Goal: Task Accomplishment & Management: Manage account settings

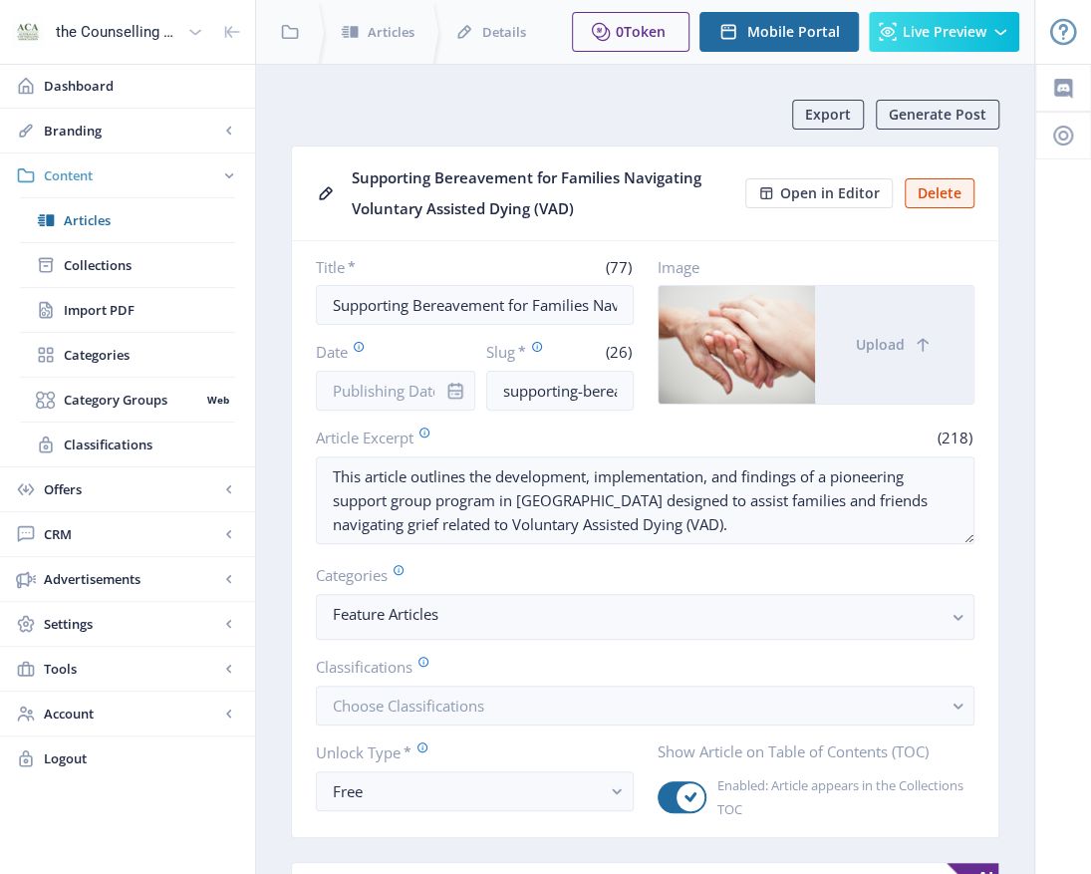
click at [88, 174] on span "Content" at bounding box center [131, 175] width 175 height 20
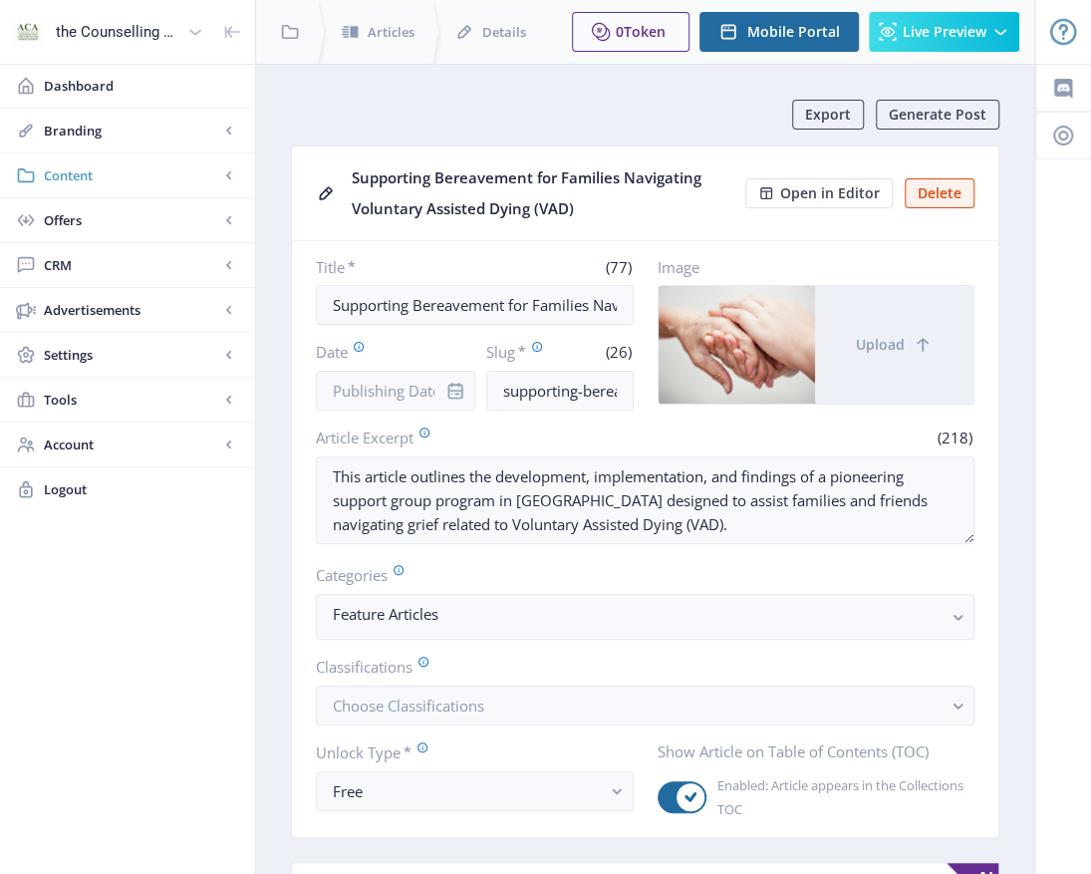
click at [97, 181] on span "Content" at bounding box center [131, 175] width 175 height 20
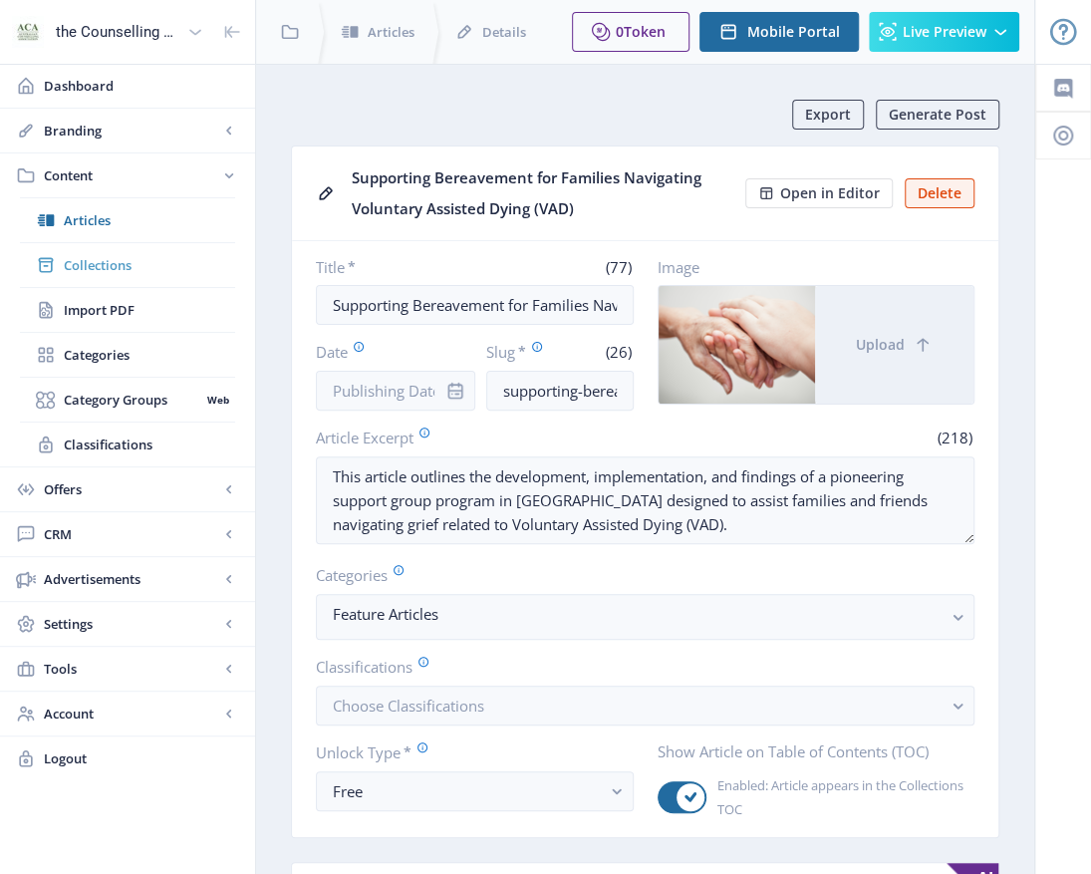
click at [112, 262] on span "Collections" at bounding box center [149, 265] width 171 height 20
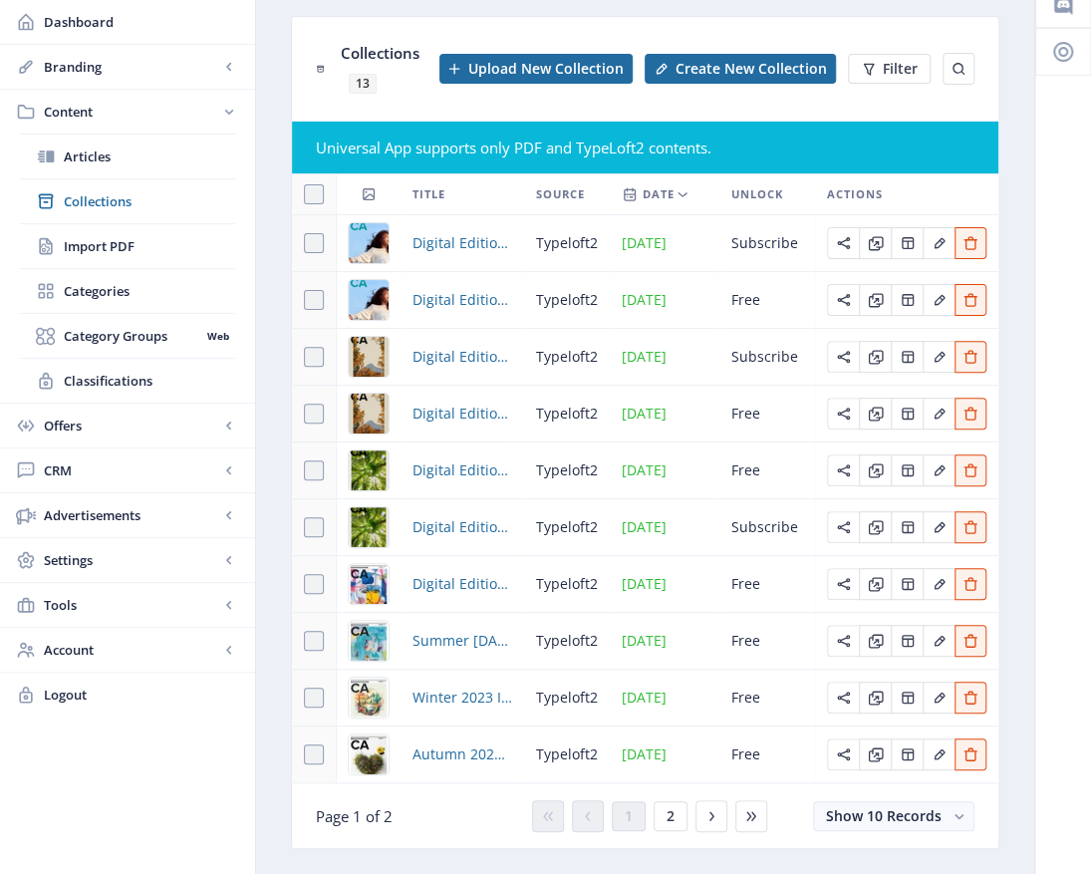
scroll to position [137, 0]
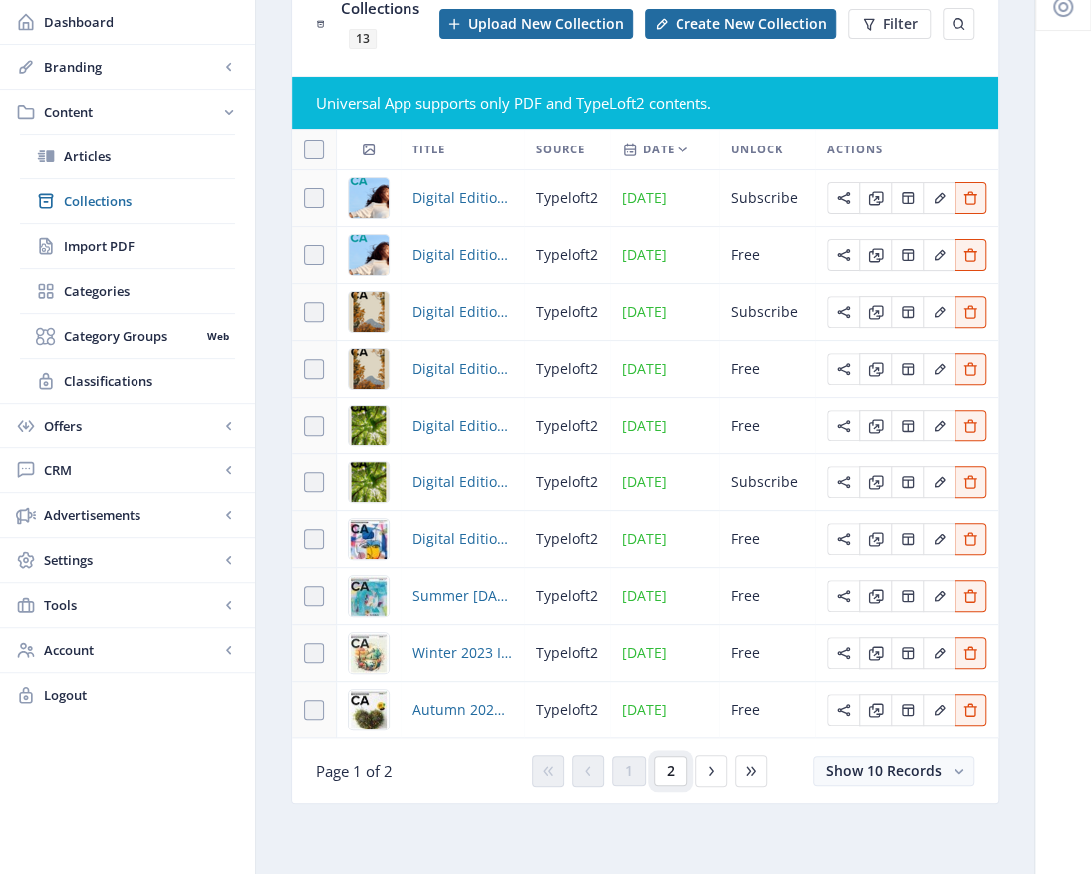
click at [666, 762] on button "2" at bounding box center [671, 771] width 34 height 30
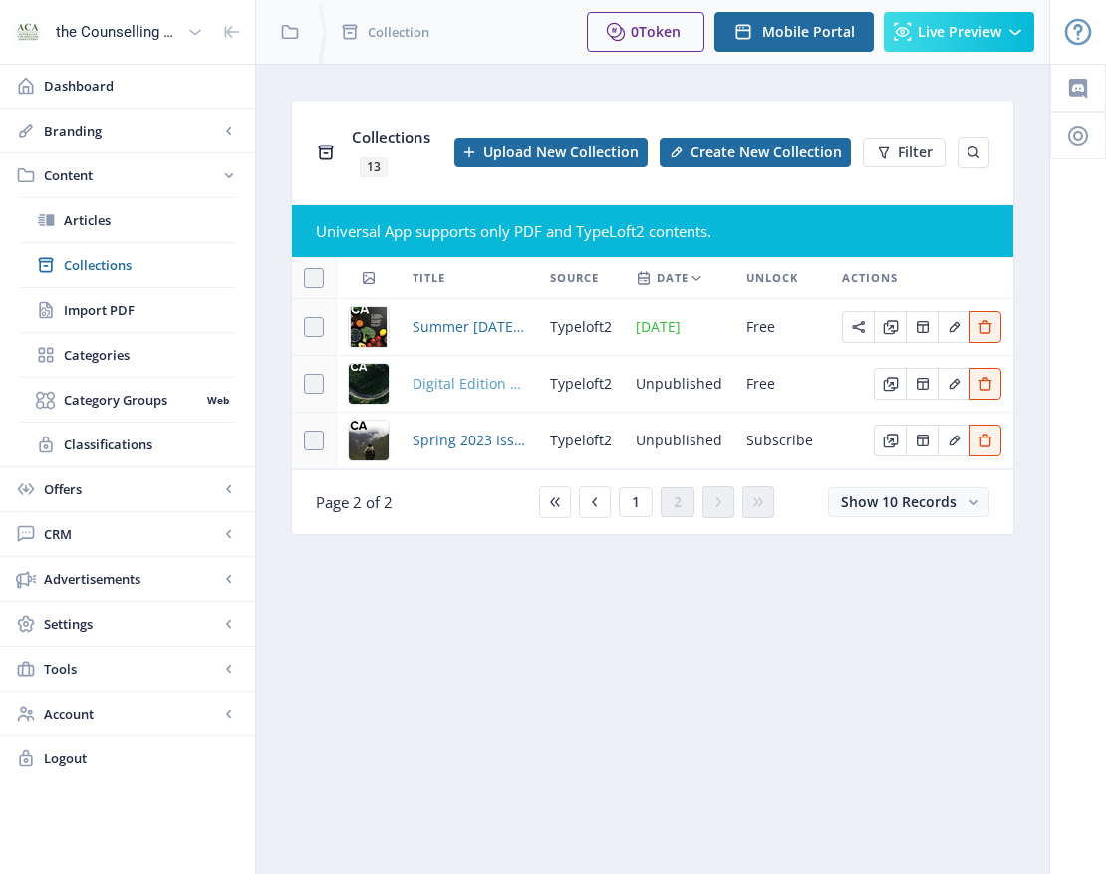
click at [480, 387] on span "Digital Edition 2.1" at bounding box center [469, 384] width 114 height 24
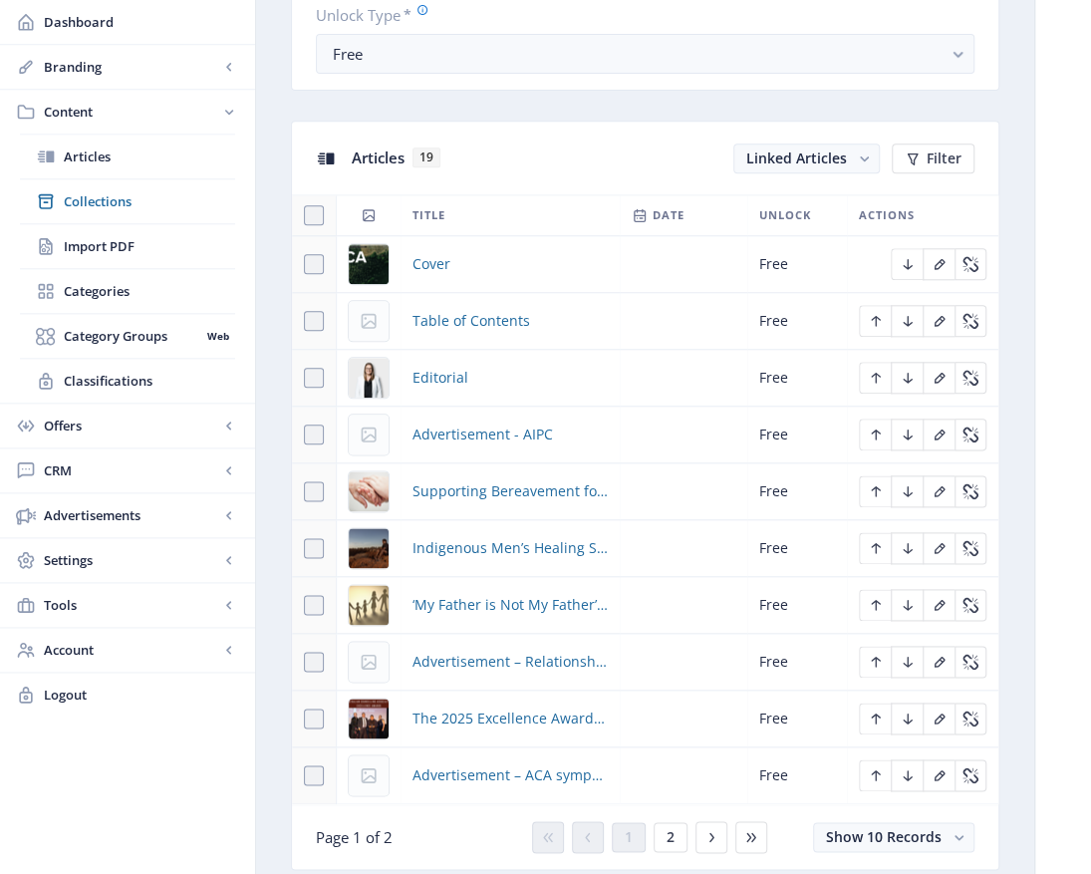
scroll to position [897, 0]
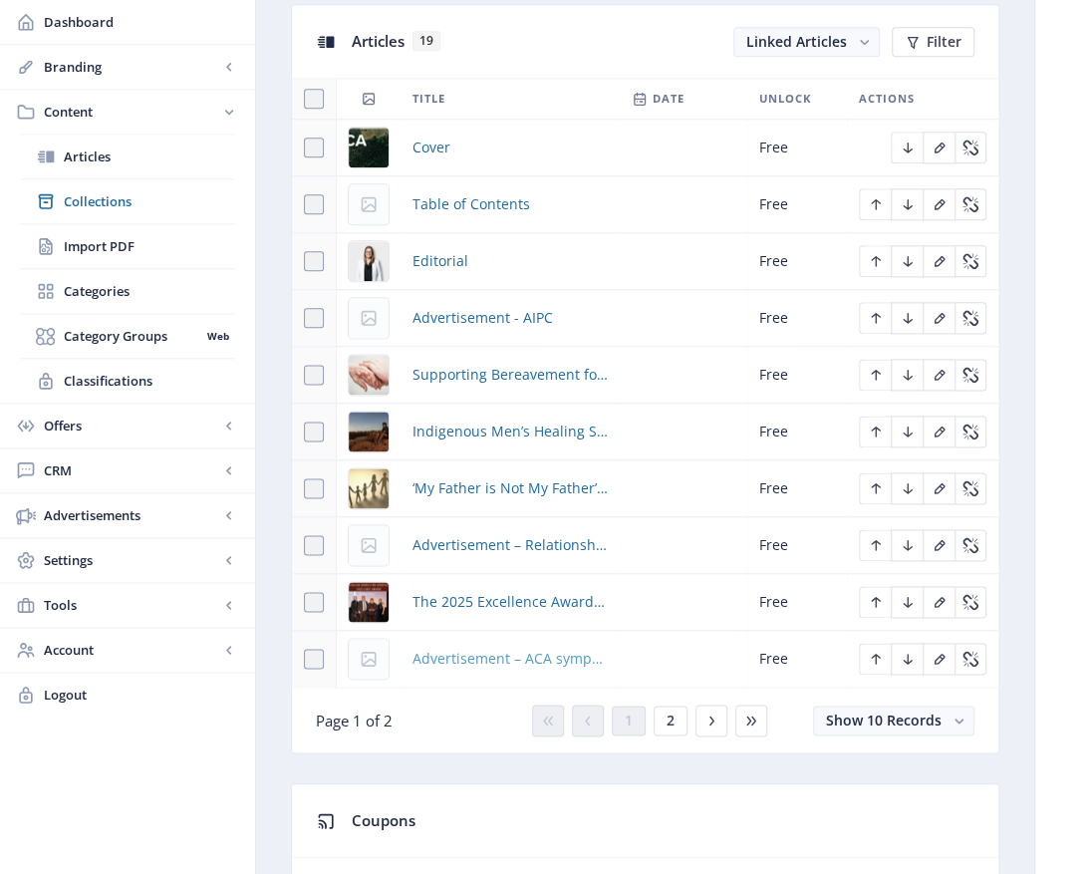
click at [482, 656] on span "Advertisement – ACA symposium" at bounding box center [509, 659] width 195 height 24
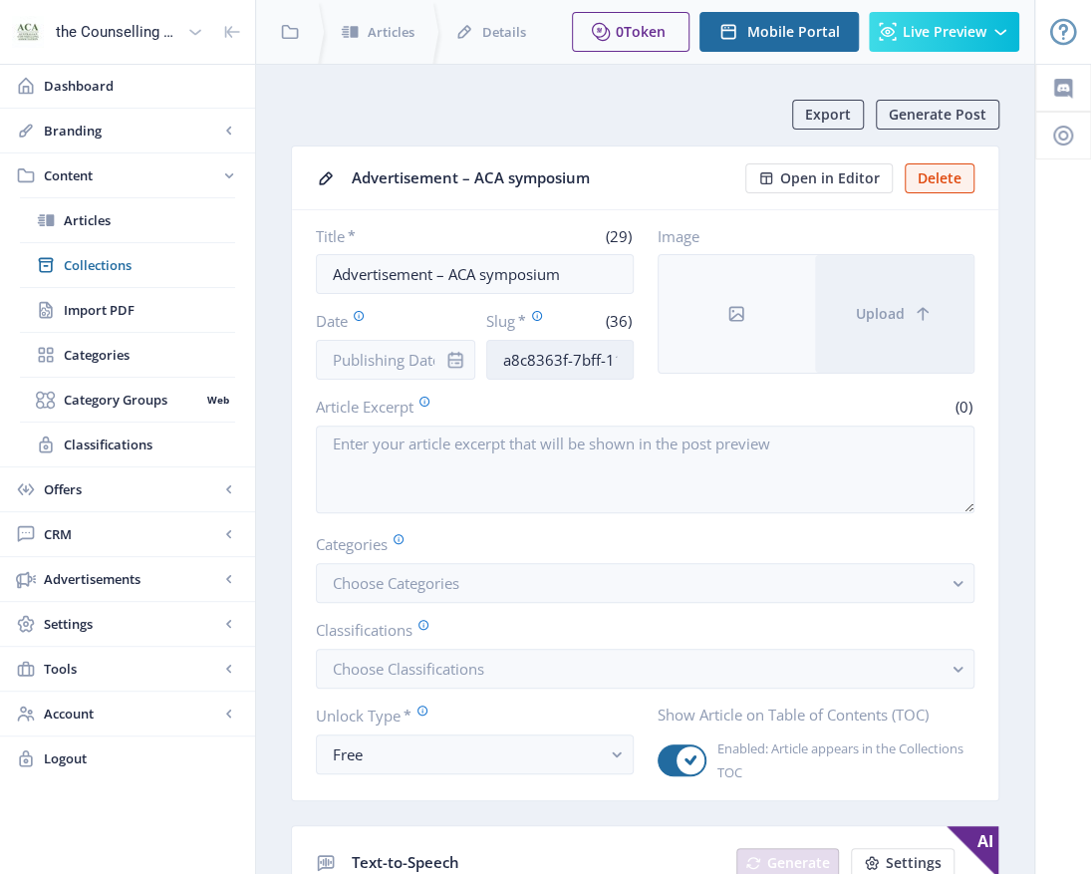
click at [503, 351] on input "a8c8363f-7bff-11f0-bd64-4201ac1fa005" at bounding box center [559, 360] width 146 height 40
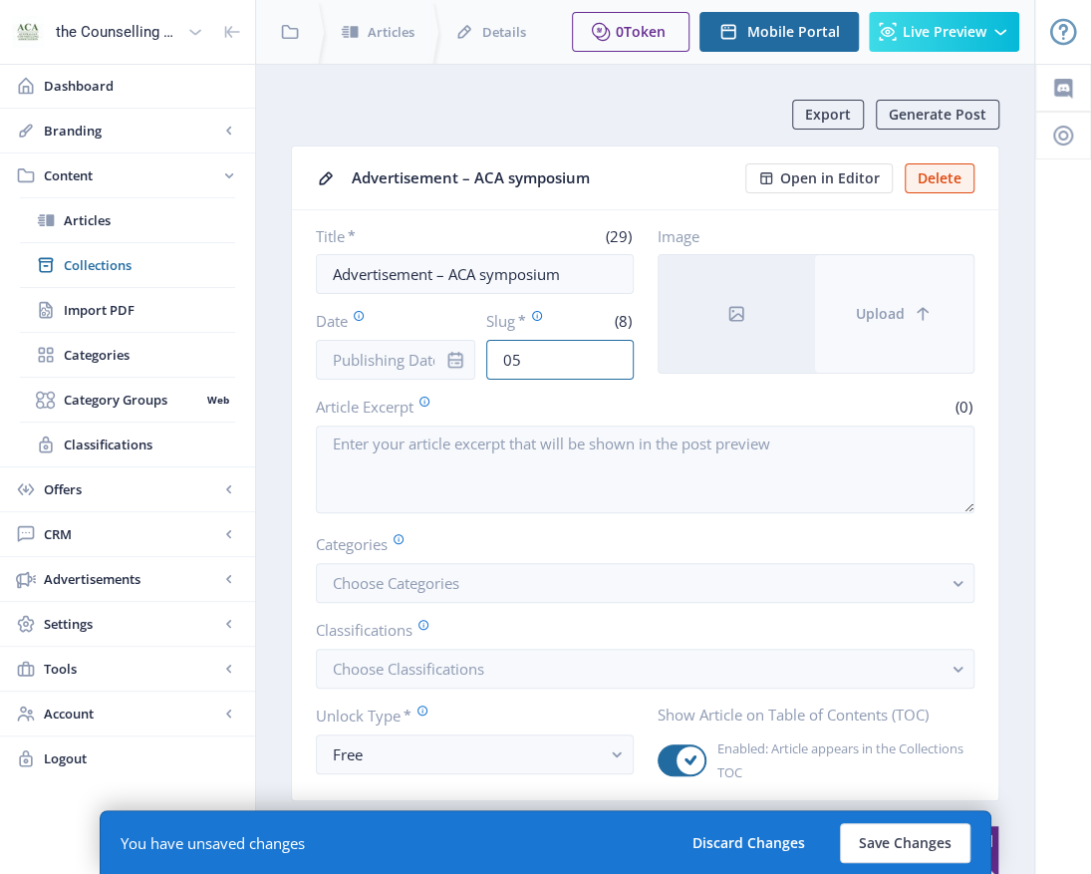
type input "5"
type input "ACA-symposium"
click at [904, 333] on button "Upload" at bounding box center [894, 314] width 158 height 118
click at [917, 312] on icon at bounding box center [923, 314] width 20 height 20
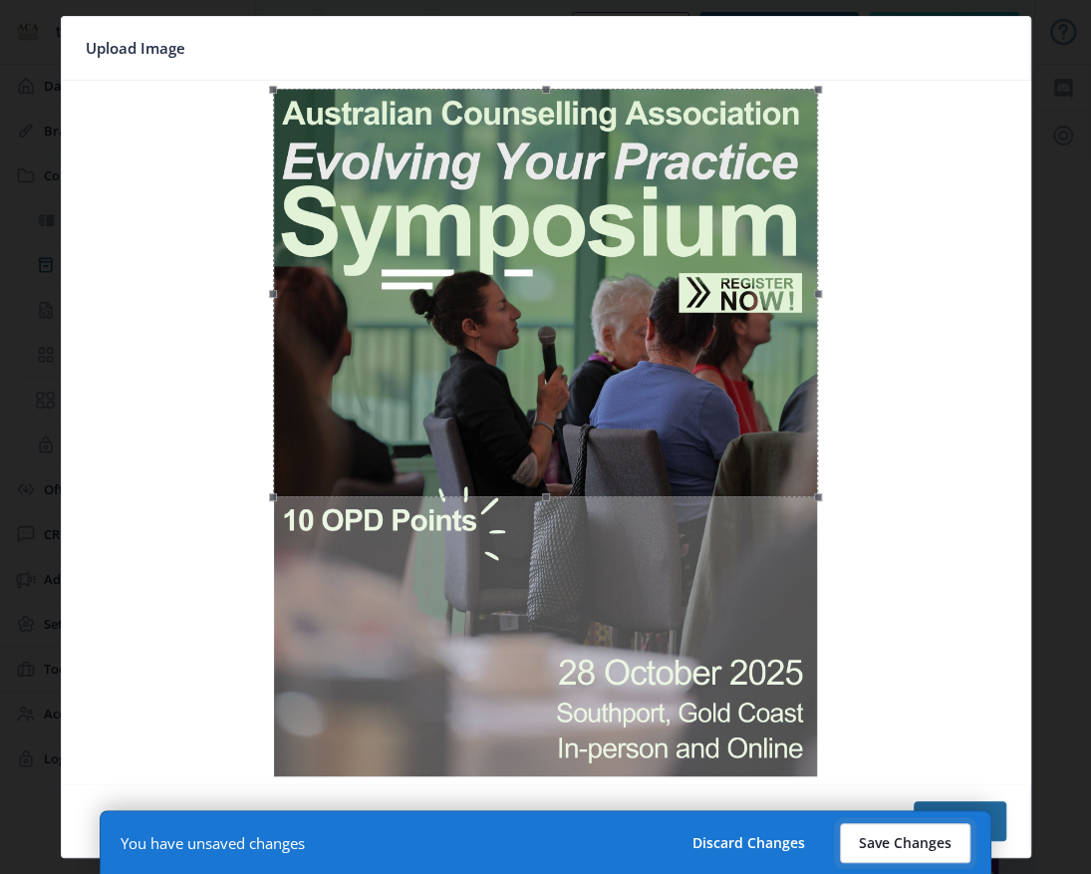
click at [913, 844] on button "Save Changes" at bounding box center [905, 843] width 131 height 40
type input "aca-symposium"
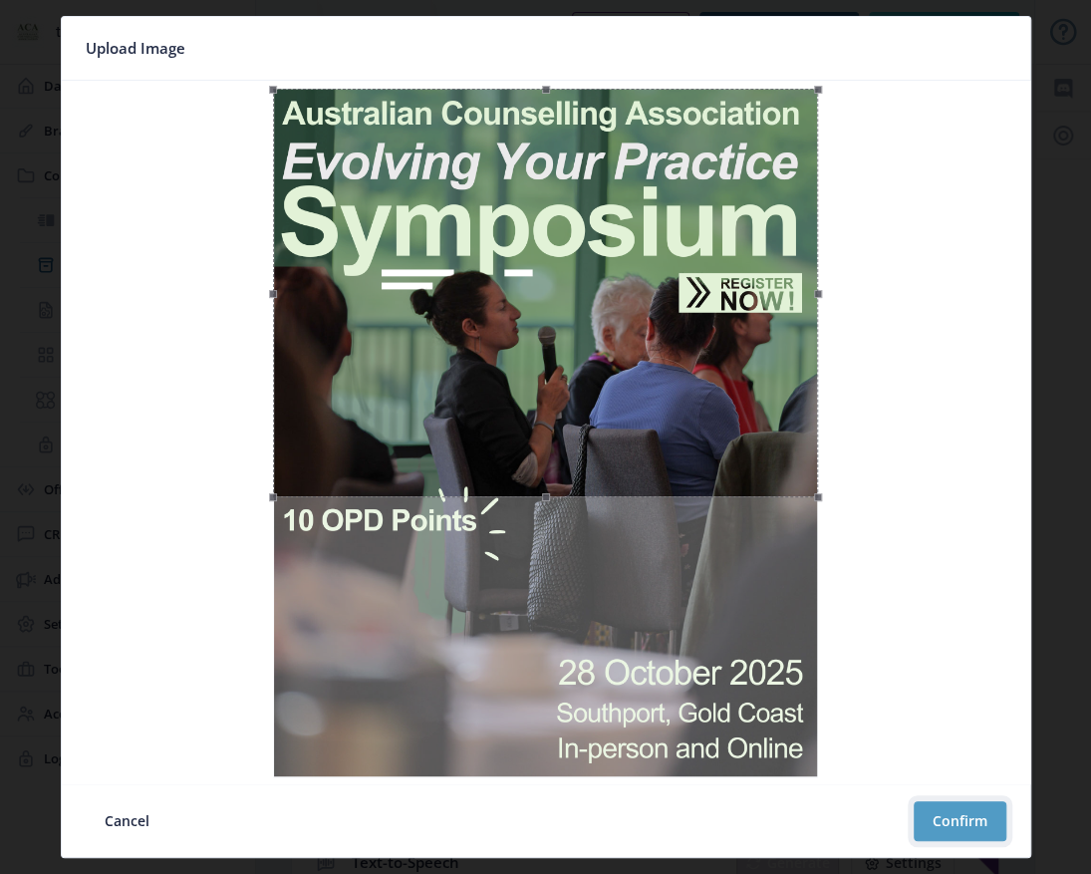
click at [948, 830] on button "Confirm" at bounding box center [960, 821] width 93 height 40
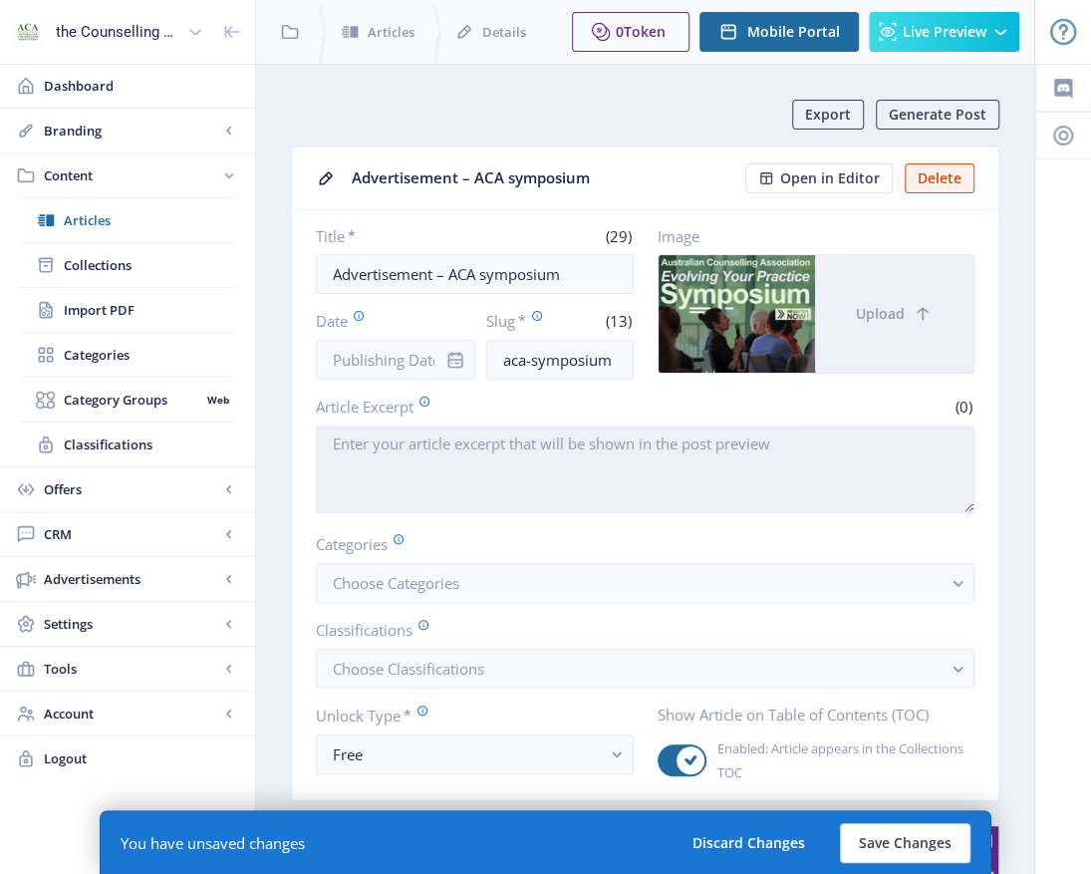
drag, startPoint x: 329, startPoint y: 441, endPoint x: 346, endPoint y: 434, distance: 18.3
click at [331, 440] on textarea "Article Excerpt" at bounding box center [645, 469] width 659 height 88
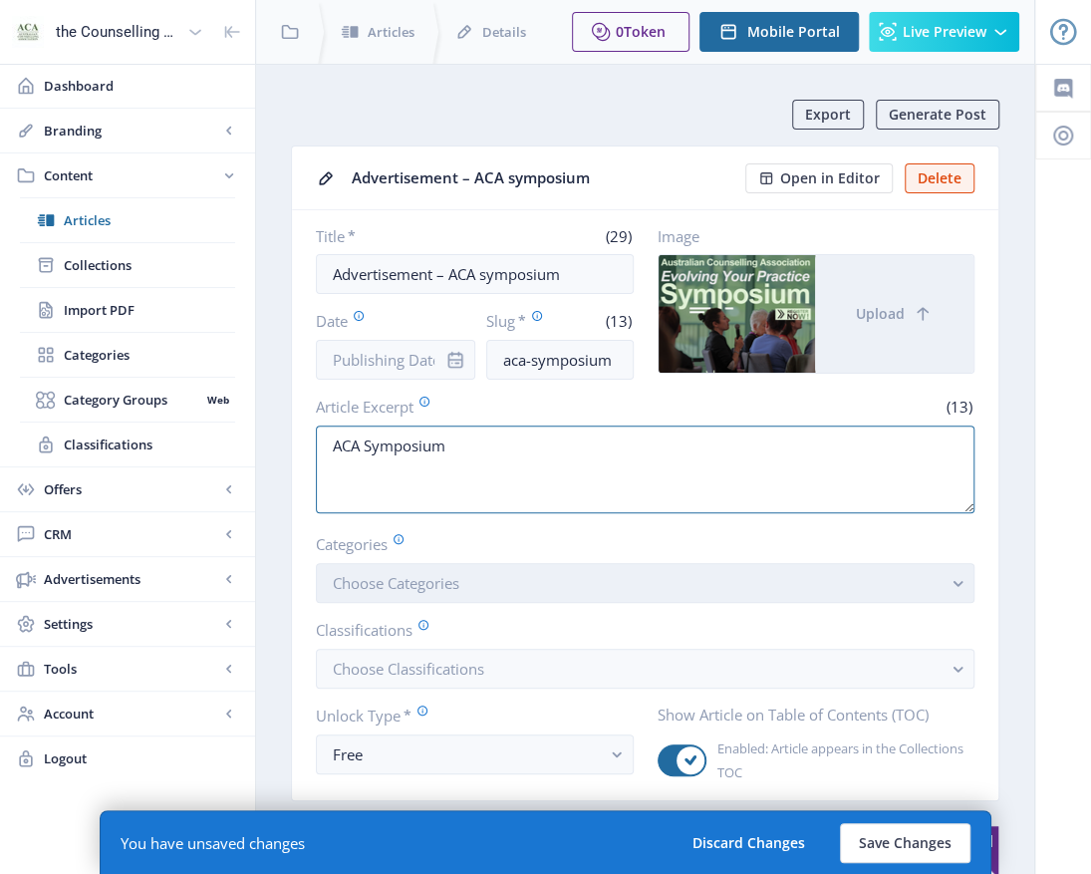
type textarea "ACA Symposium"
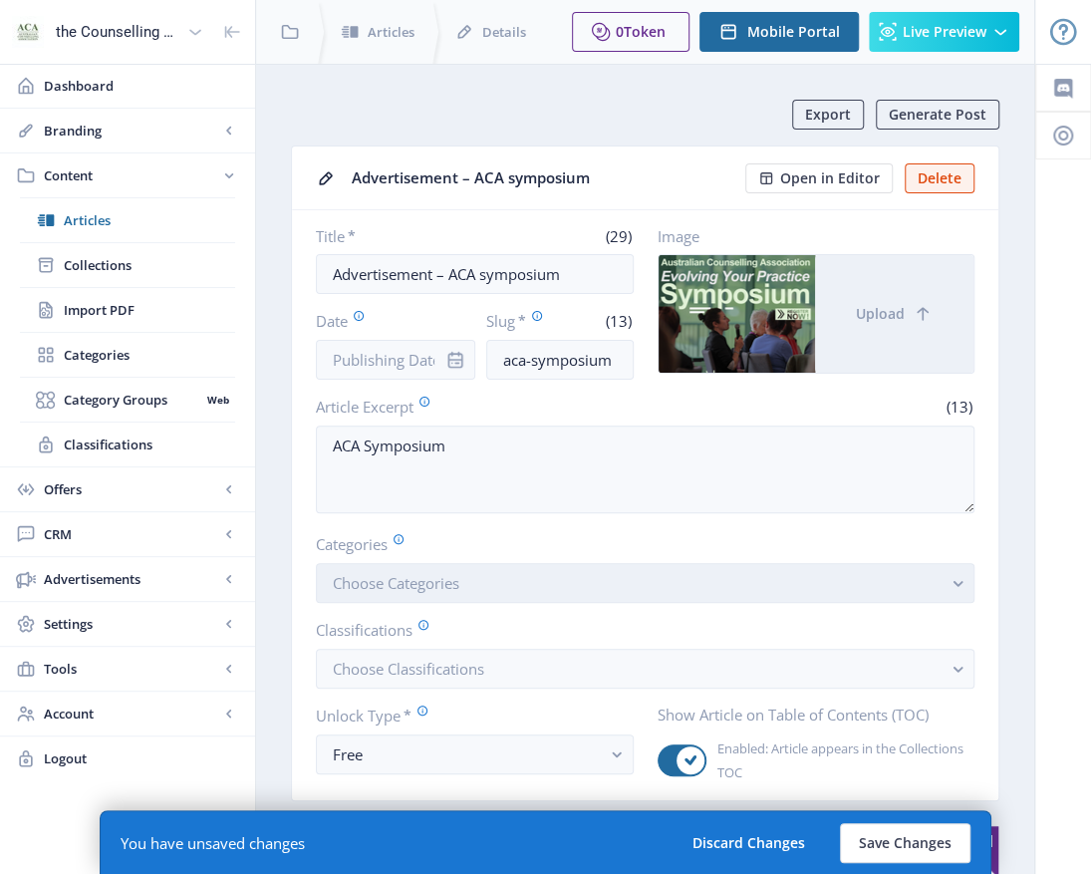
click at [745, 576] on button "Choose Categories" at bounding box center [645, 583] width 659 height 40
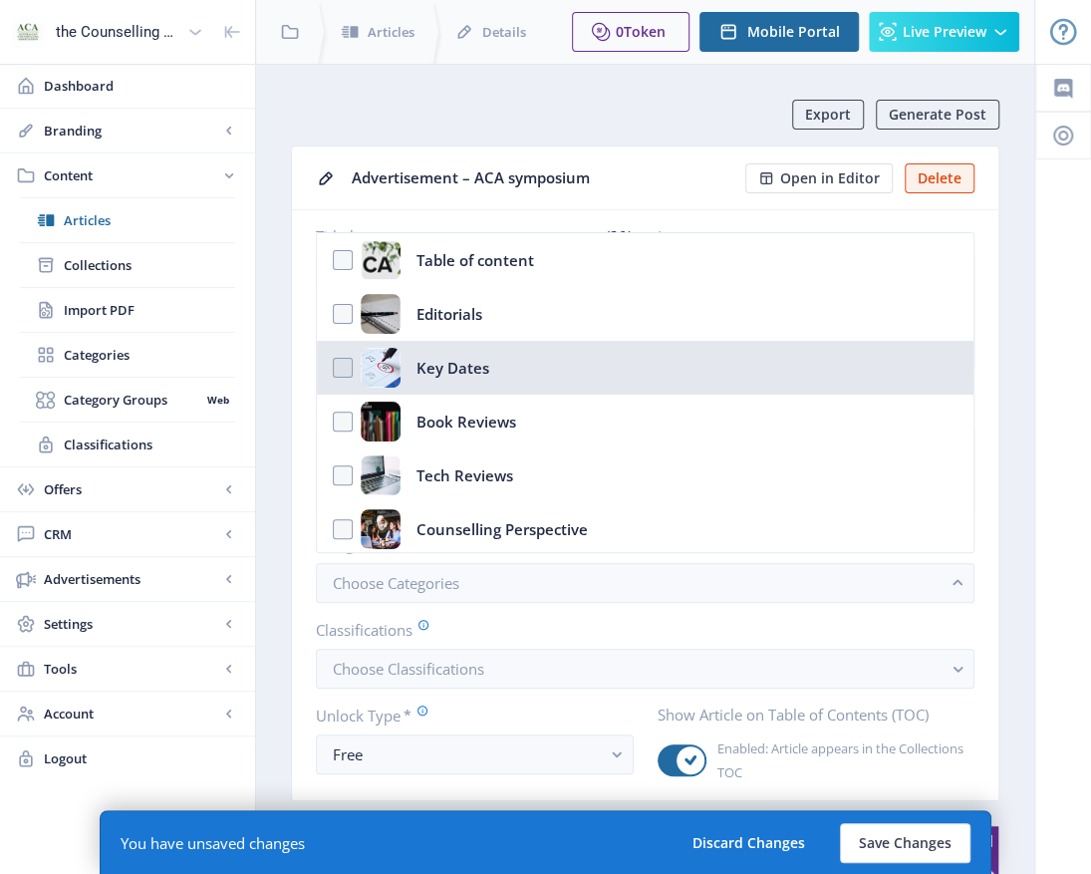
click at [342, 370] on nb-option "Key Dates" at bounding box center [645, 368] width 657 height 54
checkbox input "true"
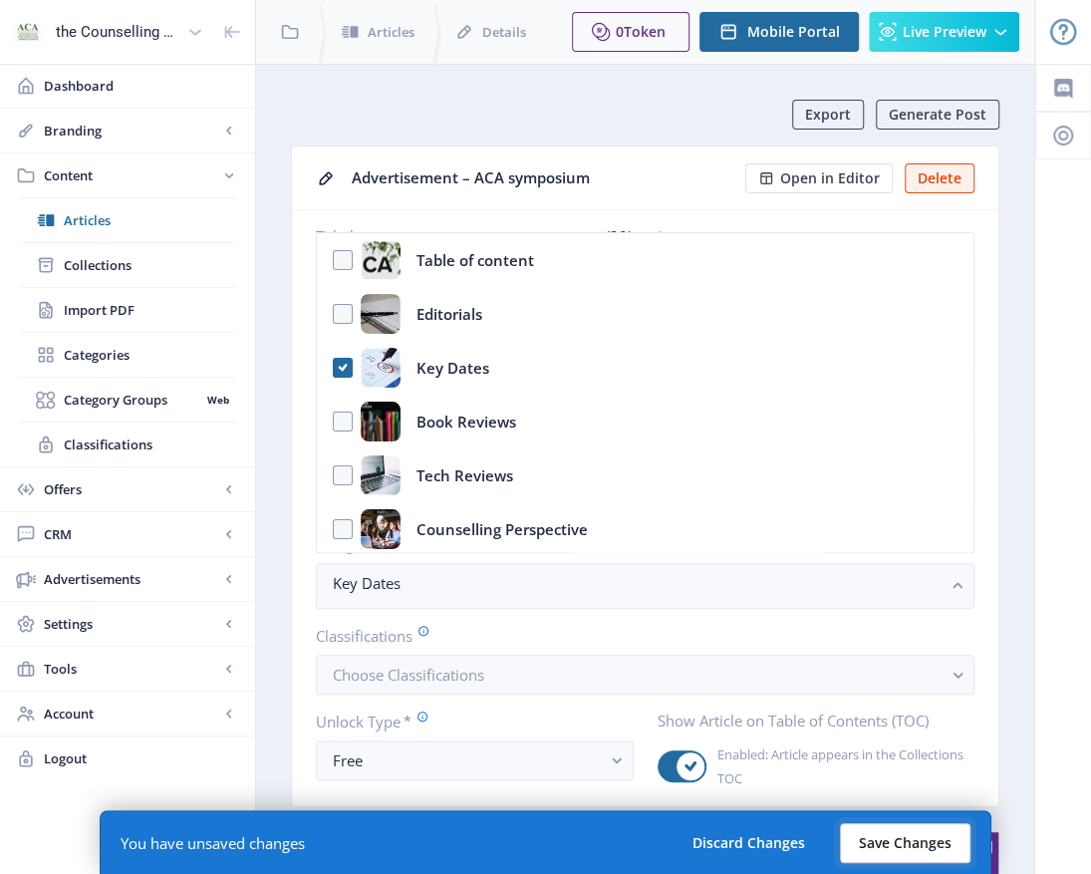
click at [871, 835] on button "Save Changes" at bounding box center [905, 843] width 131 height 40
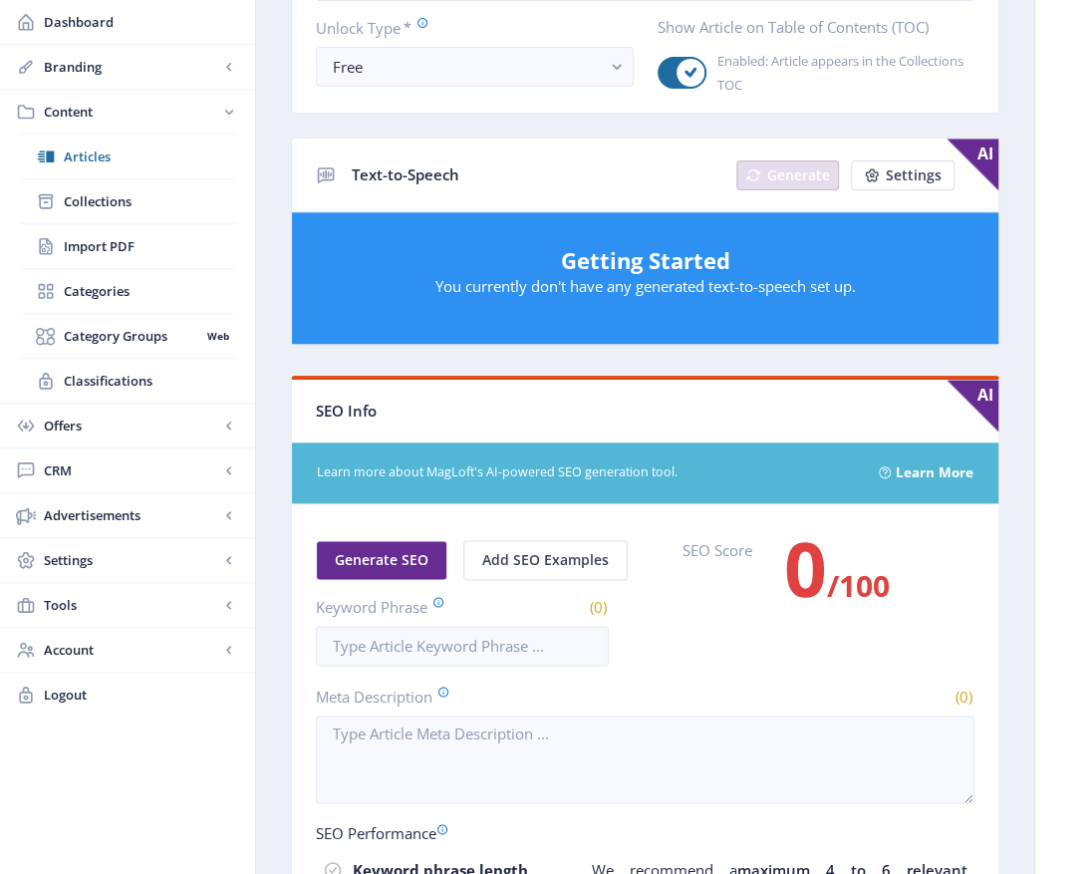
scroll to position [797, 0]
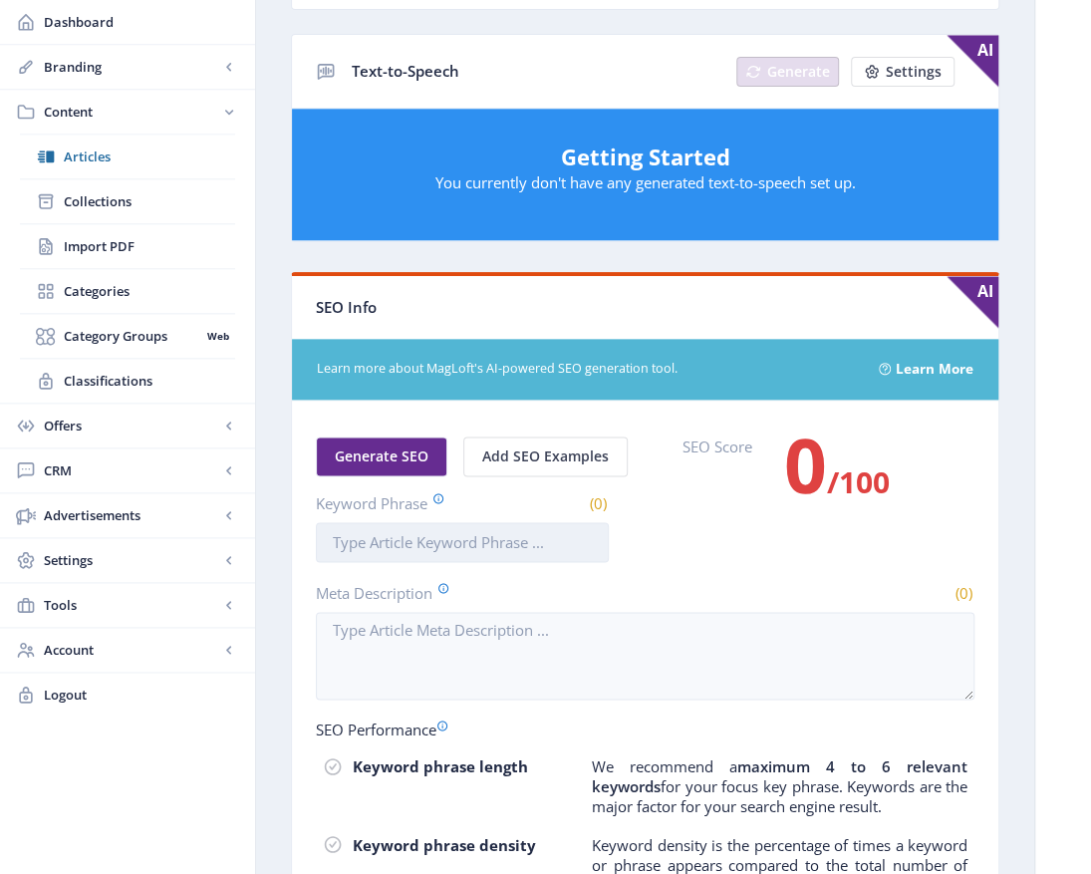
click at [354, 537] on input "Keyword Phrase" at bounding box center [462, 542] width 293 height 40
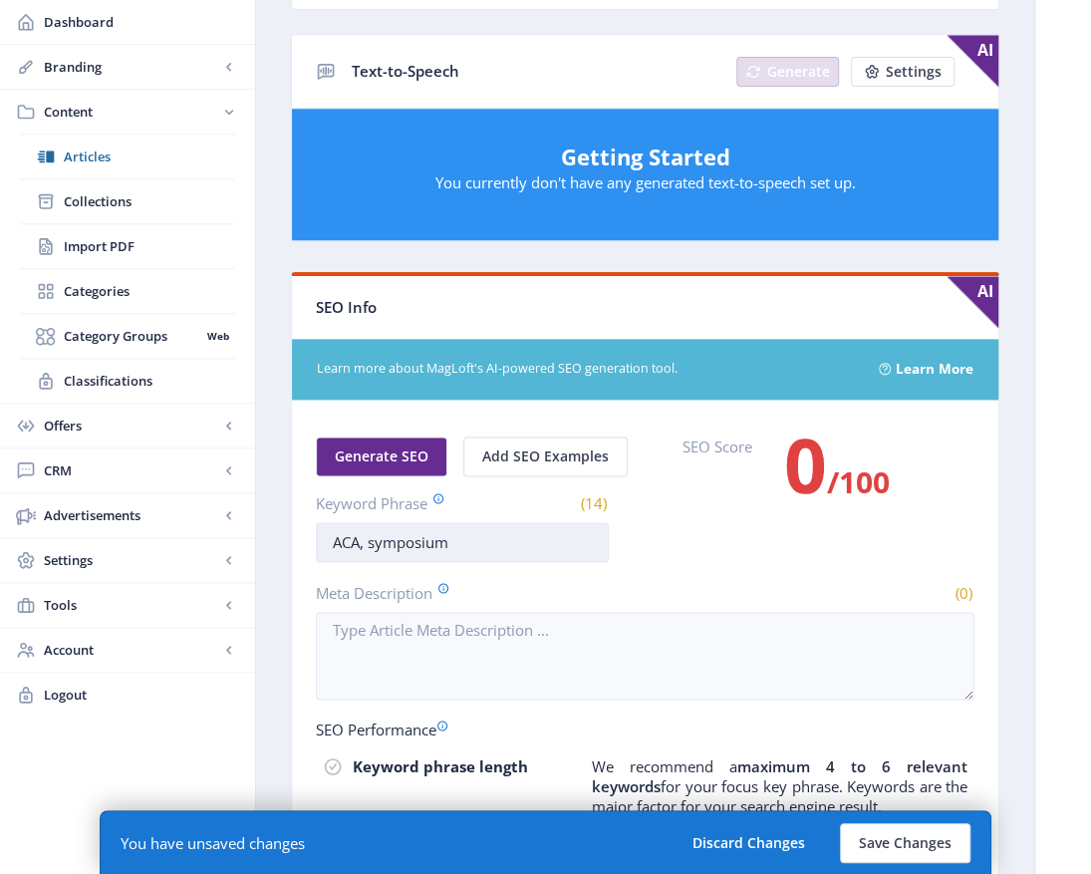
click at [467, 541] on input "ACA, symposium" at bounding box center [462, 542] width 293 height 40
drag, startPoint x: 464, startPoint y: 542, endPoint x: 387, endPoint y: 535, distance: 78.0
click at [263, 541] on nb-layout-column "Export Generate Post Advertisement – ACA symposium Open in Editor Delete Title …" at bounding box center [645, 287] width 780 height 2040
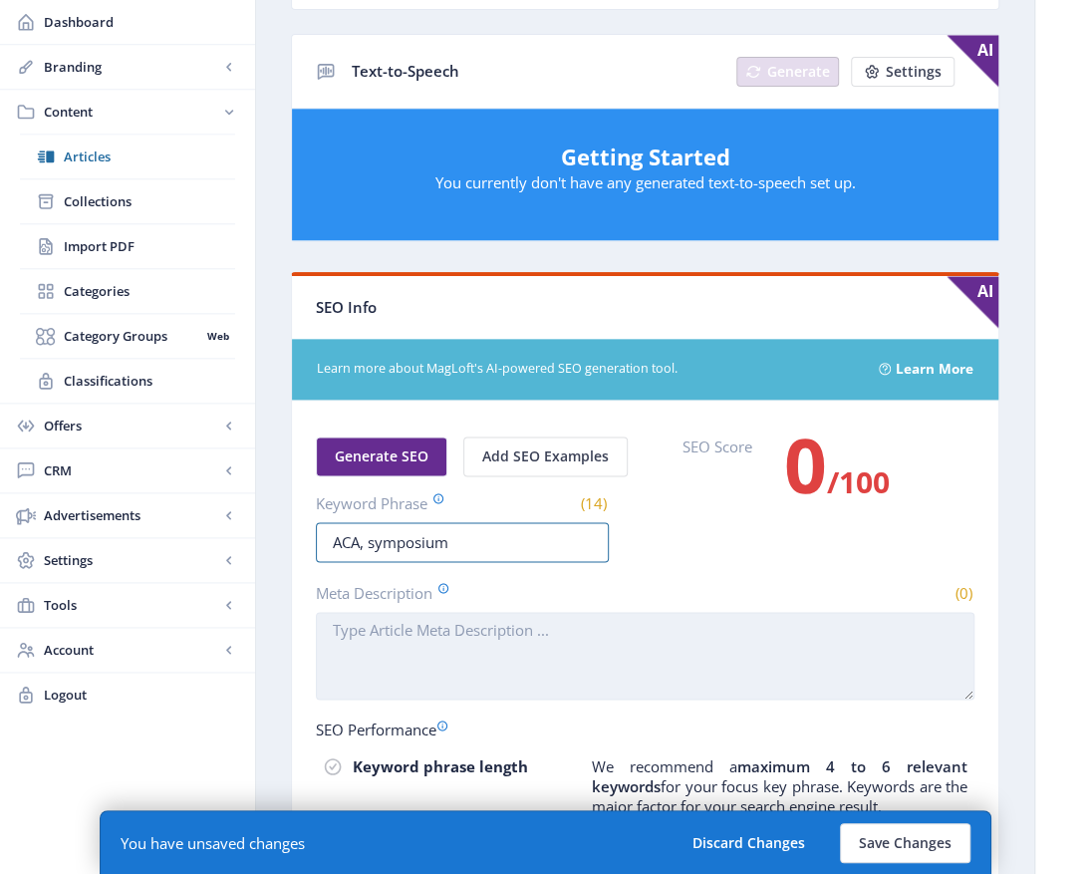
type input "ACA, symposium"
click at [404, 627] on textarea "Meta Description" at bounding box center [645, 656] width 659 height 88
paste textarea "ACA, symposium"
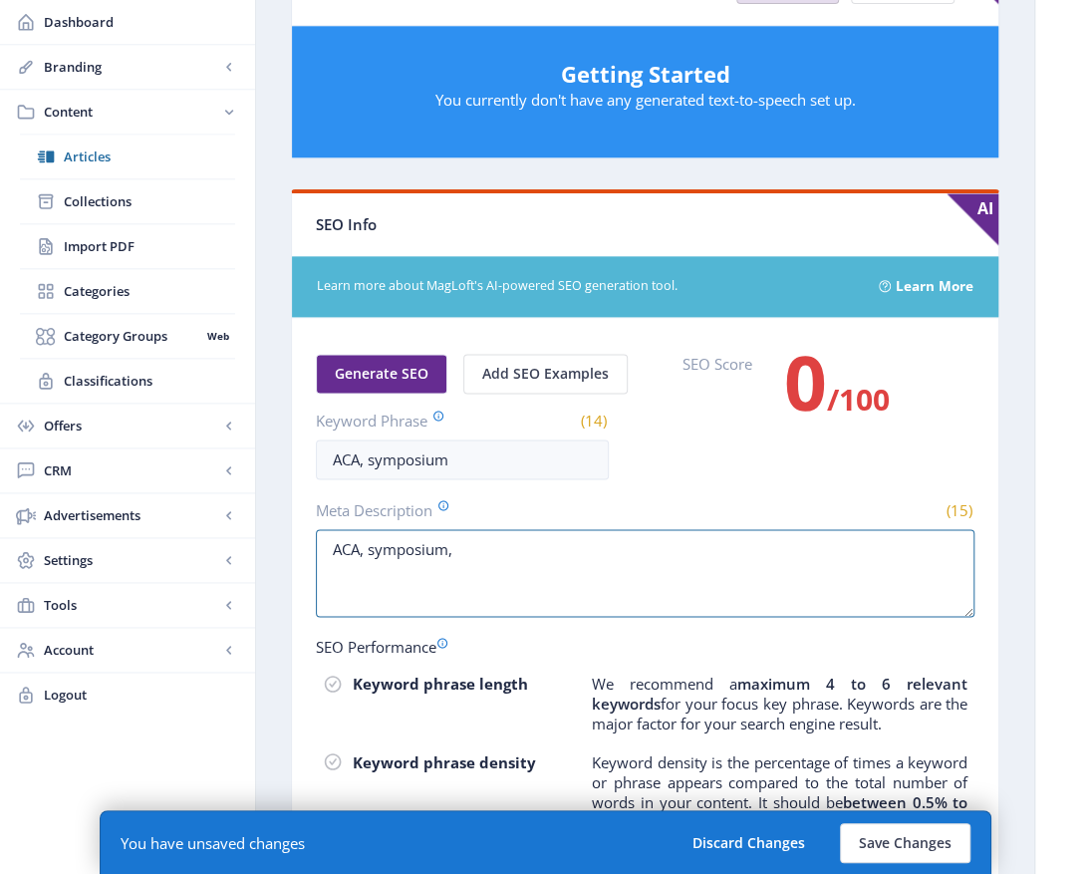
scroll to position [897, 0]
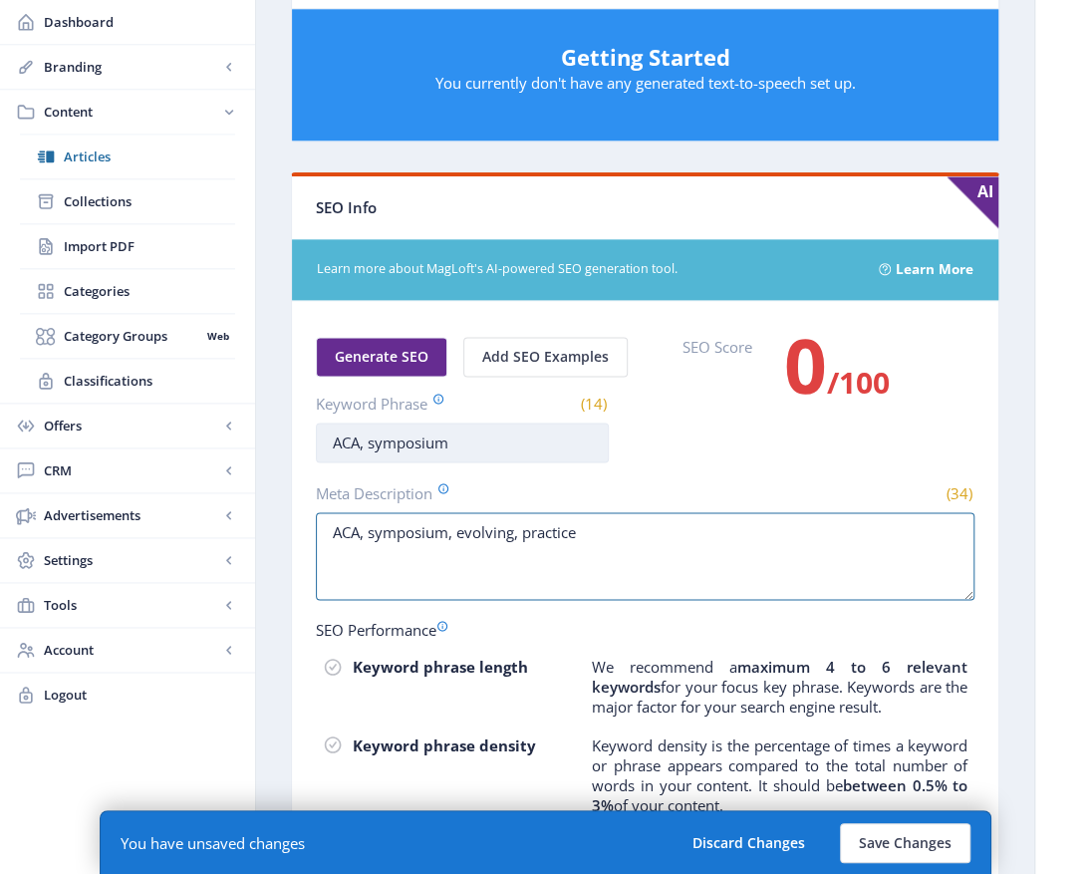
type textarea "ACA, symposium, evolving, practice"
click at [473, 437] on input "ACA, symposium" at bounding box center [462, 442] width 293 height 40
drag, startPoint x: 363, startPoint y: 436, endPoint x: 396, endPoint y: 429, distance: 33.6
click at [370, 435] on input "ACA, symposium," at bounding box center [462, 442] width 293 height 40
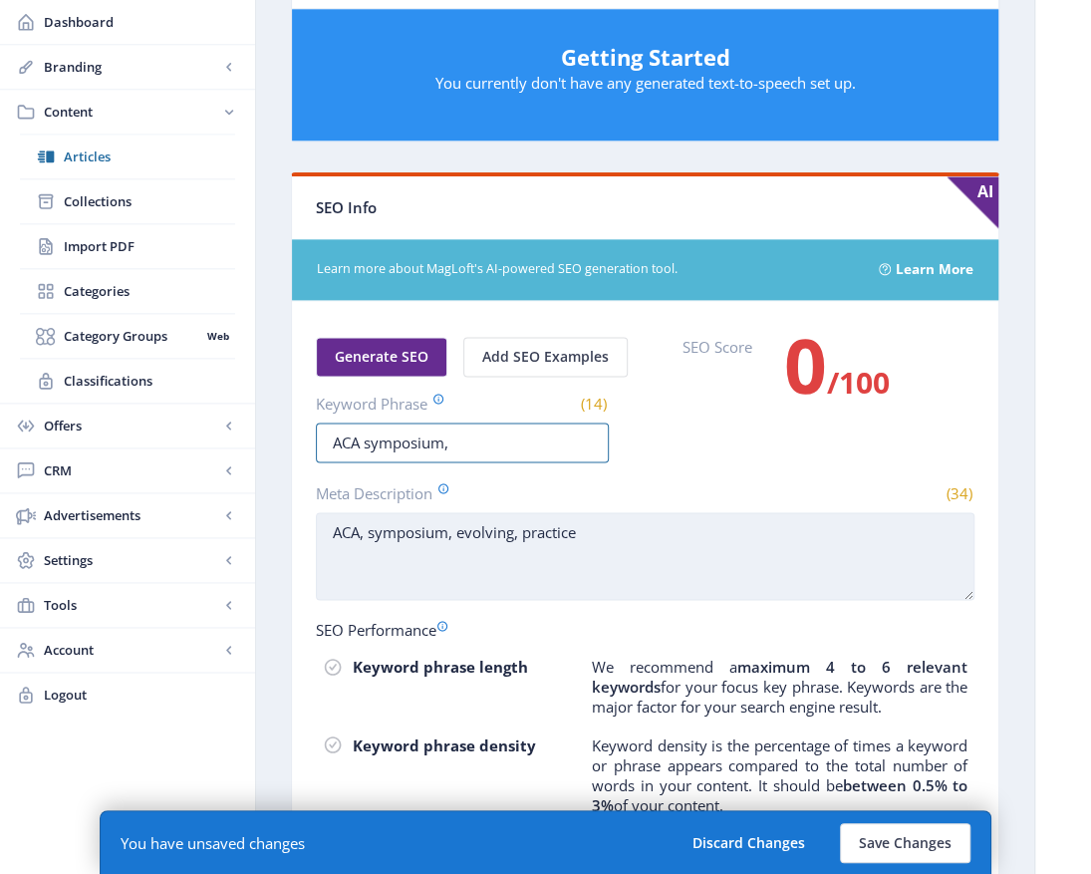
type input "ACA symposium,"
drag, startPoint x: 365, startPoint y: 523, endPoint x: 431, endPoint y: 523, distance: 66.8
click at [371, 524] on textarea "ACA, symposium, evolving, practice" at bounding box center [645, 556] width 659 height 88
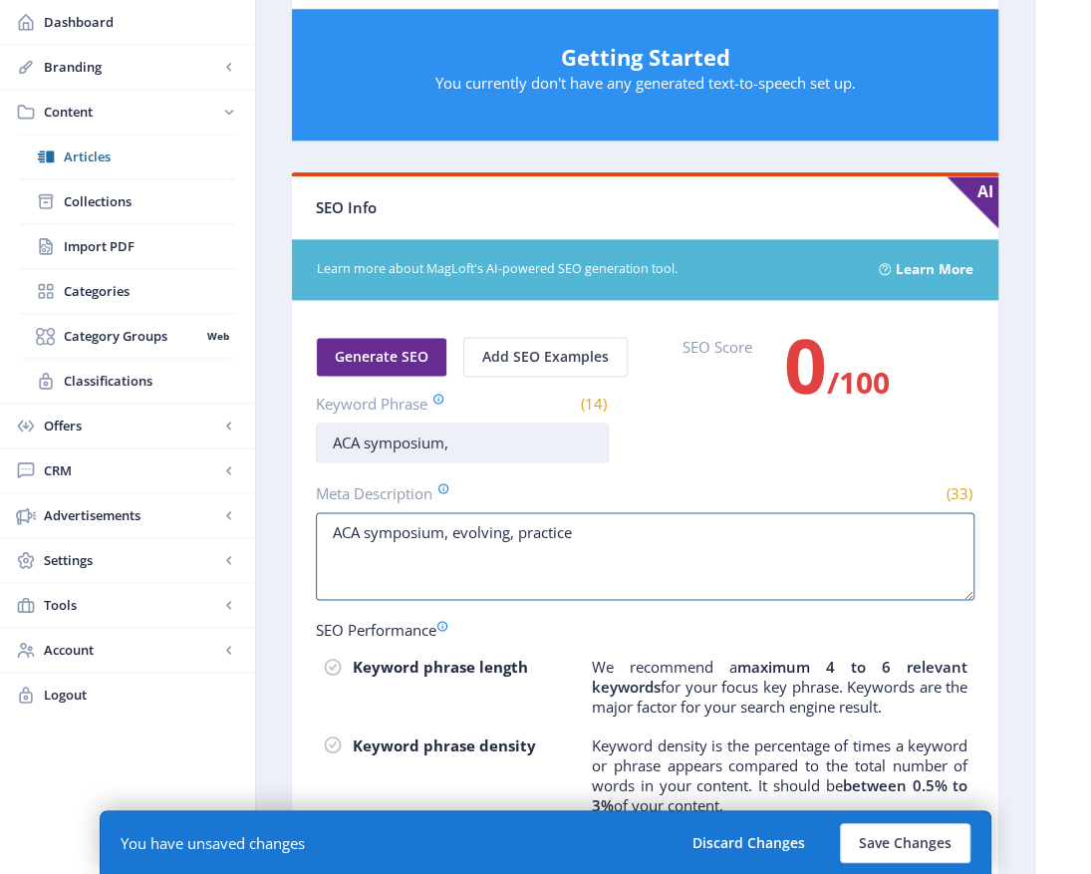
type textarea "ACA symposium, evolving, practice"
click at [468, 437] on input "ACA symposium," at bounding box center [462, 442] width 293 height 40
type input "ACA symposium, evolving,"
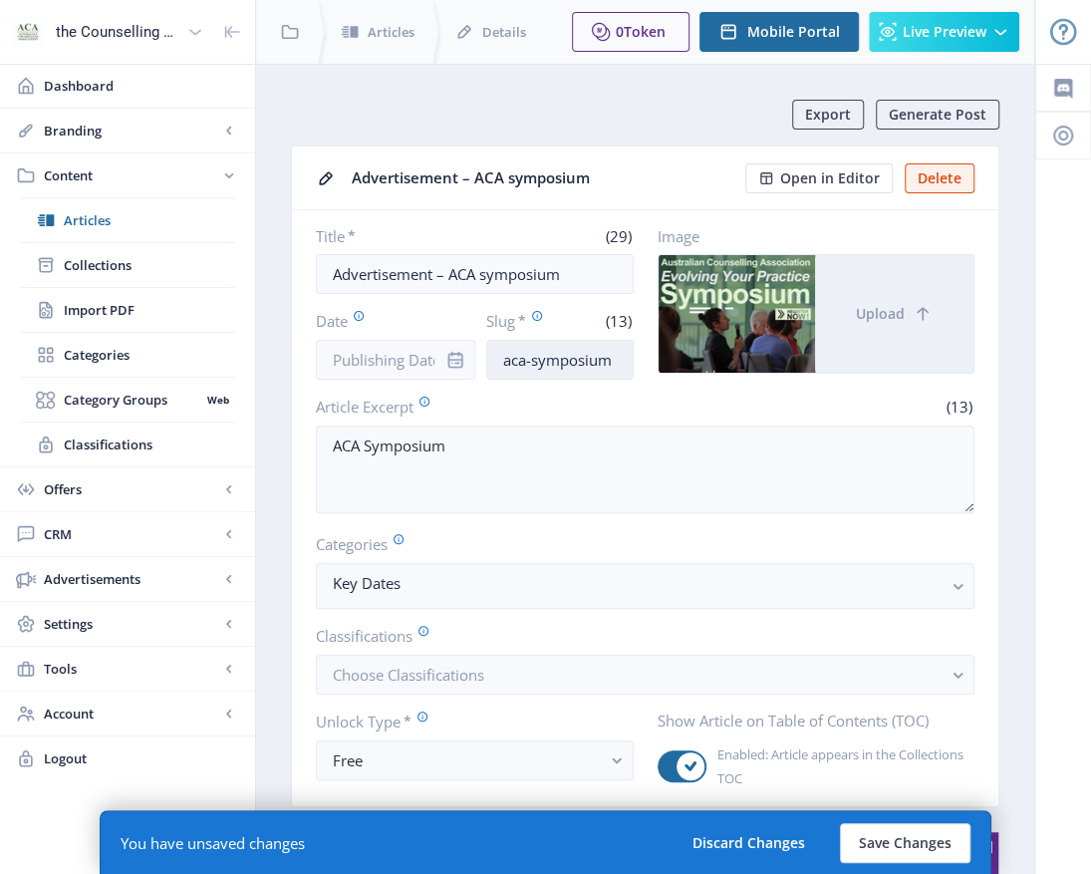
type input "ACA symposium, evolving, practice"
click at [616, 357] on input "aca-symposium" at bounding box center [559, 360] width 146 height 40
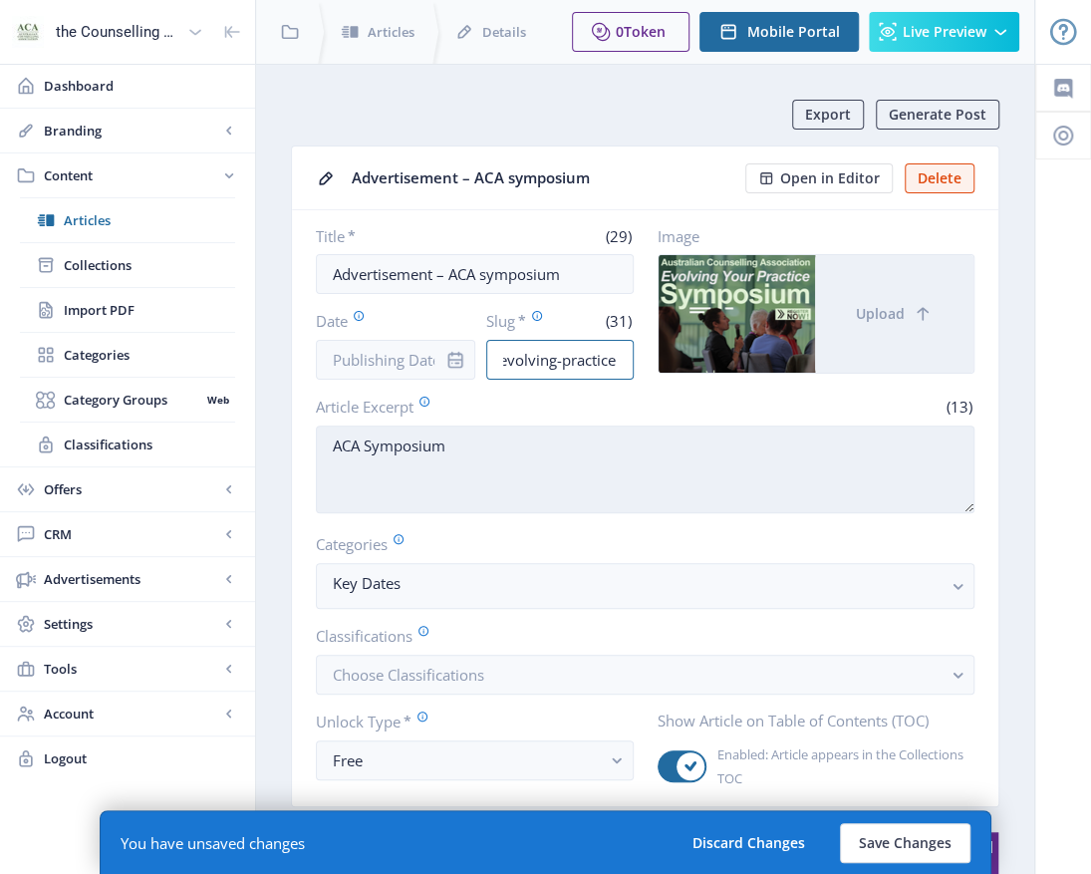
type input "aca-symposium-evolving-practice"
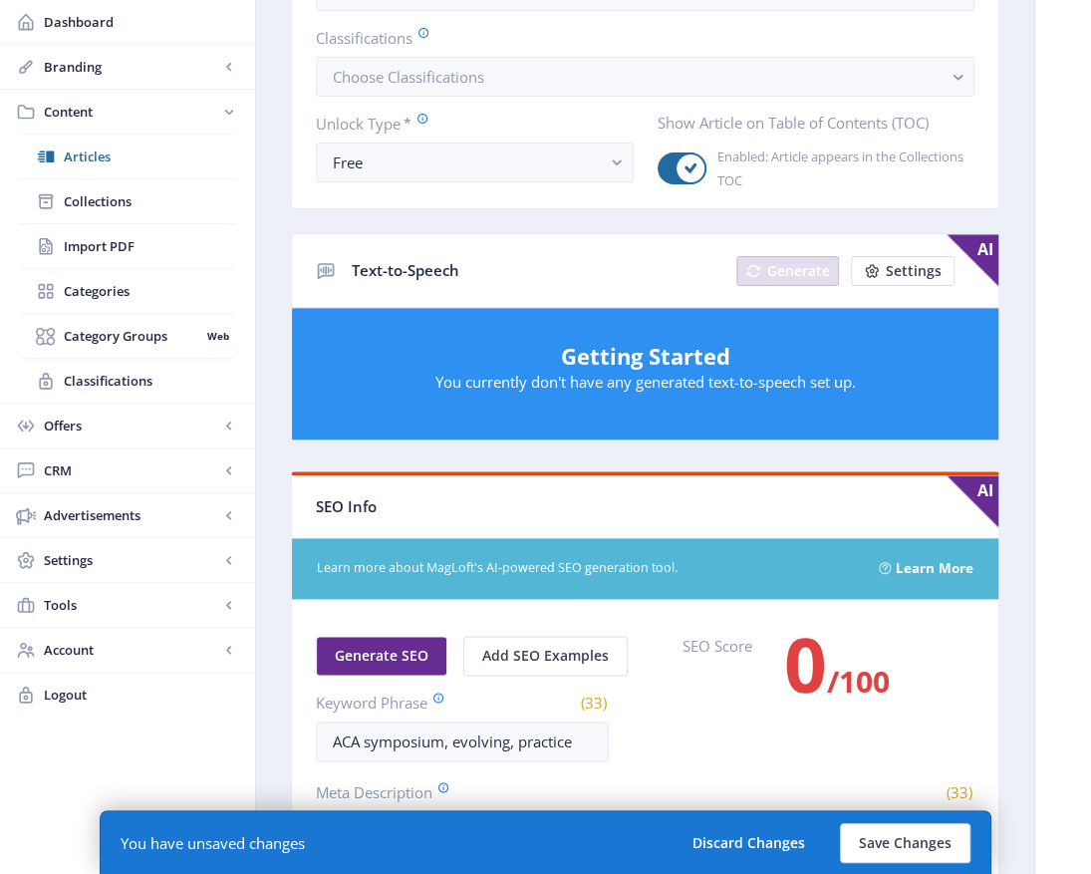
scroll to position [797, 0]
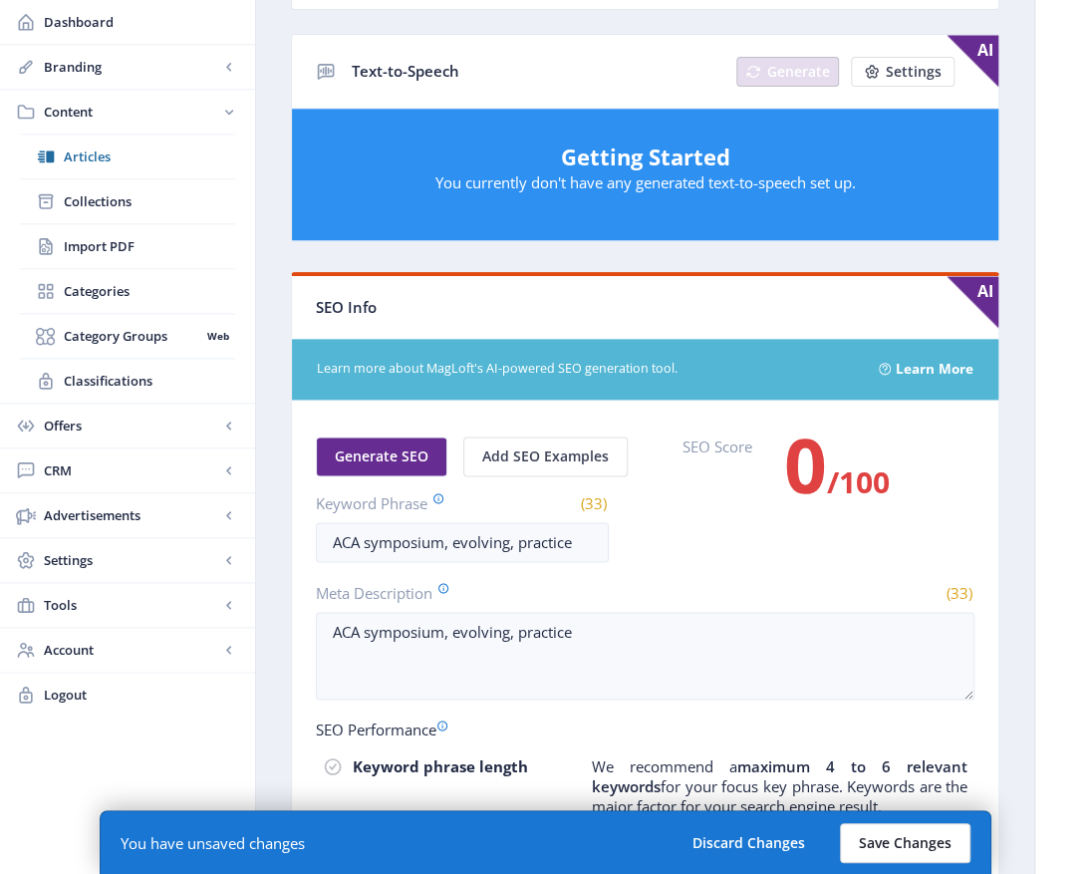
type textarea "ACA symposium, evolving, practice"
click at [907, 848] on button "Save Changes" at bounding box center [905, 843] width 131 height 40
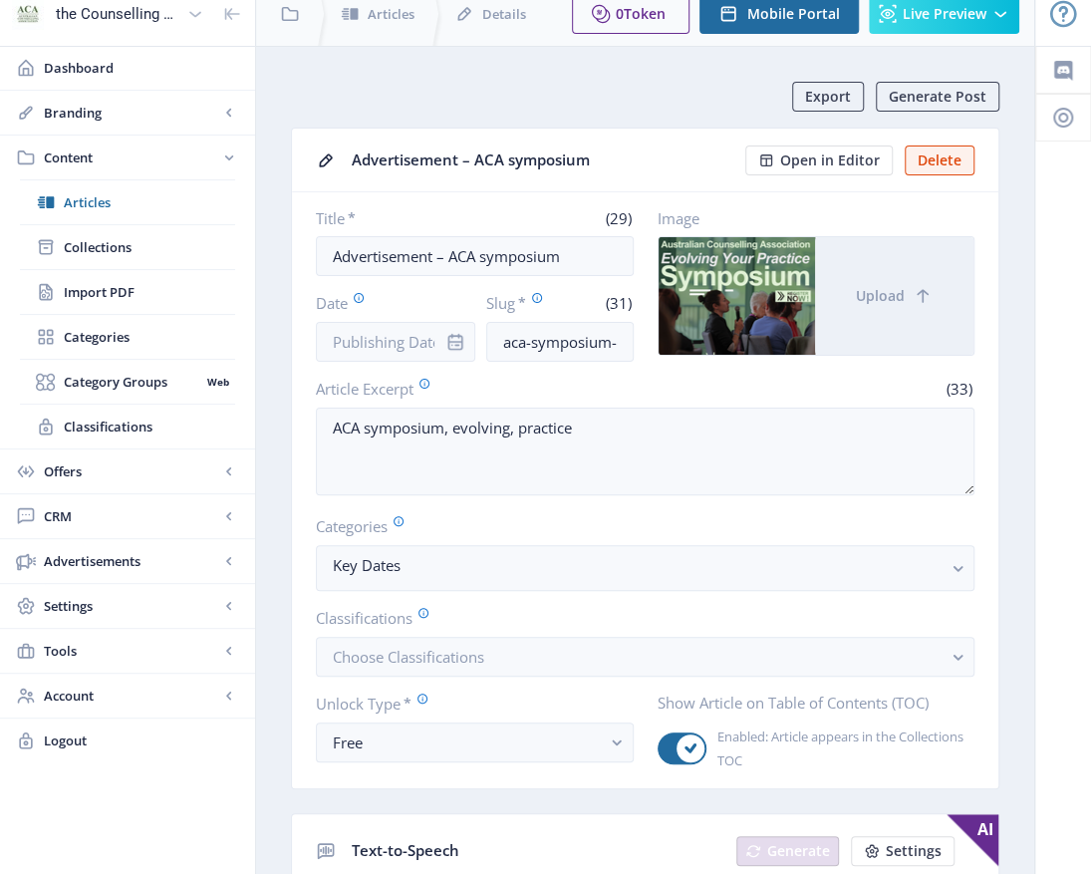
scroll to position [0, 0]
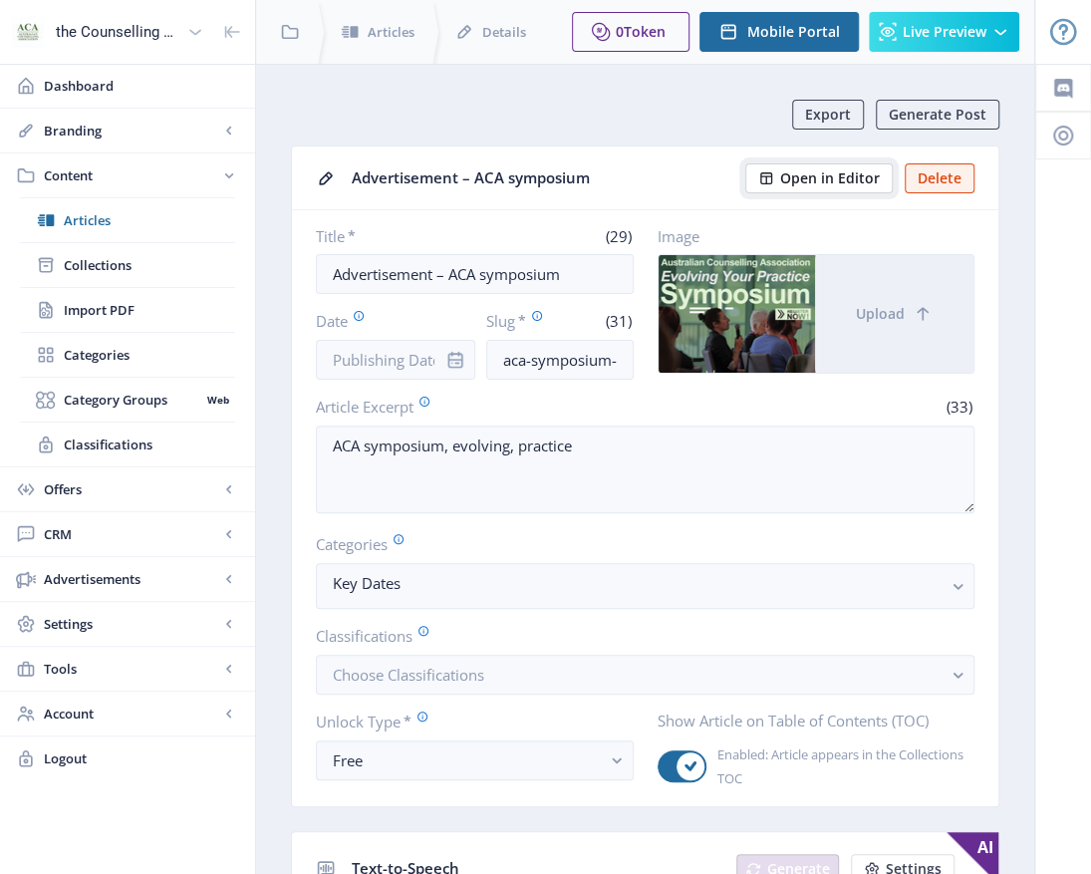
click at [825, 178] on span "Open in Editor" at bounding box center [830, 178] width 100 height 16
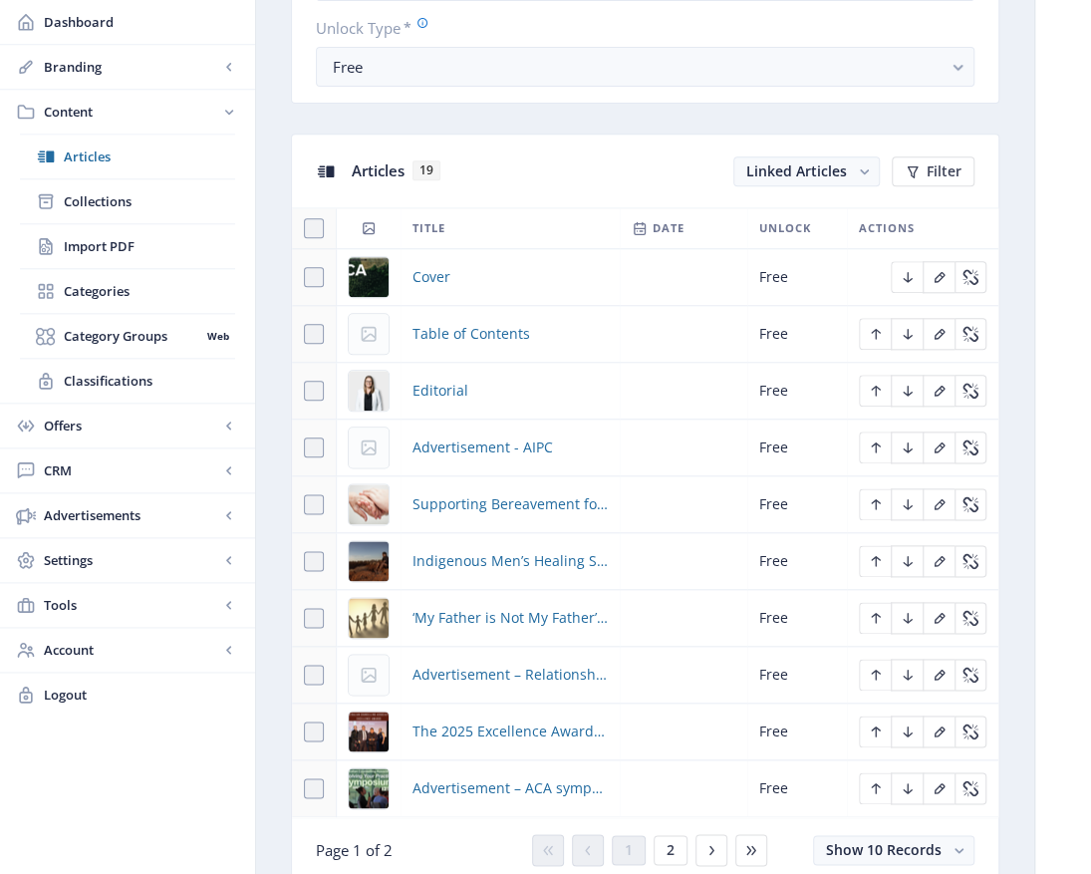
scroll to position [1165, 0]
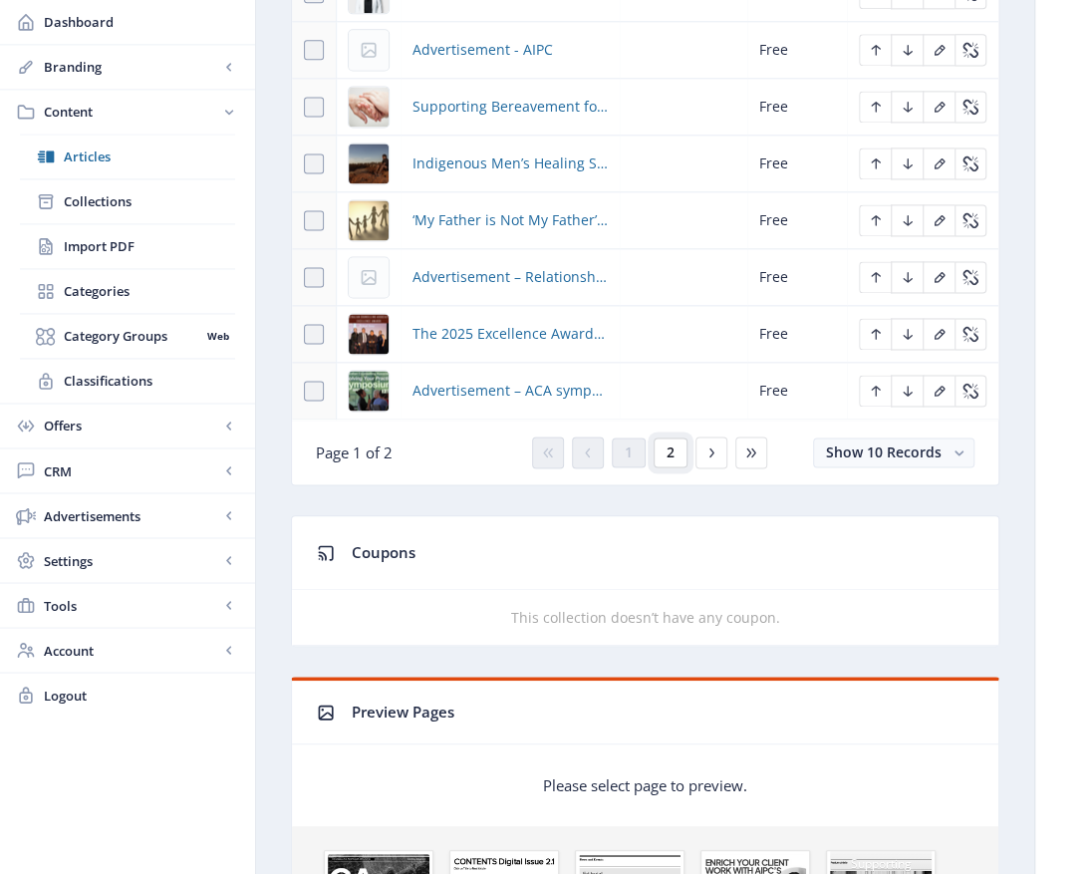
click at [669, 454] on span "2" at bounding box center [671, 452] width 8 height 16
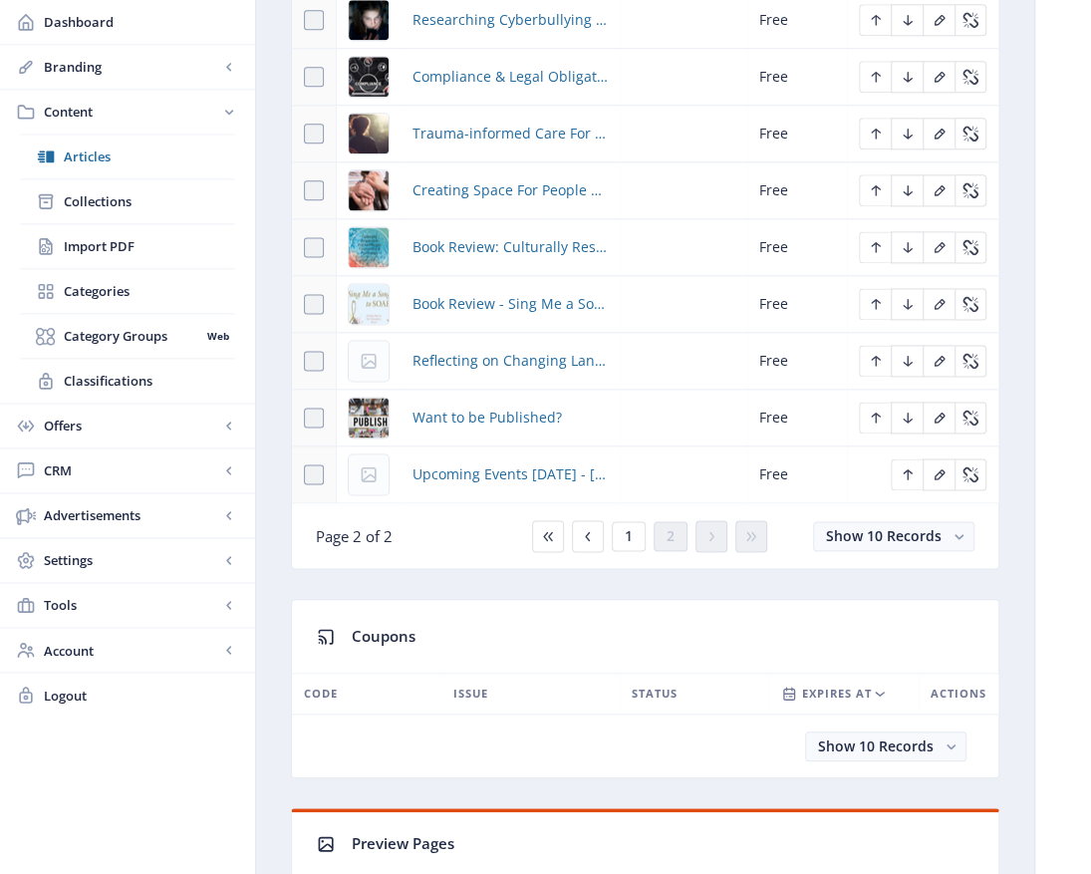
scroll to position [1065, 0]
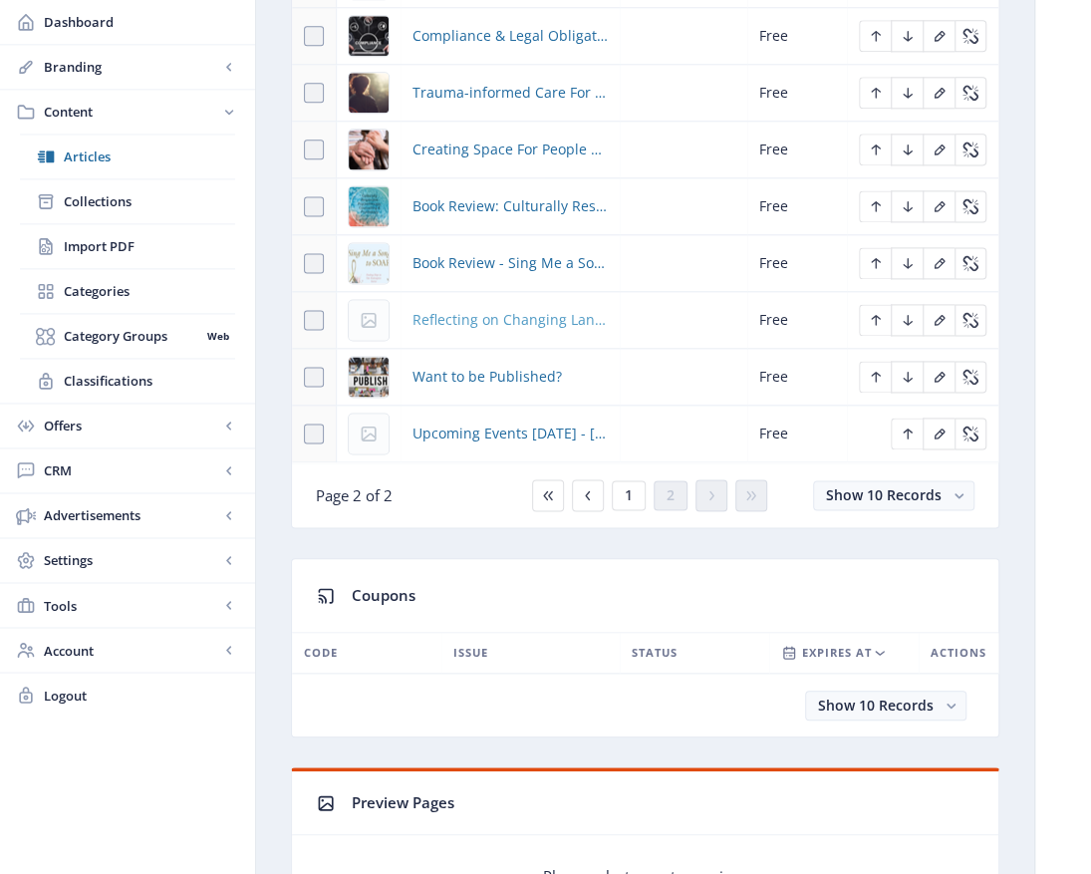
click at [556, 327] on span "Reflecting on Changing Landscapes at the 2025 ACA Conference" at bounding box center [509, 320] width 195 height 24
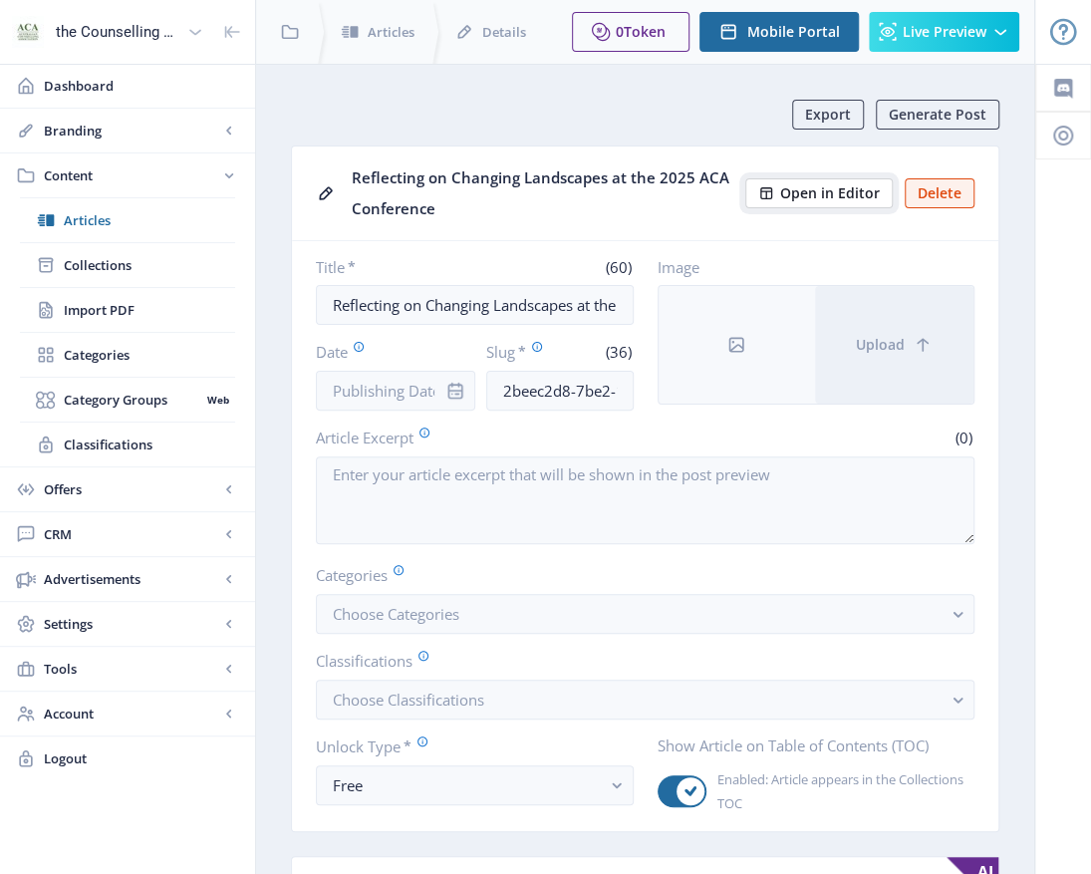
click at [821, 189] on button "Open in Editor" at bounding box center [818, 193] width 147 height 30
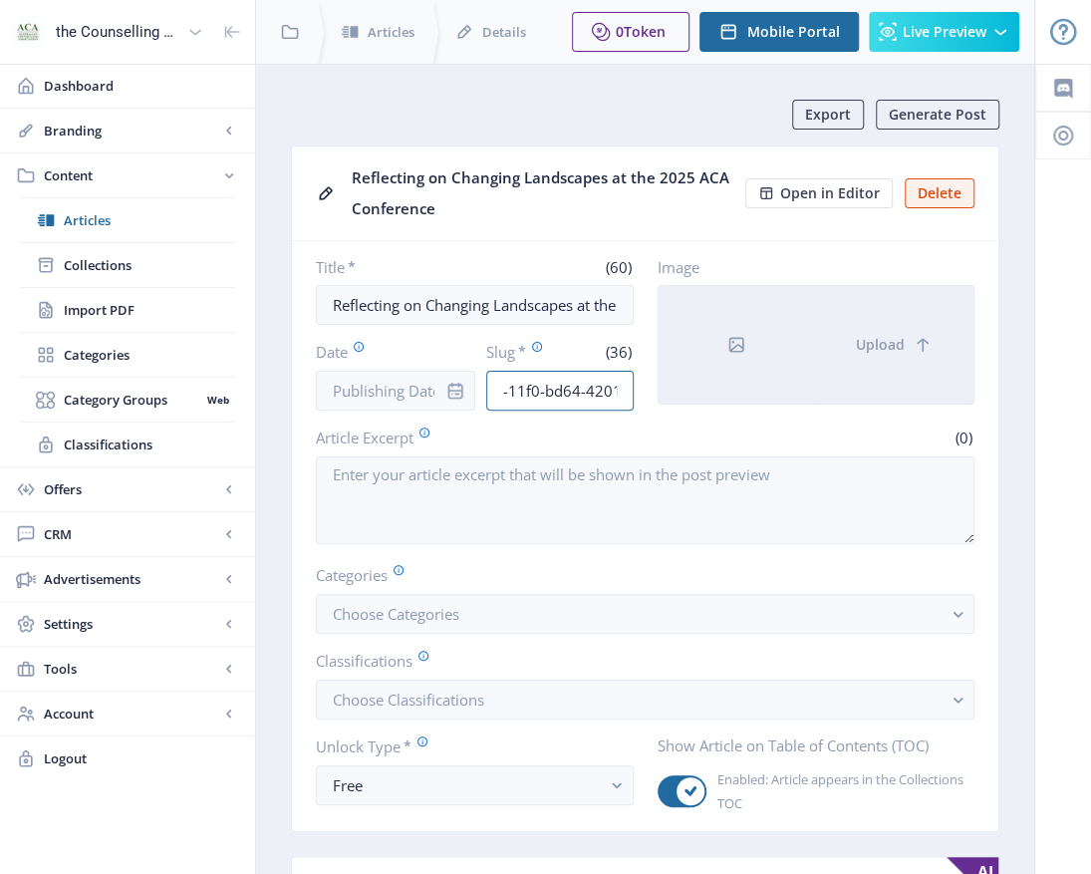
scroll to position [0, 171]
drag, startPoint x: 487, startPoint y: 390, endPoint x: 731, endPoint y: 349, distance: 247.5
click at [731, 349] on div "Title * (60) Reflecting on Changing Landscapes at the 2025 ACA Conference Date …" at bounding box center [645, 333] width 659 height 153
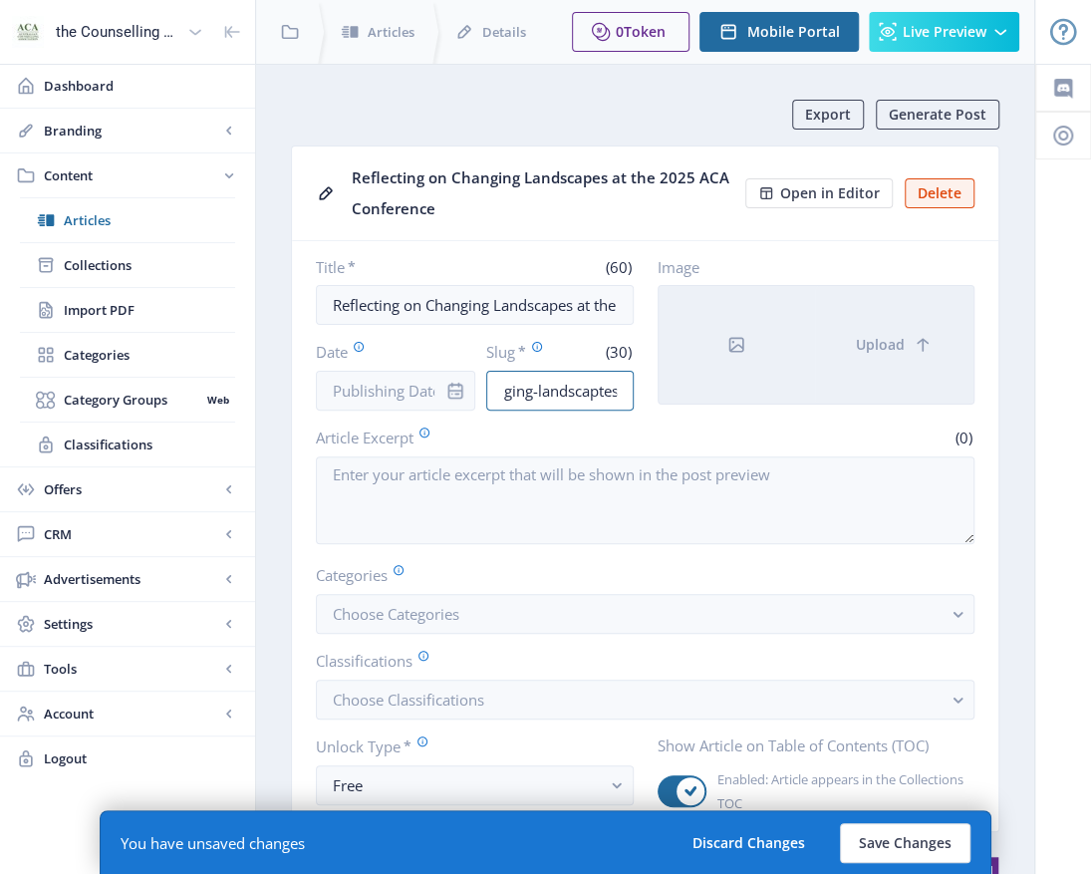
scroll to position [0, 120]
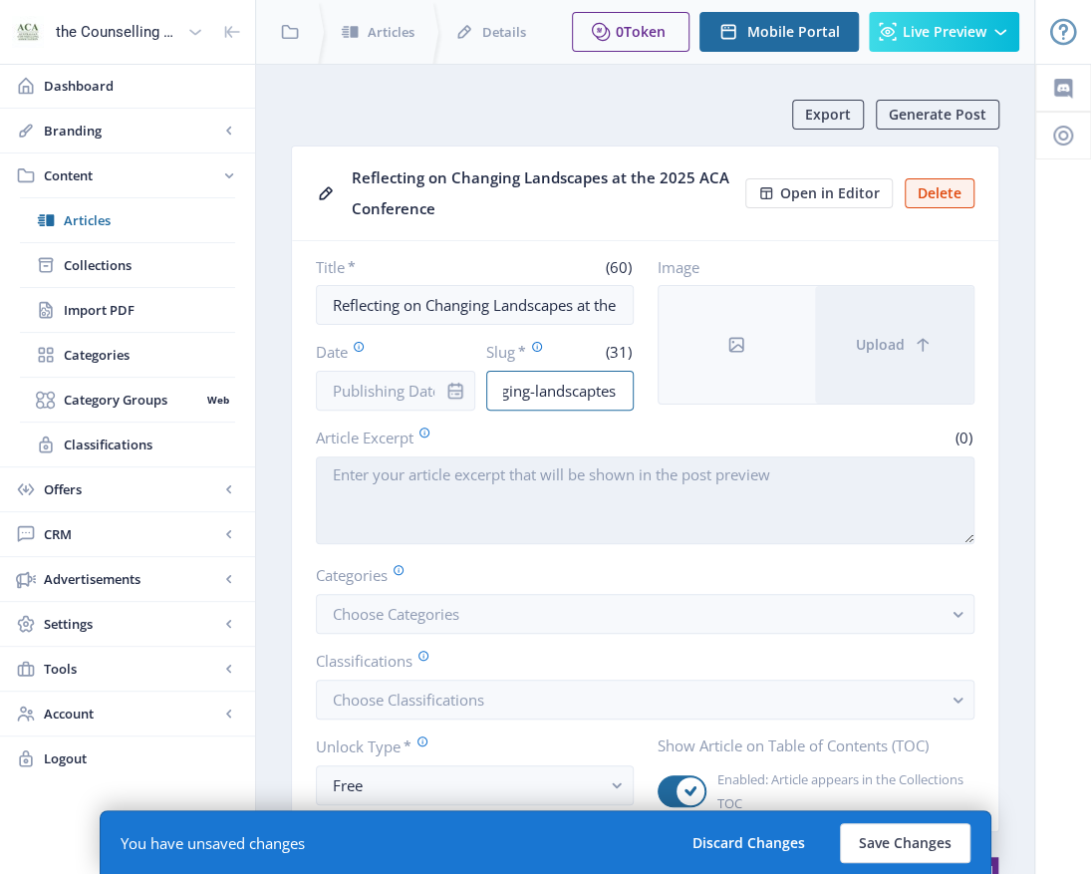
type input "conference-changing-landscaptes"
drag, startPoint x: 397, startPoint y: 464, endPoint x: 399, endPoint y: 474, distance: 10.2
click at [397, 466] on textarea "Article Excerpt" at bounding box center [645, 500] width 659 height 88
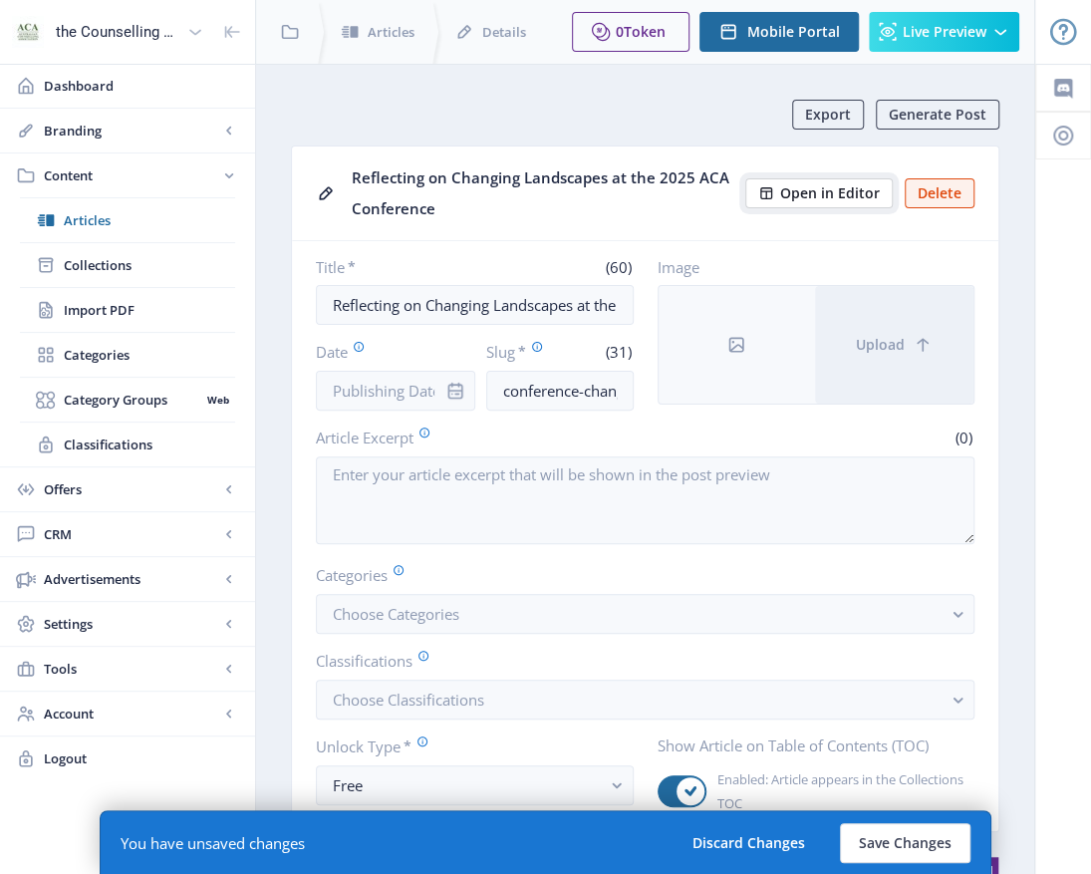
click at [804, 189] on span "Open in Editor" at bounding box center [830, 193] width 100 height 16
click at [796, 208] on nb-card-header "Reflecting on Changing Landscapes at the 2025 ACA Conference Open in Editor Del…" at bounding box center [645, 193] width 706 height 95
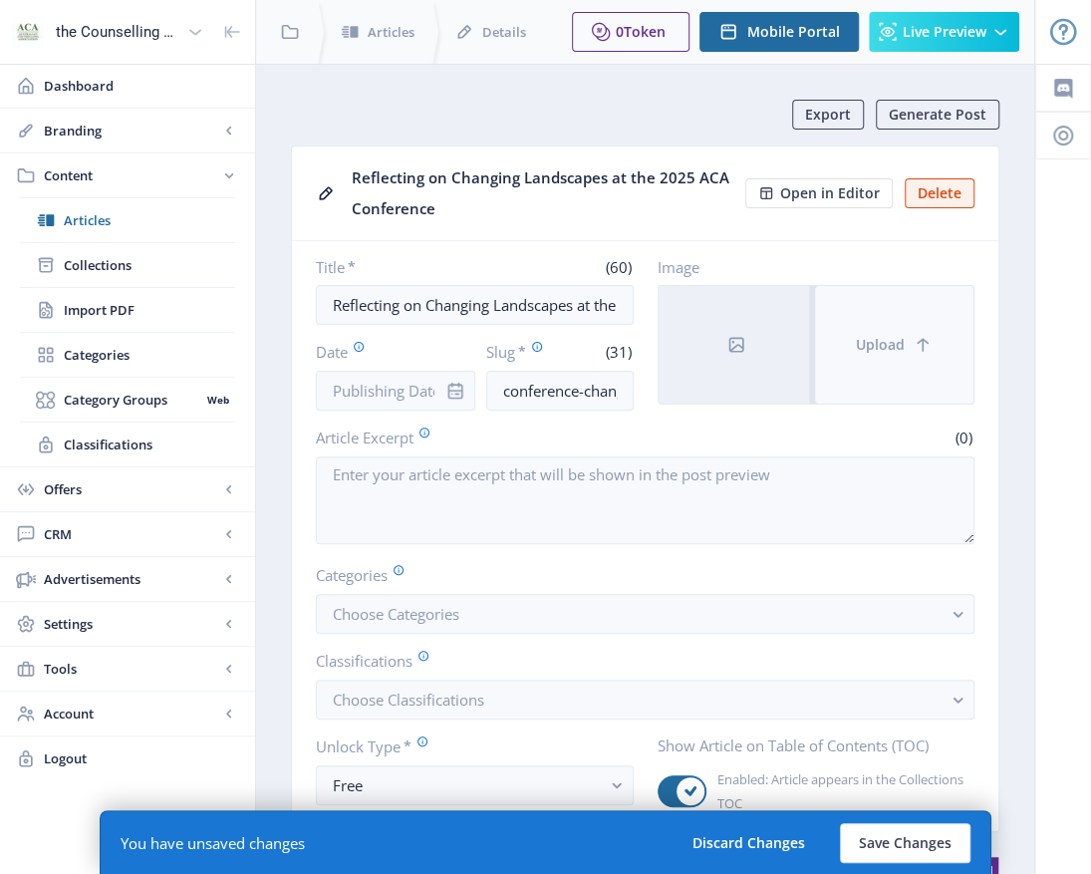
click at [834, 321] on button "Upload" at bounding box center [894, 345] width 158 height 118
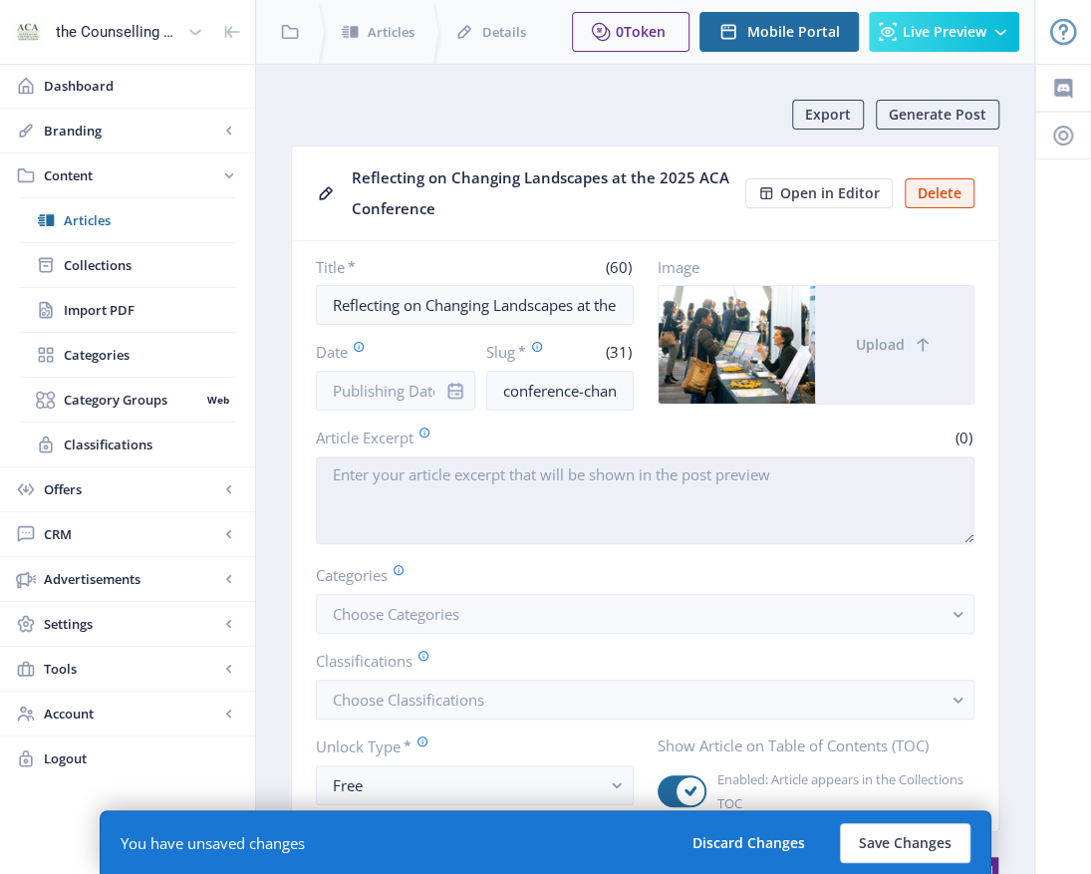
drag, startPoint x: 333, startPoint y: 473, endPoint x: 720, endPoint y: 531, distance: 391.8
click at [335, 472] on textarea "Article Excerpt" at bounding box center [645, 500] width 659 height 88
click at [335, 473] on textarea "Article Excerpt" at bounding box center [645, 500] width 659 height 88
paste textarea "The document provides a summary of the 2025 ACA Conference, highlighting discus…"
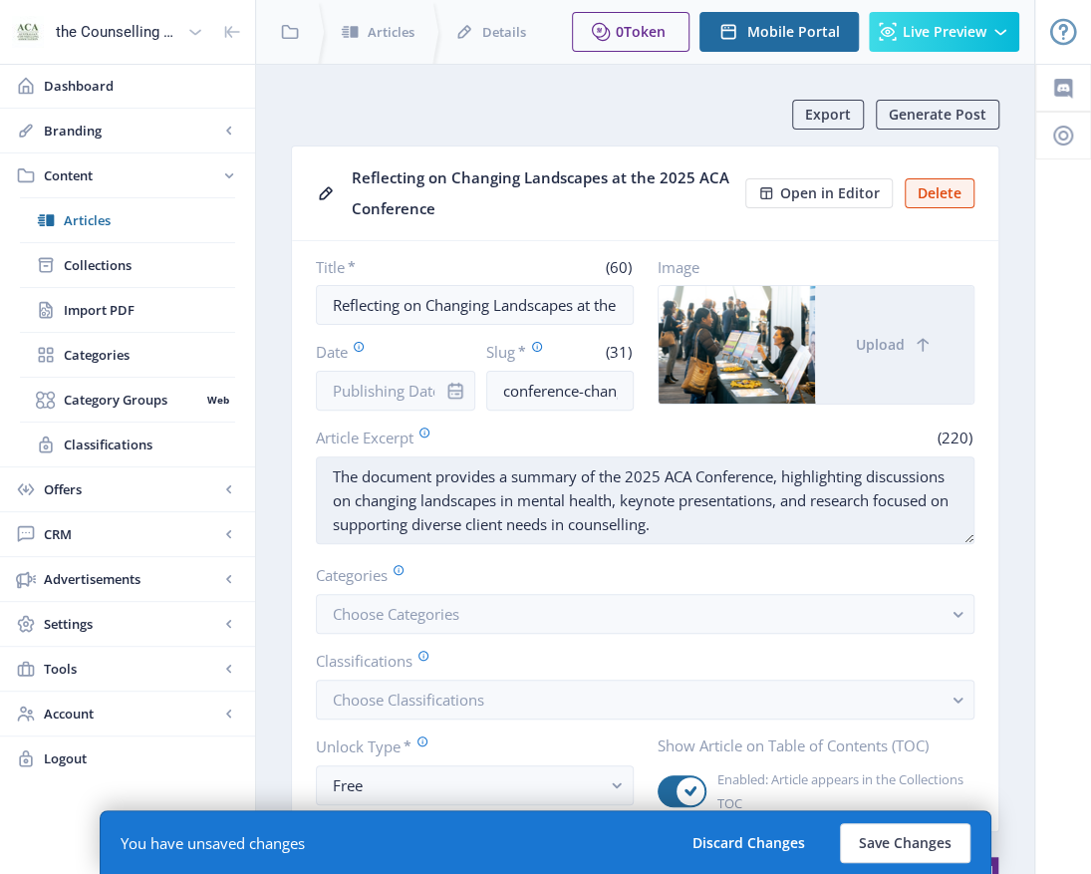
drag, startPoint x: 355, startPoint y: 476, endPoint x: 371, endPoint y: 476, distance: 15.9
click at [365, 476] on textarea "The document provides a summary of the 2025 ACA Conference, highlighting discus…" at bounding box center [645, 500] width 659 height 88
click at [438, 476] on textarea "This document provides a summary of the 2025 ACA Conference, highlighting discu…" at bounding box center [645, 500] width 659 height 88
click at [668, 520] on textarea "This article provides a summary of the 2025 ACA Conference, highlighting discus…" at bounding box center [645, 500] width 659 height 88
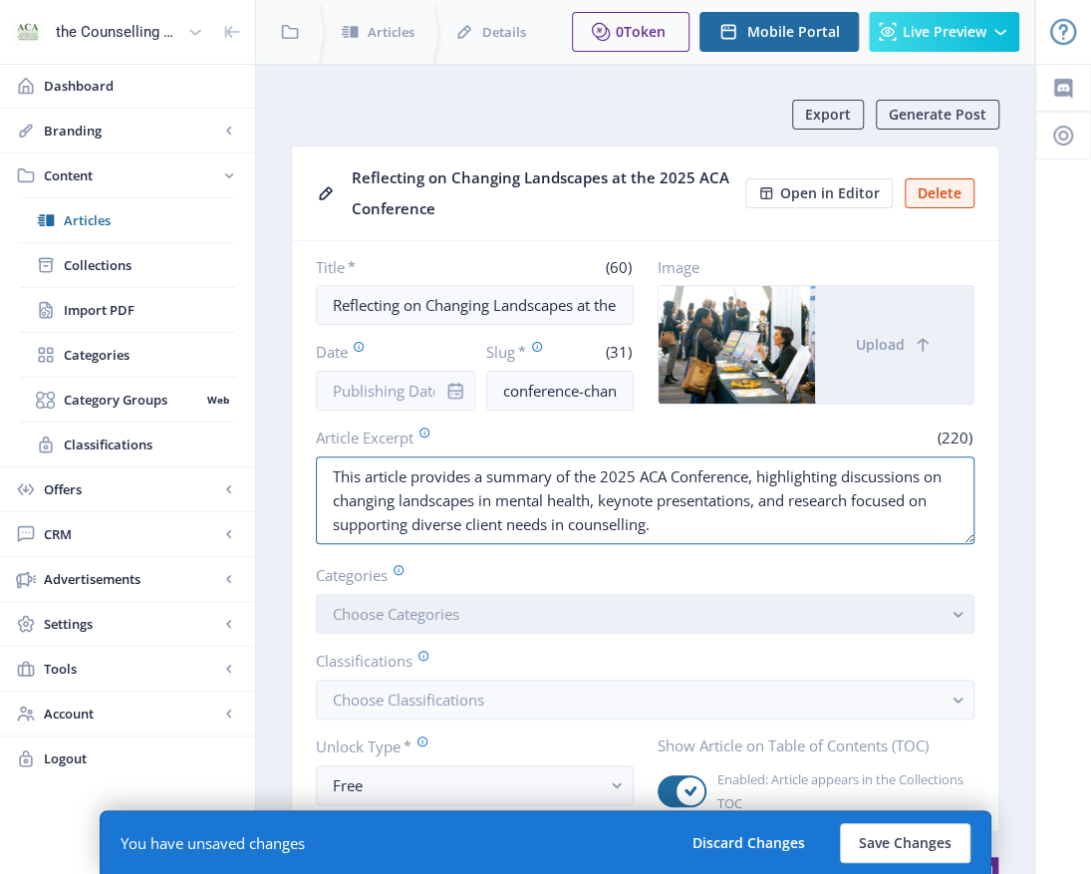
type textarea "This article provides a summary of the 2025 ACA Conference, highlighting discus…"
click at [966, 613] on rect "button" at bounding box center [957, 614] width 23 height 23
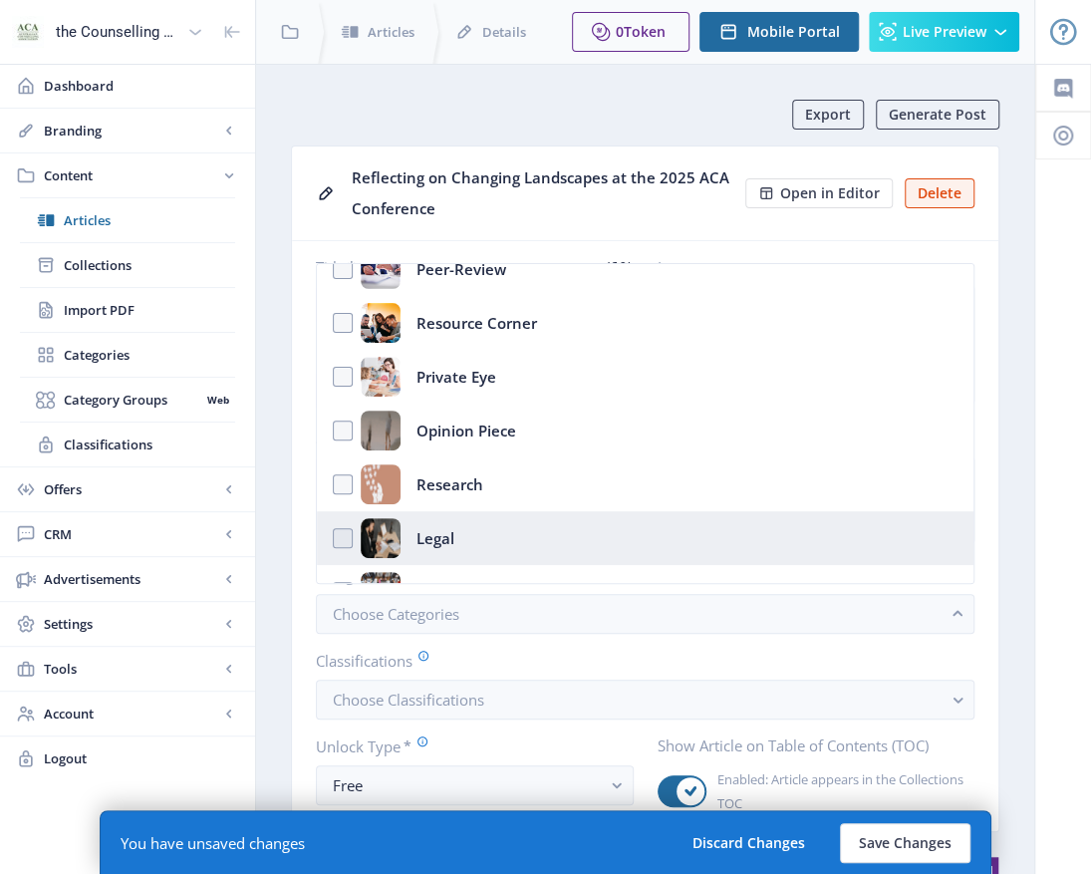
scroll to position [434, 0]
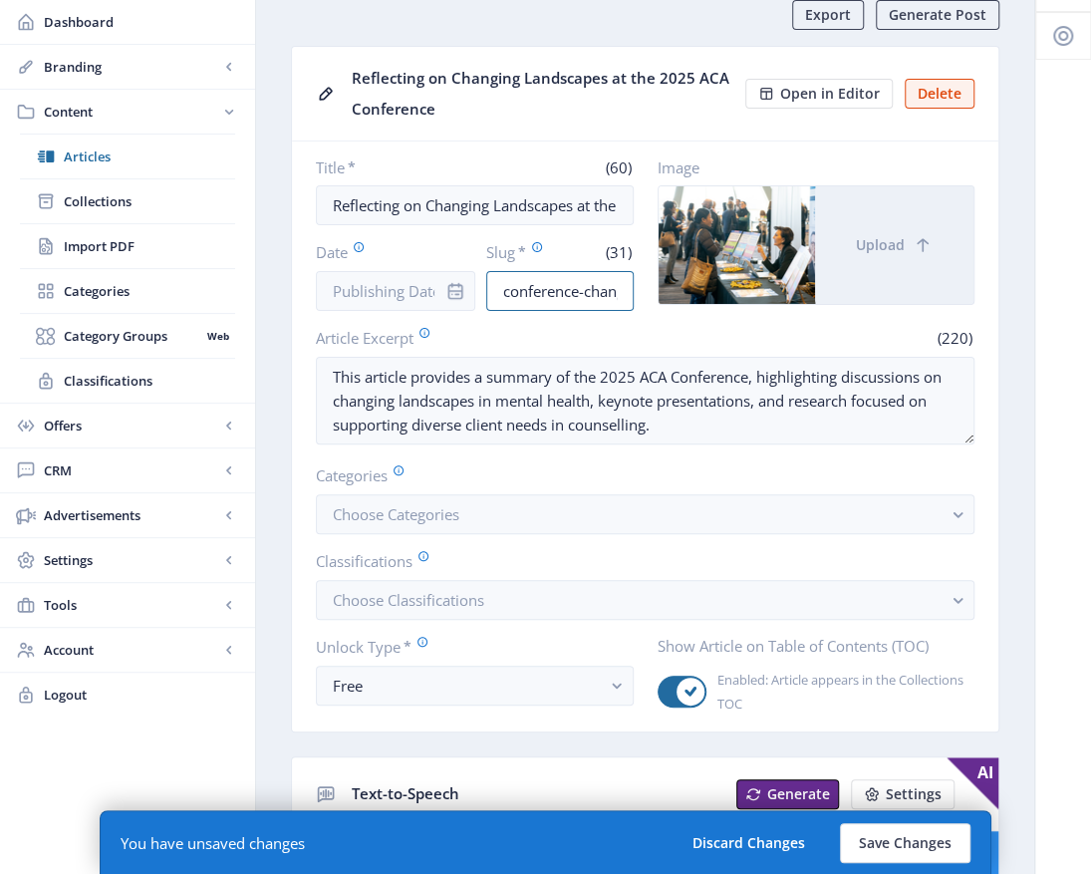
scroll to position [0, 120]
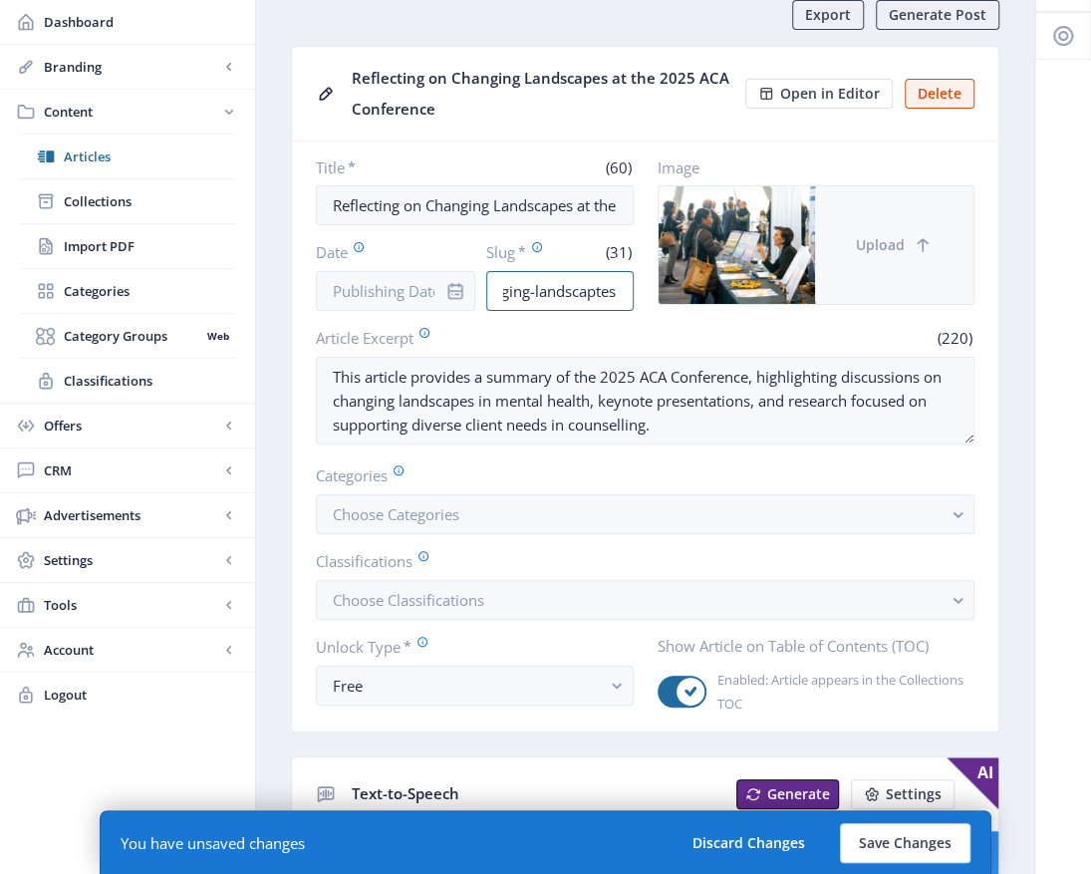
drag, startPoint x: 500, startPoint y: 289, endPoint x: 816, endPoint y: 277, distance: 316.1
click at [816, 277] on div "Title * (60) Reflecting on Changing Landscapes at the 2025 ACA Conference Date …" at bounding box center [645, 233] width 659 height 153
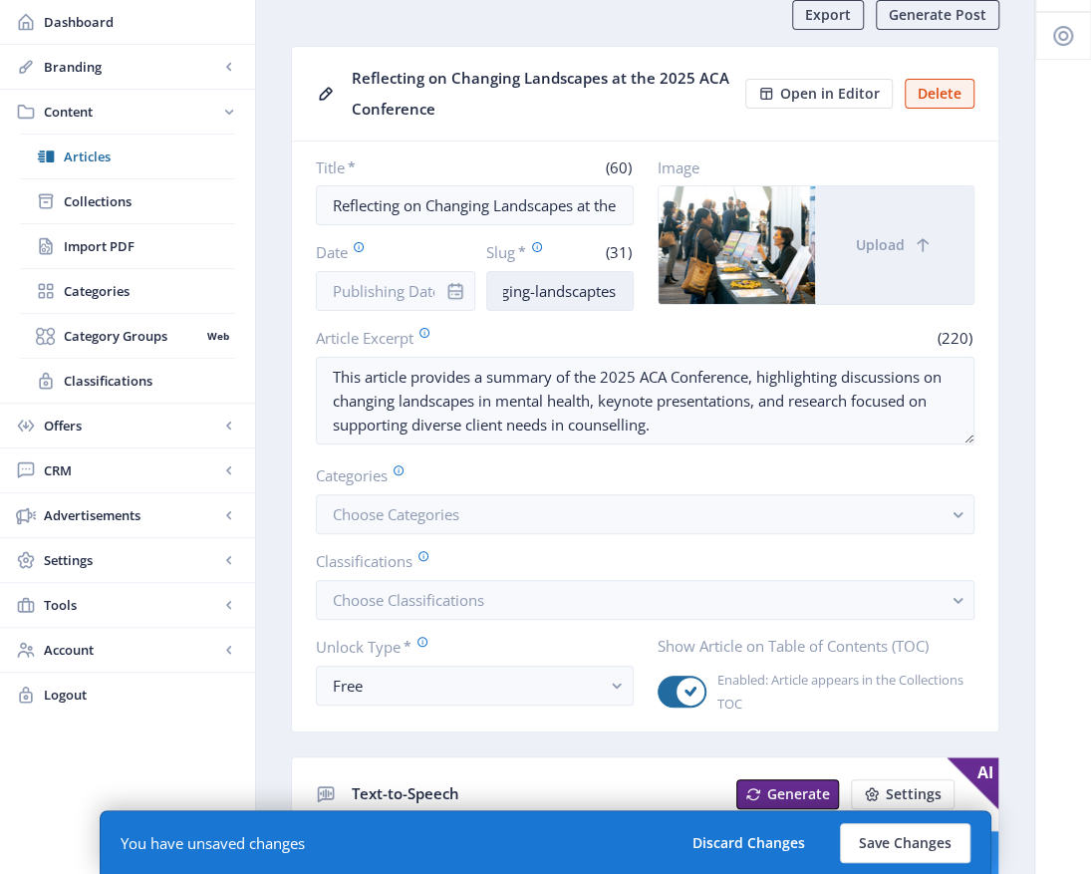
click at [608, 292] on input "conference-changing-landscaptes" at bounding box center [559, 291] width 146 height 40
drag, startPoint x: 601, startPoint y: 291, endPoint x: 677, endPoint y: 302, distance: 77.5
click at [602, 291] on input "conference-changing-landscaptes" at bounding box center [559, 291] width 146 height 40
drag, startPoint x: 620, startPoint y: 289, endPoint x: 397, endPoint y: 310, distance: 224.2
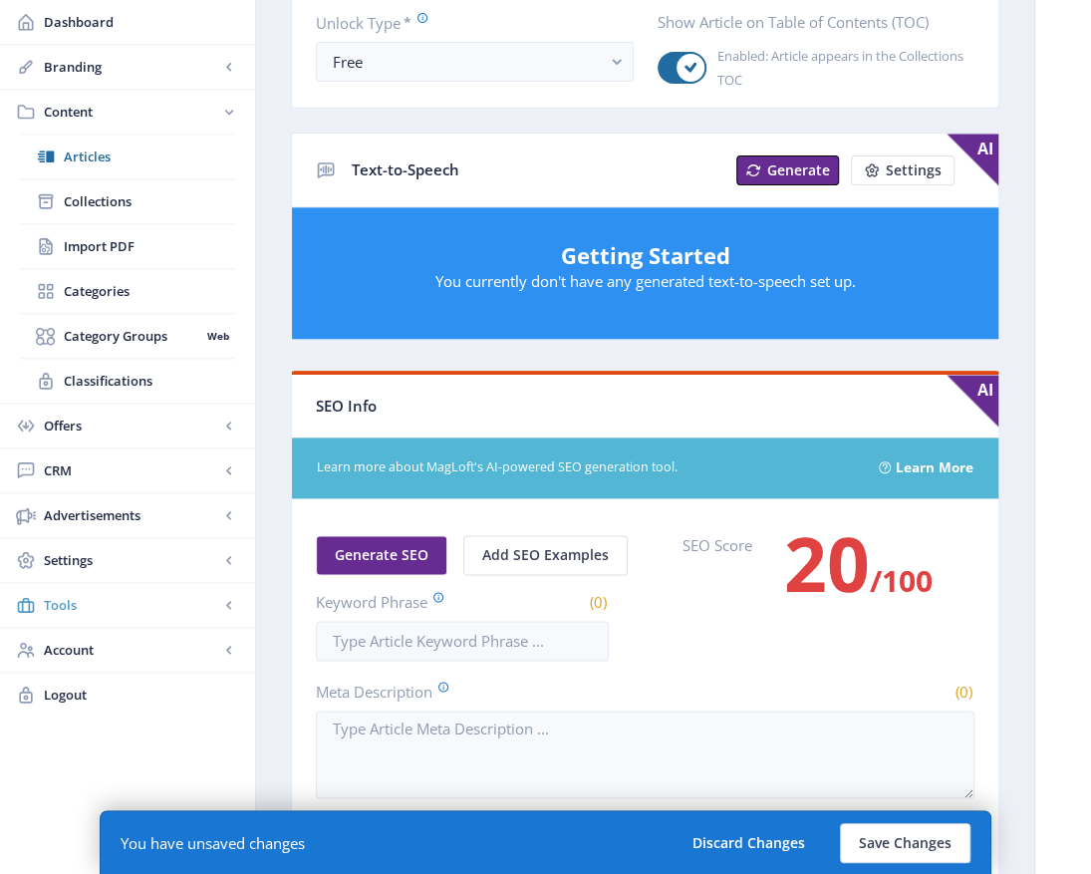
scroll to position [797, 0]
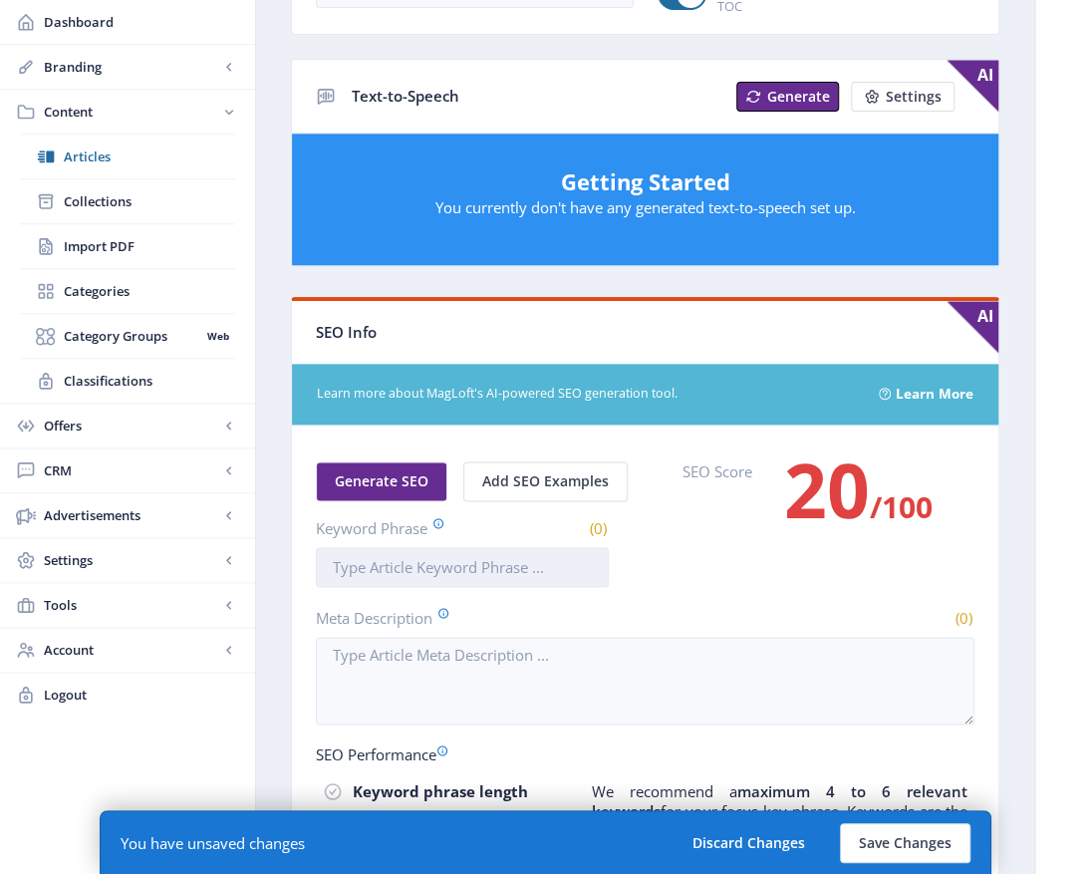
type input "conference-changing-landscapes"
drag, startPoint x: 342, startPoint y: 566, endPoint x: 334, endPoint y: 559, distance: 10.6
click at [342, 566] on input "Keyword Phrase" at bounding box center [462, 567] width 293 height 40
paste input "conference-changing-landscapes"
drag, startPoint x: 412, startPoint y: 560, endPoint x: 427, endPoint y: 554, distance: 16.1
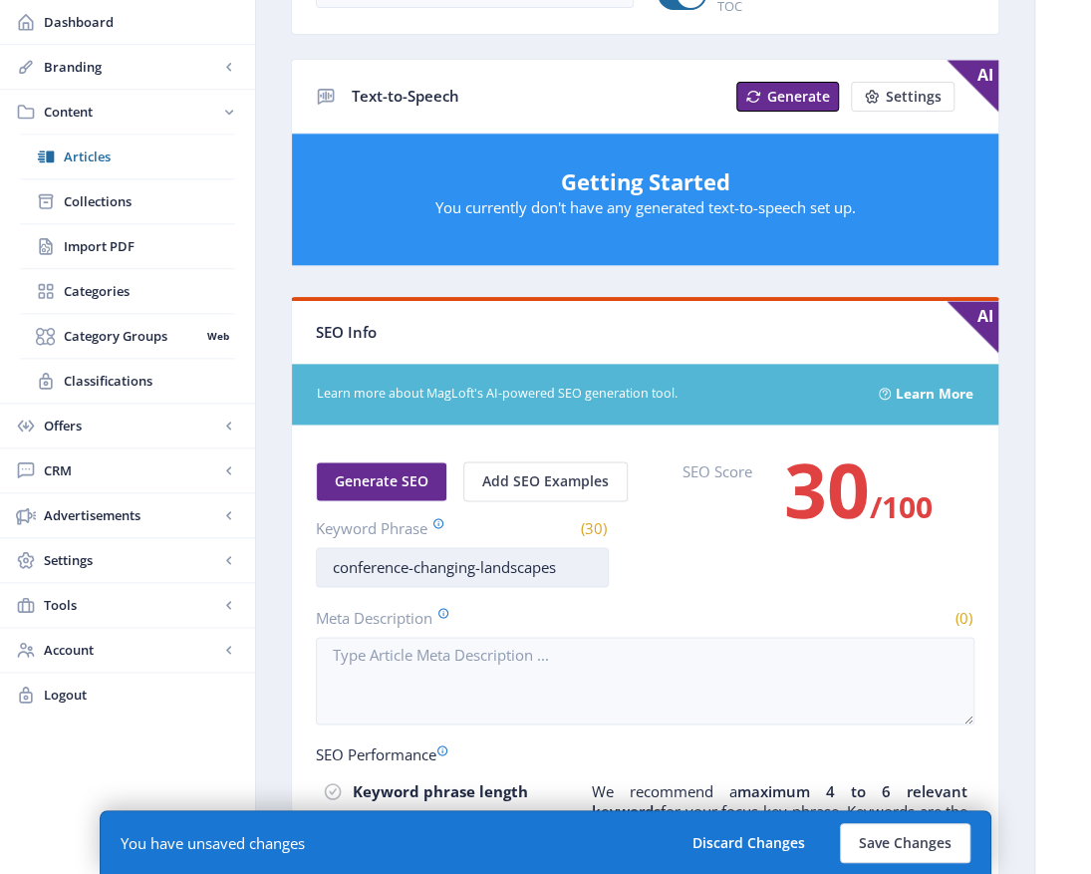
click at [422, 556] on input "conference-changing-landscapes" at bounding box center [462, 567] width 293 height 40
drag, startPoint x: 591, startPoint y: 560, endPoint x: 365, endPoint y: 576, distance: 226.7
click at [268, 579] on nb-layout-column "Export Generate Post Reflecting on Changing Landscapes at the 2025 ACA Conferen…" at bounding box center [645, 299] width 780 height 2065
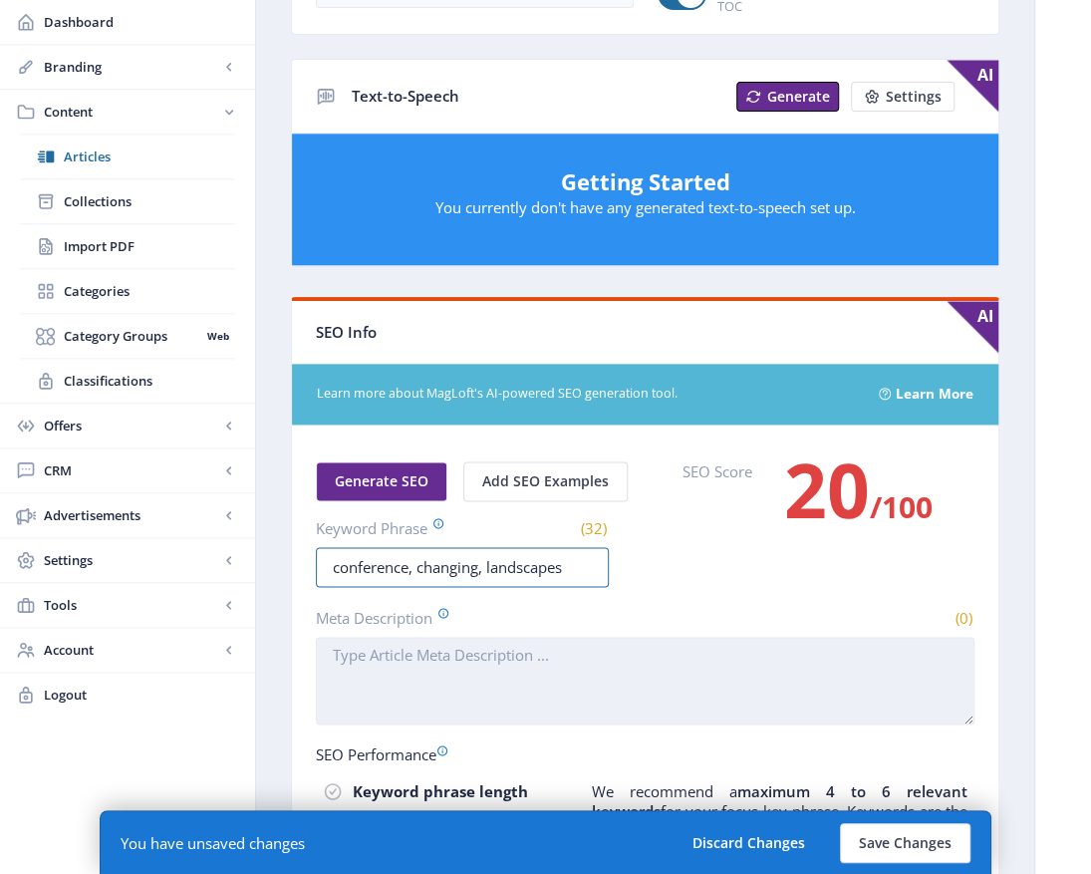
type input "conference, changing, landscapes"
click at [342, 650] on textarea "Meta Description" at bounding box center [645, 681] width 659 height 88
paste textarea "conference, changing, landscapes"
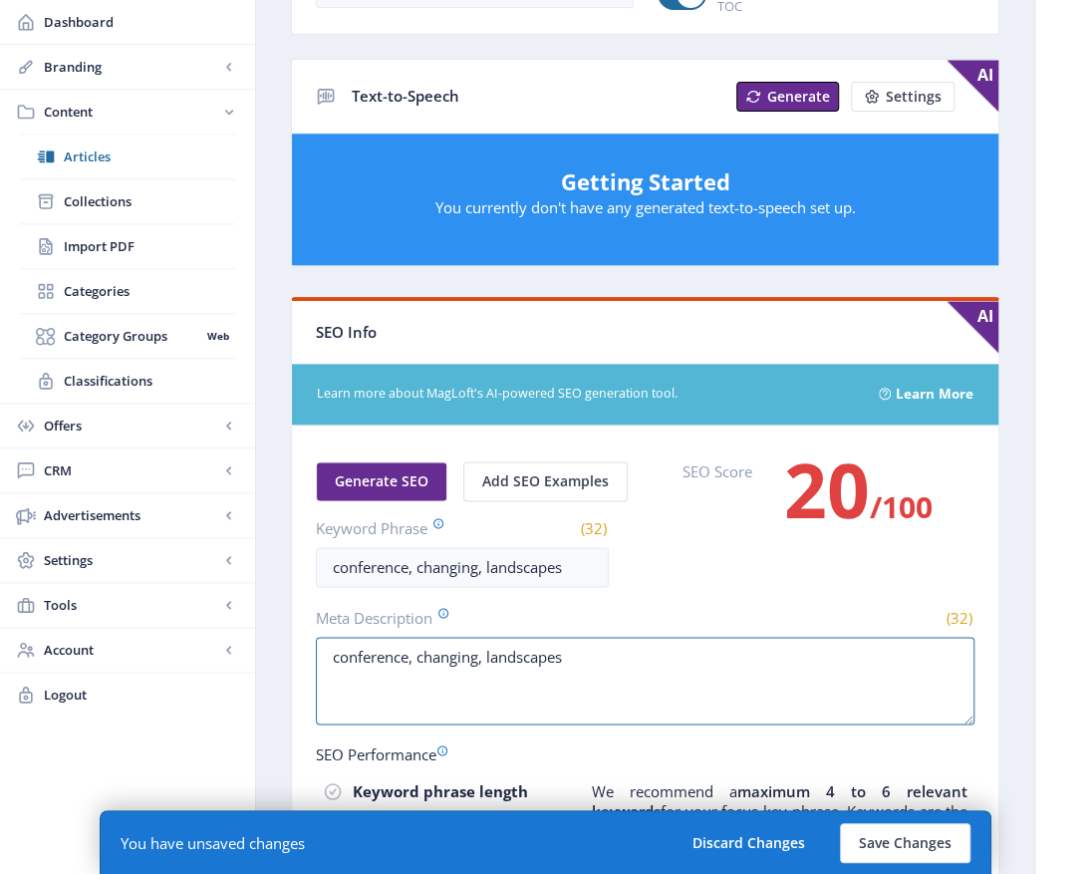
type textarea "conference, changing, landscapes"
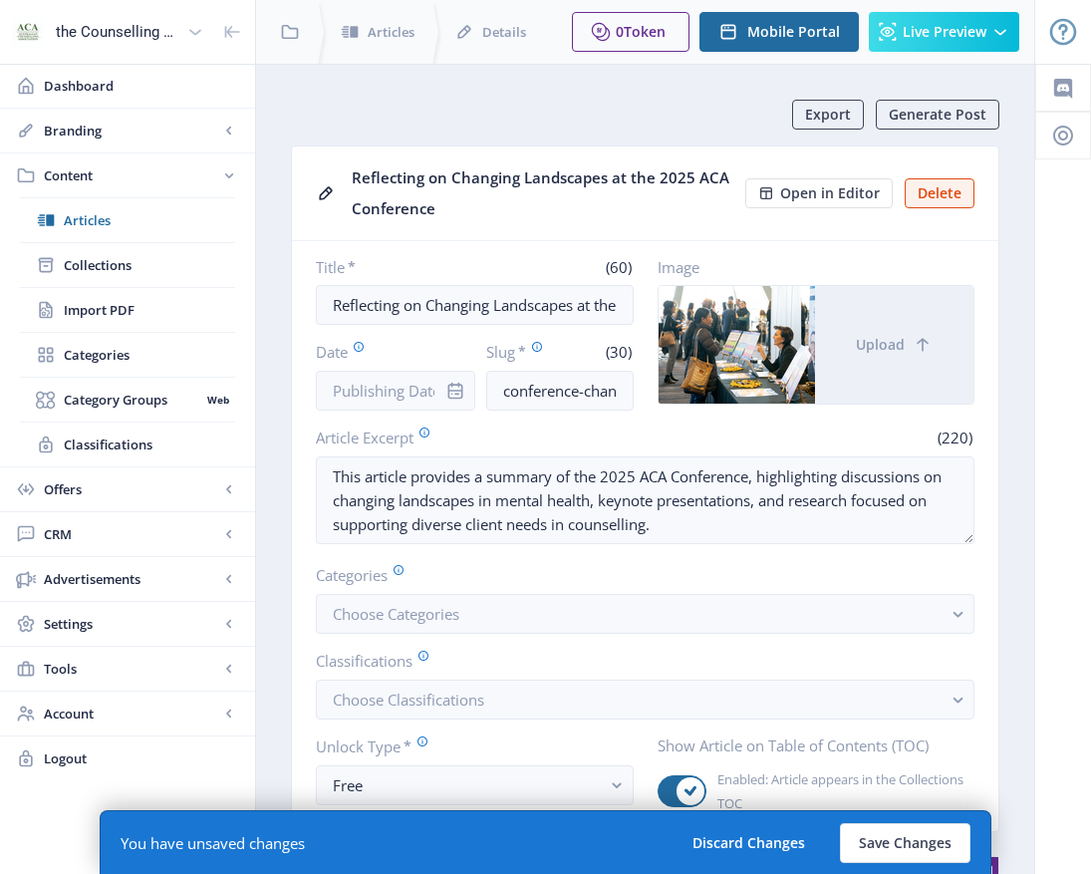
scroll to position [797, 0]
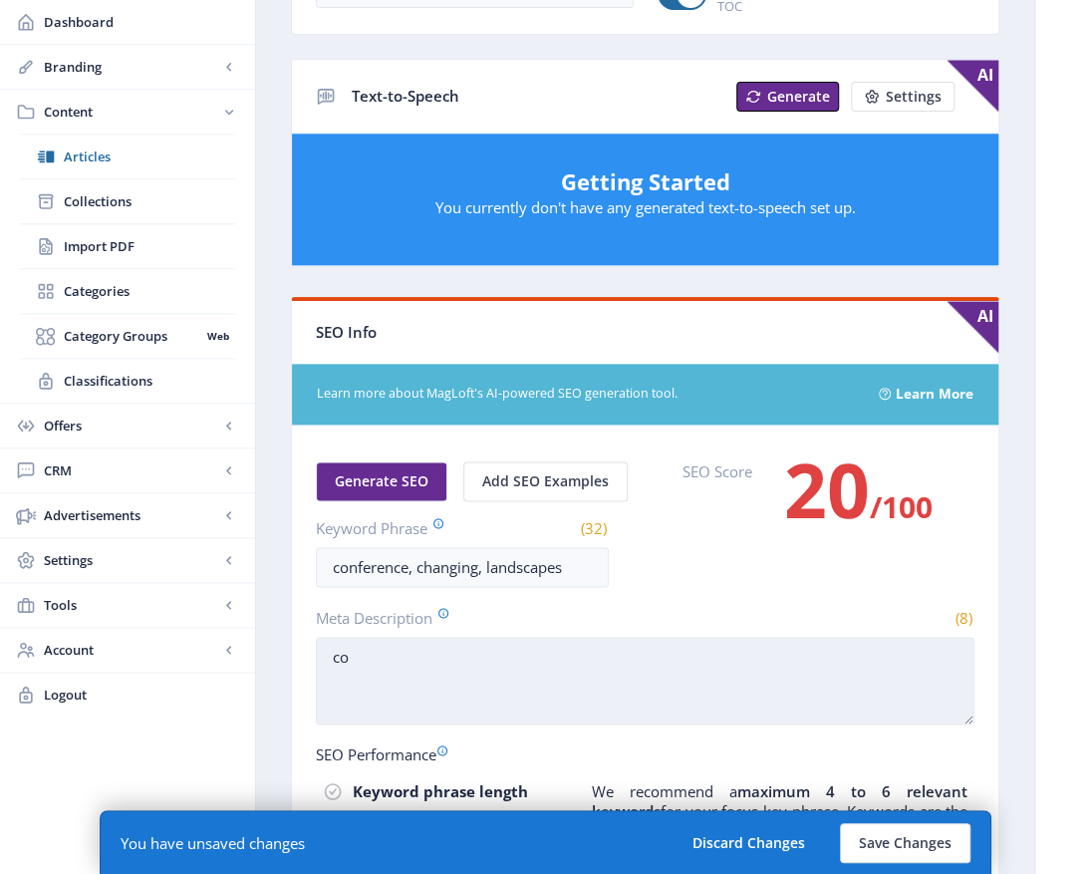
type textarea "c"
paste textarea "Counselling Mental health Change Wellbeing Connection"
drag, startPoint x: 420, startPoint y: 672, endPoint x: 734, endPoint y: 624, distance: 317.5
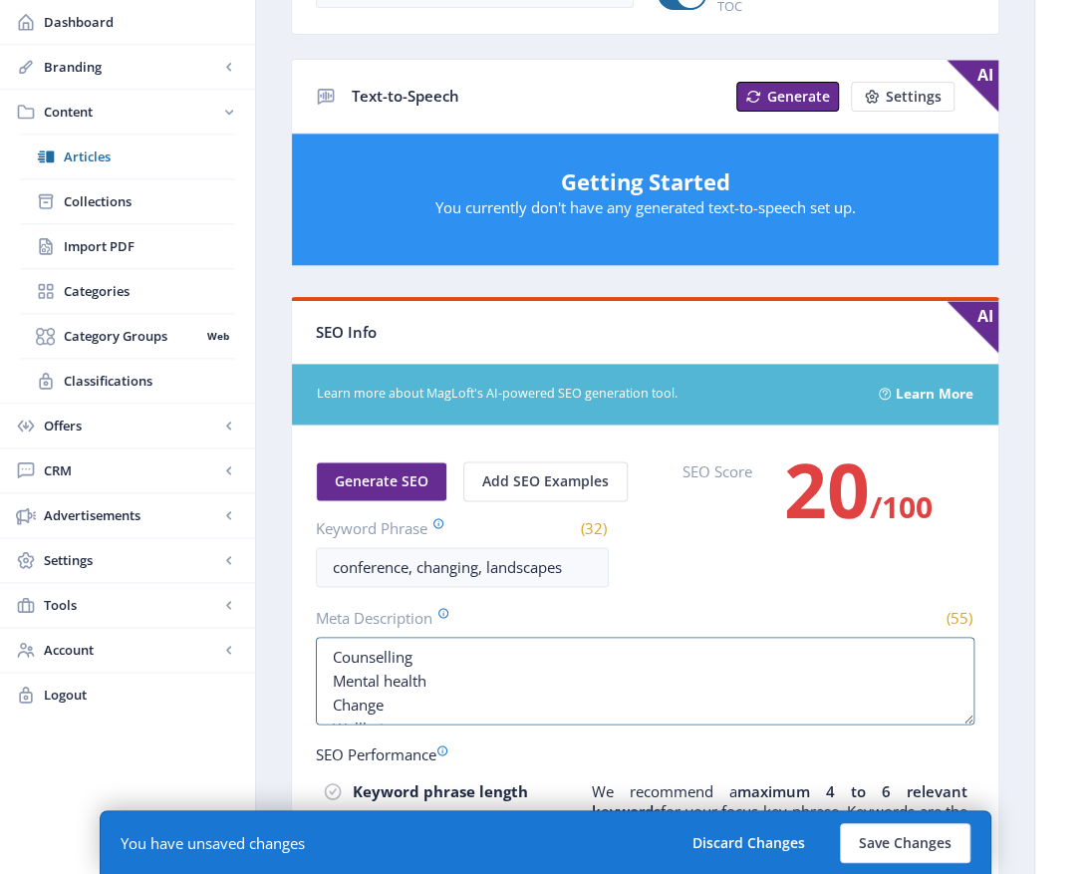
click at [426, 671] on textarea "Counselling Mental health Change Wellbeing Connection" at bounding box center [645, 681] width 659 height 88
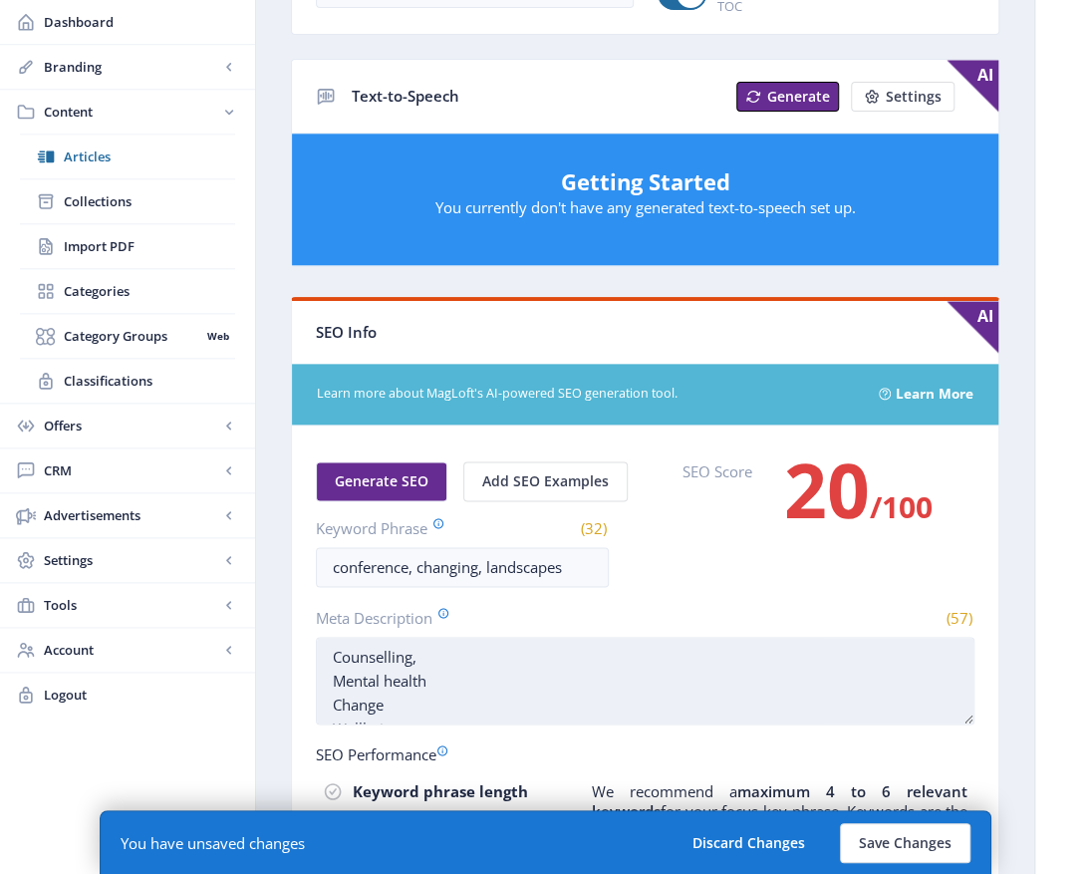
click at [331, 691] on textarea "Counselling, Mental health Change Wellbeing Connection" at bounding box center [645, 681] width 659 height 88
drag, startPoint x: 335, startPoint y: 699, endPoint x: 369, endPoint y: 690, distance: 35.0
click at [337, 699] on textarea "Counselling, Mental health Change Wellbeing Connection" at bounding box center [645, 681] width 659 height 88
click at [341, 691] on textarea "Counselling, Mental health, Change Wellbeing Connection" at bounding box center [645, 681] width 659 height 88
click at [331, 696] on textarea "Counselling, Mental health, Change, Wellbeing Connection" at bounding box center [645, 681] width 659 height 88
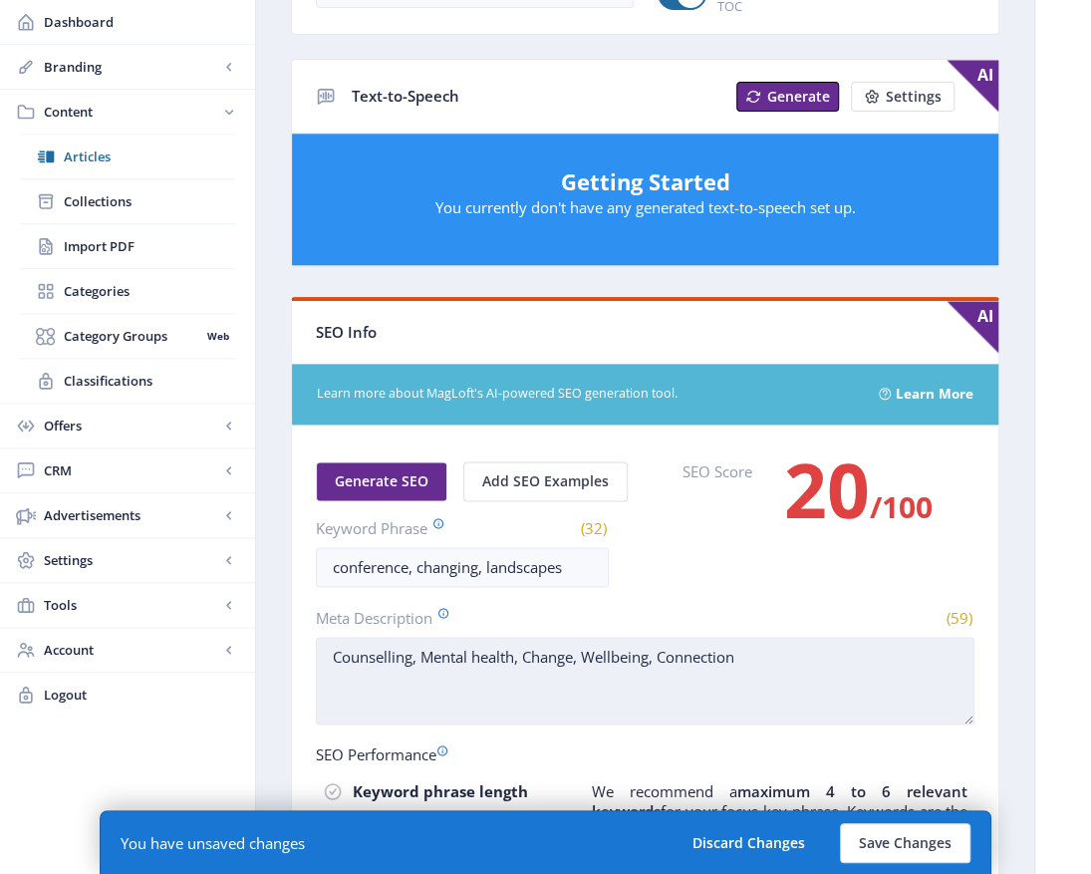
drag, startPoint x: 769, startPoint y: 676, endPoint x: 440, endPoint y: 693, distance: 329.2
click at [273, 677] on nb-layout-column "Export Generate Post Reflecting on Changing Landscapes at the 2025 ACA Conferen…" at bounding box center [645, 299] width 780 height 2065
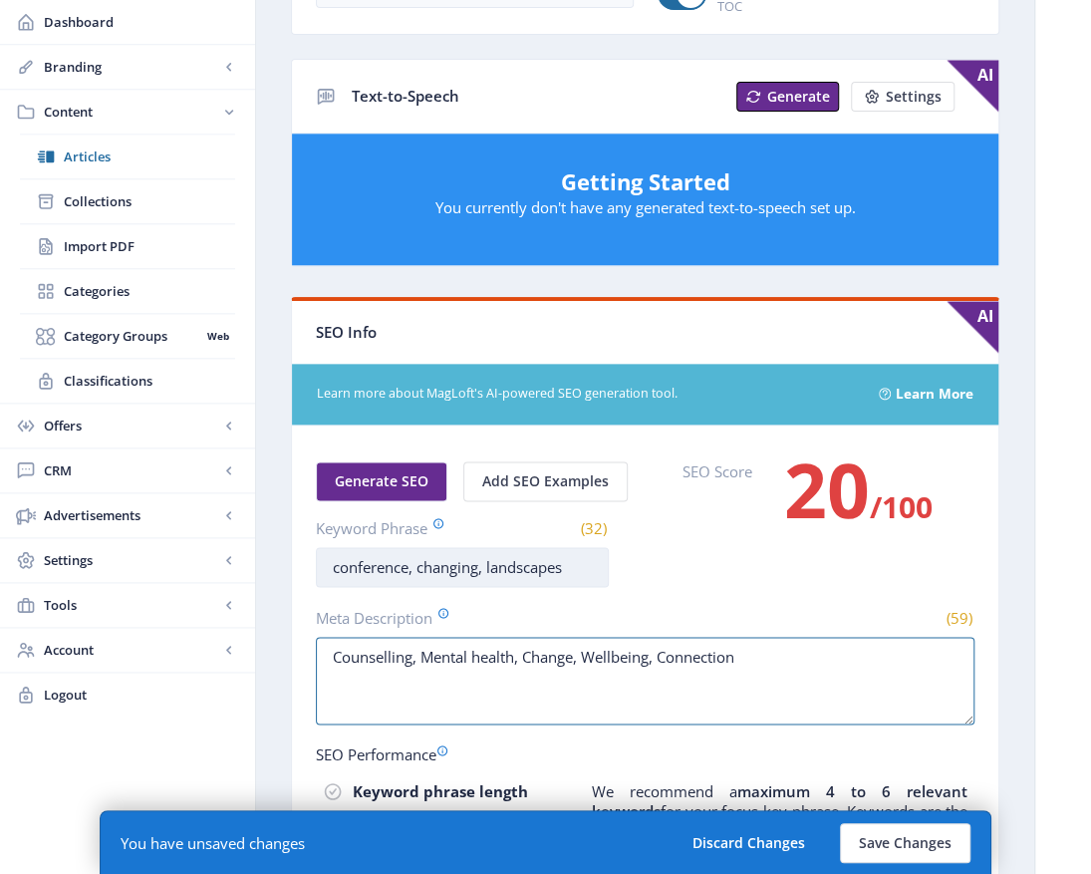
type textarea "Counselling, Mental health, Change, Wellbeing, Connection"
drag, startPoint x: 592, startPoint y: 554, endPoint x: 130, endPoint y: 504, distance: 465.0
click at [72, 536] on div "the Counselling Australia Magazine Dashboard Branding App Appearance Brand Brie…" at bounding box center [545, 267] width 1091 height 2129
paste input "Counselling, Mental health, Change, Wellbeing, Connection"
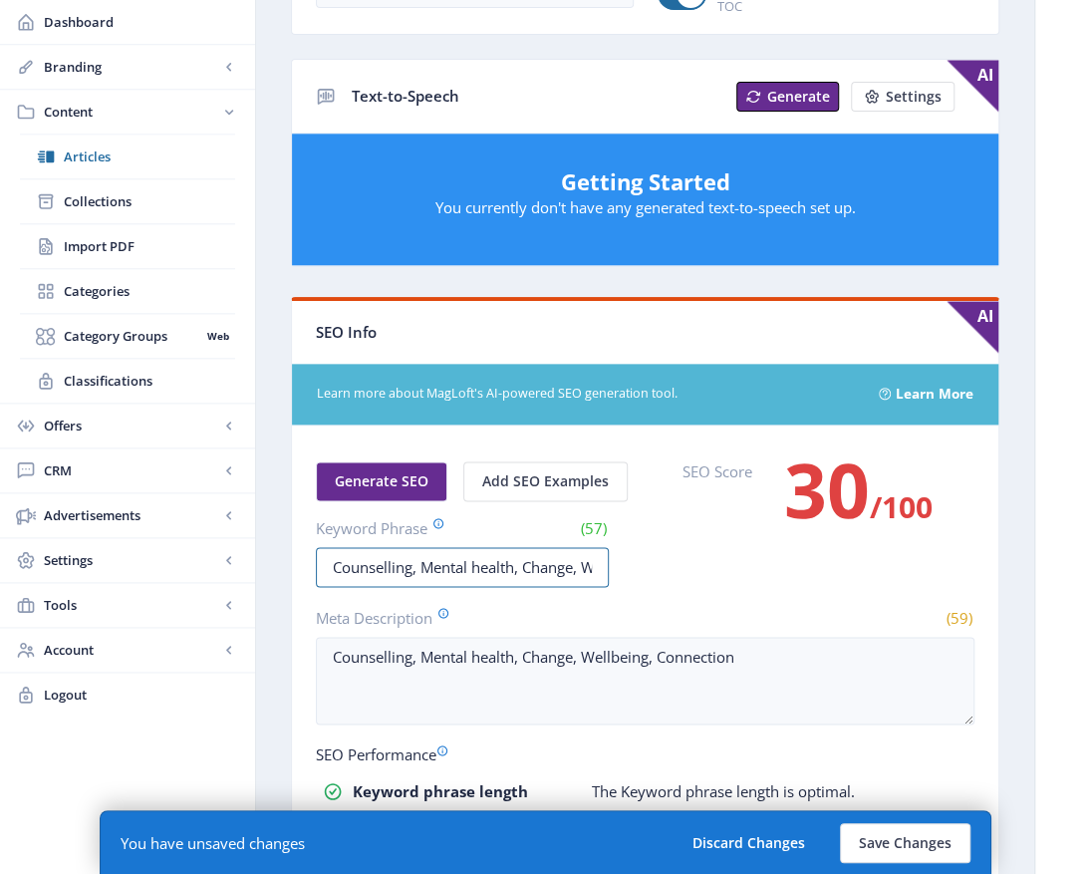
scroll to position [0, 148]
type input "Counselling, Mental health, Change, Wellbeing, Connection"
click at [885, 842] on button "Save Changes" at bounding box center [905, 843] width 131 height 40
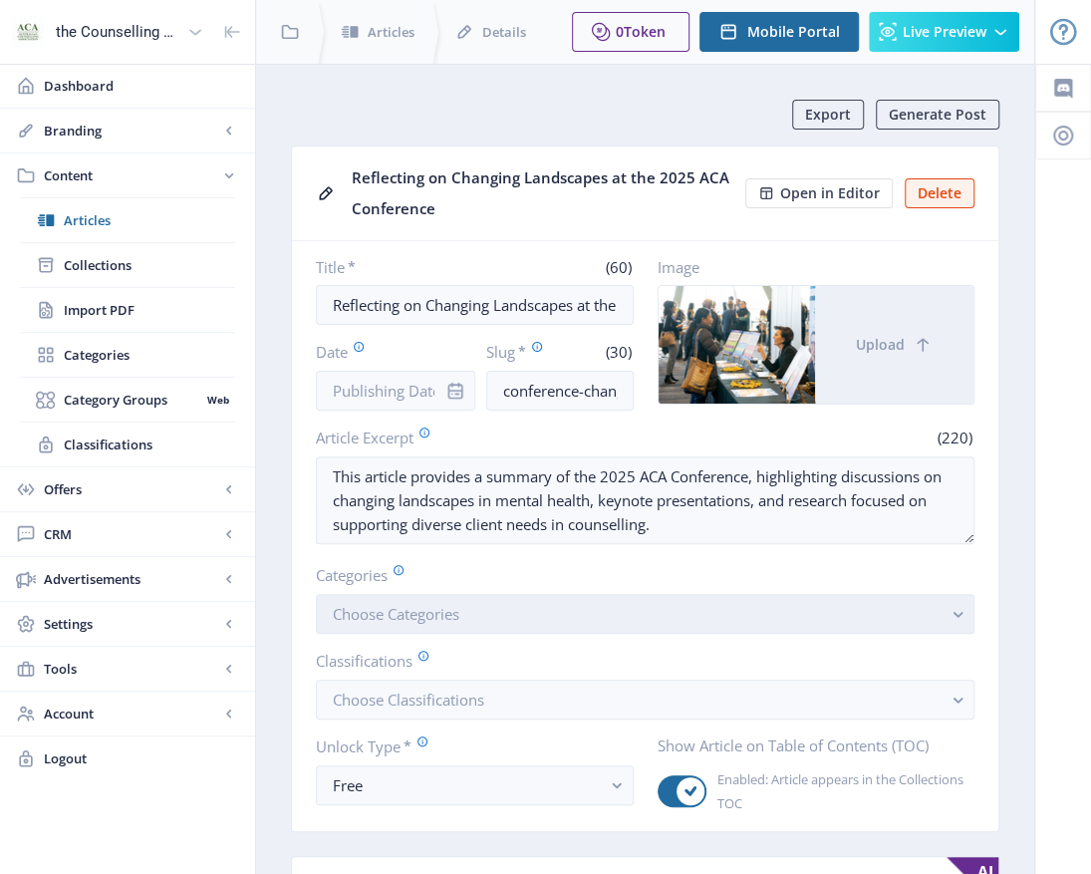
click at [961, 628] on button "Choose Categories" at bounding box center [645, 614] width 659 height 40
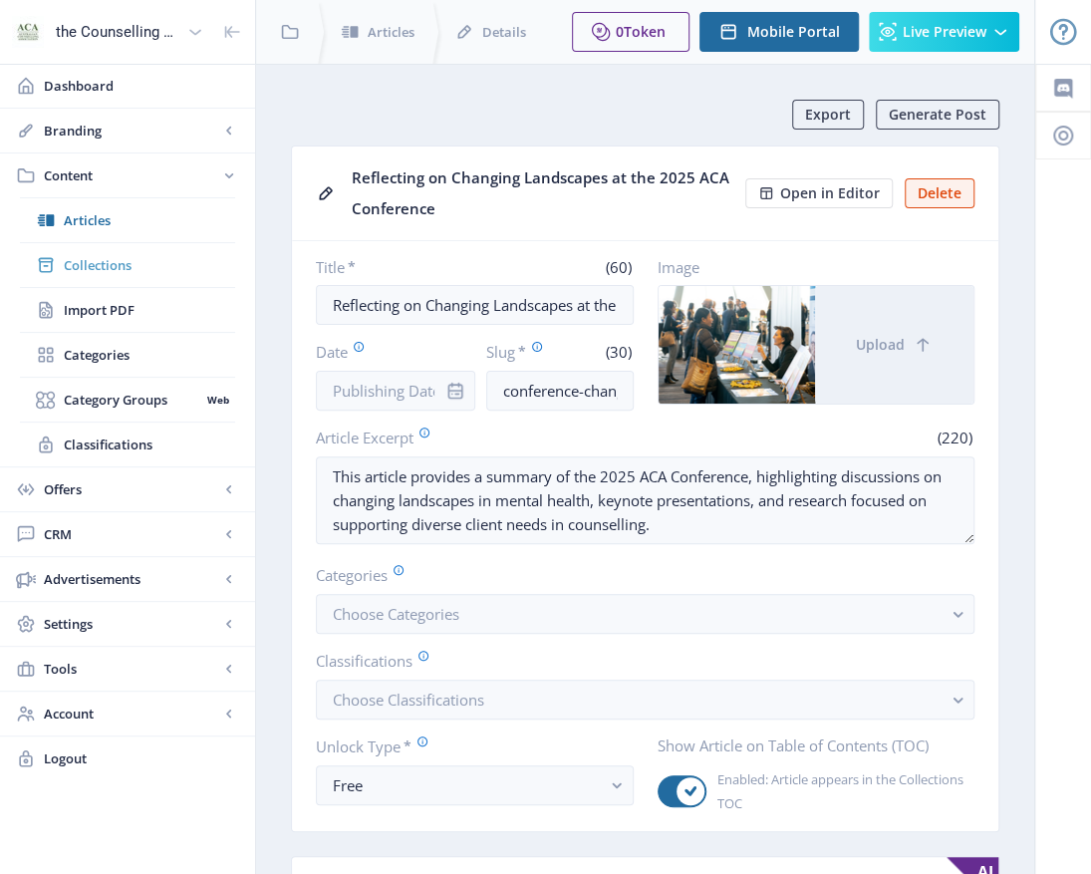
click at [110, 263] on span "Collections" at bounding box center [149, 265] width 171 height 20
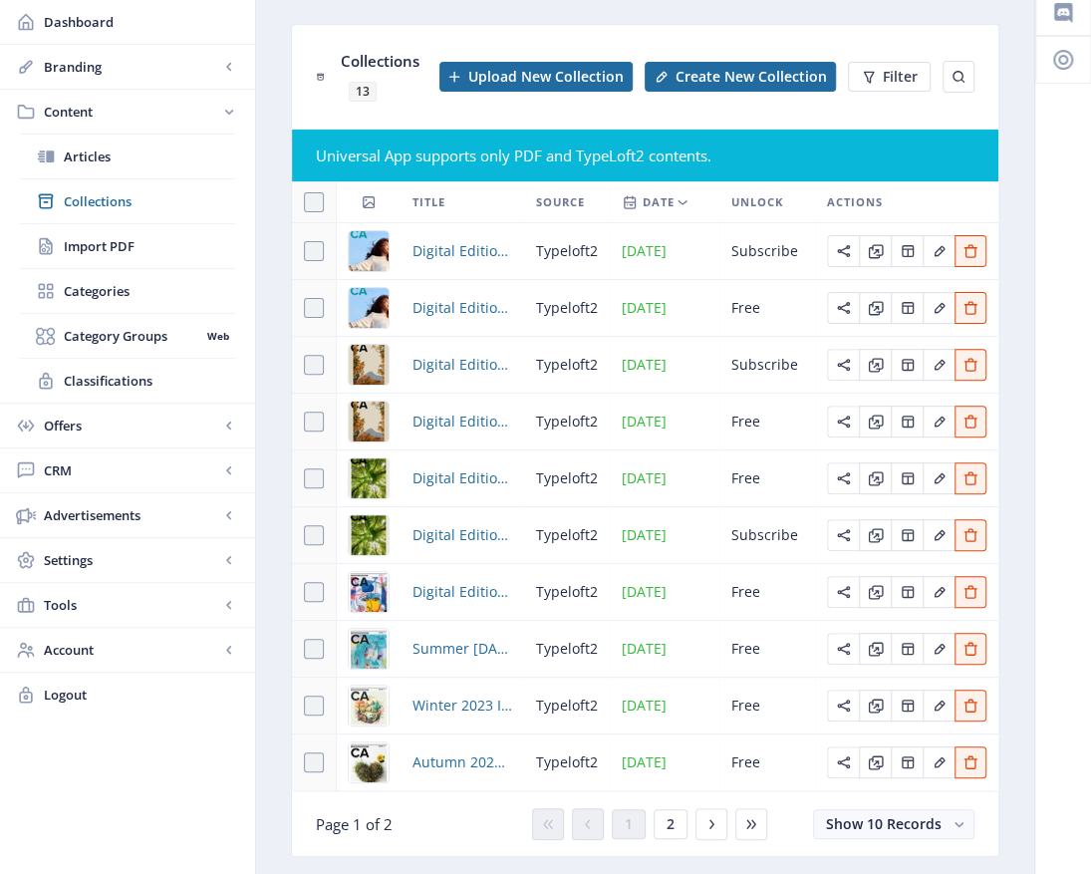
scroll to position [137, 0]
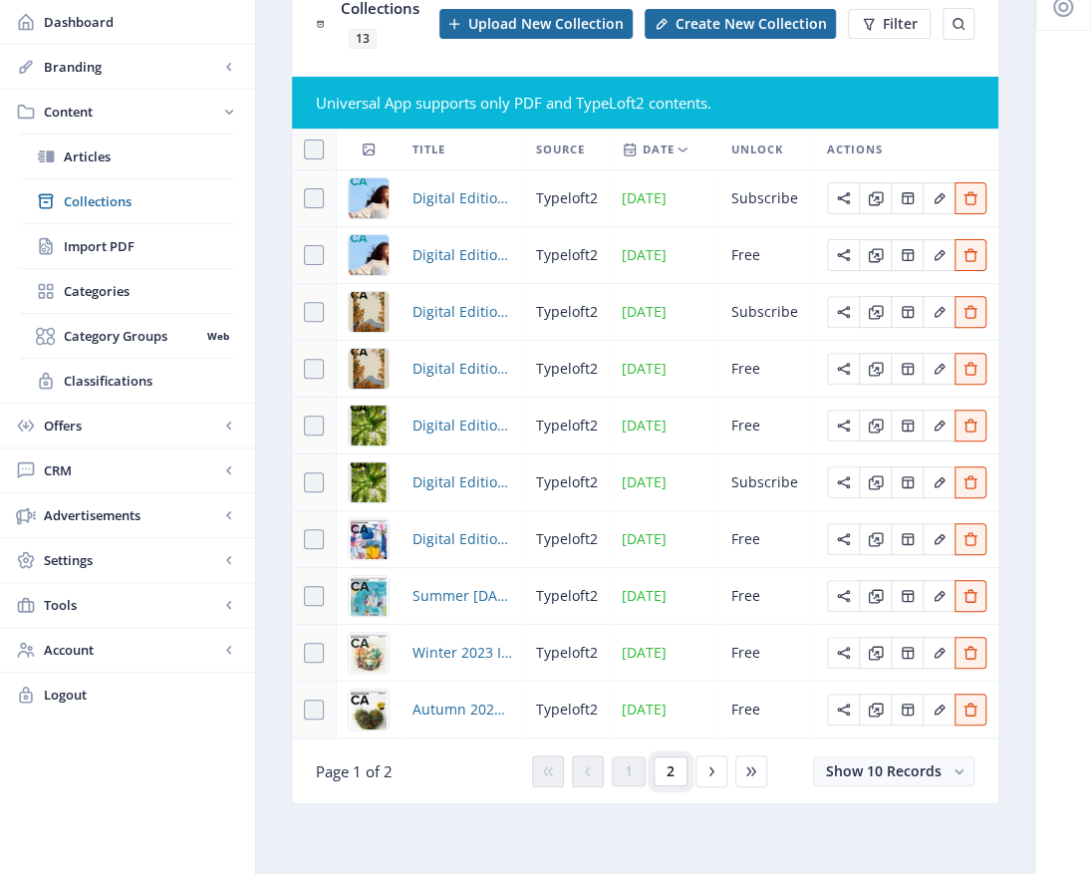
click at [670, 766] on span "2" at bounding box center [671, 771] width 8 height 16
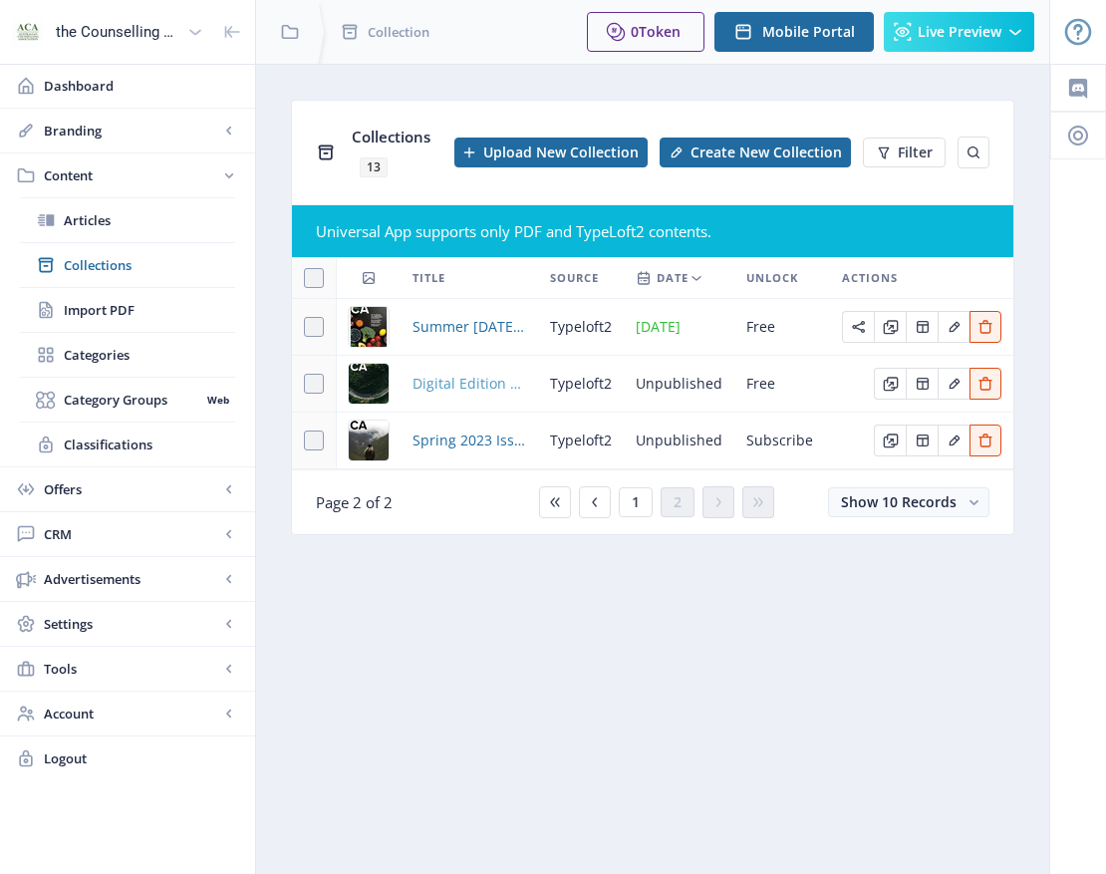
click at [489, 378] on span "Digital Edition 2.1" at bounding box center [469, 384] width 114 height 24
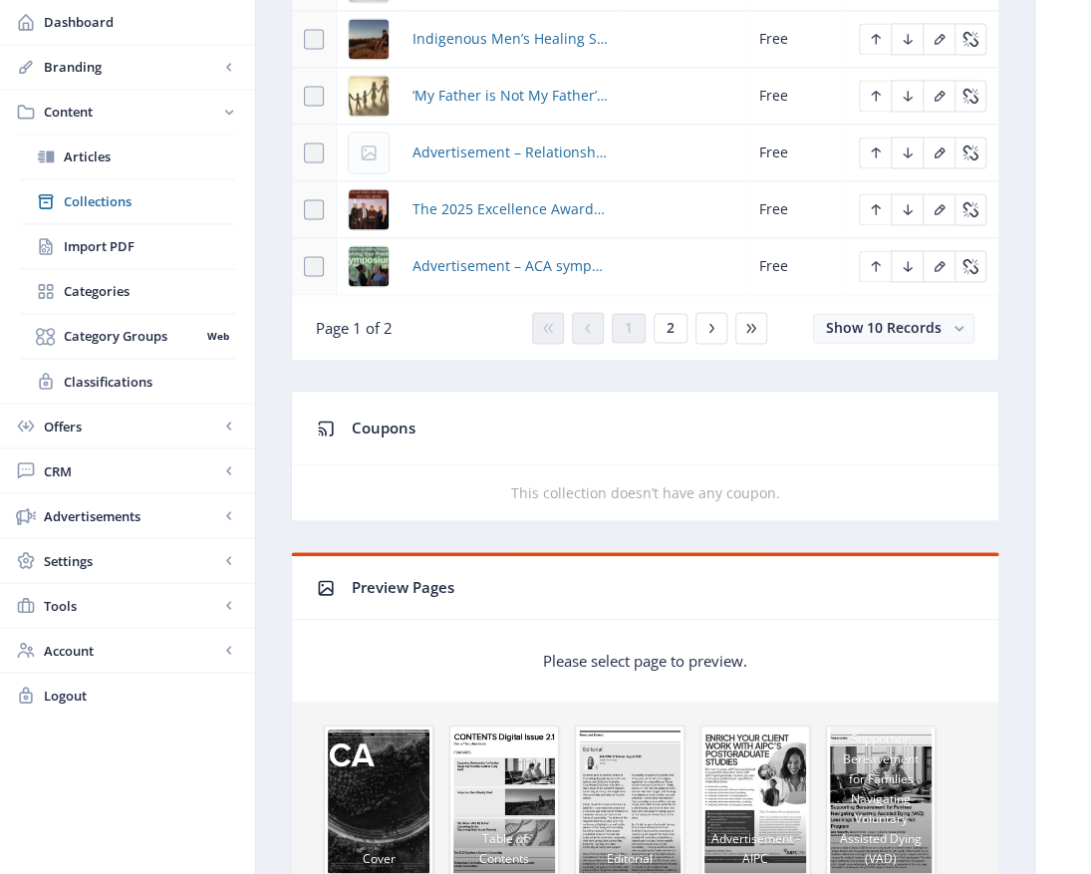
scroll to position [1295, 0]
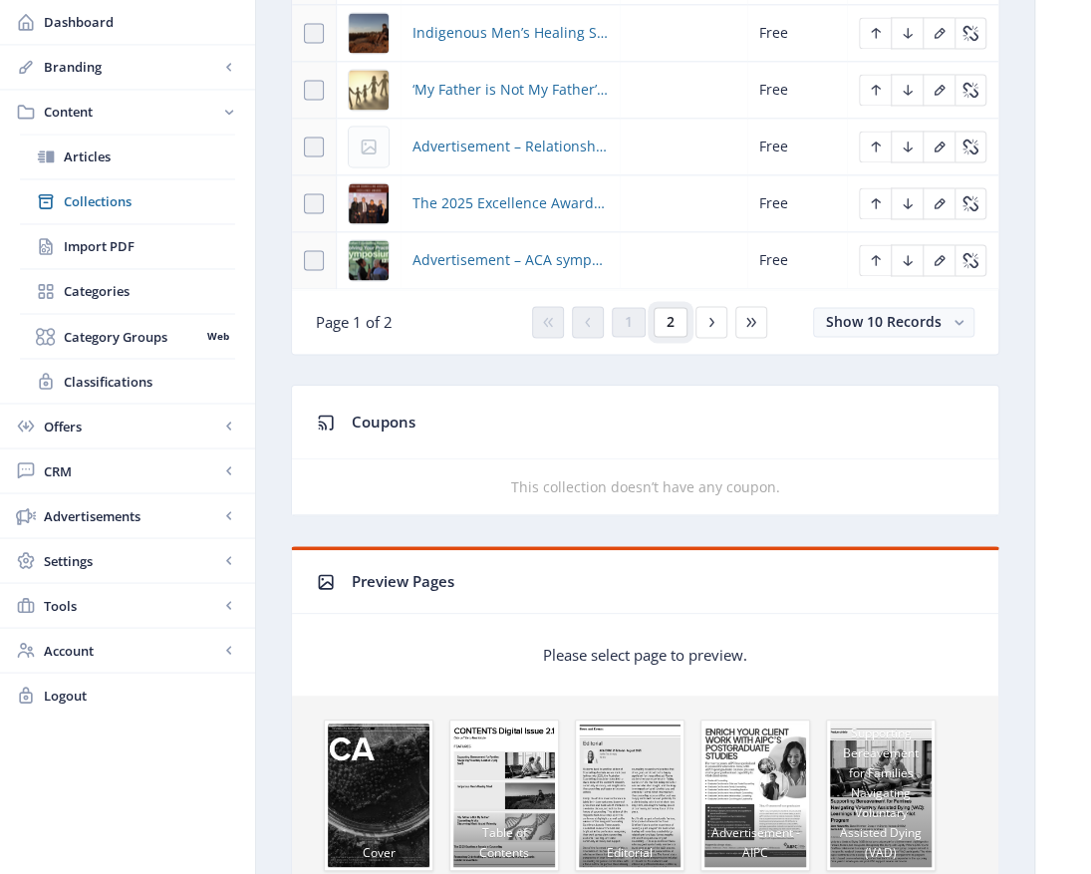
click at [674, 308] on button "2" at bounding box center [671, 322] width 34 height 30
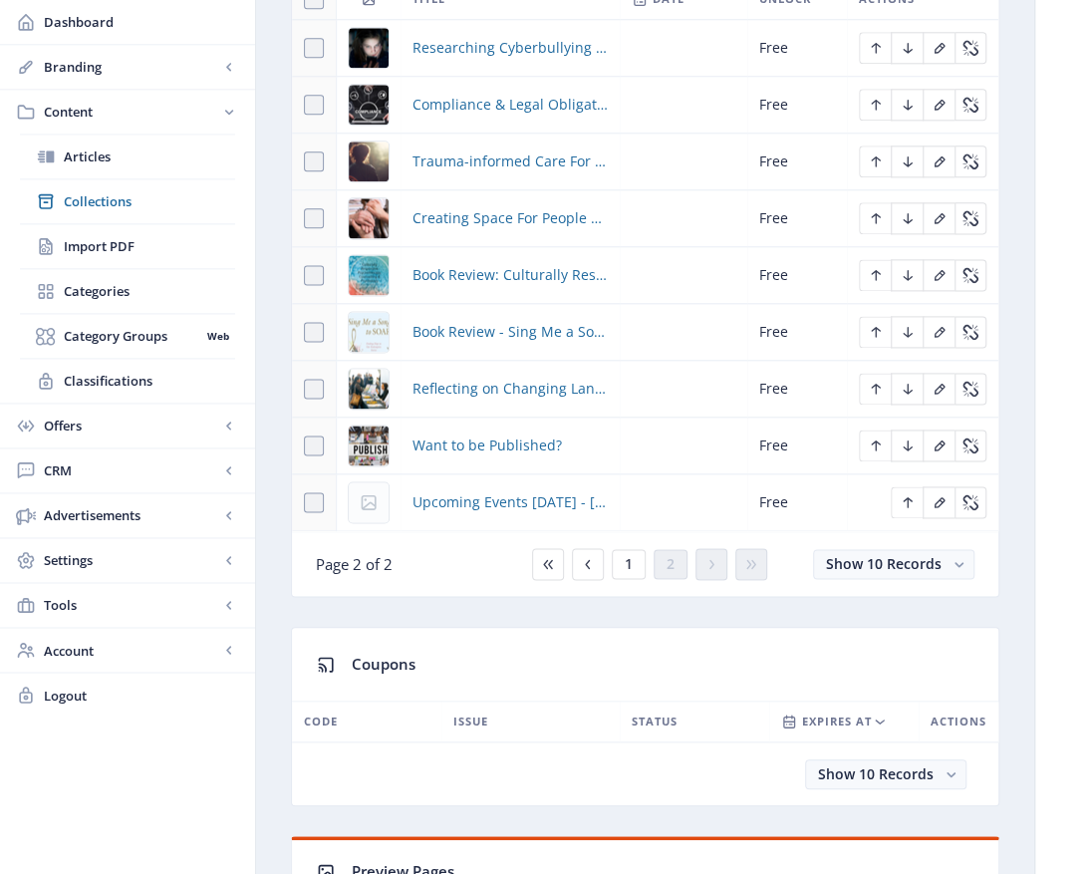
scroll to position [996, 0]
click at [488, 501] on span "Upcoming Events [DATE] - [DATE]" at bounding box center [509, 502] width 195 height 24
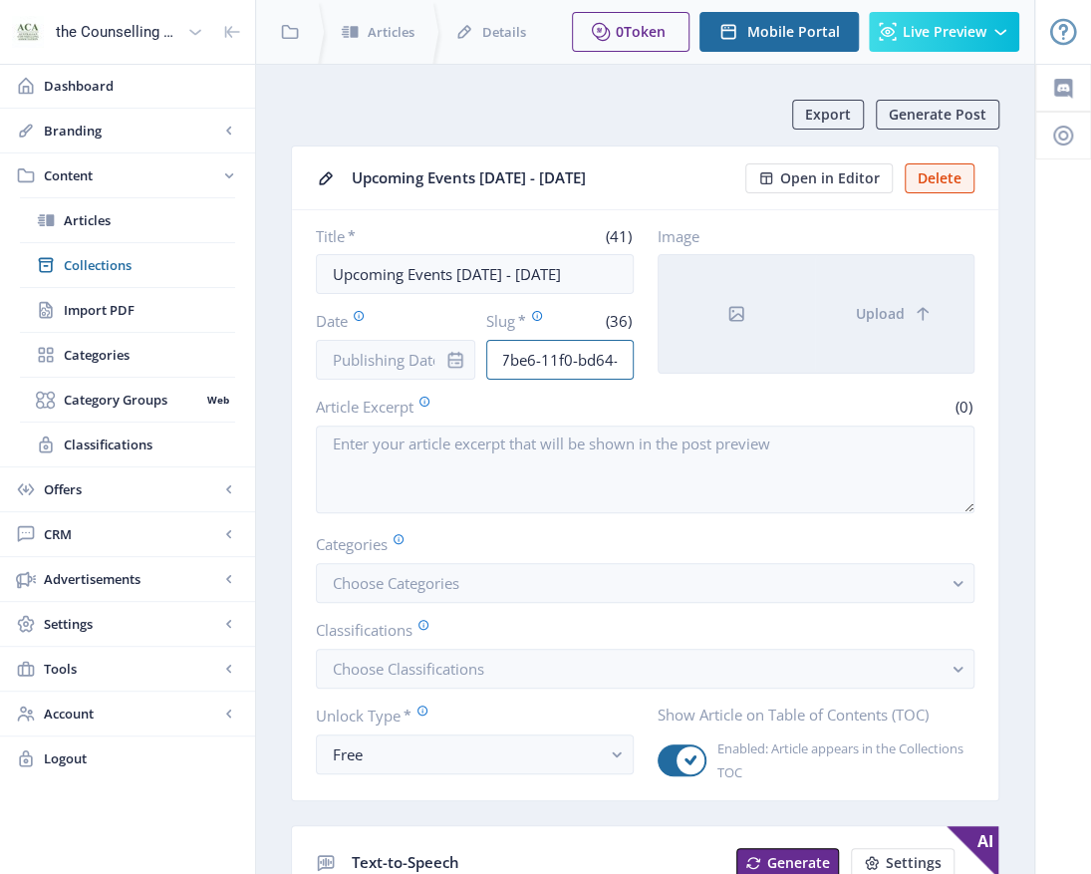
scroll to position [0, 171]
drag, startPoint x: 493, startPoint y: 355, endPoint x: 777, endPoint y: 365, distance: 284.1
click at [765, 369] on div "Title * (41) Upcoming Events [DATE] - [DATE] Date Slug * (36) 4d8e81e0-7be6-11f…" at bounding box center [645, 302] width 659 height 153
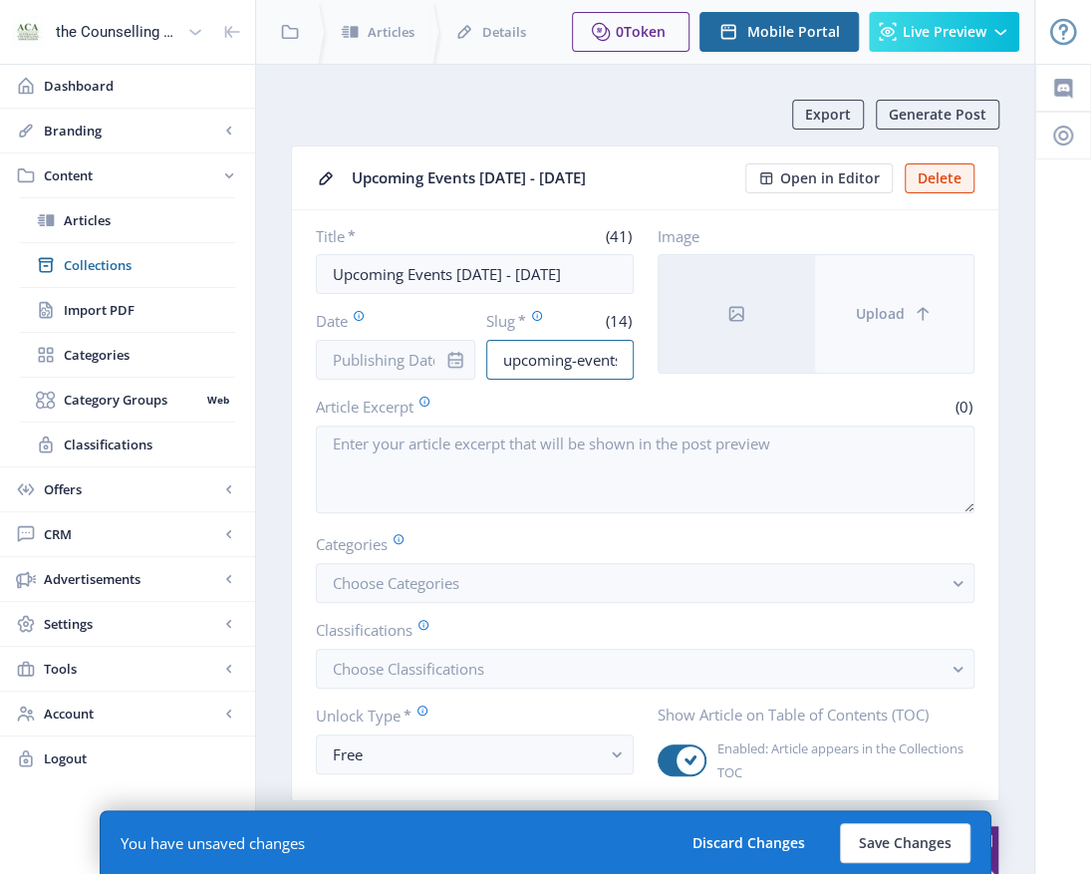
scroll to position [0, 6]
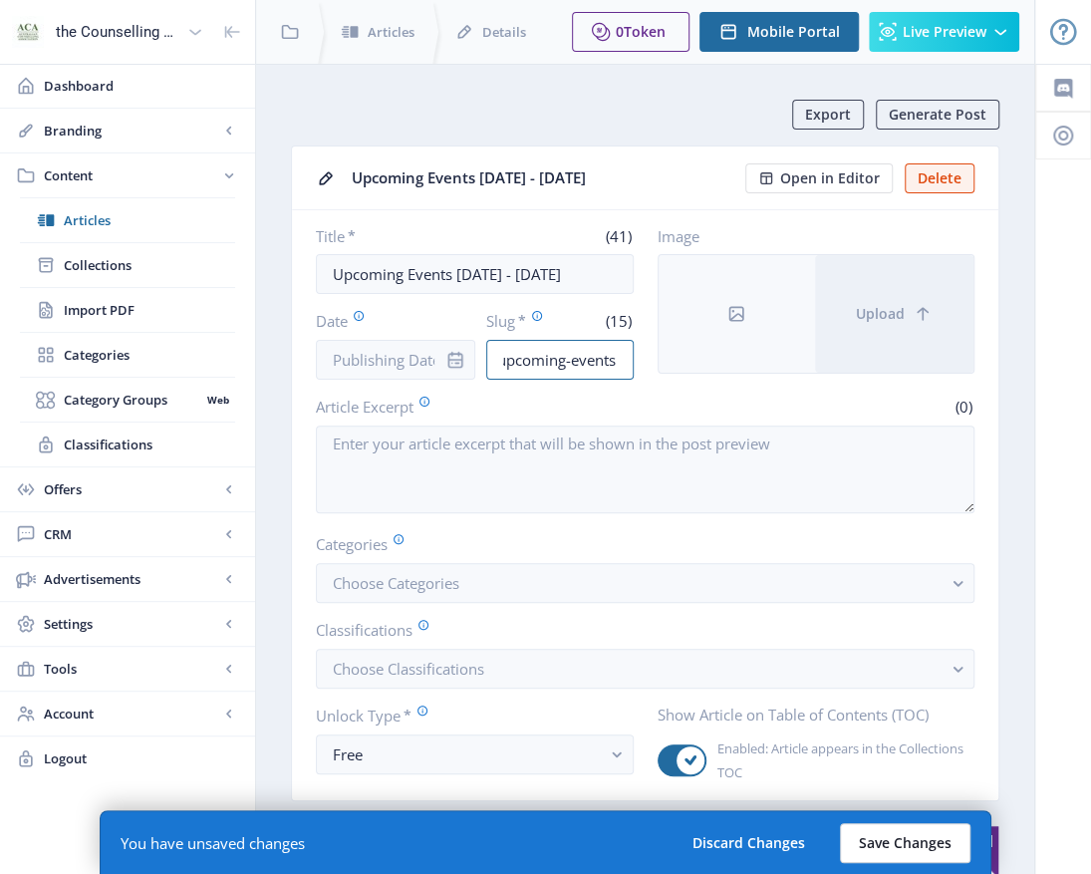
type input "upcoming-events"
click at [931, 852] on button "Save Changes" at bounding box center [905, 843] width 131 height 40
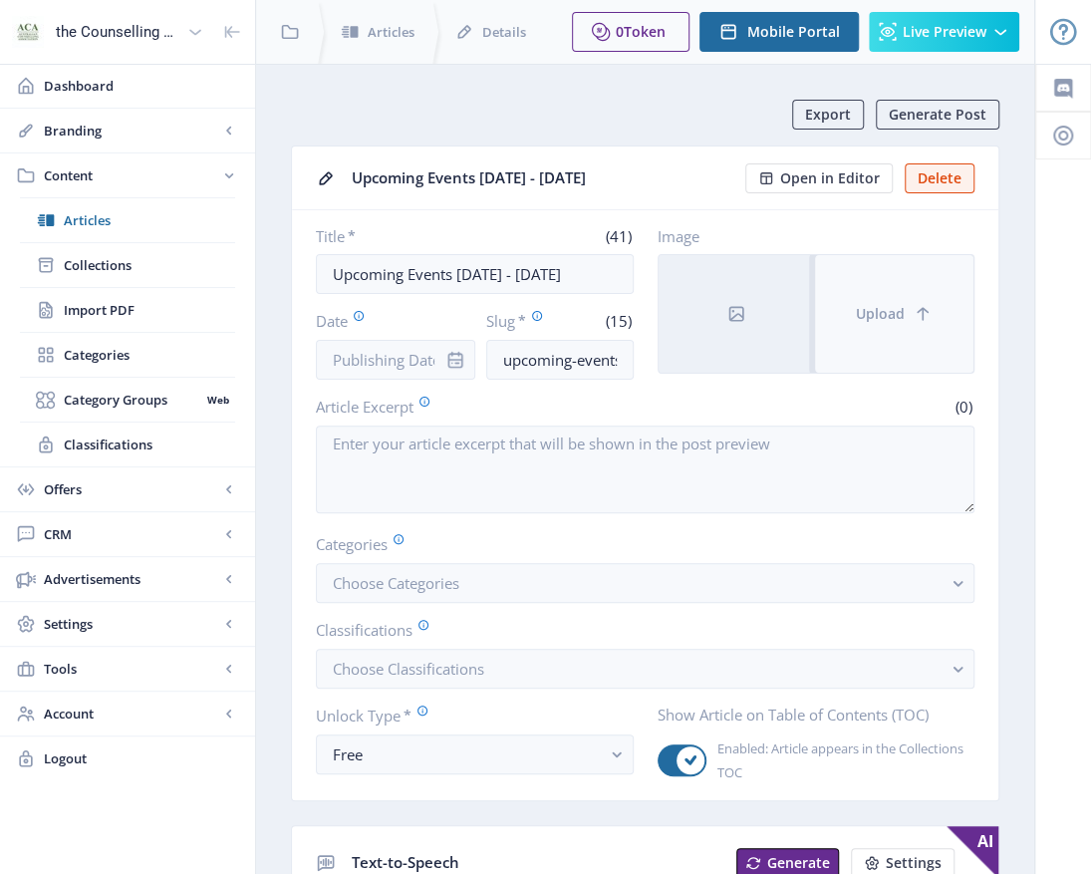
click at [897, 311] on span "Upload" at bounding box center [880, 314] width 49 height 16
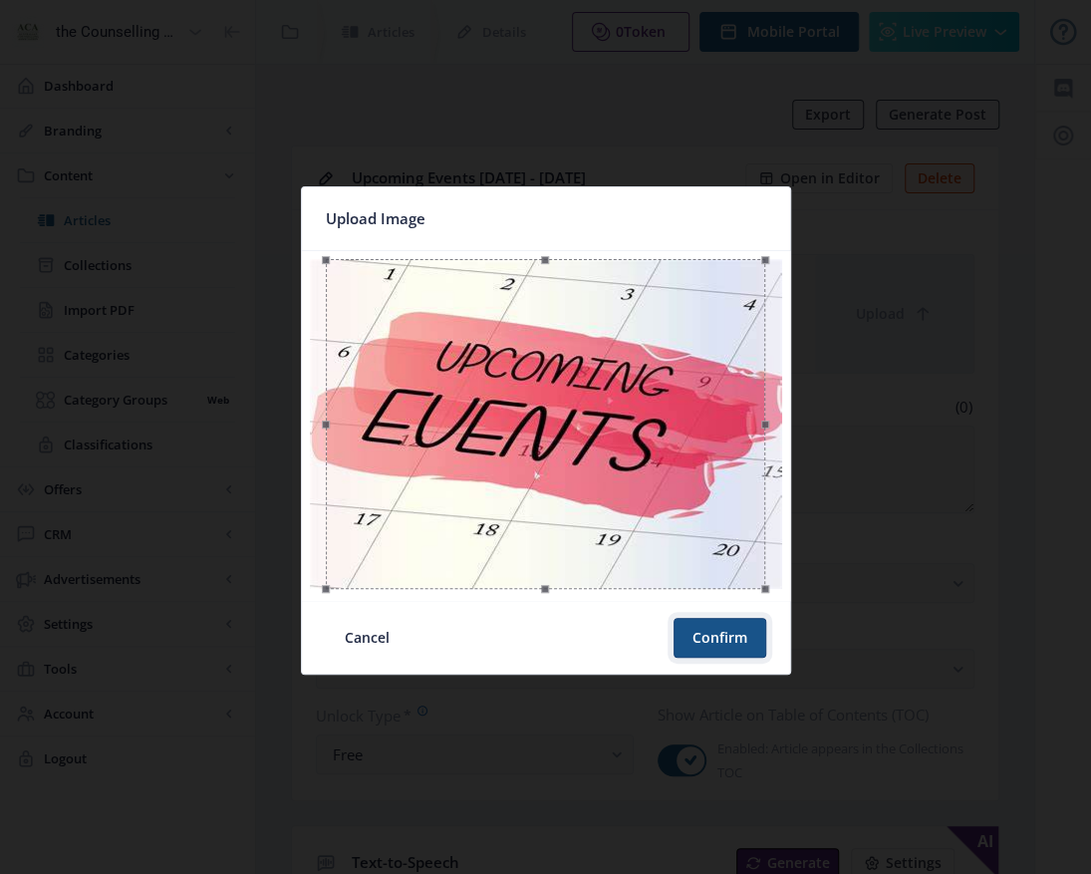
click at [741, 641] on button "Confirm" at bounding box center [720, 638] width 93 height 40
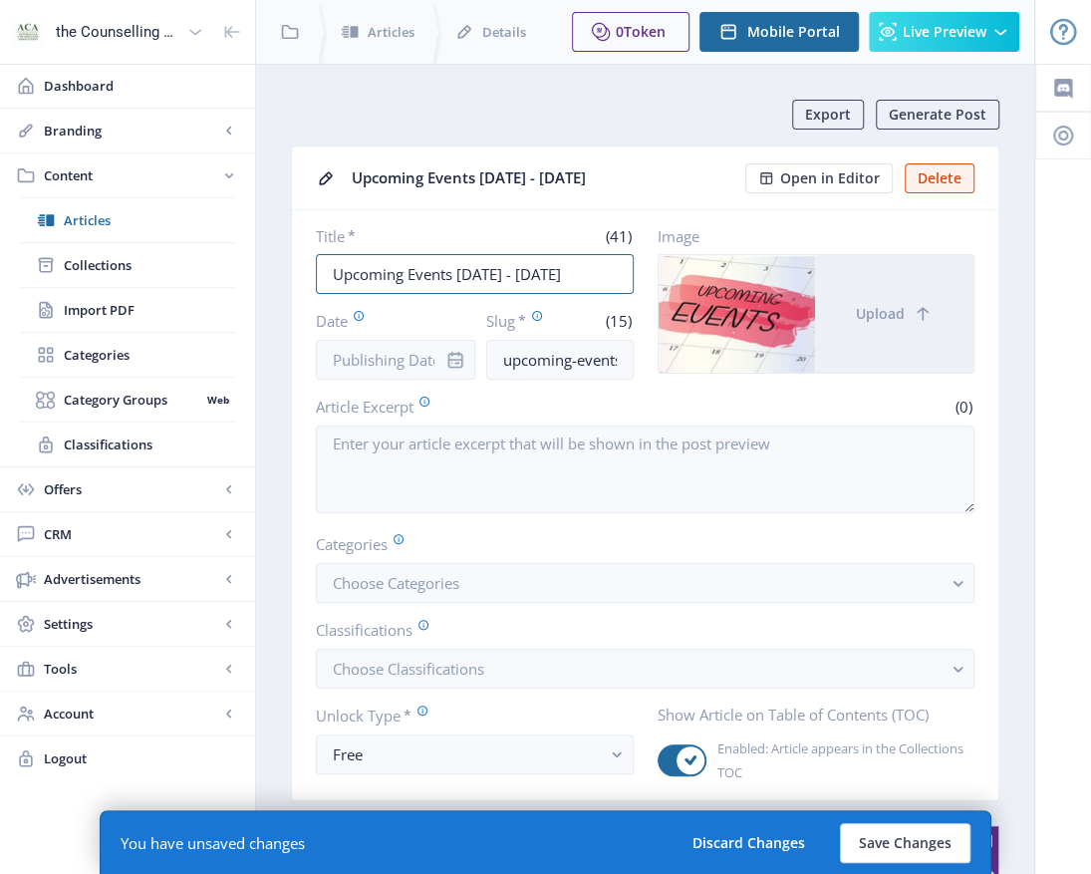
scroll to position [0, 40]
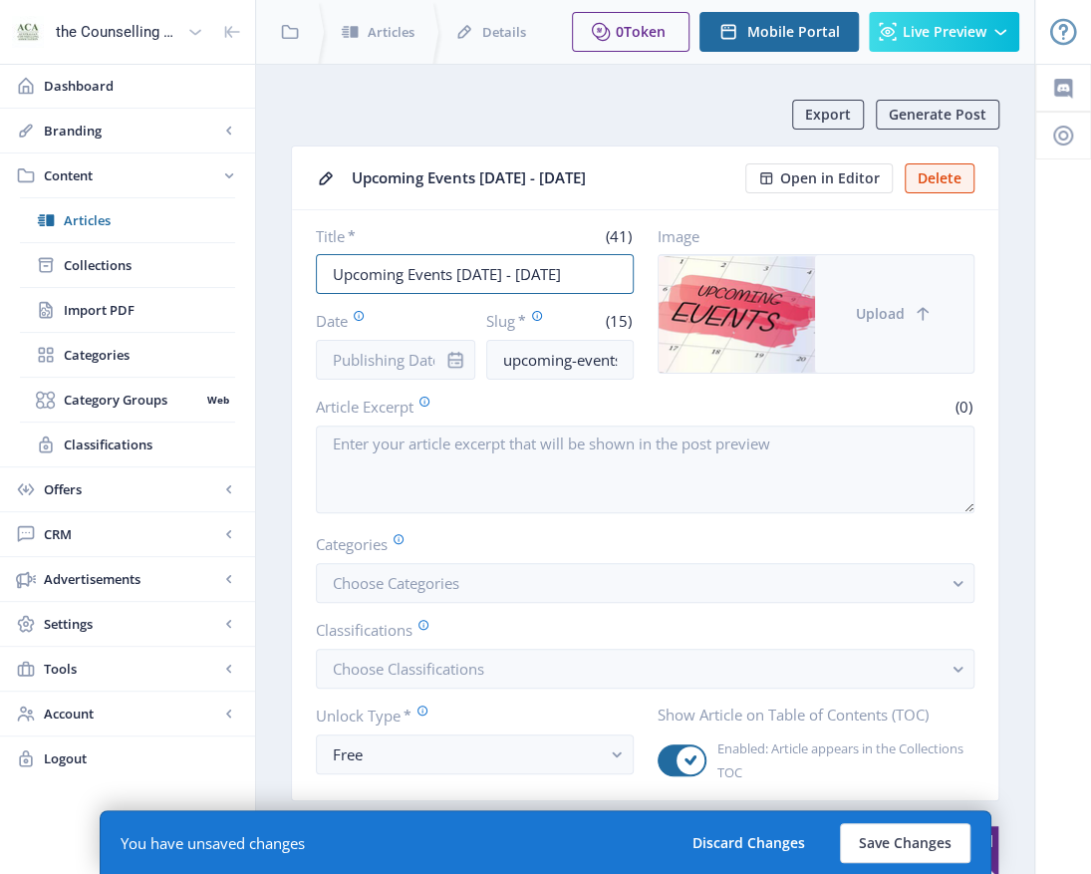
drag, startPoint x: 330, startPoint y: 266, endPoint x: 818, endPoint y: 263, distance: 488.2
click at [819, 263] on div "Title * (41) Upcoming Events [DATE] - [DATE] Date Slug * (15) upcoming-events I…" at bounding box center [645, 302] width 659 height 153
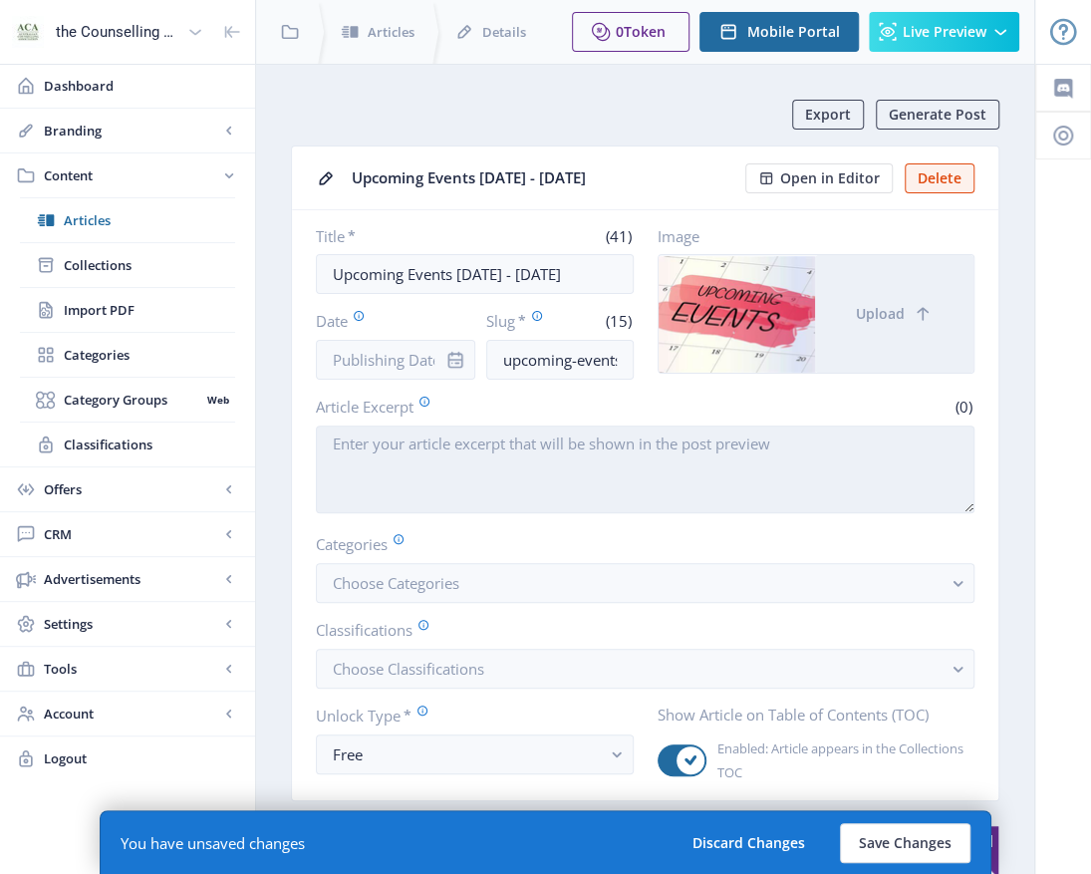
scroll to position [0, 0]
click at [338, 444] on textarea "Article Excerpt" at bounding box center [645, 469] width 659 height 88
paste textarea "Upcoming Events [DATE] - [DATE]"
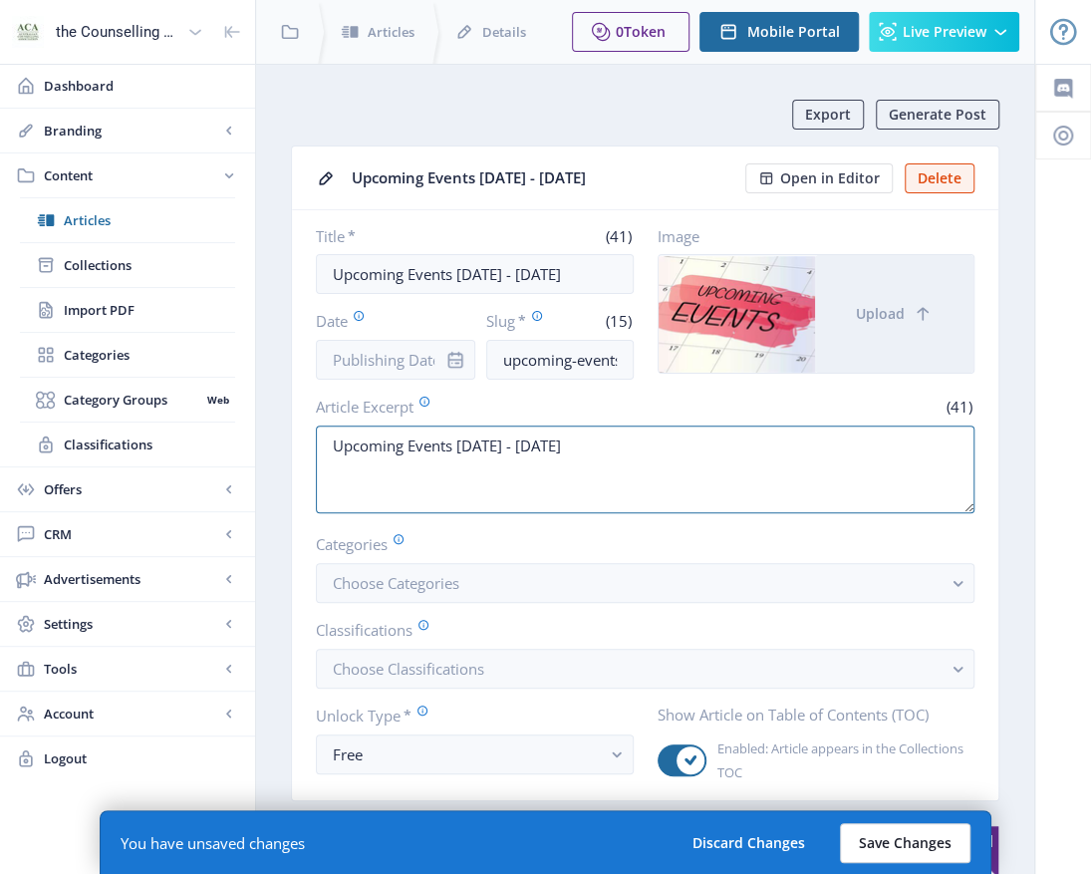
type textarea "Upcoming Events [DATE] - [DATE]"
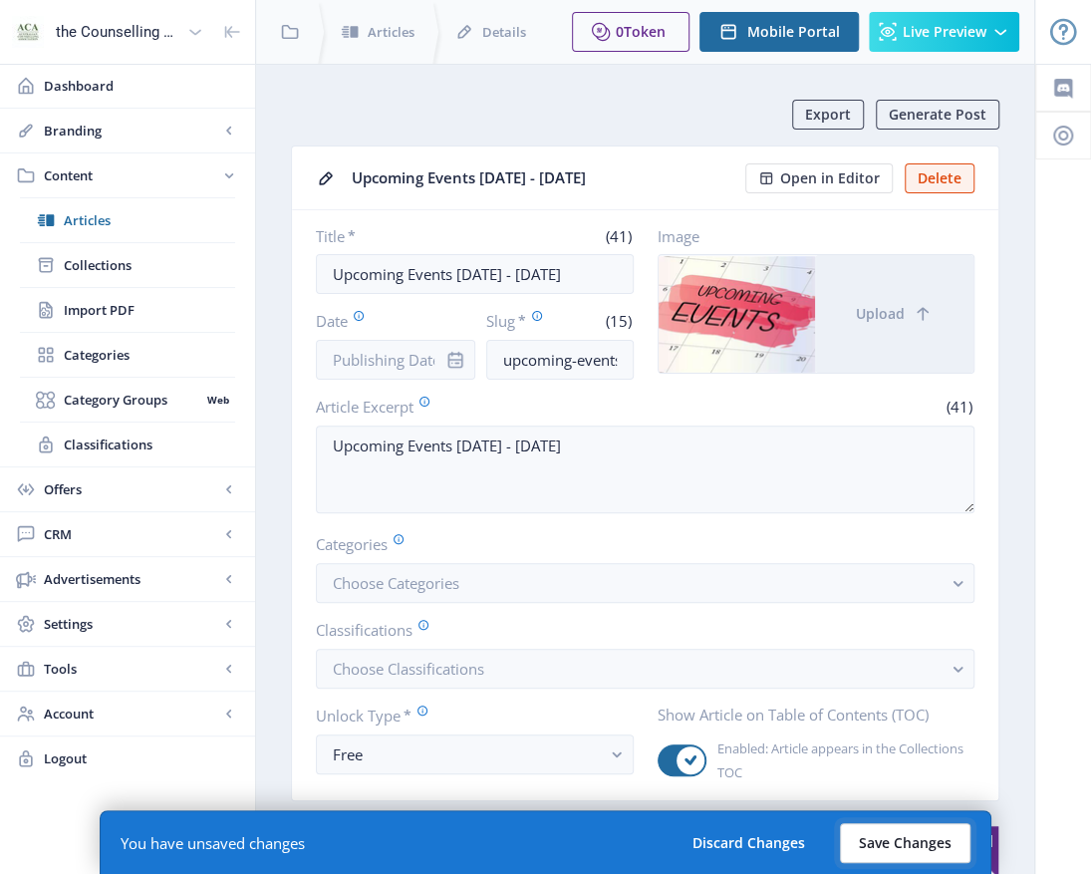
click at [935, 840] on button "Save Changes" at bounding box center [905, 843] width 131 height 40
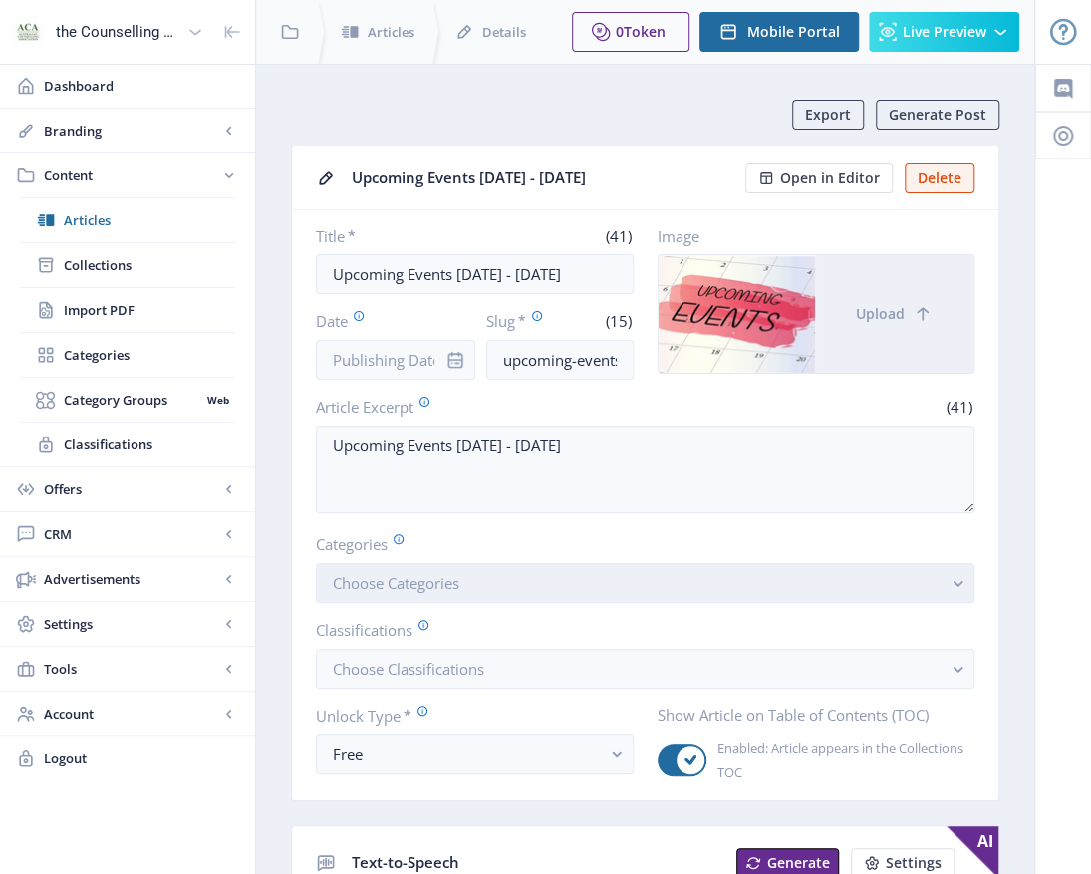
click at [958, 587] on rect "button" at bounding box center [957, 583] width 23 height 23
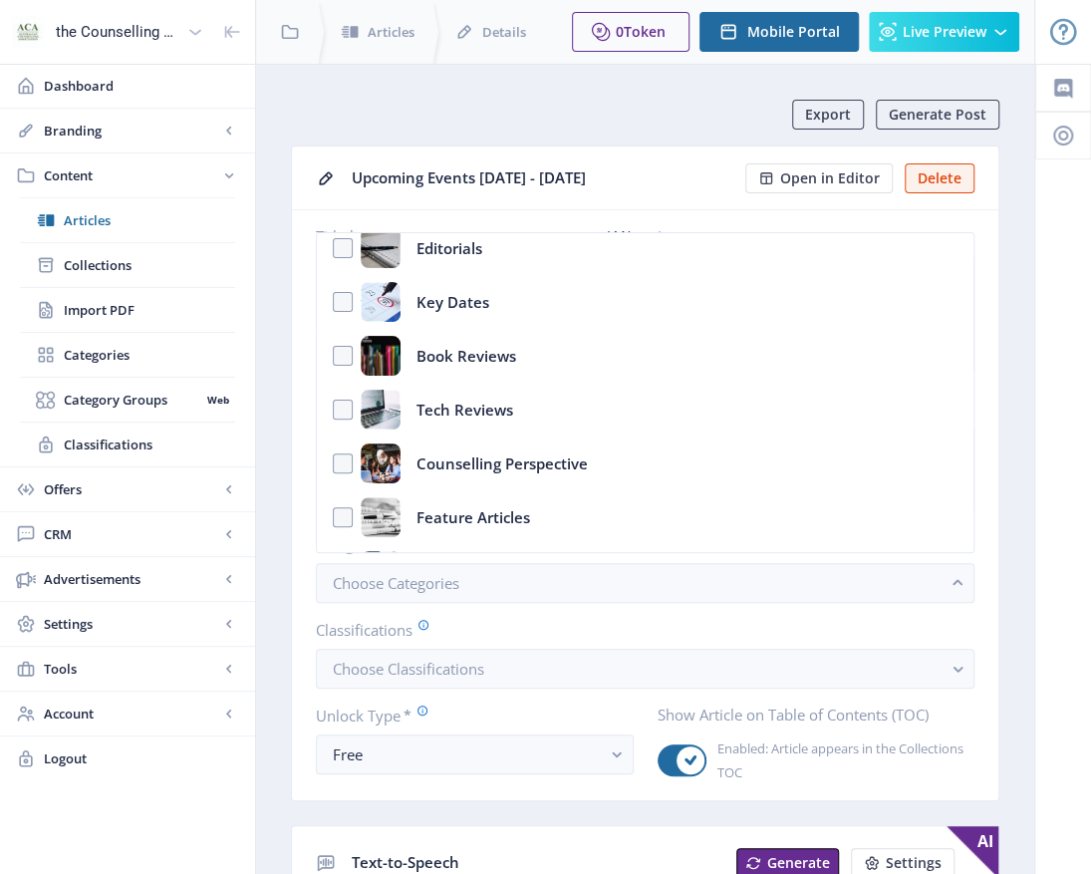
scroll to position [36, 0]
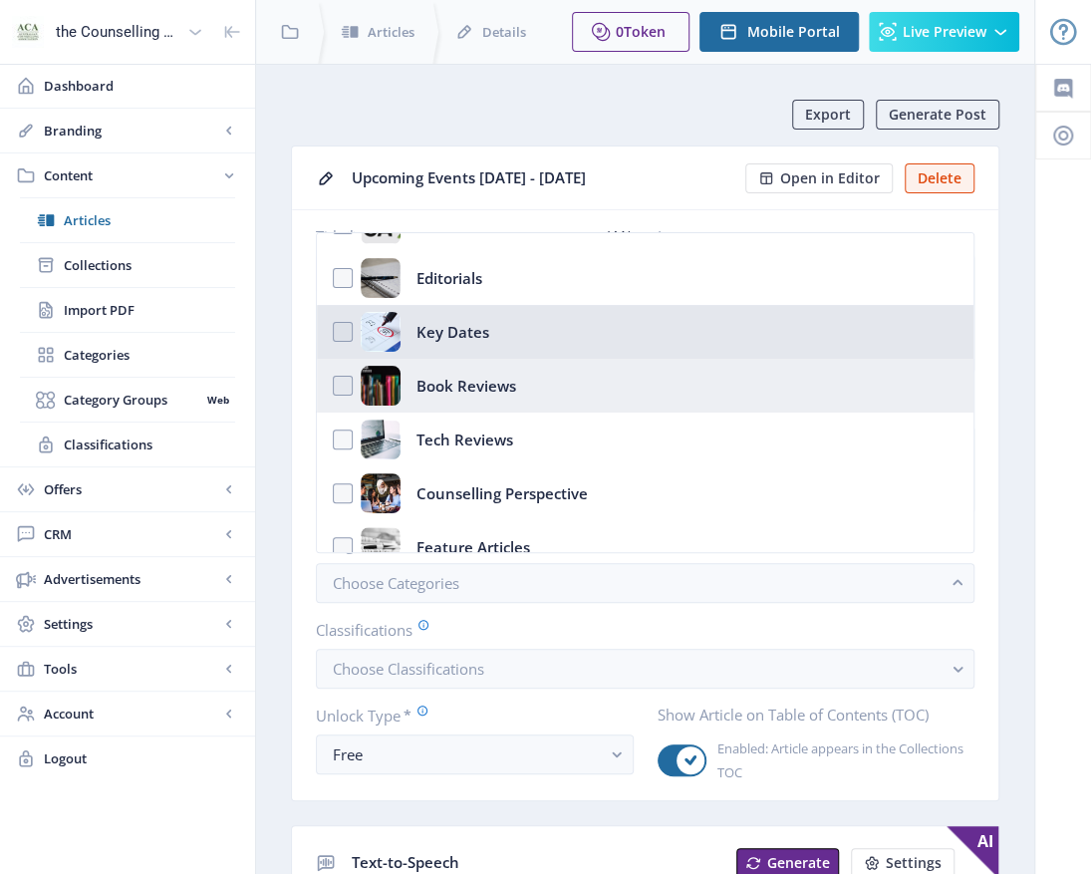
drag, startPoint x: 337, startPoint y: 330, endPoint x: 439, endPoint y: 373, distance: 111.2
click at [338, 330] on nb-option "Key Dates" at bounding box center [645, 332] width 657 height 54
checkbox input "true"
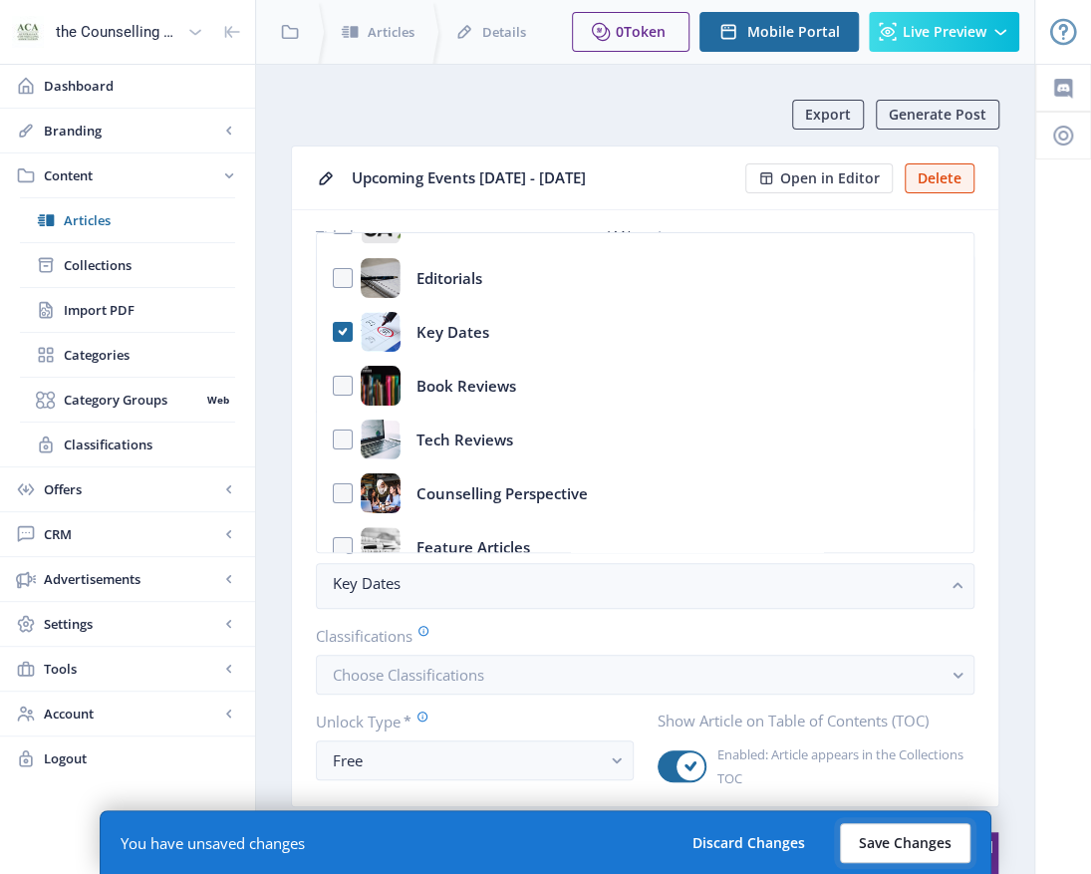
click at [893, 838] on button "Save Changes" at bounding box center [905, 843] width 131 height 40
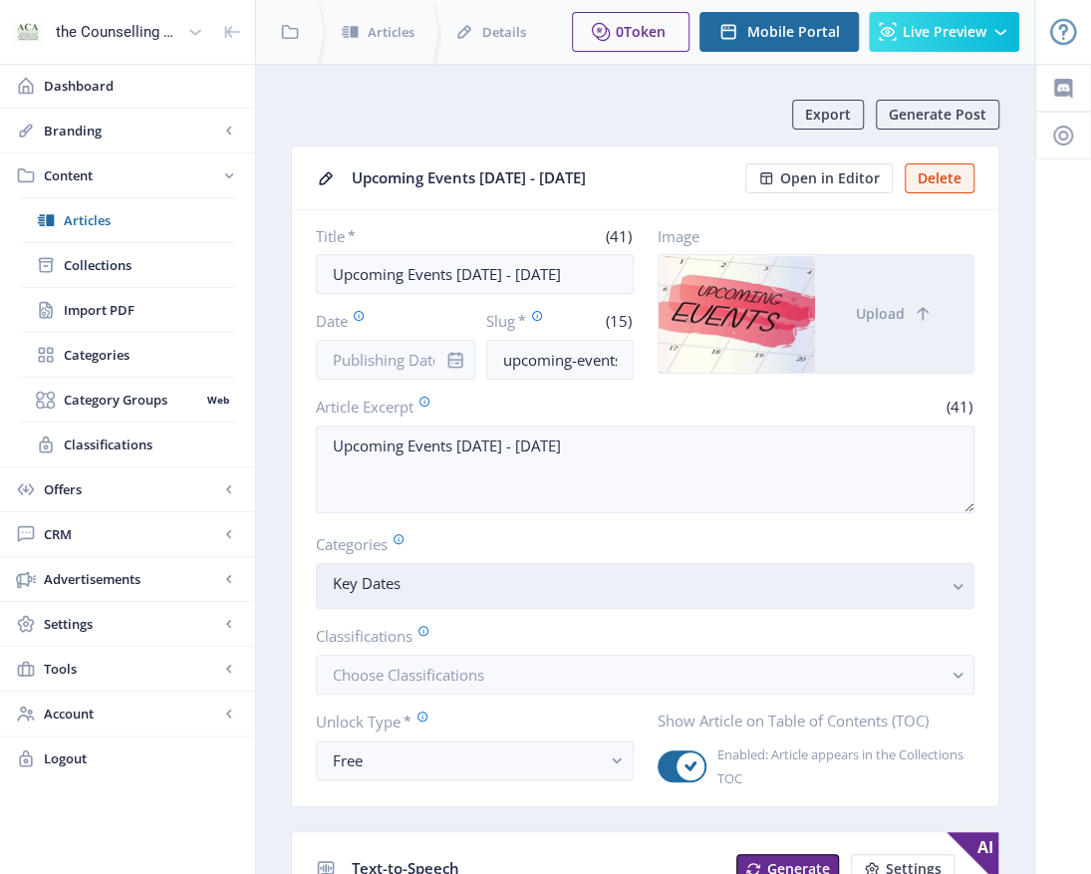
click at [954, 596] on button "Key Dates" at bounding box center [645, 586] width 659 height 46
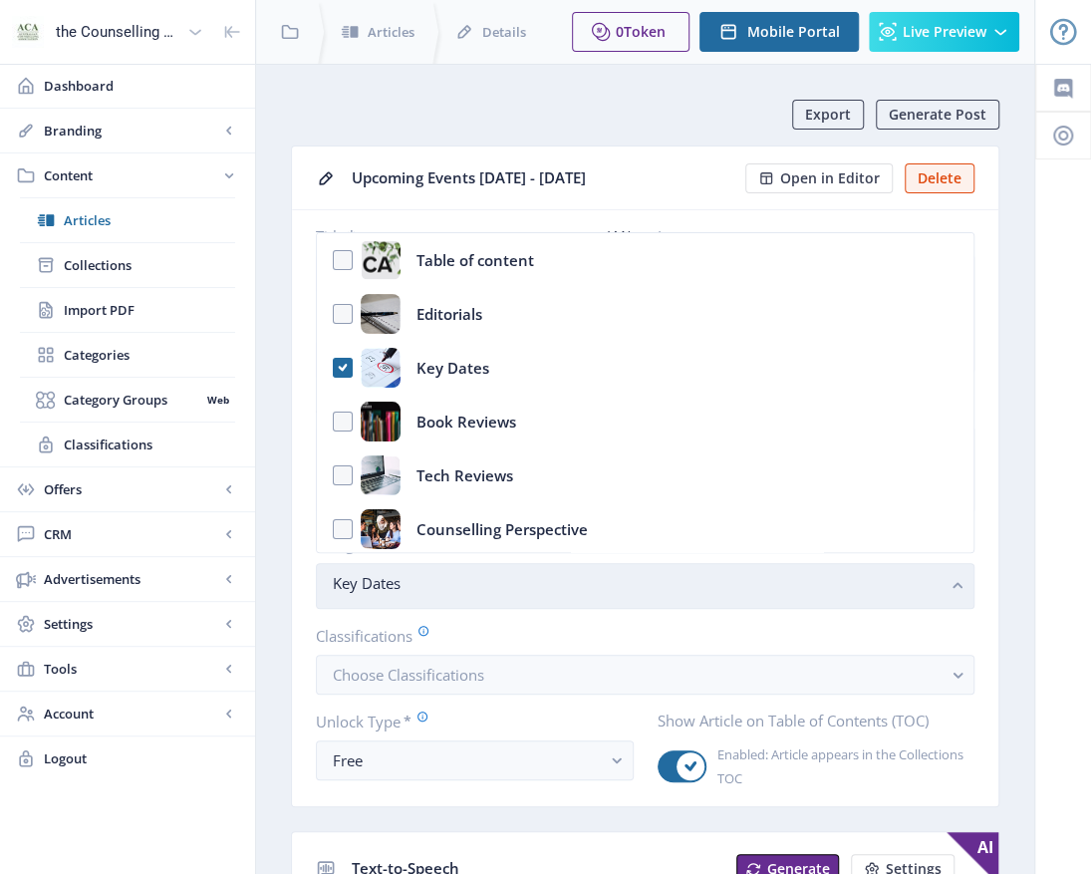
click at [955, 596] on button "Key Dates" at bounding box center [645, 586] width 659 height 46
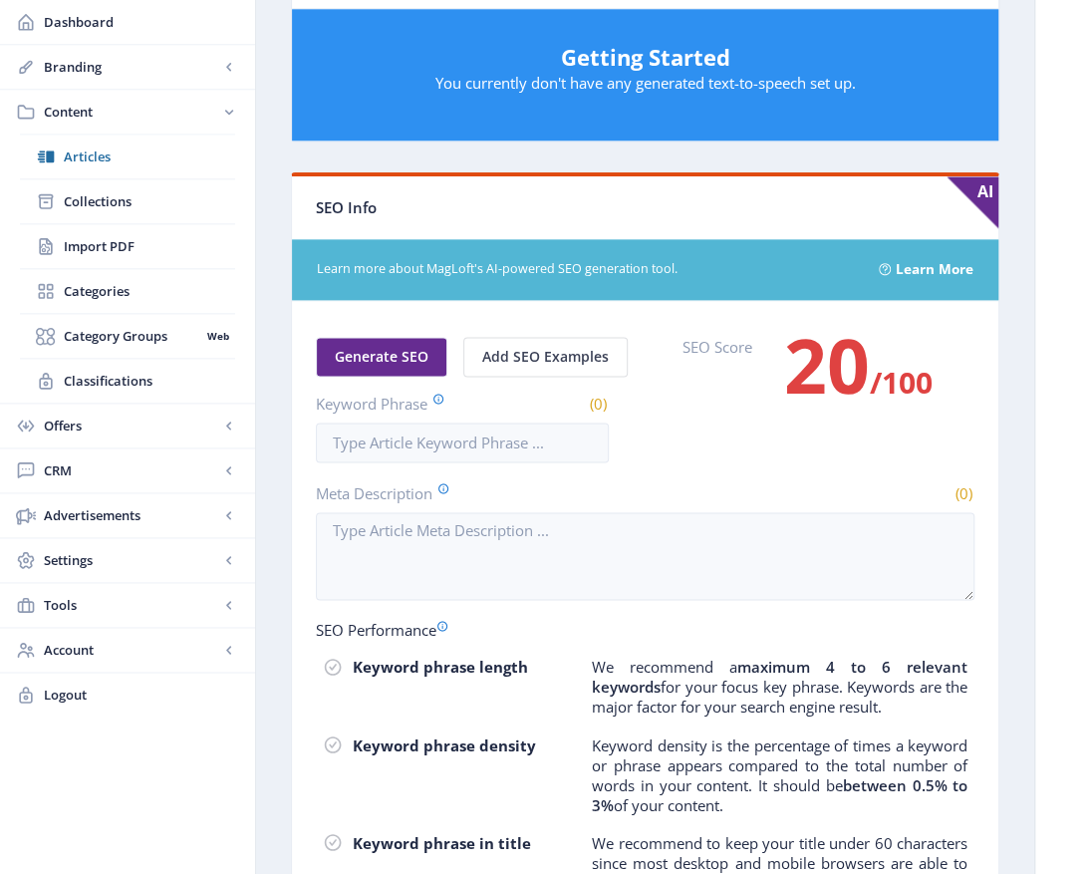
scroll to position [100, 0]
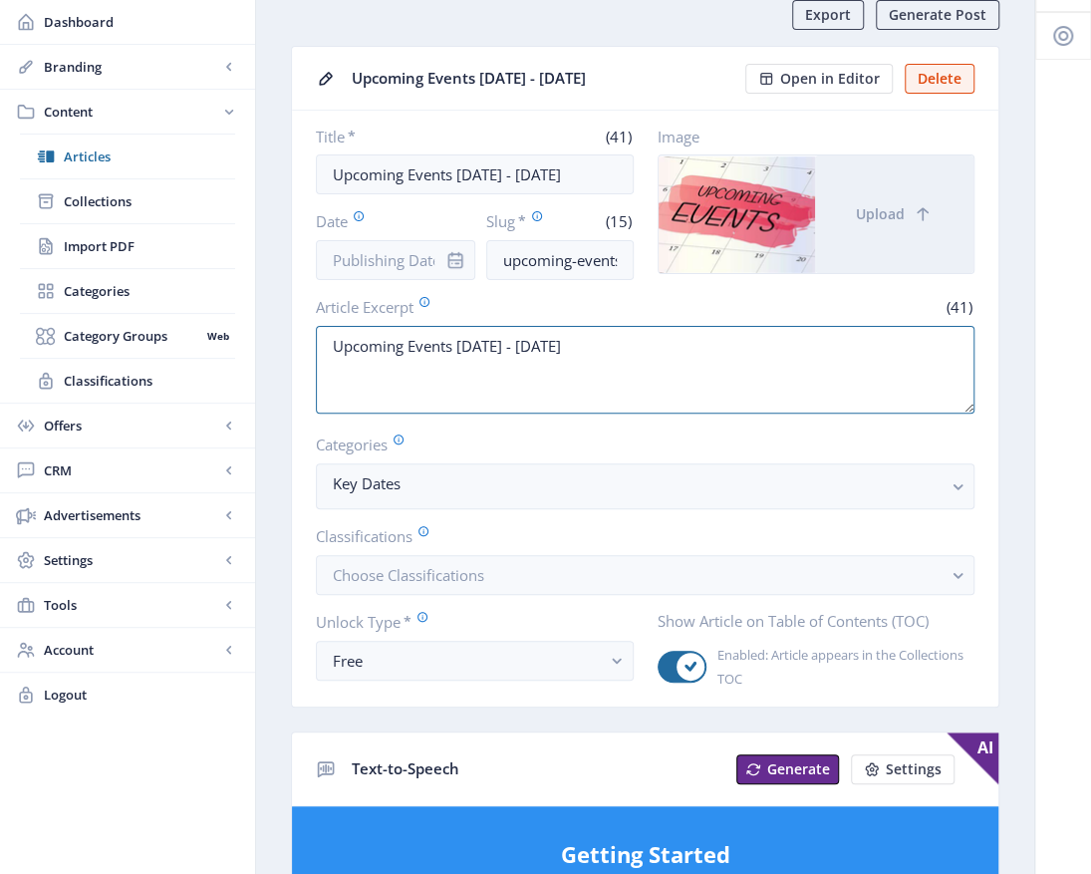
drag, startPoint x: 650, startPoint y: 341, endPoint x: 296, endPoint y: 354, distance: 353.9
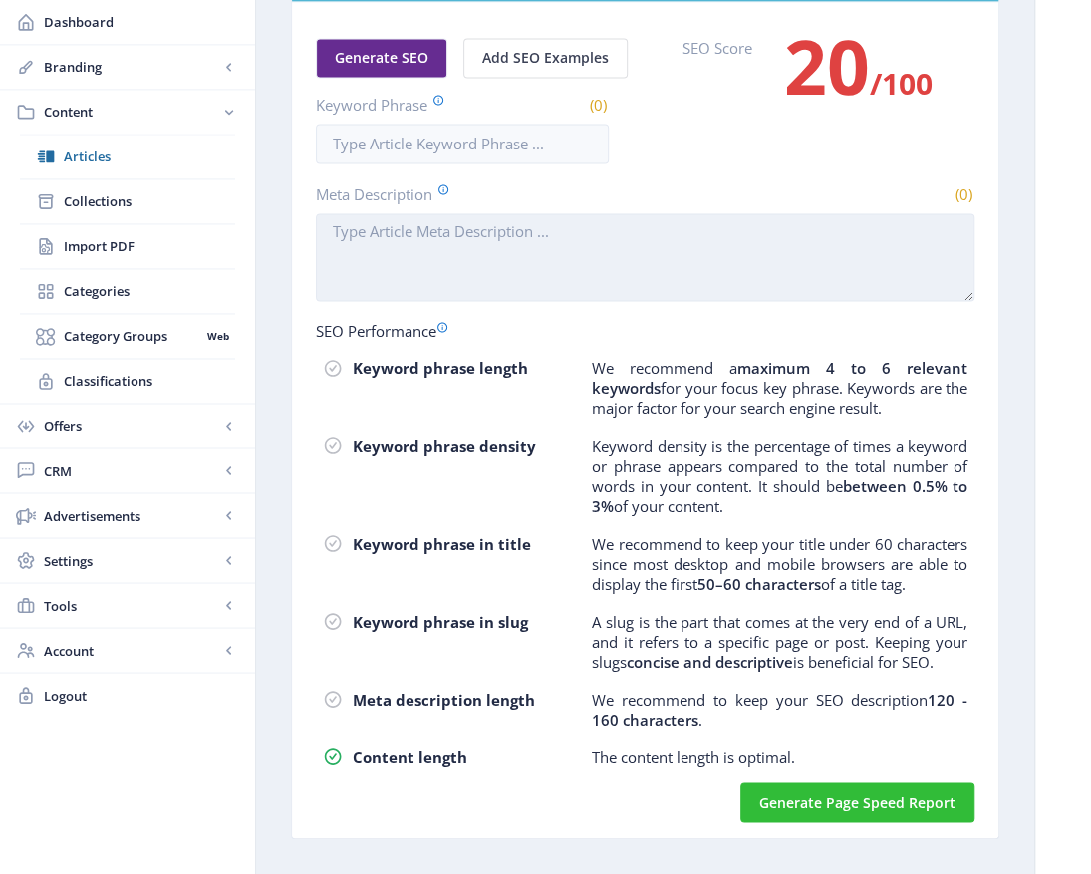
scroll to position [797, 0]
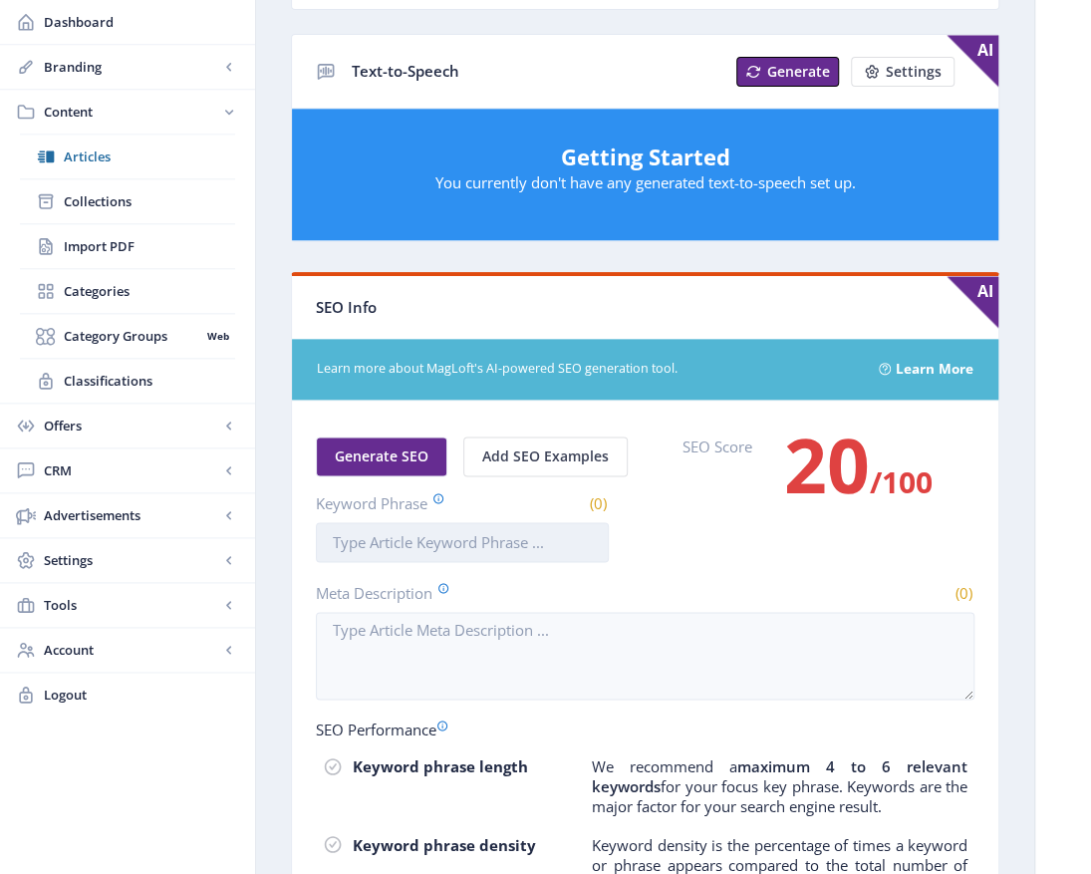
click at [321, 534] on input "Keyword Phrase" at bounding box center [462, 542] width 293 height 40
paste input "Upcoming Events [DATE] - [DATE]"
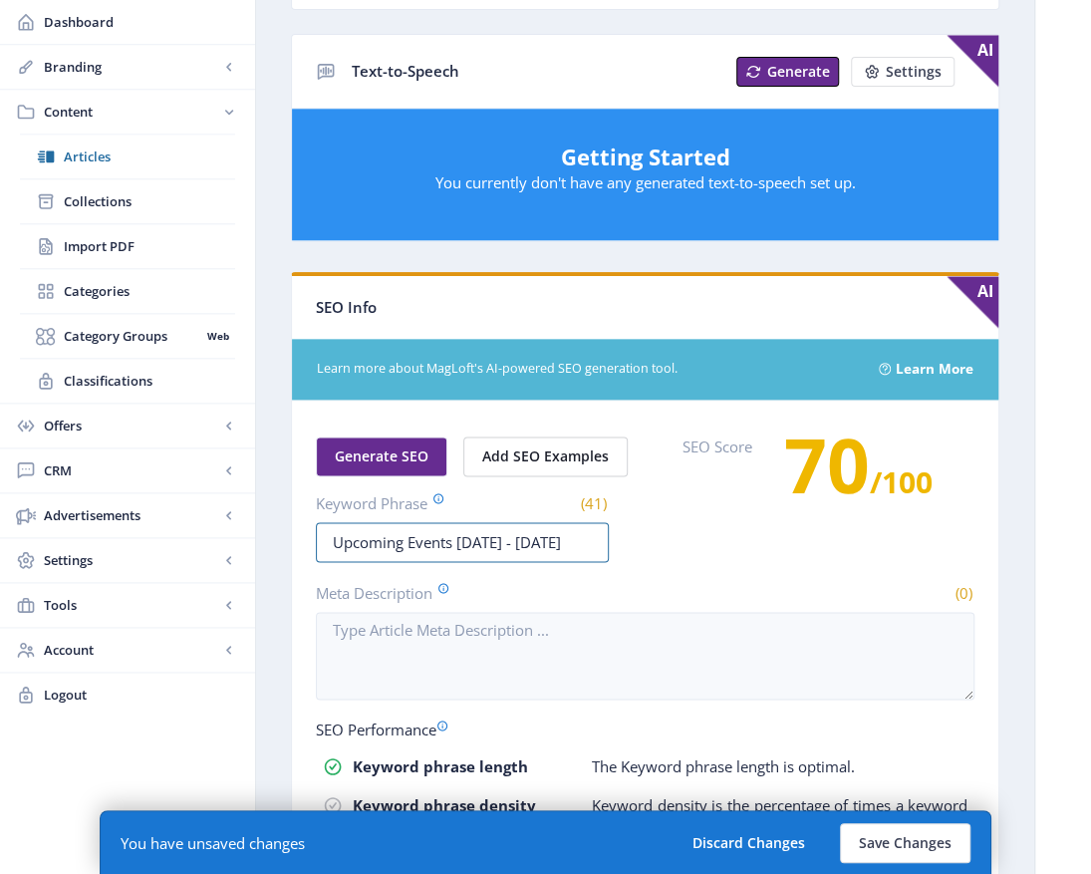
scroll to position [0, 64]
click at [483, 536] on input "Upcoming Events [DATE] - [DATE]" at bounding box center [462, 542] width 293 height 40
click at [391, 536] on input "Upcoming Events [DATE] - [DATE]" at bounding box center [462, 542] width 293 height 40
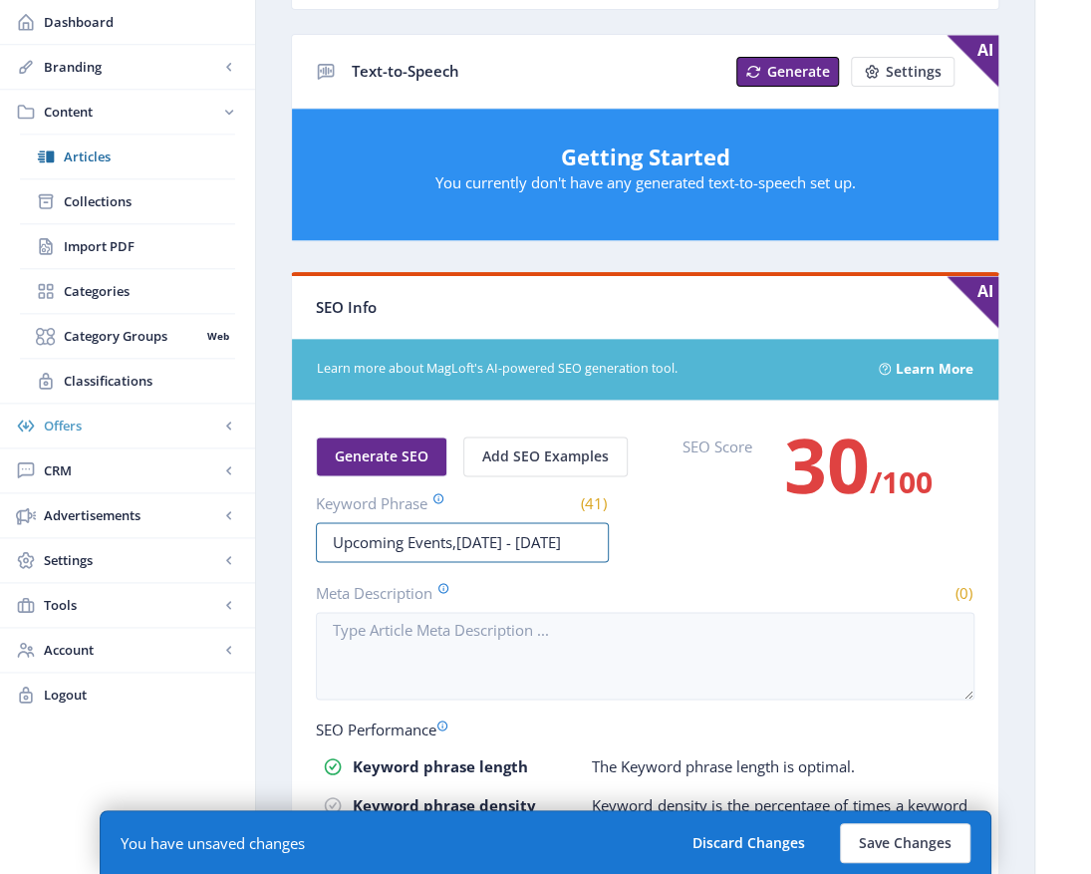
type input "Upcoming Events, September - December 2025"
drag, startPoint x: 328, startPoint y: 527, endPoint x: 1000, endPoint y: 563, distance: 673.5
click at [1000, 563] on nb-layout-column "Export Generate Post Upcoming Events [DATE] - [DATE] Open in Editor Delete Titl…" at bounding box center [645, 268] width 780 height 2002
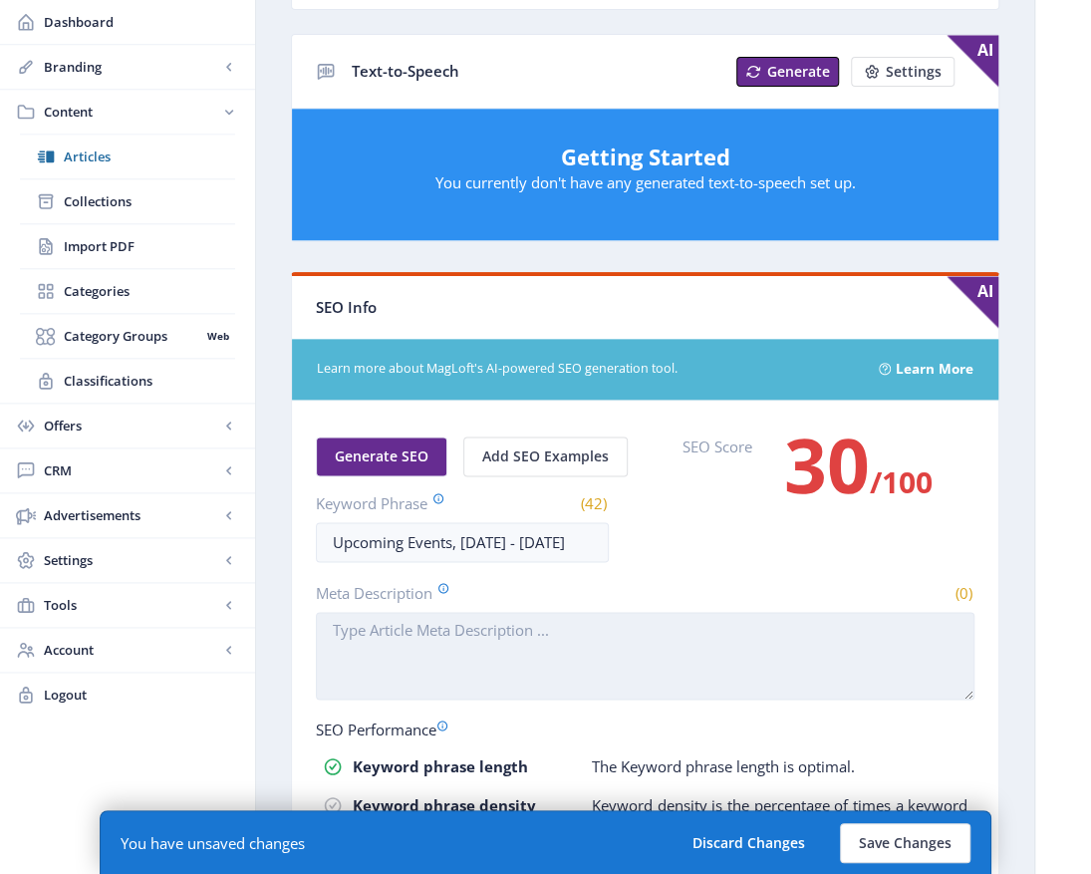
type input "Upcoming Events, [DATE] - [DATE]"
click at [339, 624] on textarea "Meta Description" at bounding box center [645, 656] width 659 height 88
paste textarea "Upcoming Events, September - December 2025"
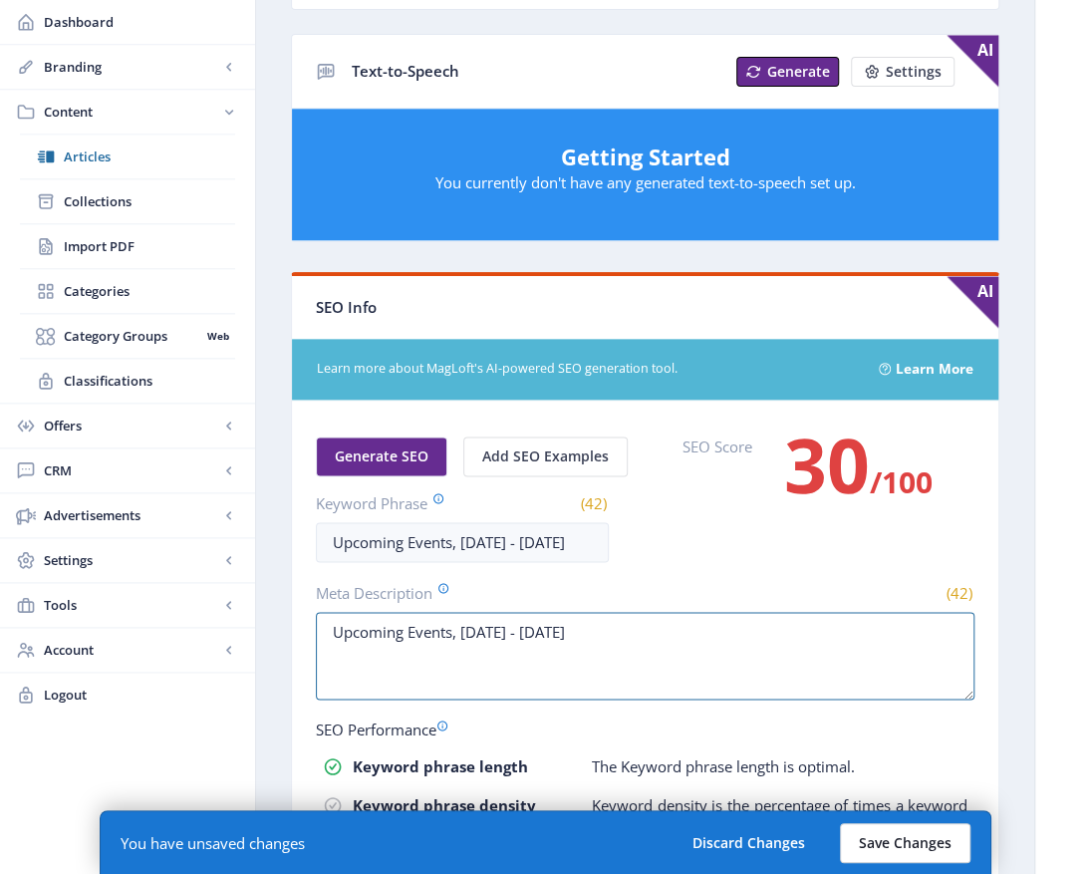
type textarea "Upcoming Events, September - December 2025"
click at [933, 851] on button "Save Changes" at bounding box center [905, 843] width 131 height 40
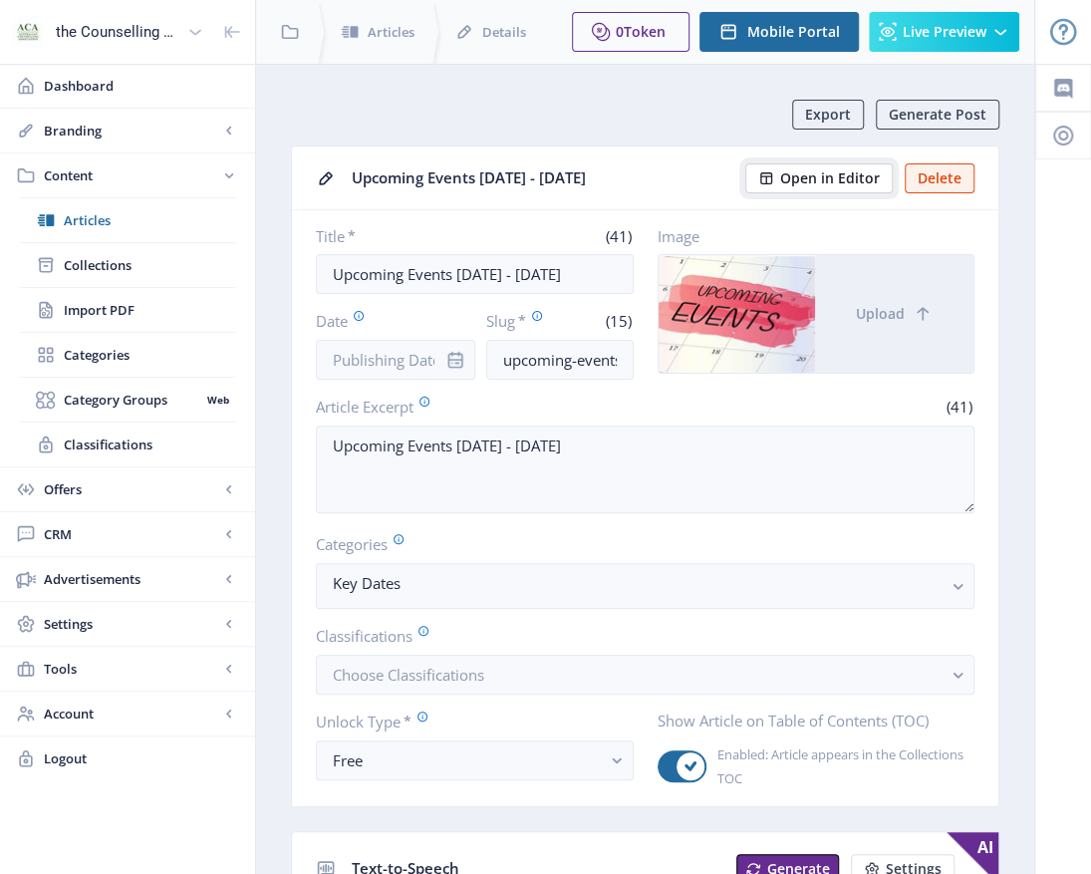
click at [823, 179] on span "Open in Editor" at bounding box center [830, 178] width 100 height 16
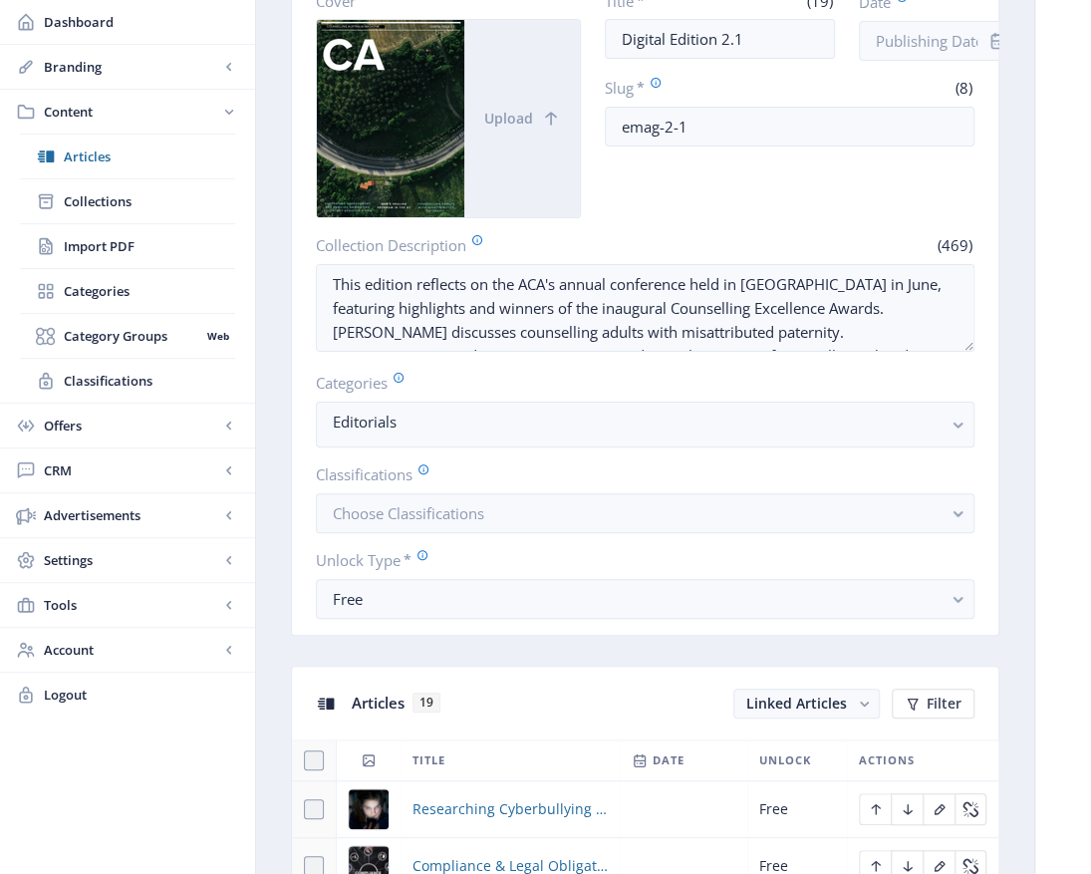
scroll to position [797, 0]
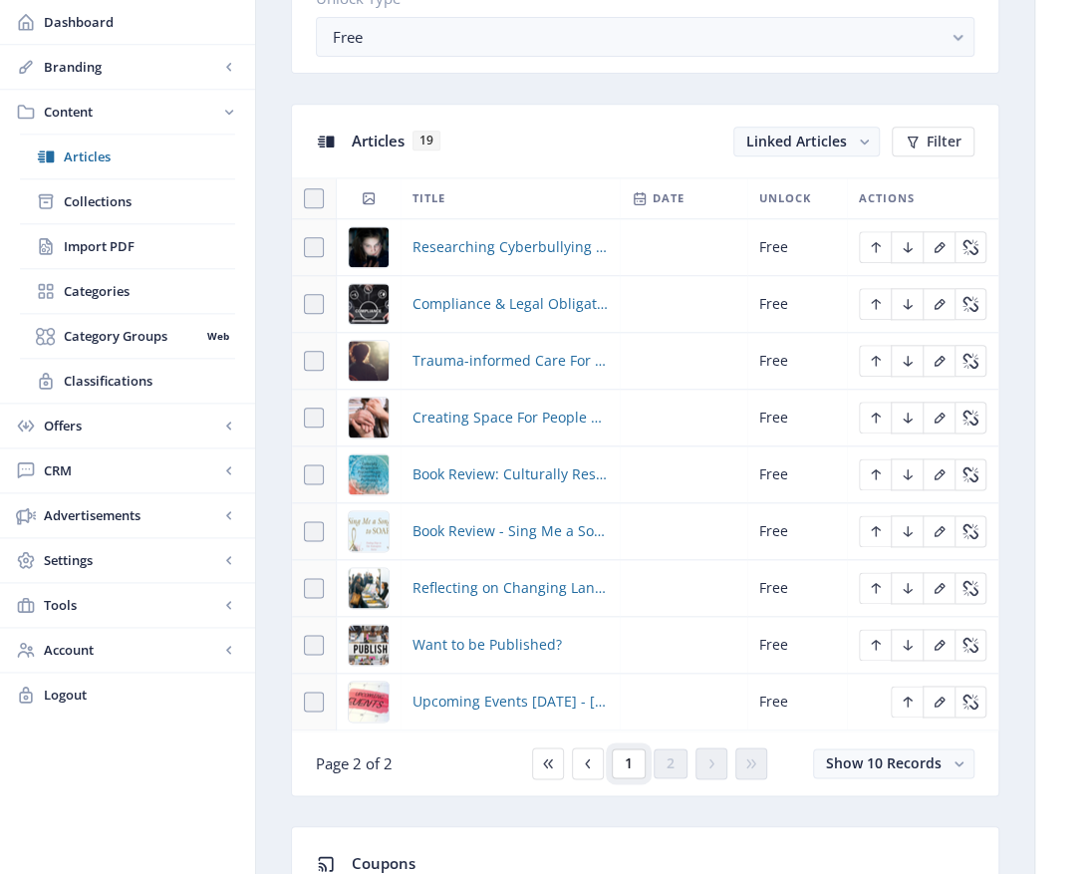
click at [633, 766] on button "1" at bounding box center [629, 763] width 34 height 30
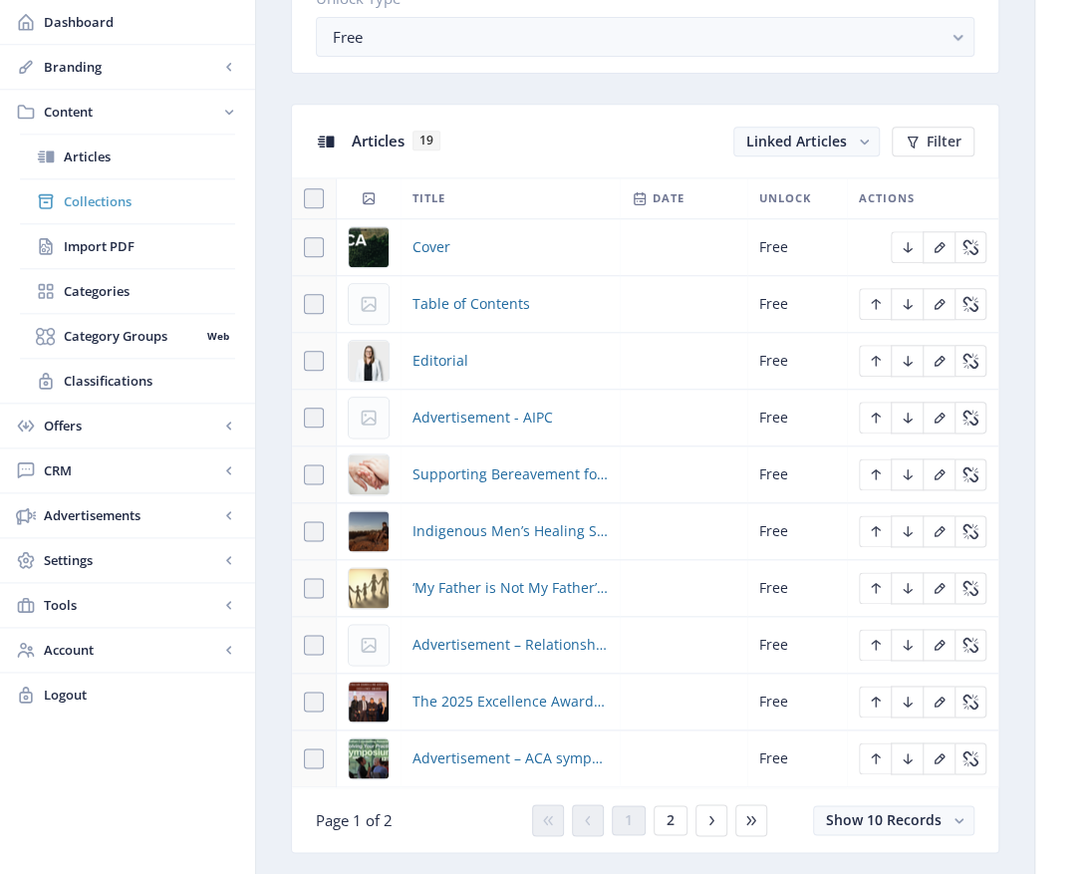
click at [92, 198] on span "Collections" at bounding box center [149, 201] width 171 height 20
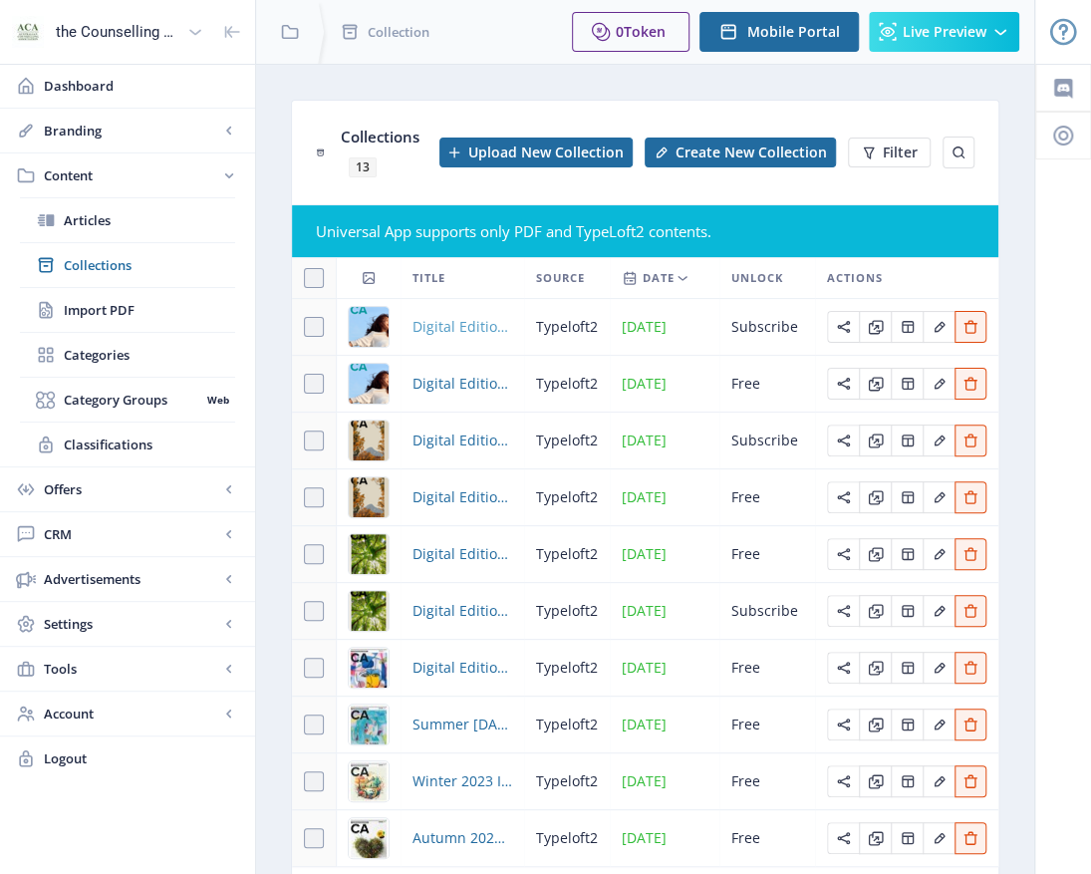
click at [481, 331] on span "Digital Edition 1.4" at bounding box center [462, 327] width 100 height 24
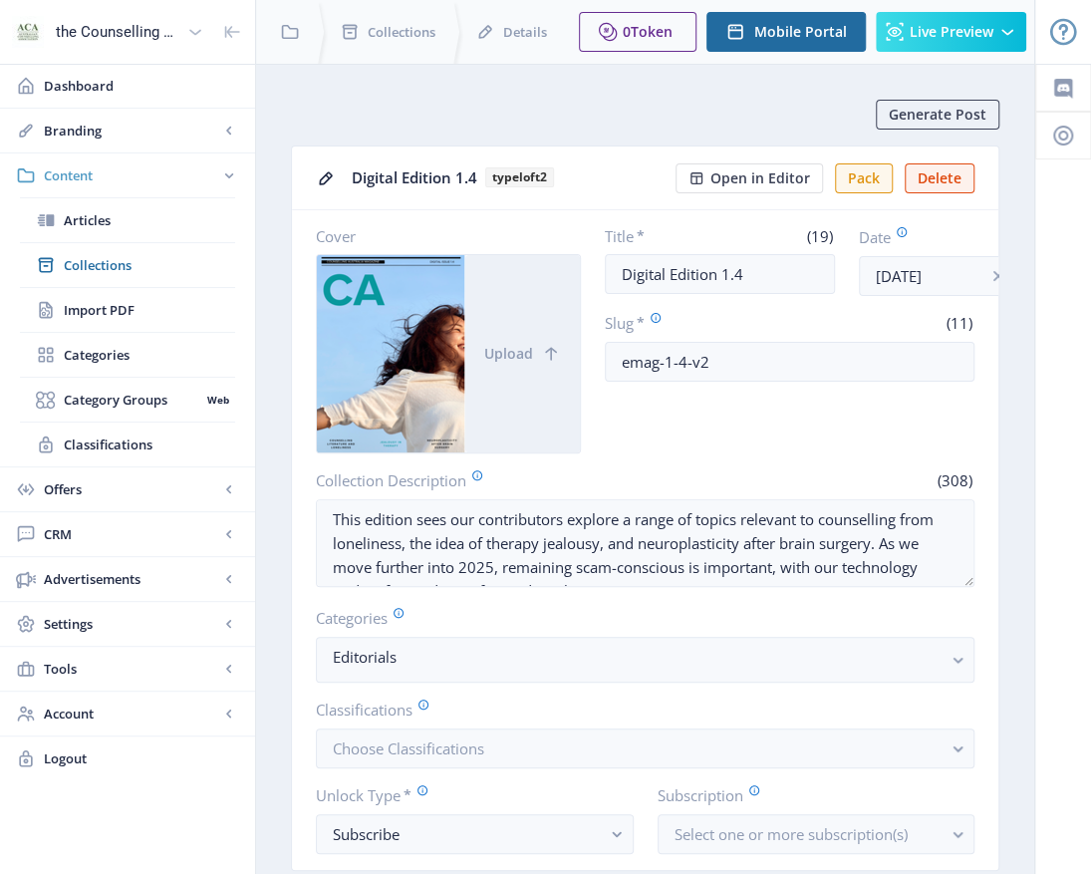
click at [89, 179] on span "Content" at bounding box center [131, 175] width 175 height 20
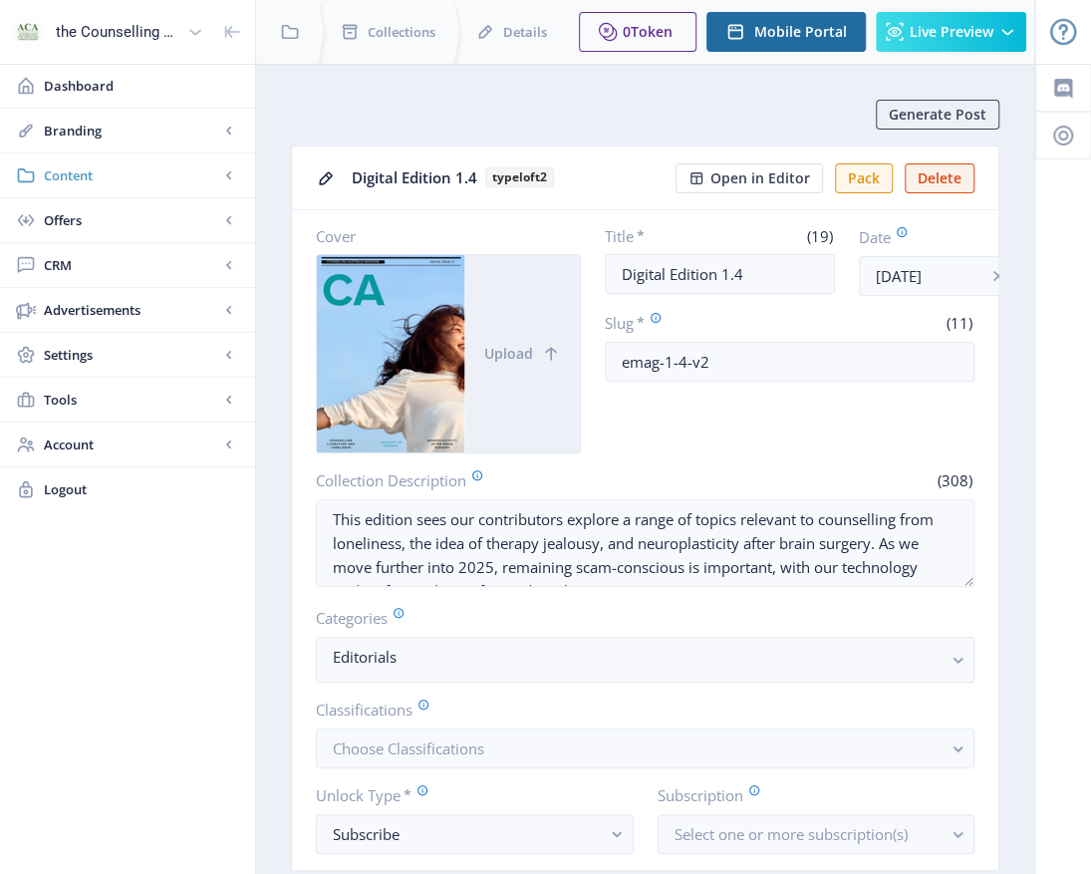
click at [72, 173] on span "Content" at bounding box center [131, 175] width 175 height 20
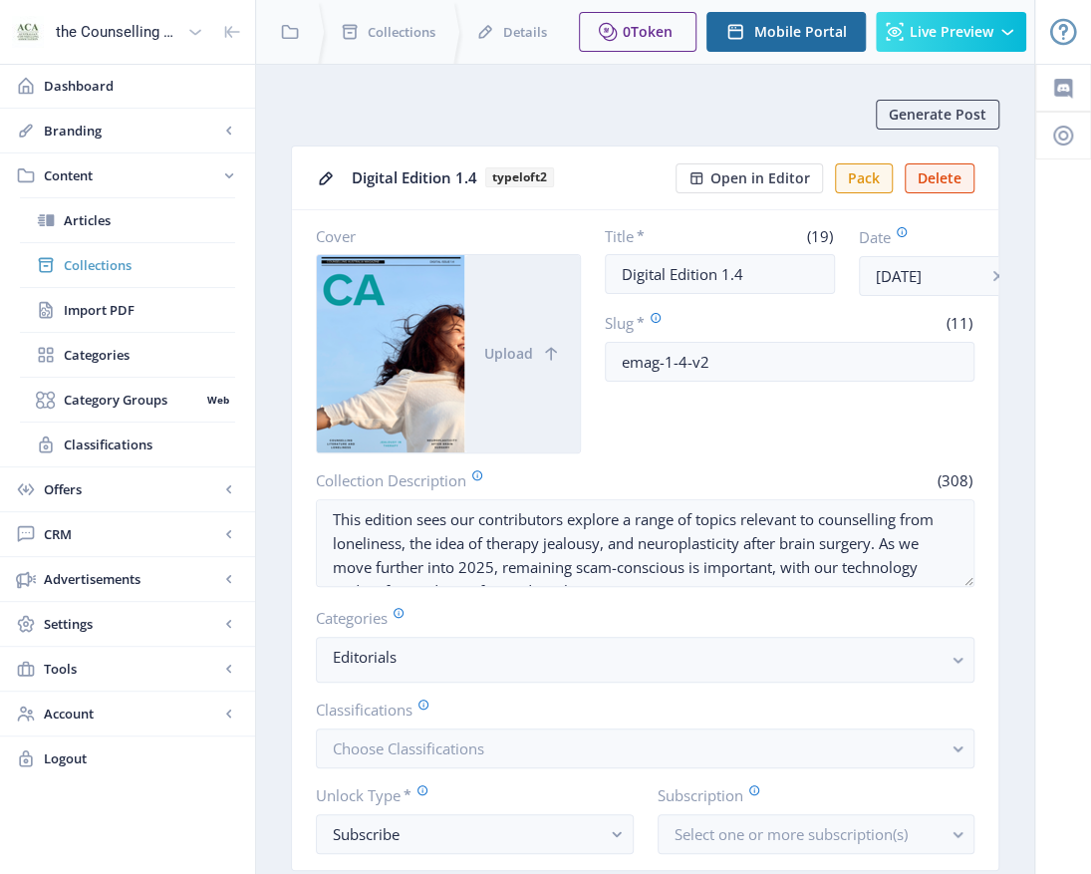
click at [88, 264] on span "Collections" at bounding box center [149, 265] width 171 height 20
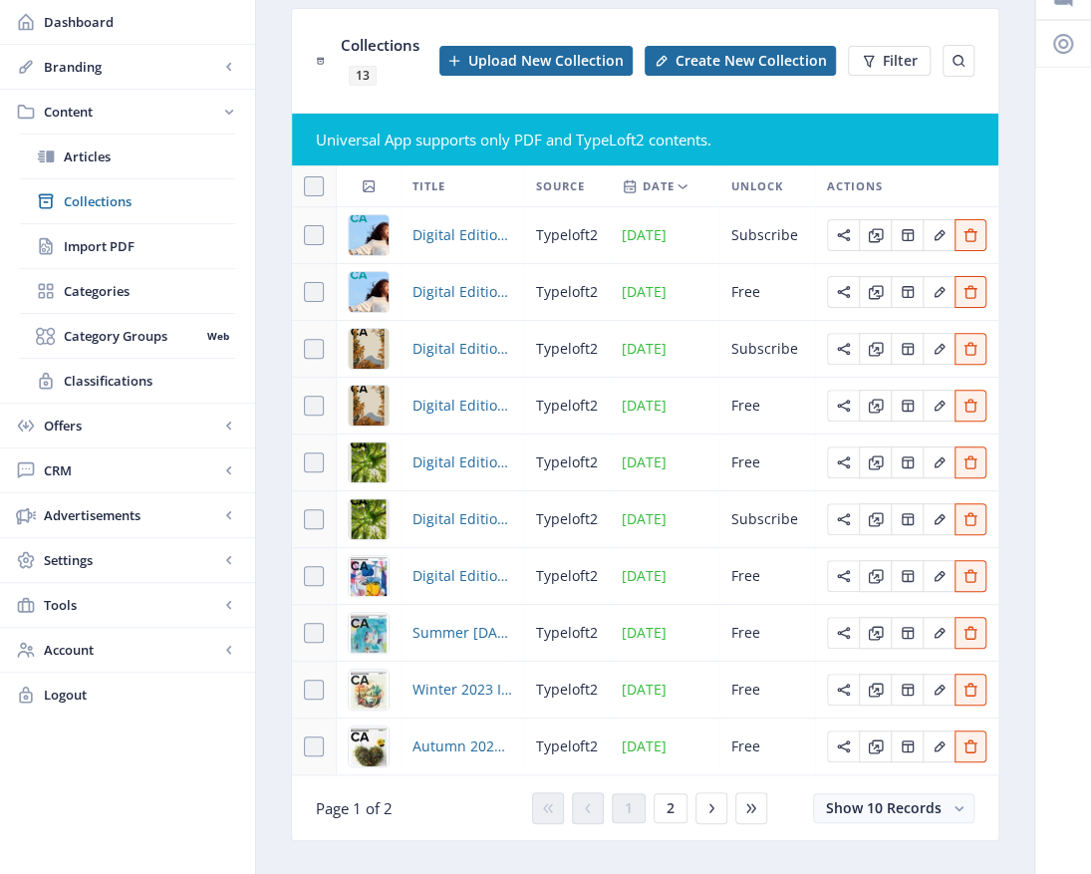
scroll to position [137, 0]
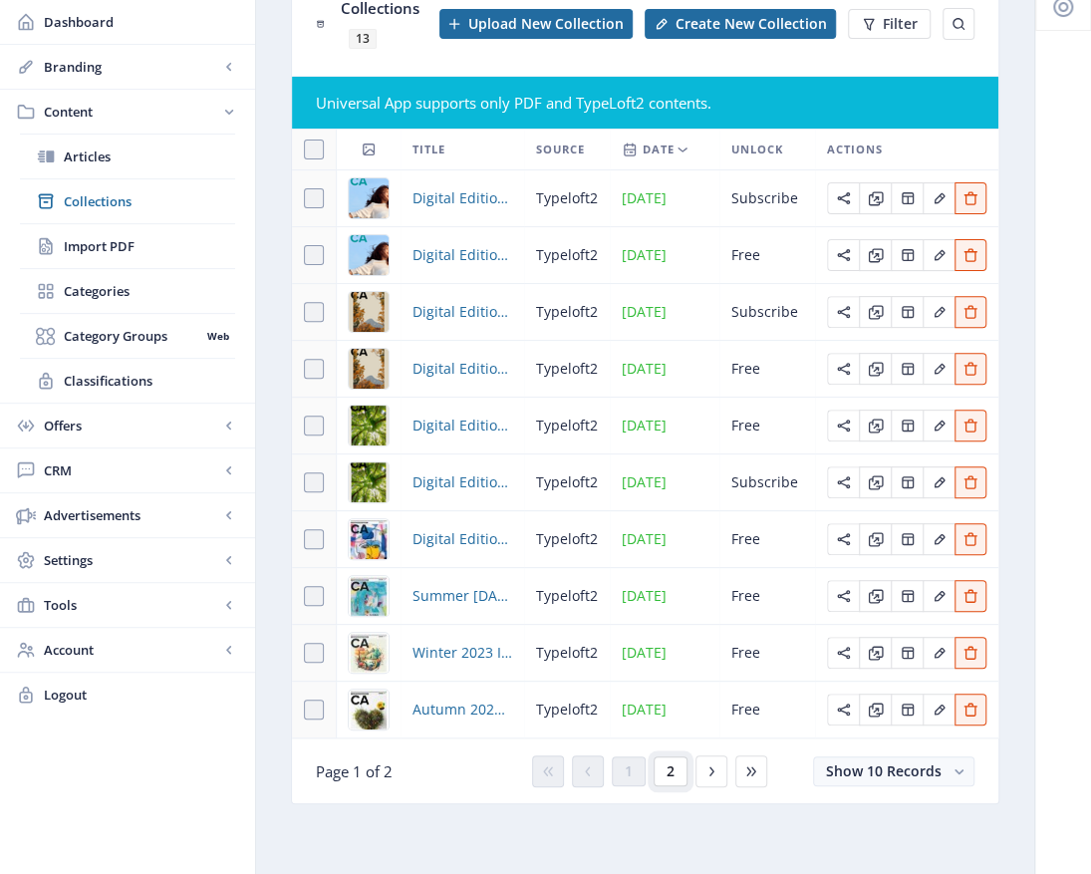
click at [670, 775] on span "2" at bounding box center [671, 771] width 8 height 16
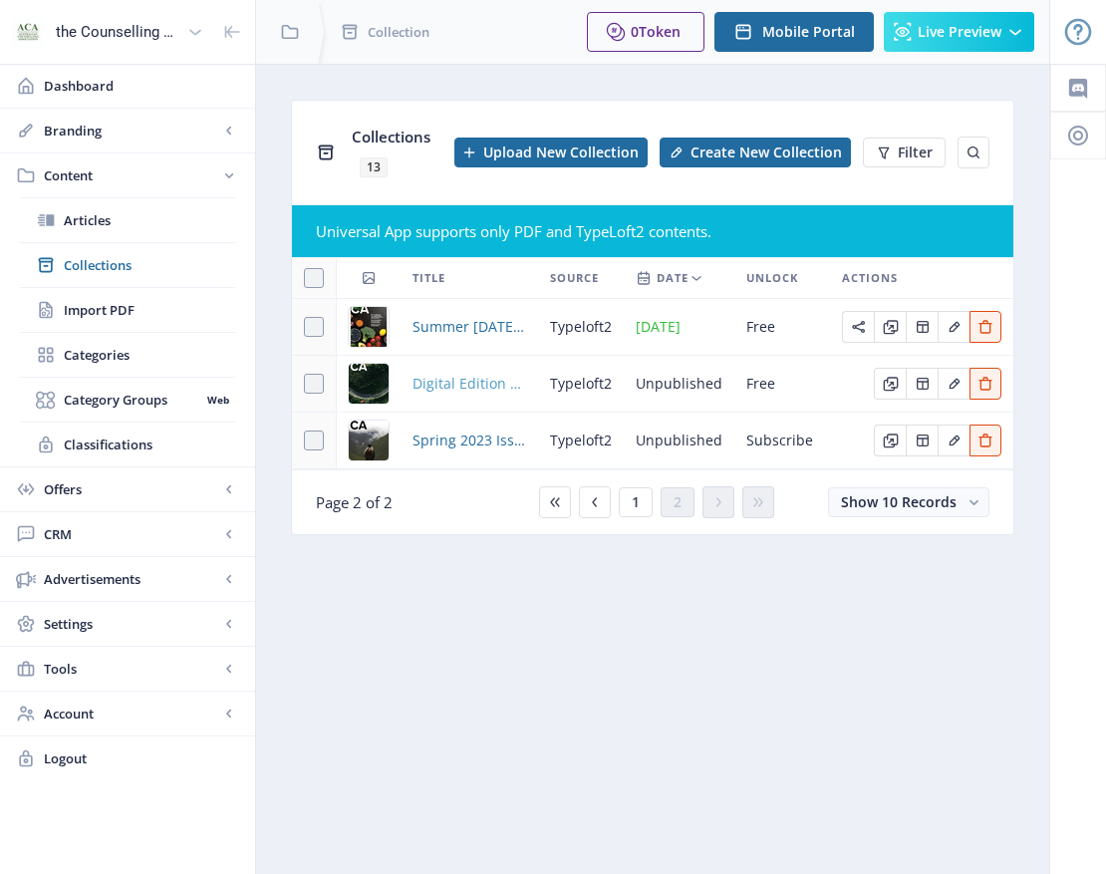
click at [442, 389] on span "Digital Edition 2.1" at bounding box center [469, 384] width 114 height 24
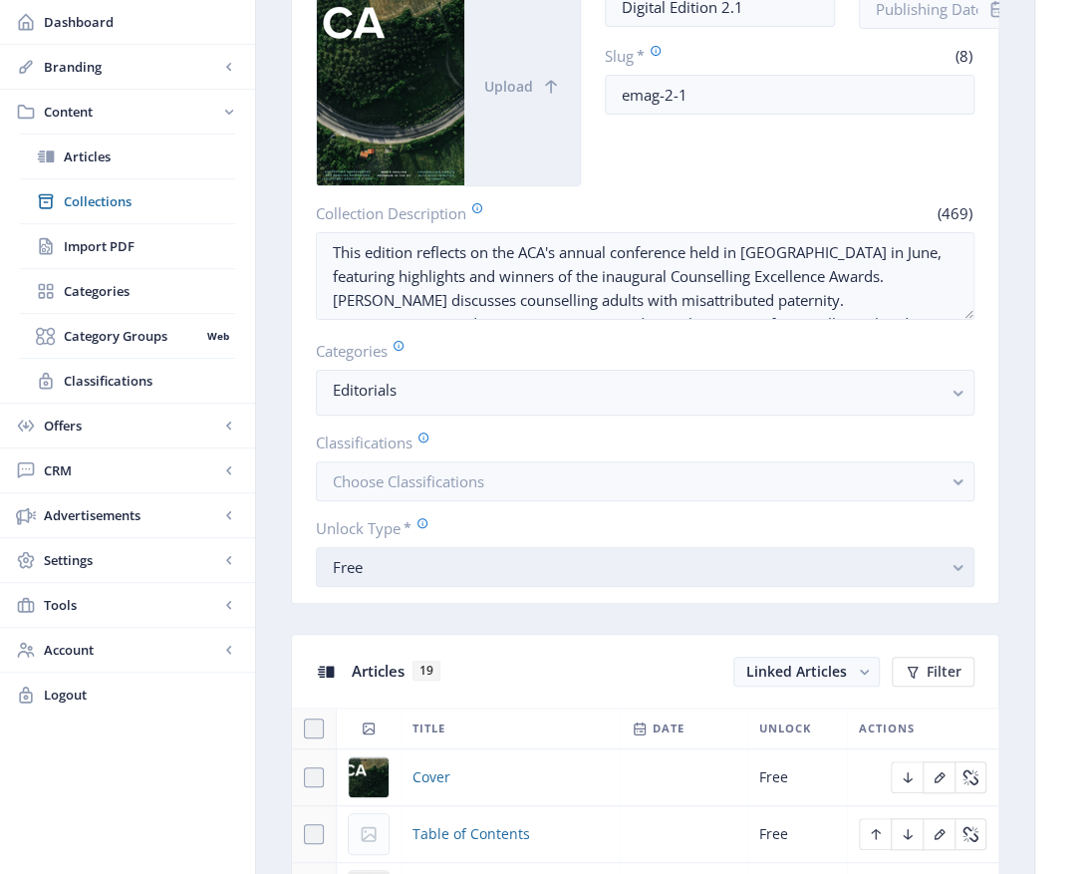
scroll to position [598, 0]
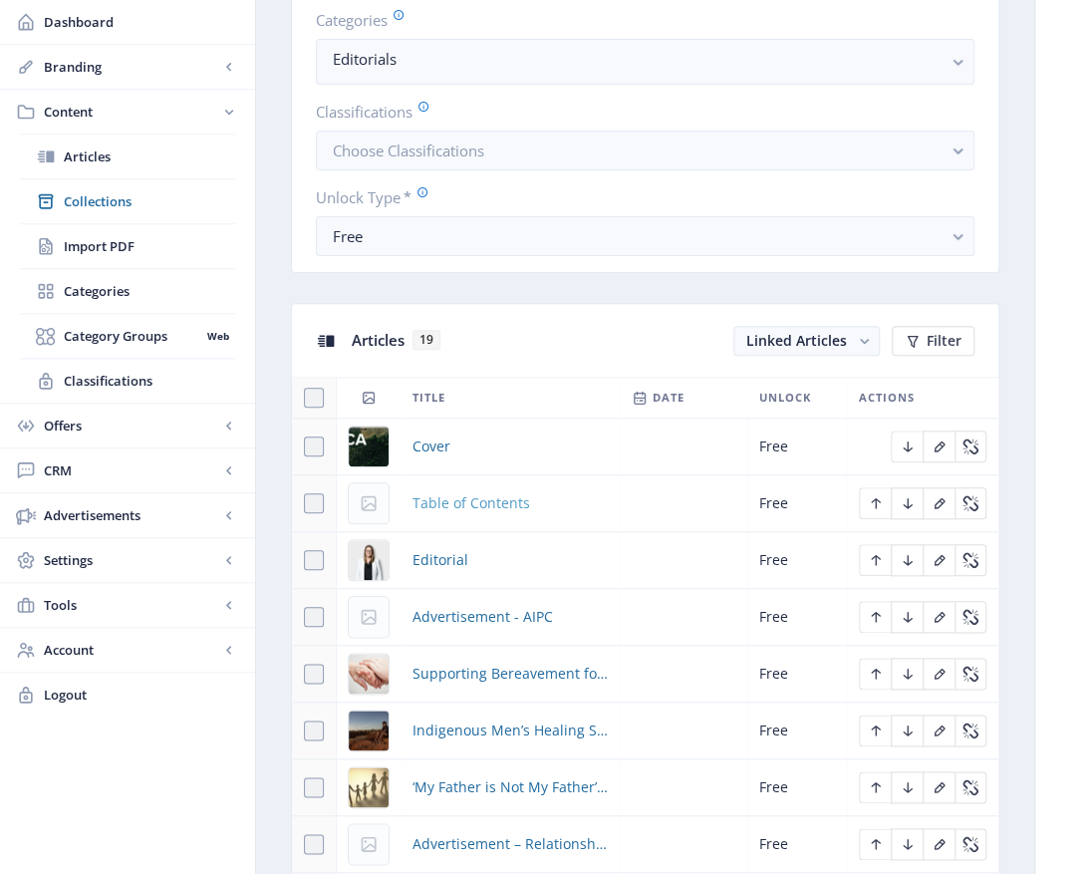
click at [428, 503] on span "Table of Contents" at bounding box center [471, 503] width 118 height 24
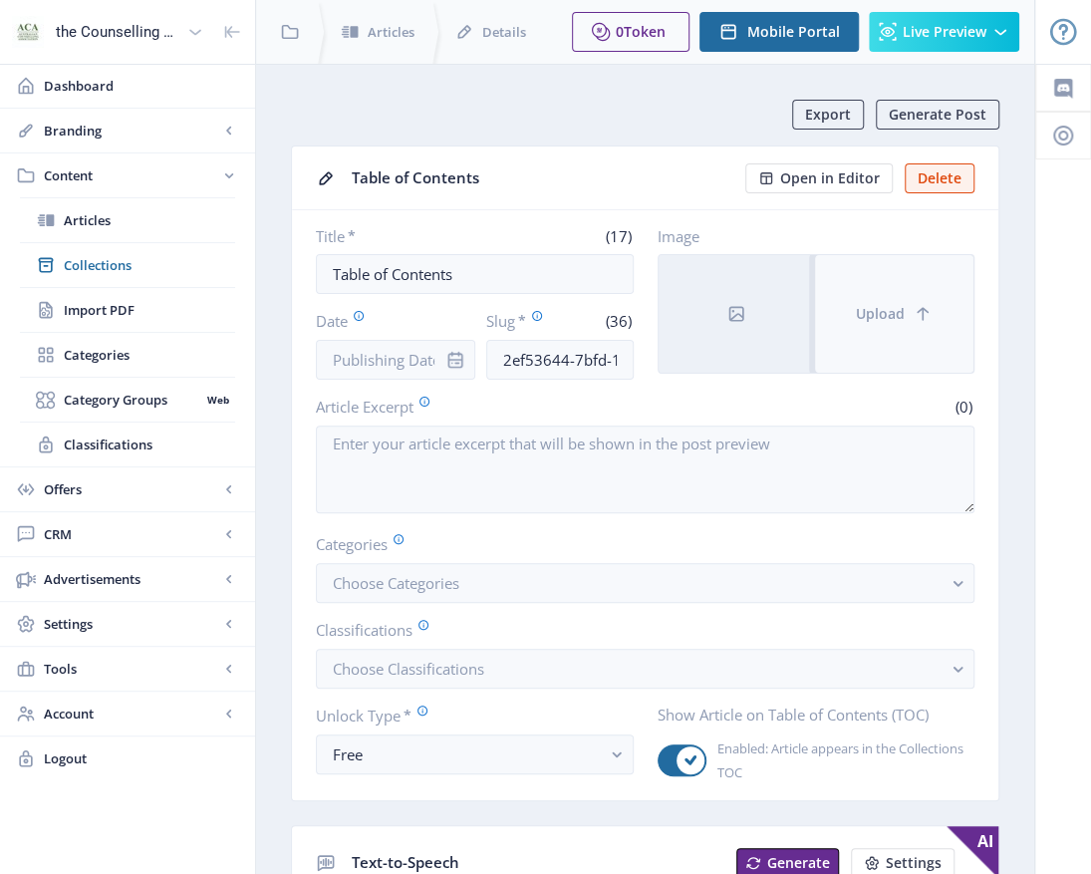
click at [896, 329] on button "Upload" at bounding box center [894, 314] width 158 height 118
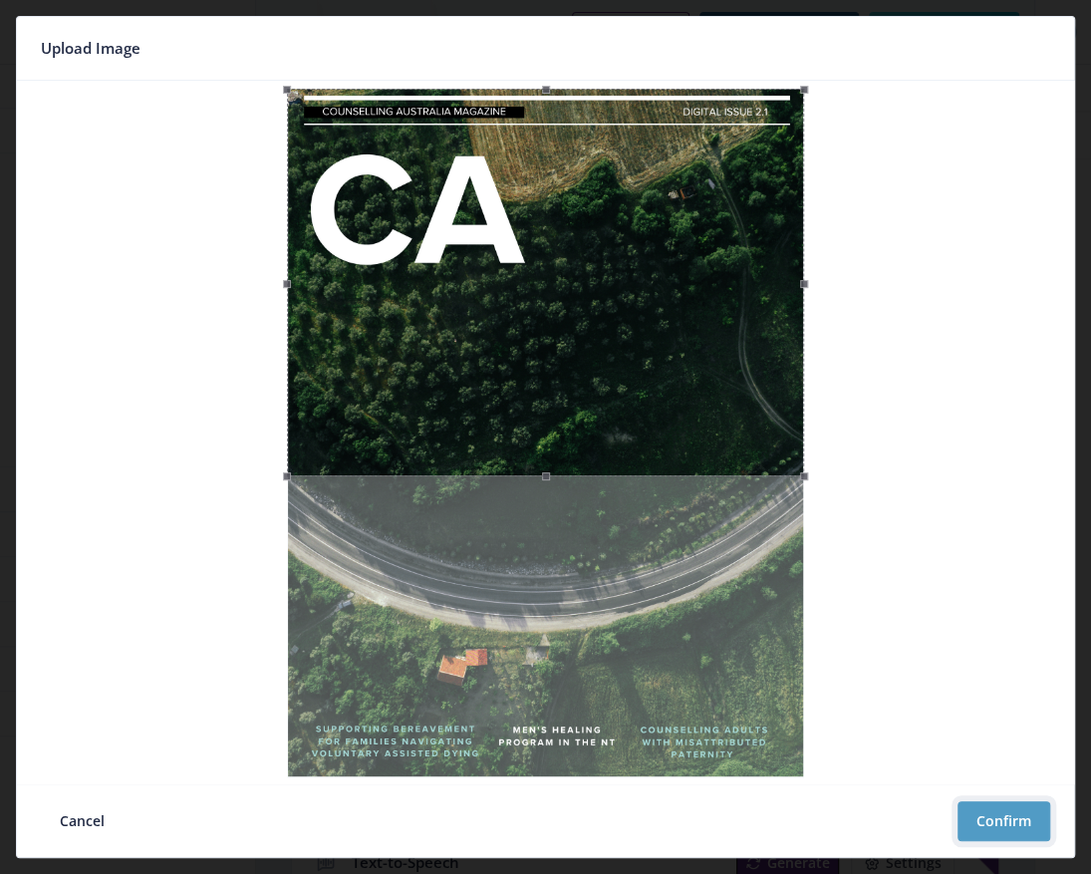
click at [1016, 815] on button "Confirm" at bounding box center [1003, 821] width 93 height 40
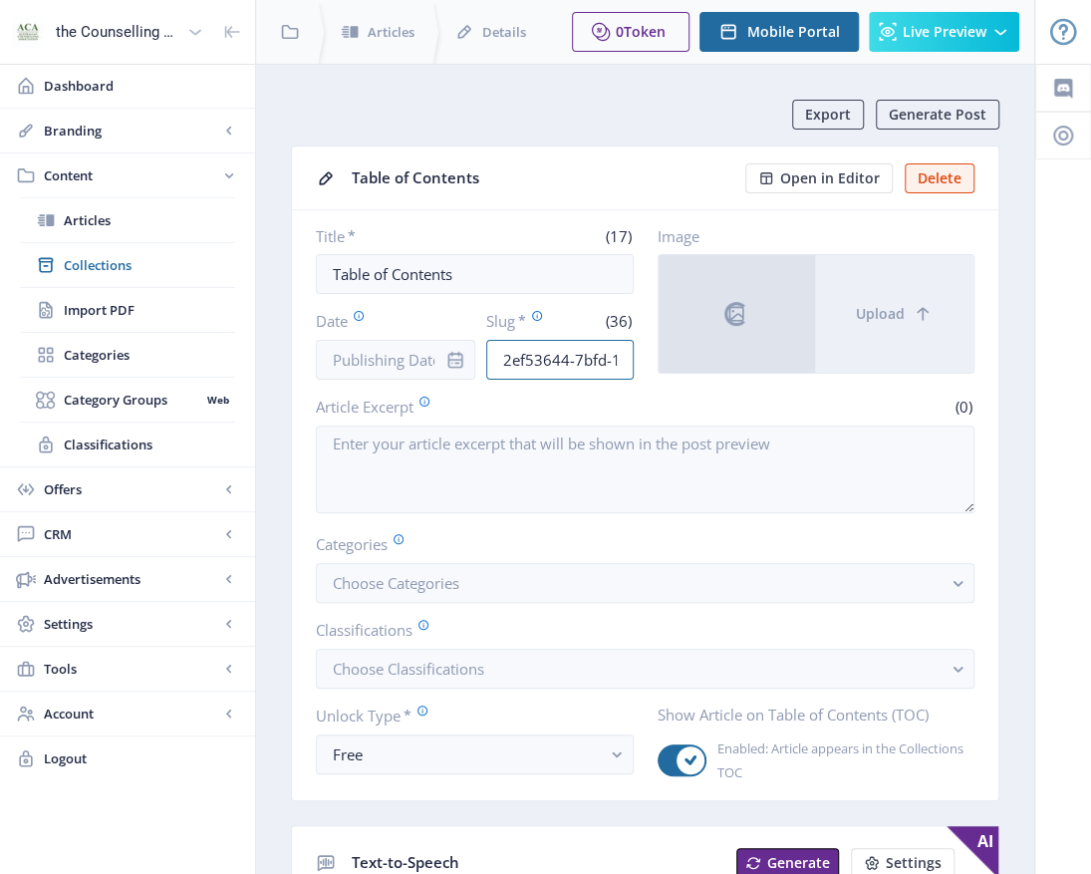
scroll to position [0, 165]
drag, startPoint x: 510, startPoint y: 351, endPoint x: 745, endPoint y: 358, distance: 235.2
click at [745, 358] on div "Title * (17) Table of Contents Date Slug * (36) 2ef53644-7bfd-11f0-bd64-4201ac1…" at bounding box center [645, 302] width 659 height 153
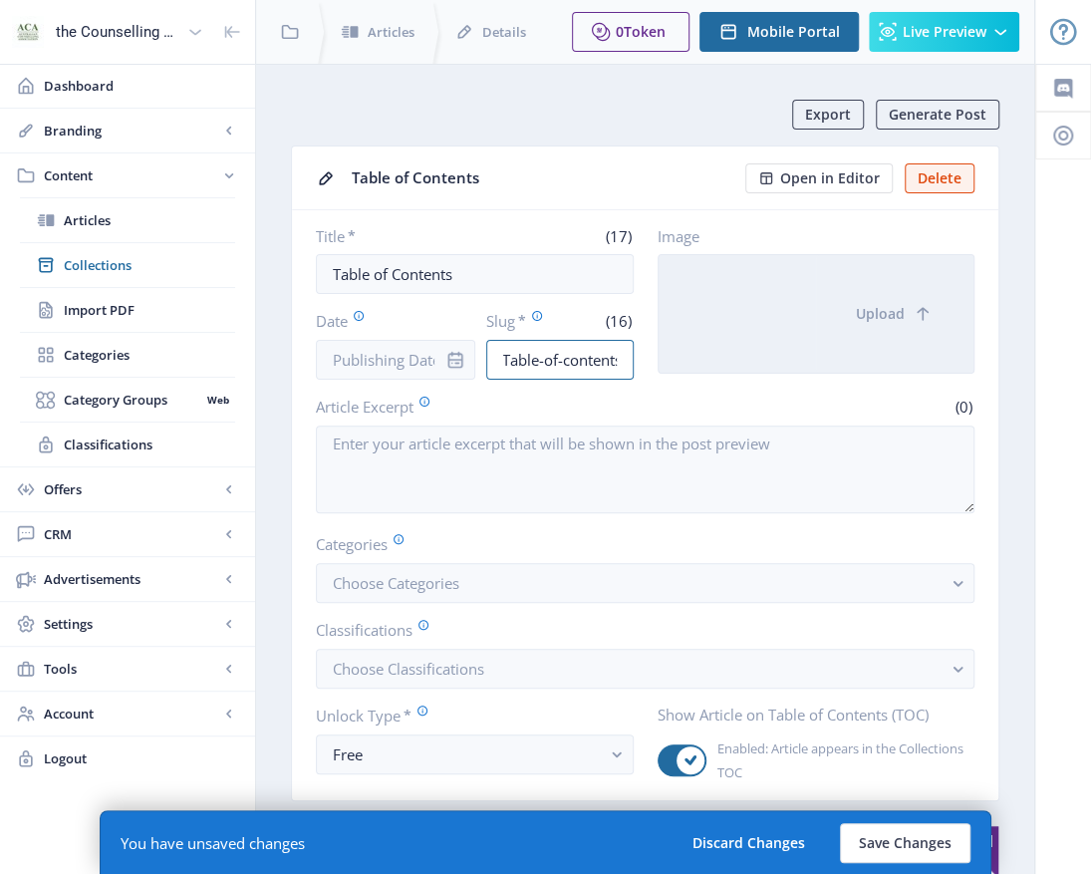
scroll to position [0, 8]
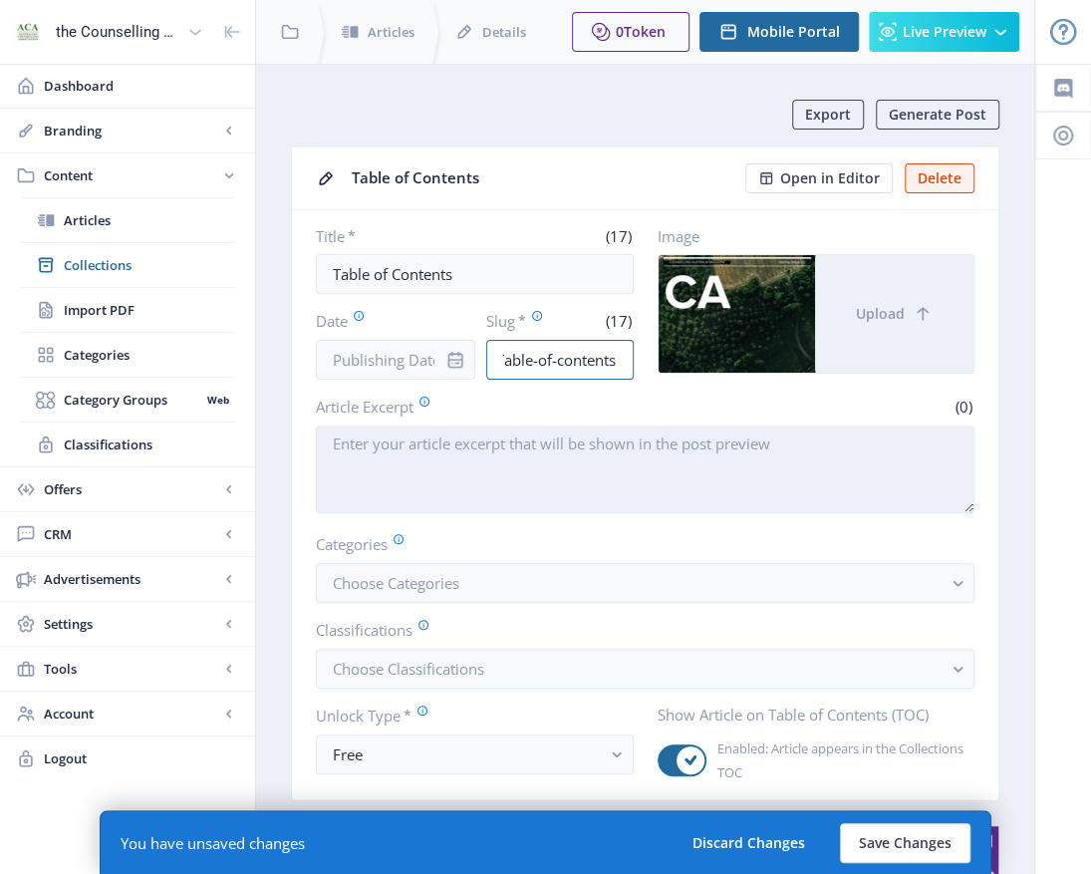
type input "Table-of-contents"
click at [472, 447] on textarea "Article Excerpt" at bounding box center [645, 469] width 659 height 88
type textarea "t"
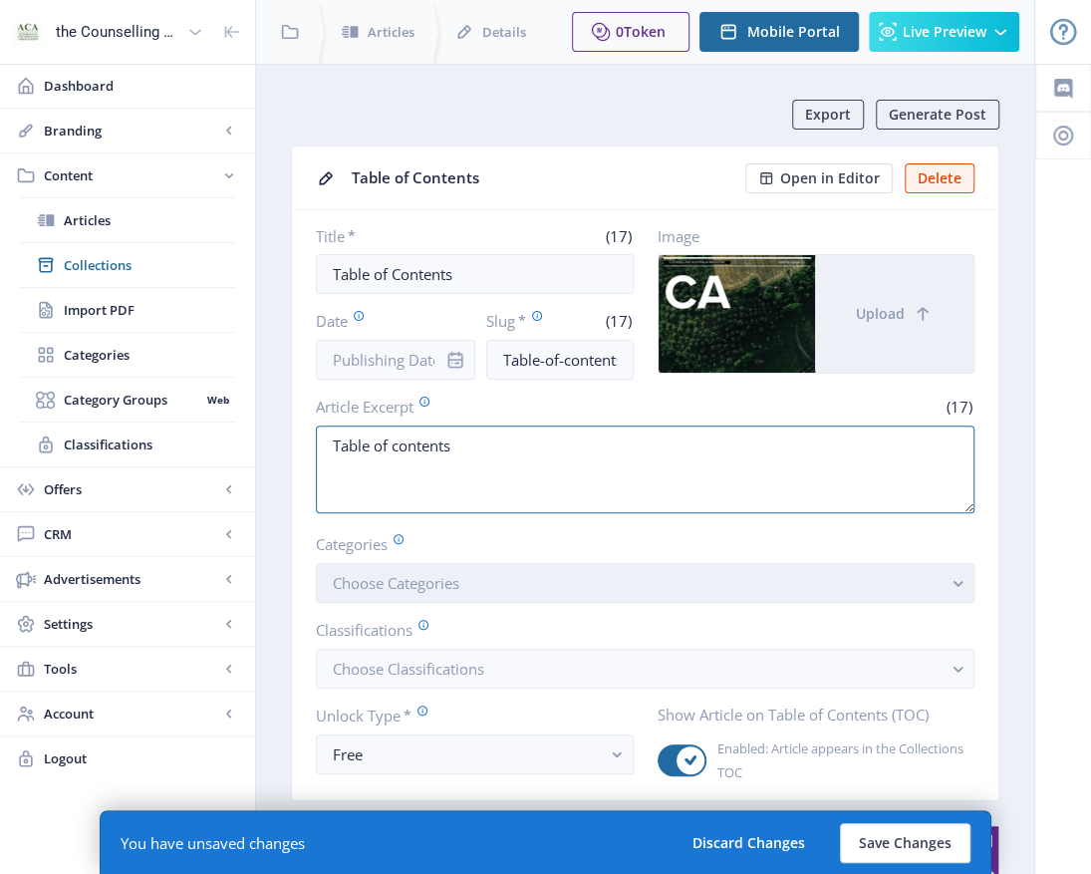
type textarea "Table of contents"
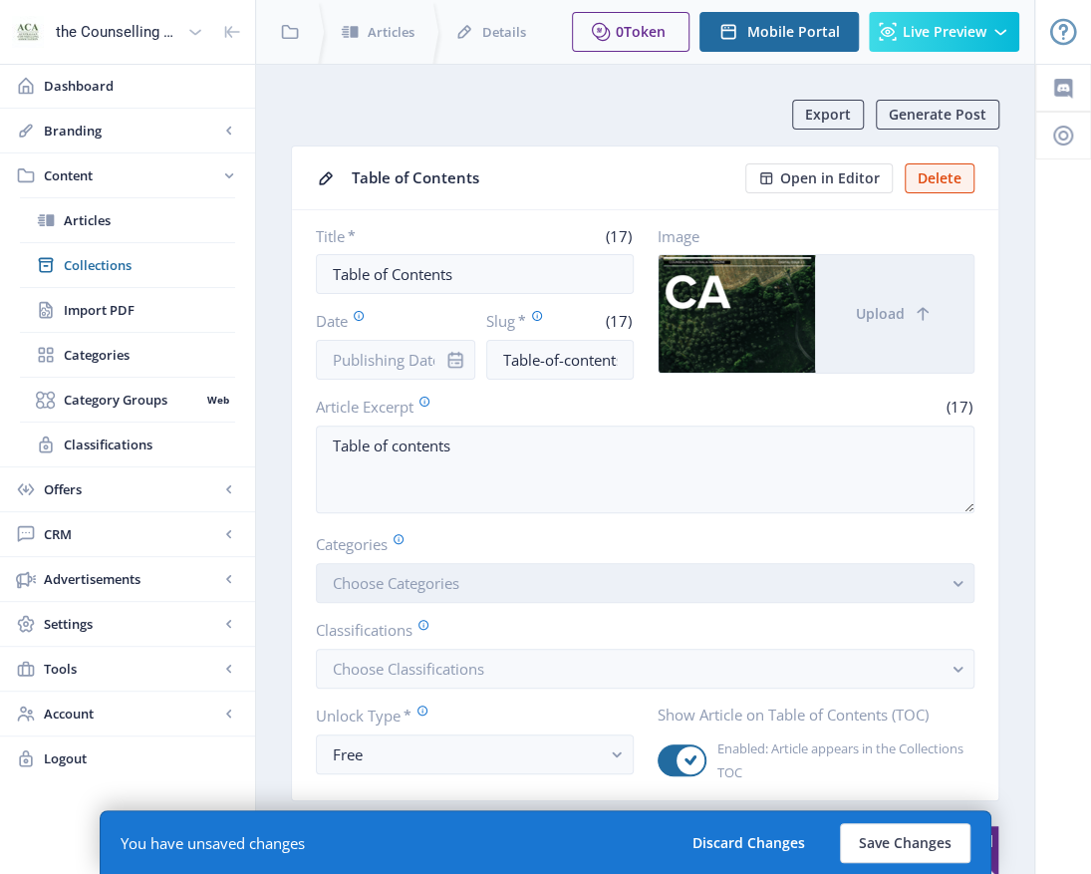
click at [955, 577] on rect "button" at bounding box center [957, 583] width 23 height 23
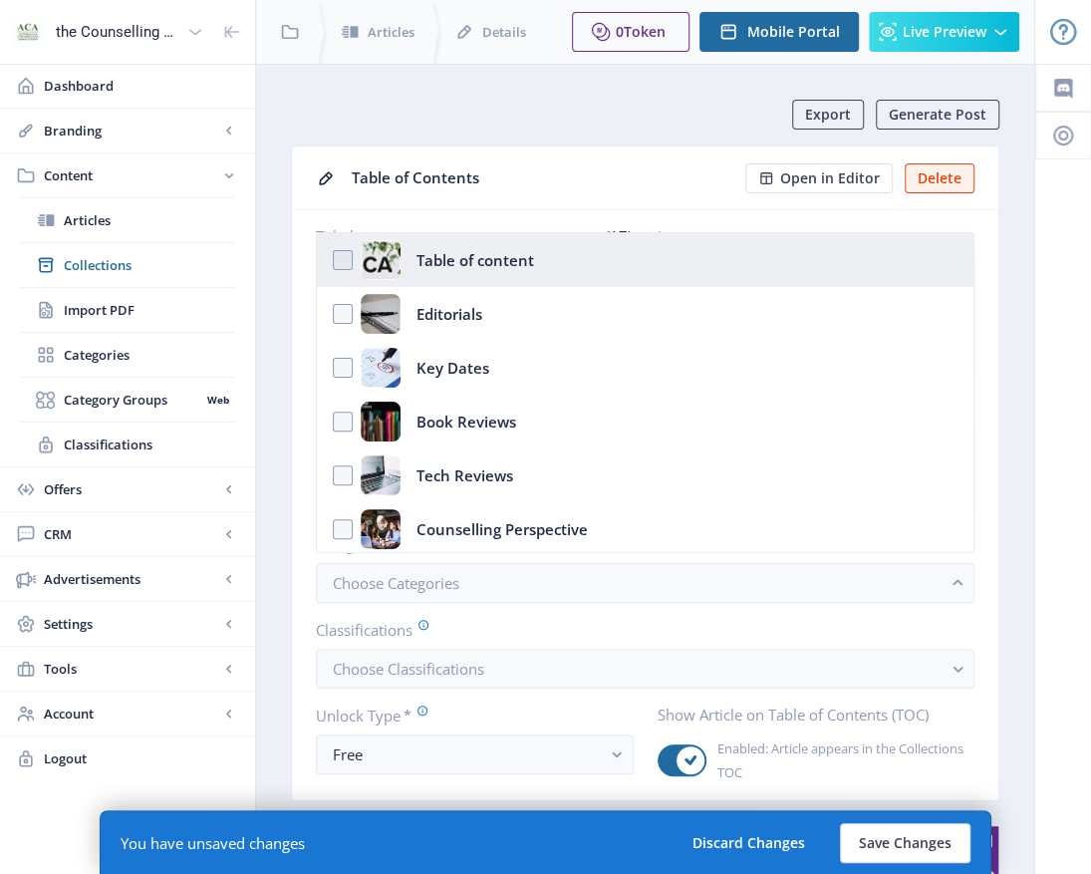
click at [341, 255] on nb-option "Table of content" at bounding box center [645, 260] width 657 height 54
checkbox input "true"
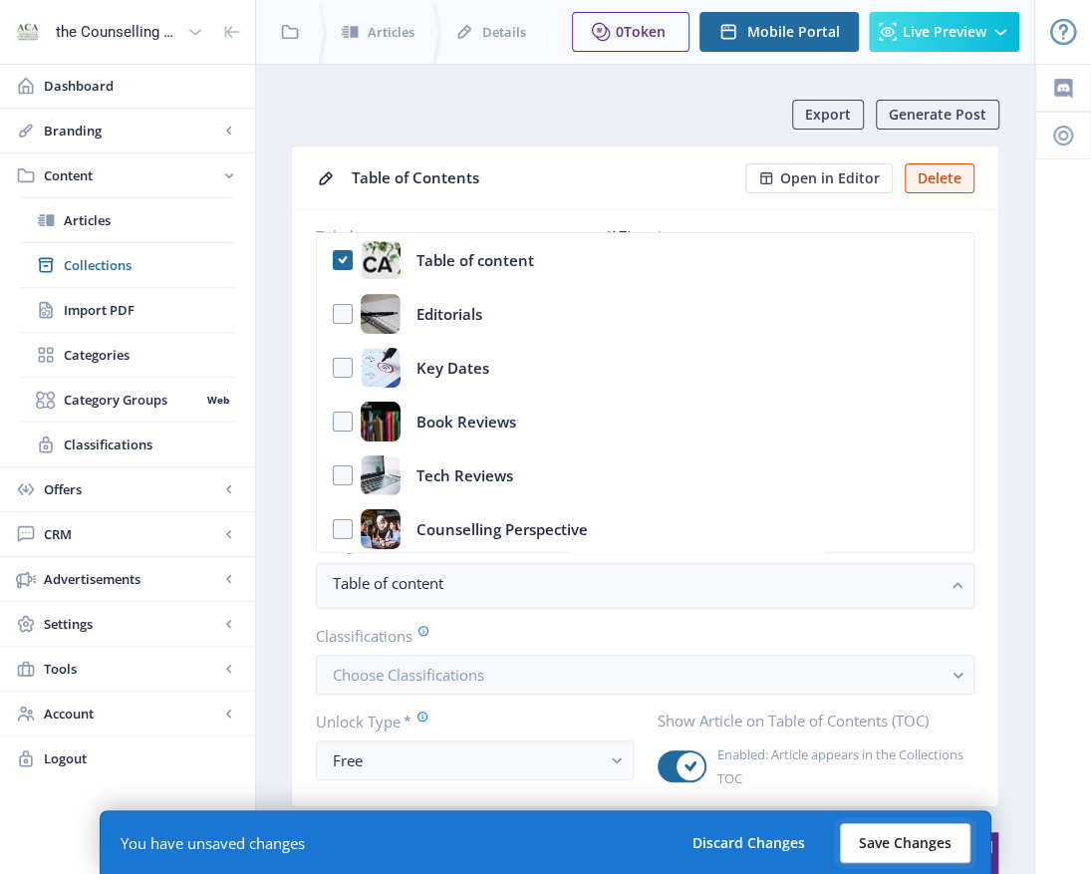
click at [954, 833] on button "Save Changes" at bounding box center [905, 843] width 131 height 40
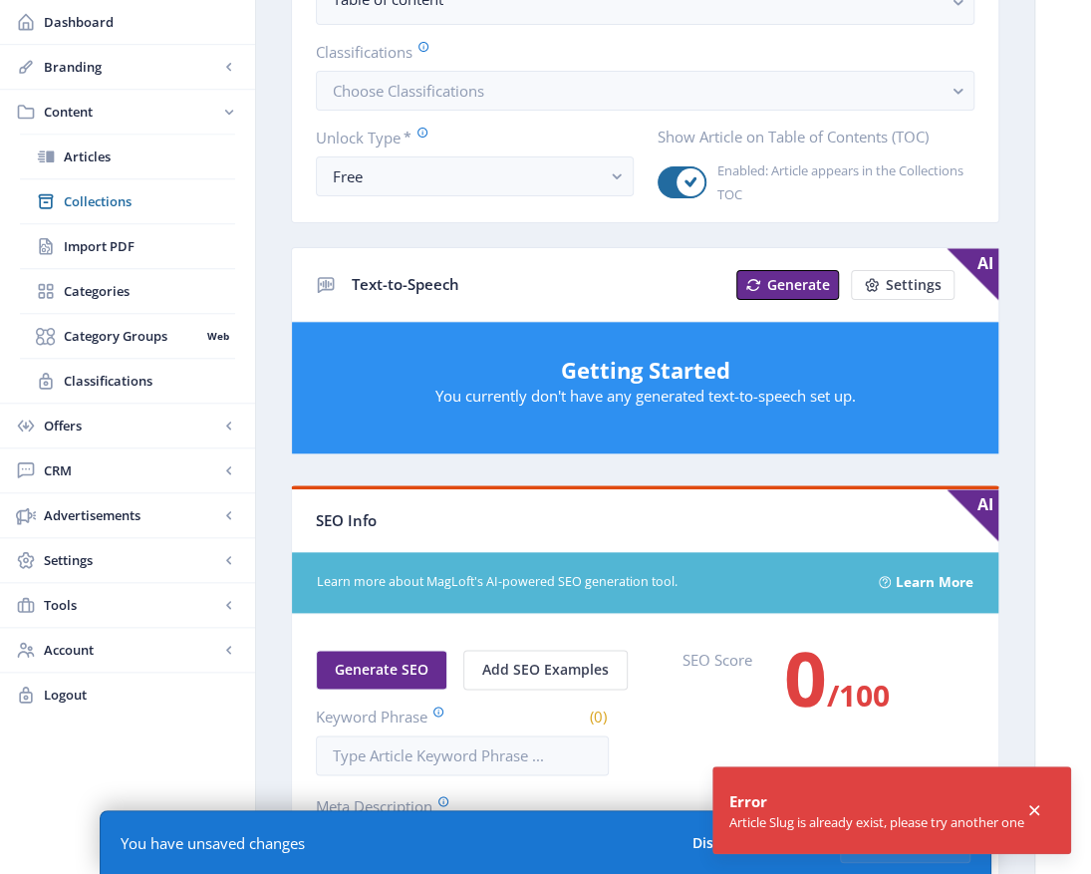
scroll to position [598, 0]
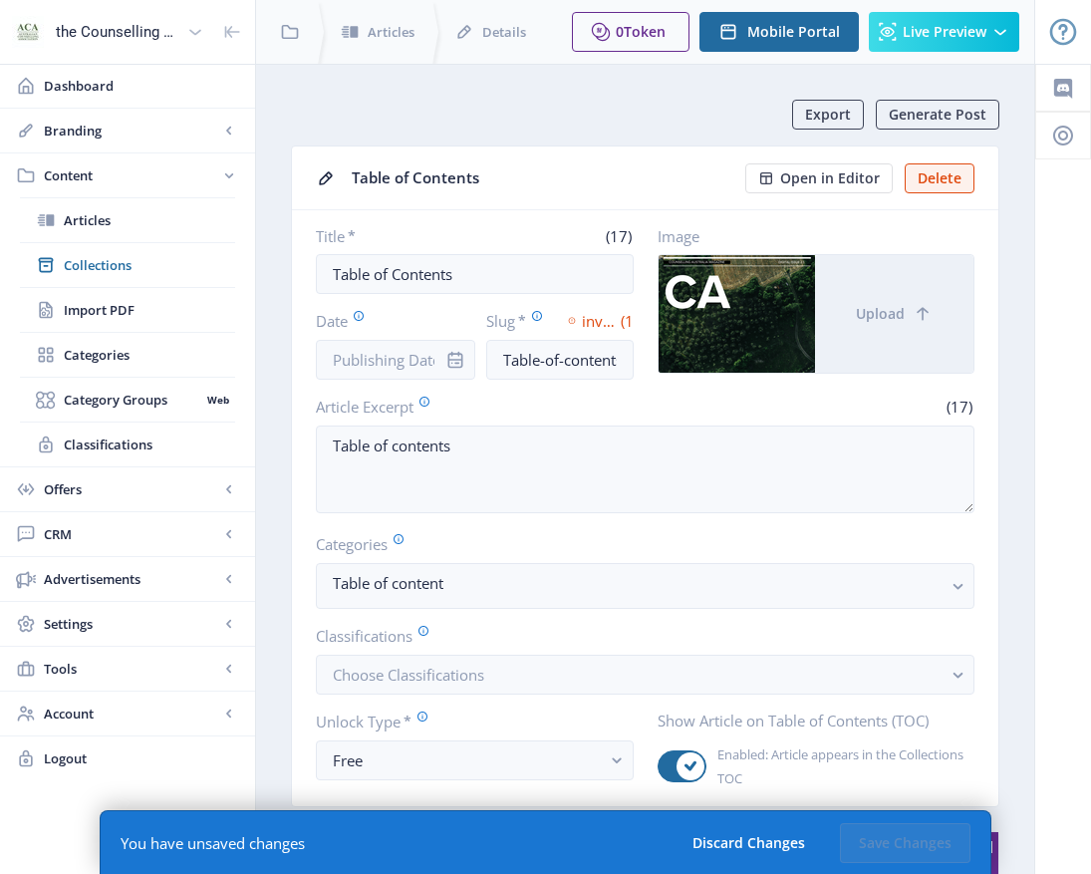
scroll to position [797, 0]
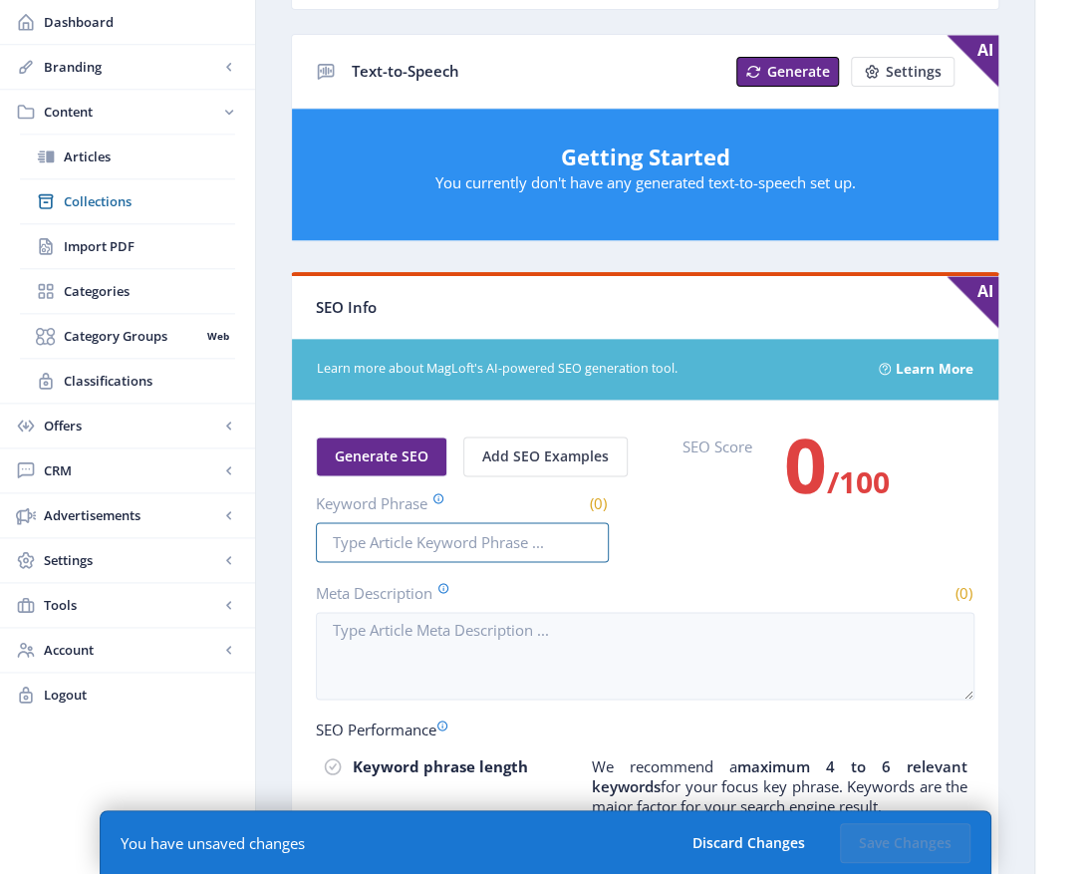
drag, startPoint x: 333, startPoint y: 542, endPoint x: 600, endPoint y: 381, distance: 312.0
click at [341, 540] on input "Keyword Phrase" at bounding box center [462, 542] width 293 height 40
click at [387, 597] on label "Meta Description" at bounding box center [477, 593] width 322 height 22
click at [483, 536] on input "table of content" at bounding box center [462, 542] width 293 height 40
type input "t"
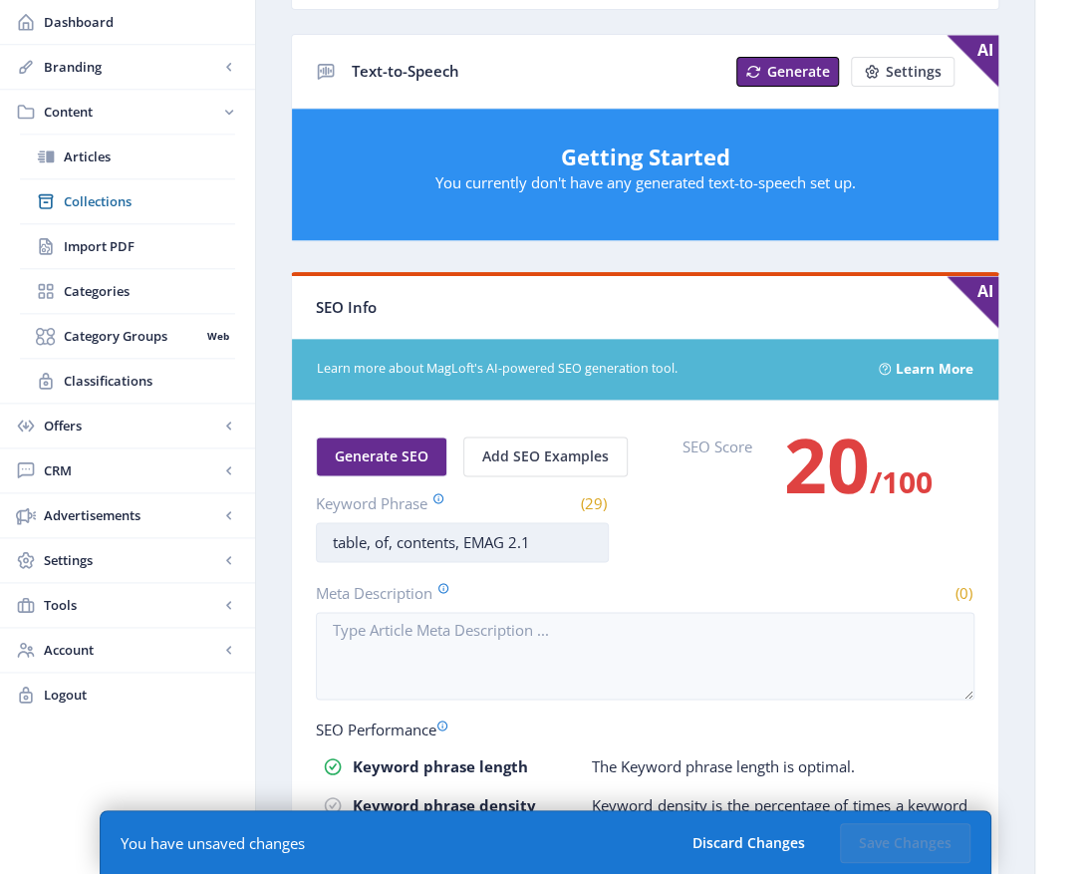
click at [581, 537] on input "table, of, contents, EMAG 2.1" at bounding box center [462, 542] width 293 height 40
drag, startPoint x: 561, startPoint y: 529, endPoint x: 327, endPoint y: 555, distance: 235.6
click at [158, 557] on div "the Counselling Australia Magazine Dashboard Branding App Appearance Brand Brie…" at bounding box center [545, 235] width 1091 height 2065
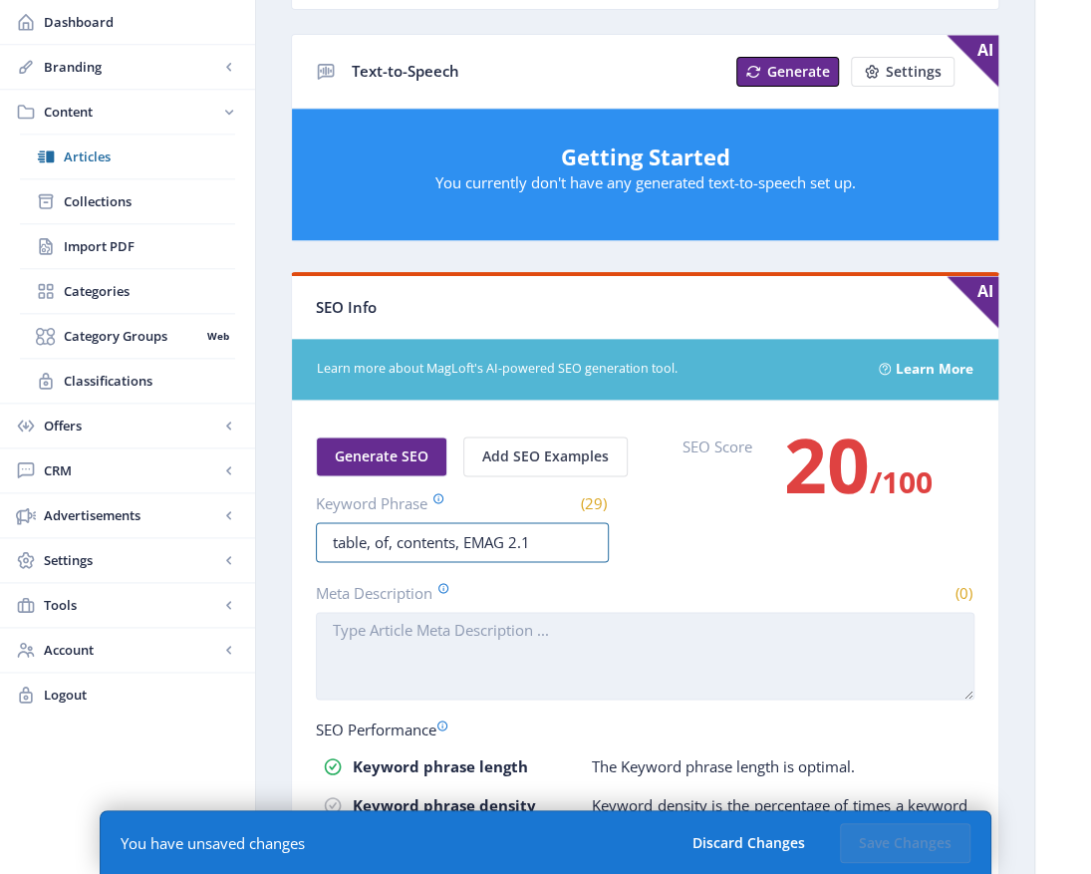
type input "table, of, contents, EMAG 2.1"
click at [327, 622] on textarea "Meta Description" at bounding box center [645, 656] width 659 height 88
paste textarea "table, of, contents, EMAG 2.1"
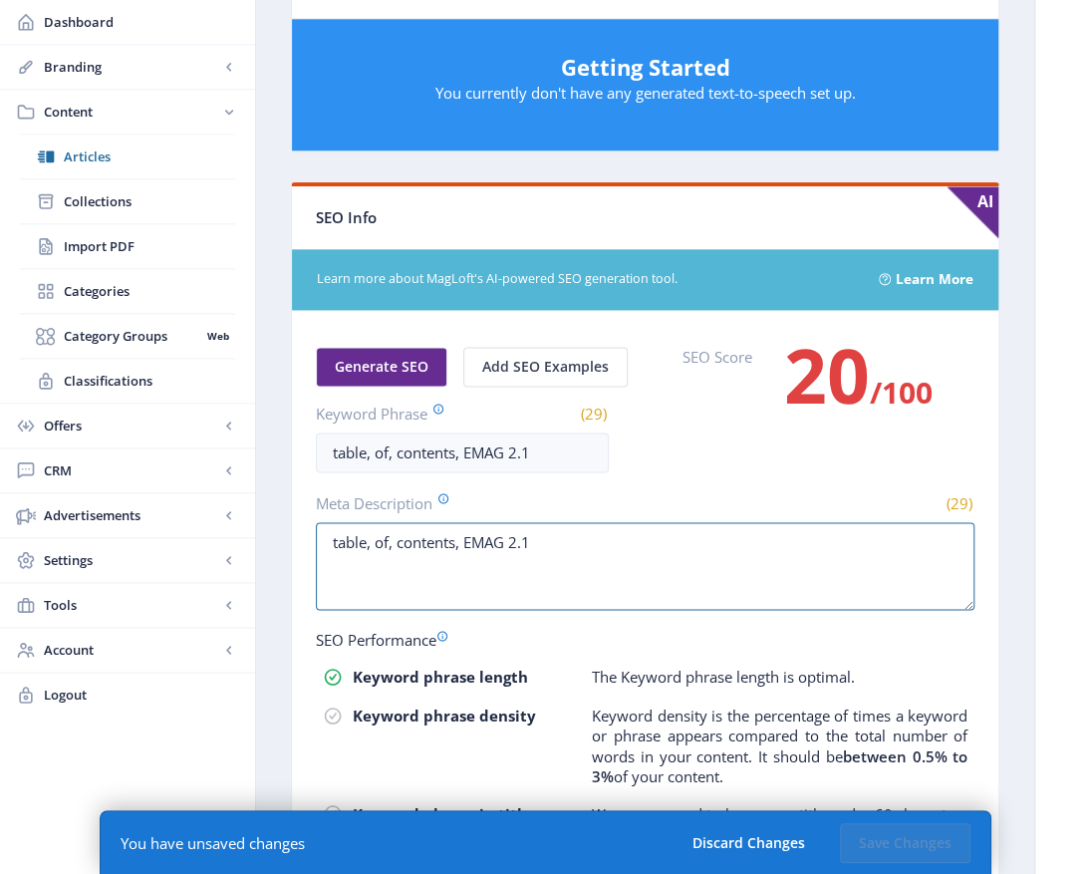
scroll to position [897, 0]
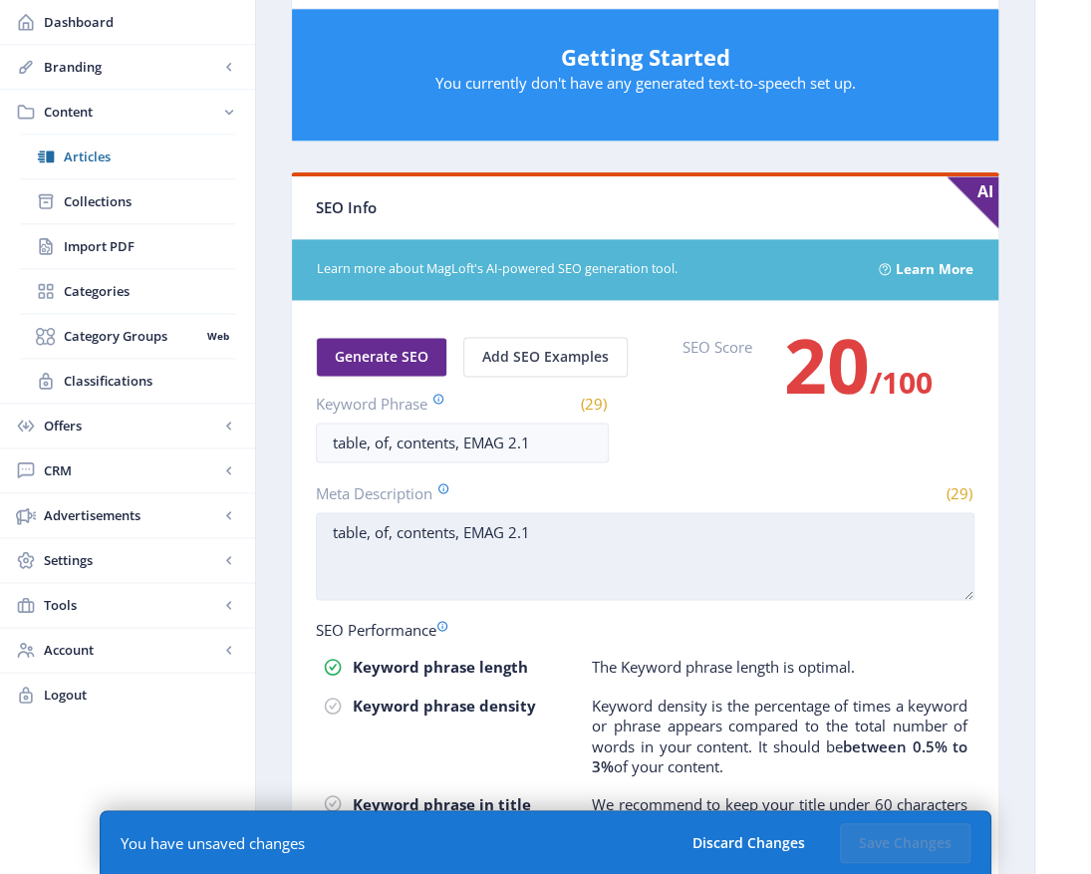
click at [512, 522] on textarea "table, of, contents, EMAG 2.1" at bounding box center [645, 556] width 659 height 88
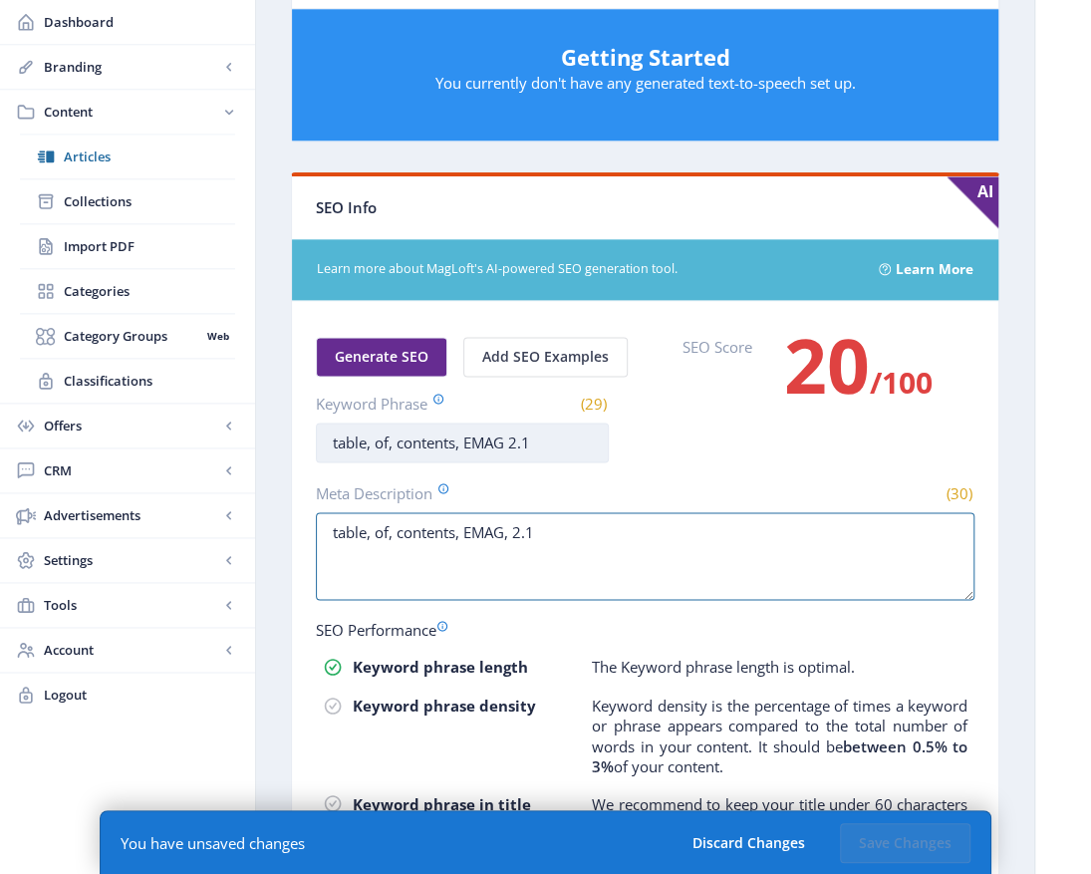
type textarea "table, of, contents, EMAG, 2.1"
click at [510, 434] on input "table, of, contents, EMAG 2.1" at bounding box center [462, 442] width 293 height 40
click at [839, 409] on div "SEO Score 20 /100" at bounding box center [828, 385] width 293 height 96
click at [509, 434] on input "table, of, contents, EMAG 2.1" at bounding box center [462, 442] width 293 height 40
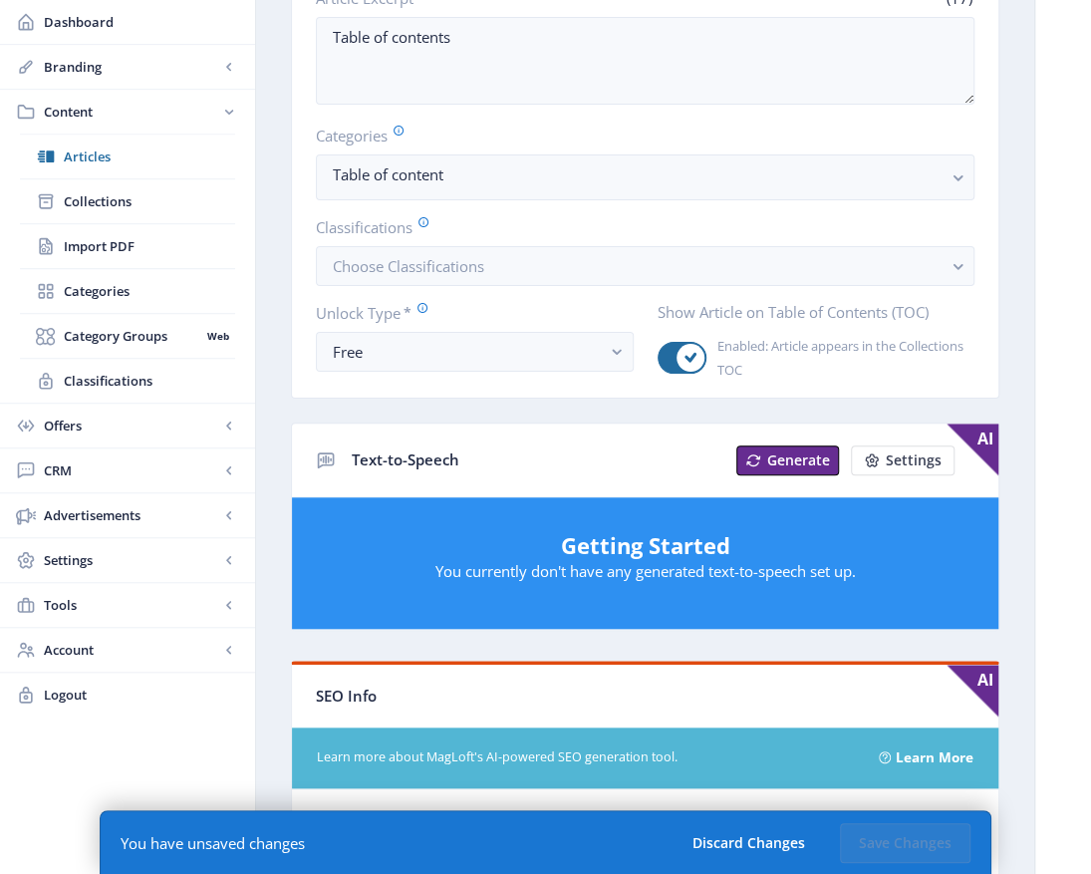
scroll to position [12, 0]
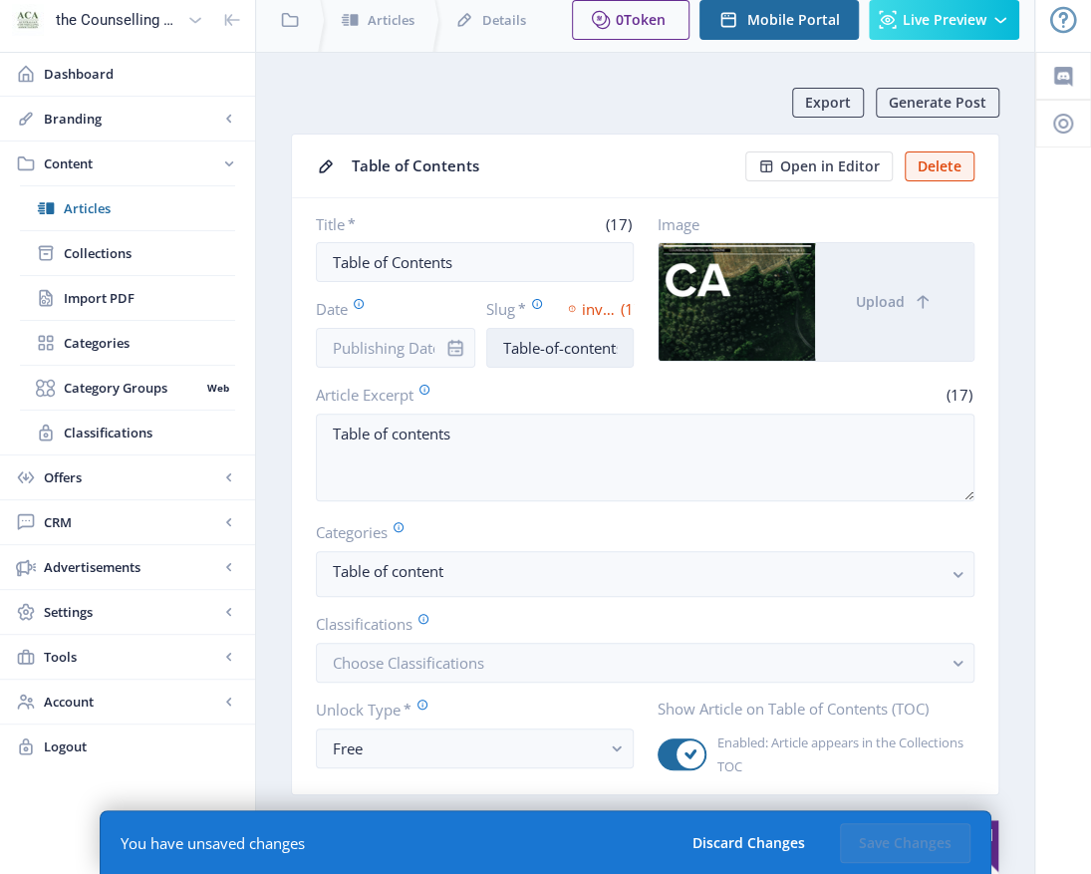
type input "table, of, contents, EMAG, 2.1"
click at [578, 342] on input "Table-of-contents" at bounding box center [559, 348] width 146 height 40
click at [564, 347] on input "Table-of-contents" at bounding box center [559, 348] width 146 height 40
click at [624, 348] on input "Table-of-contents" at bounding box center [559, 348] width 146 height 40
click at [618, 299] on div "invalid value (17)" at bounding box center [601, 309] width 66 height 22
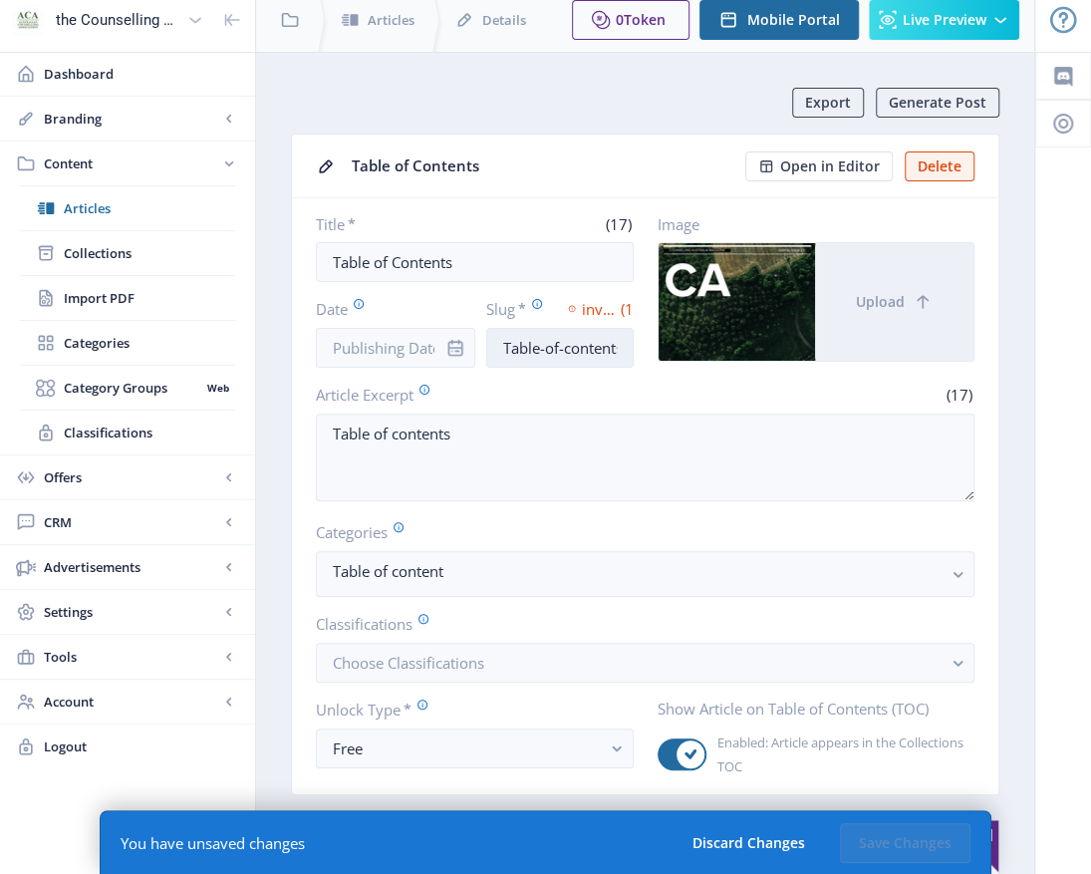
drag, startPoint x: 618, startPoint y: 299, endPoint x: 576, endPoint y: 343, distance: 60.6
click at [566, 343] on input "Table-of-contents" at bounding box center [559, 348] width 146 height 40
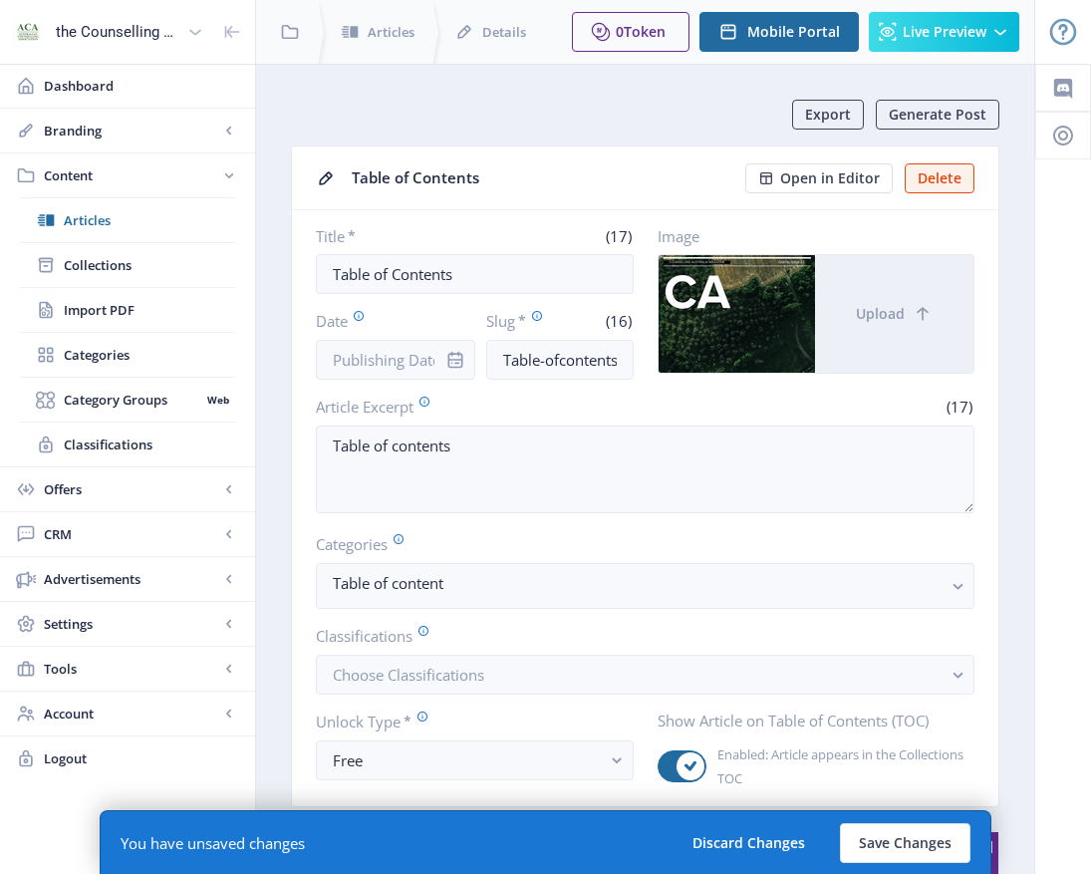
scroll to position [12, 0]
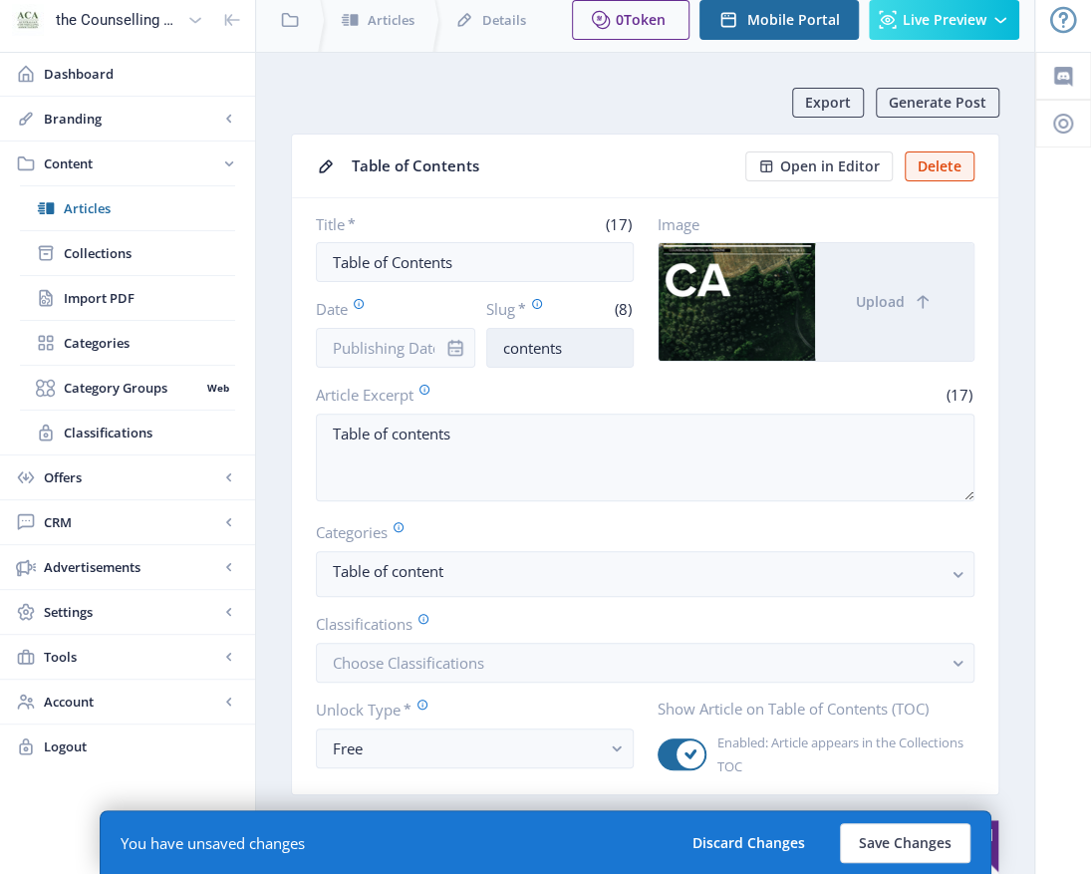
click at [598, 333] on input "contents" at bounding box center [559, 348] width 146 height 40
type input "content"
click at [901, 841] on button "Save Changes" at bounding box center [905, 843] width 131 height 40
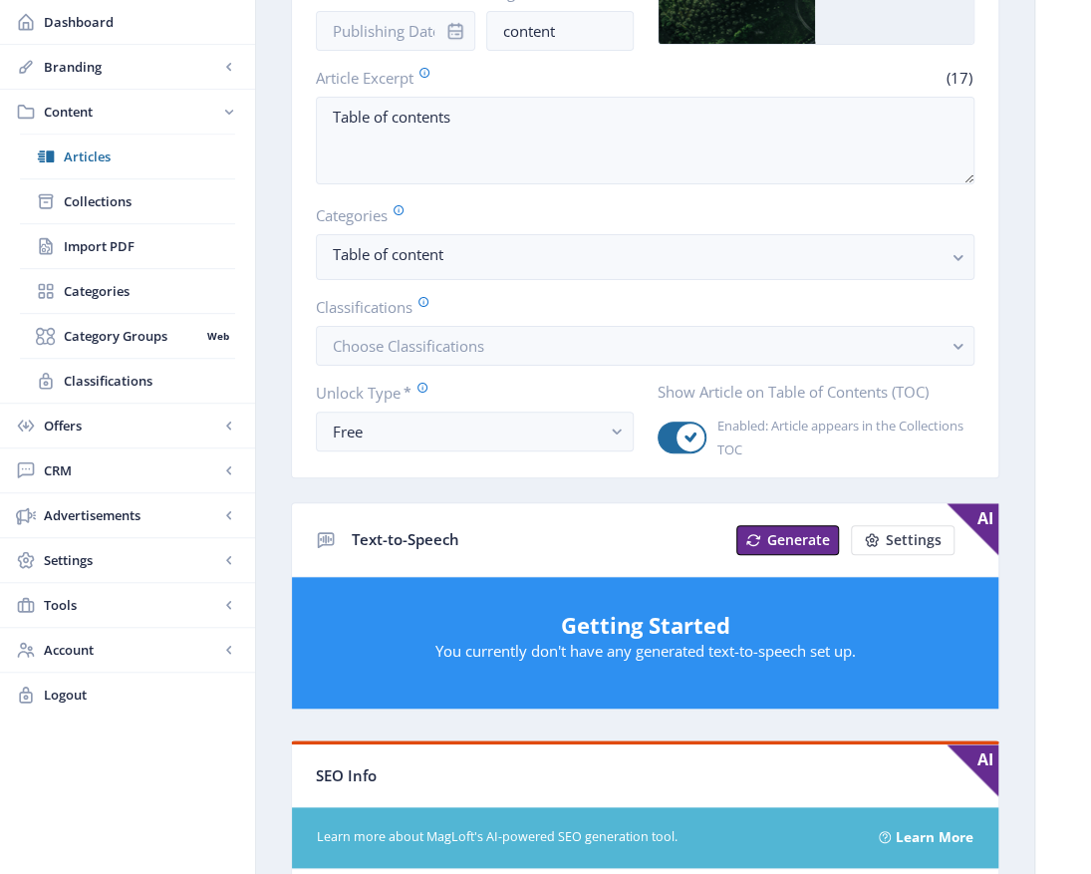
scroll to position [112, 0]
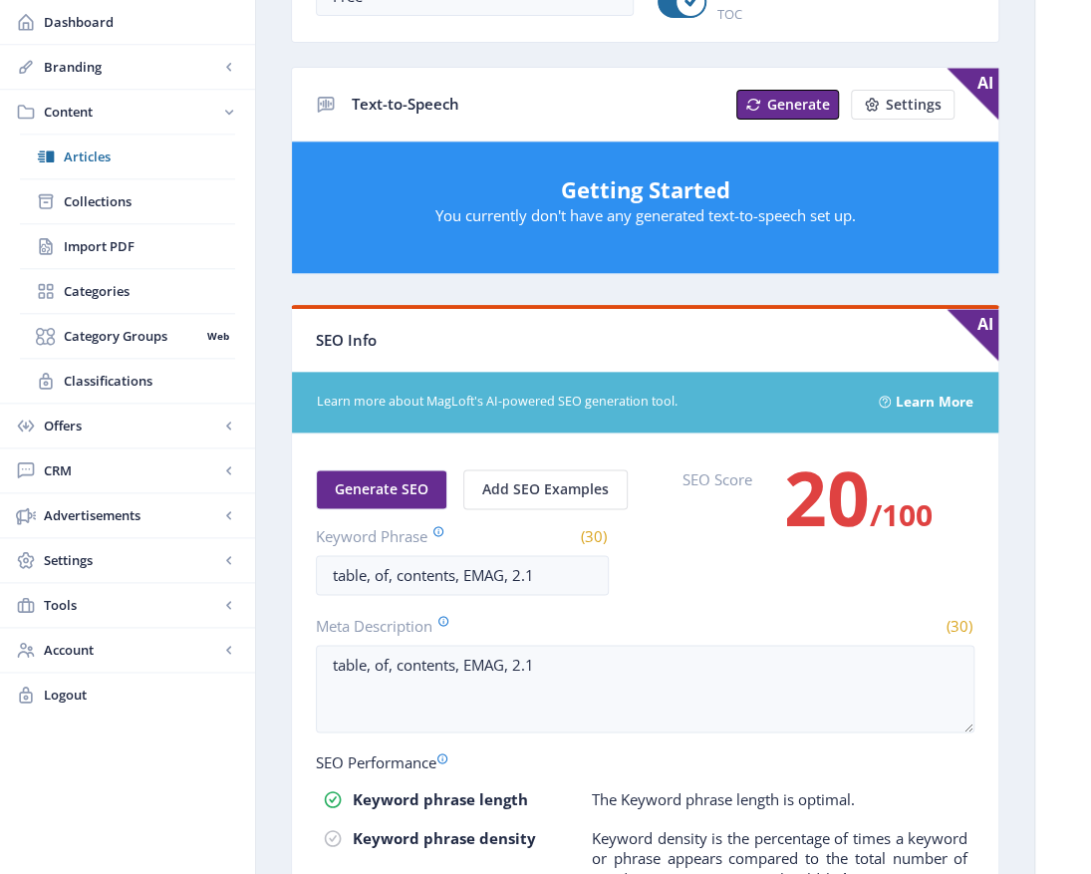
scroll to position [299, 0]
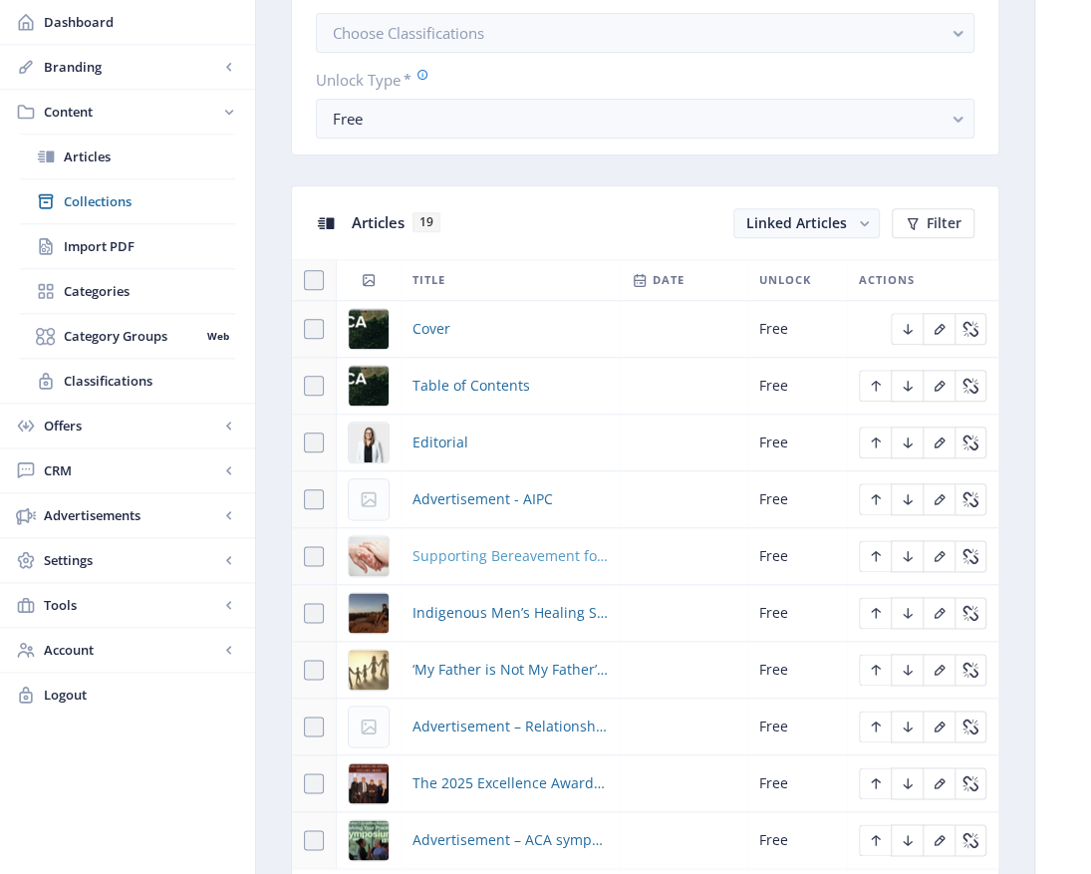
scroll to position [996, 0]
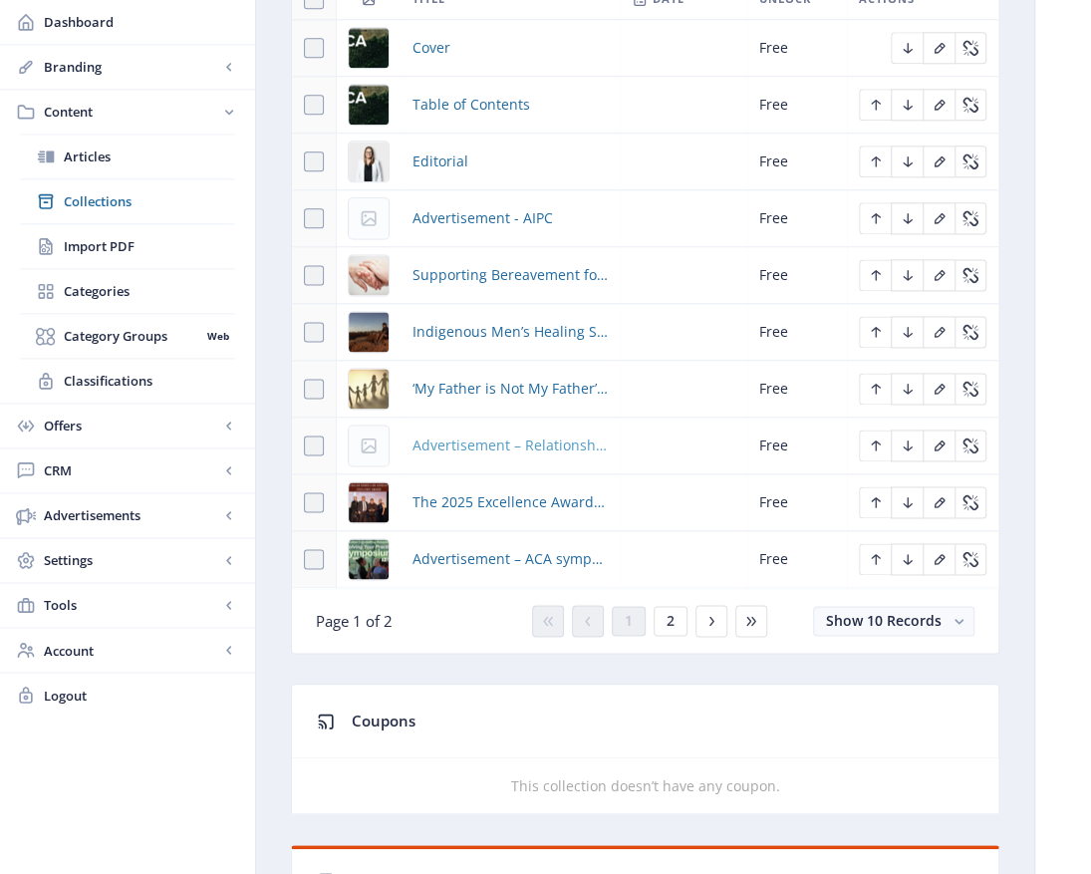
click at [526, 443] on span "Advertisement – Relationships [GEOGRAPHIC_DATA] [PERSON_NAME]" at bounding box center [509, 445] width 195 height 24
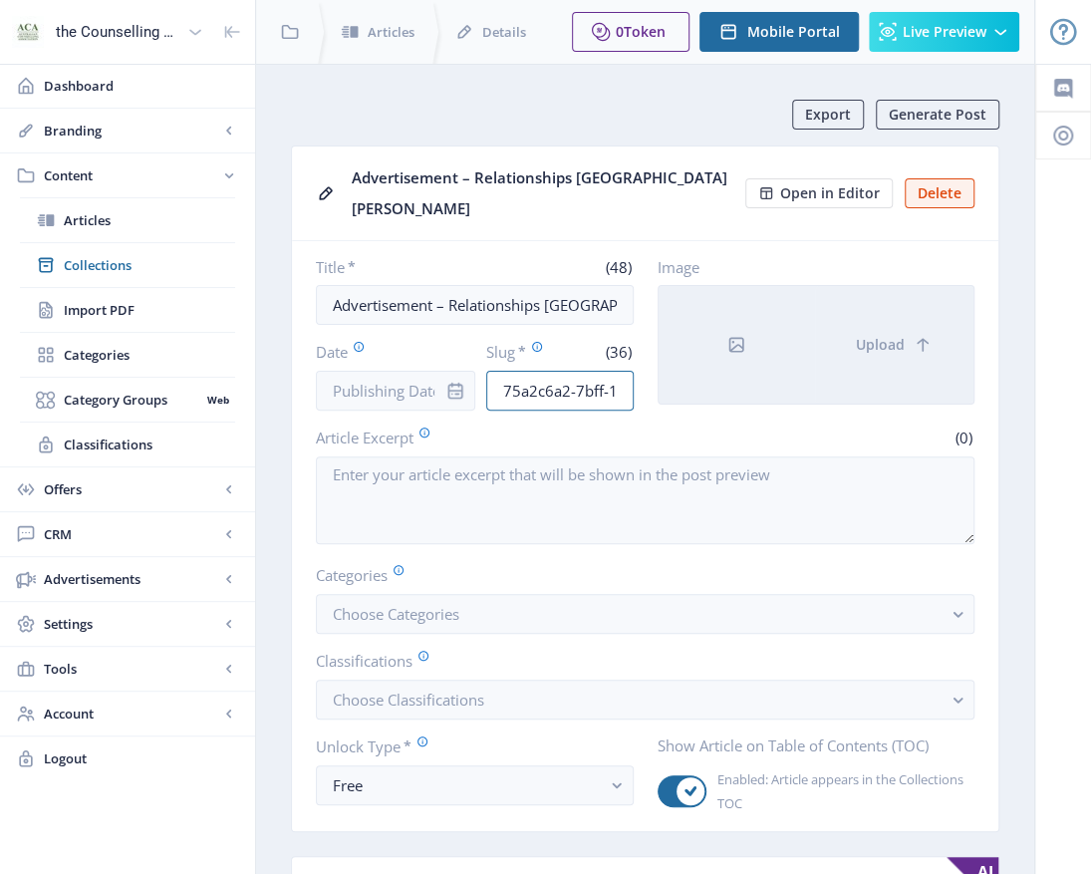
scroll to position [0, 163]
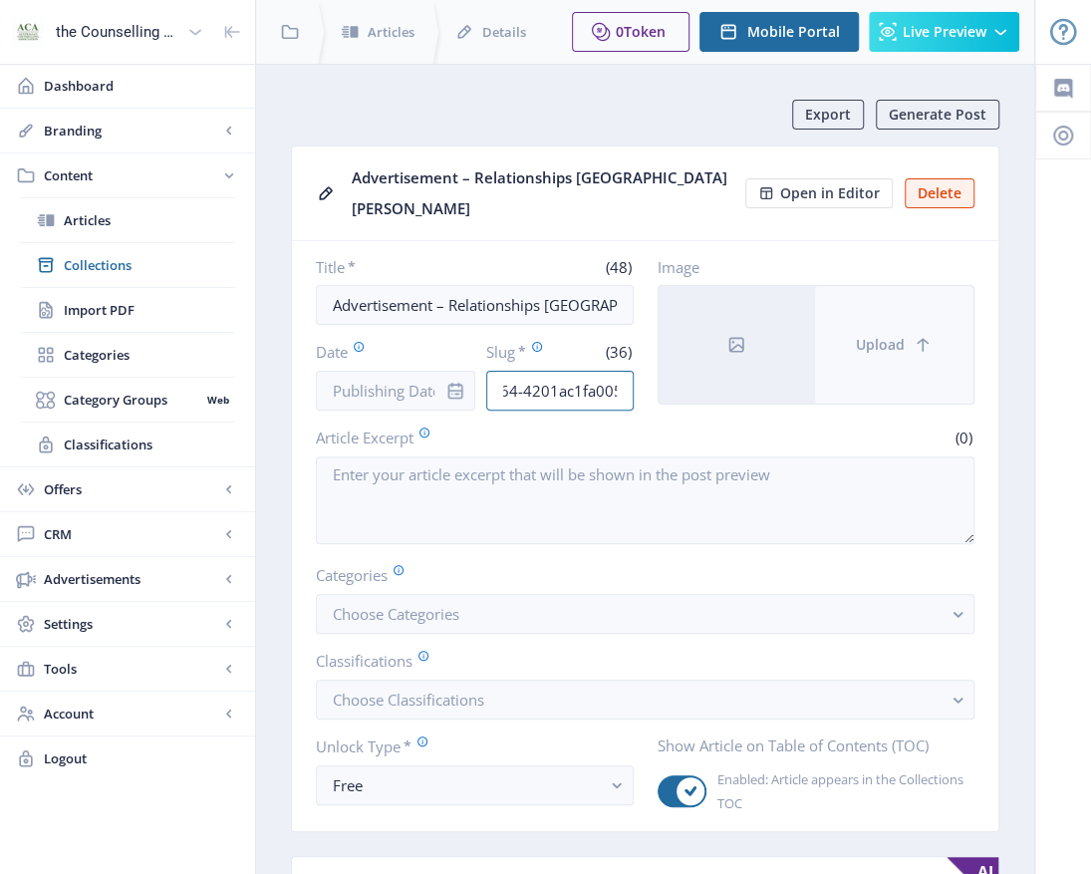
drag, startPoint x: 546, startPoint y: 357, endPoint x: 875, endPoint y: 303, distance: 333.2
click at [849, 351] on div "Title * (48) Advertisement – Relationships Australia Victoria Date Slug * (36) …" at bounding box center [645, 333] width 659 height 153
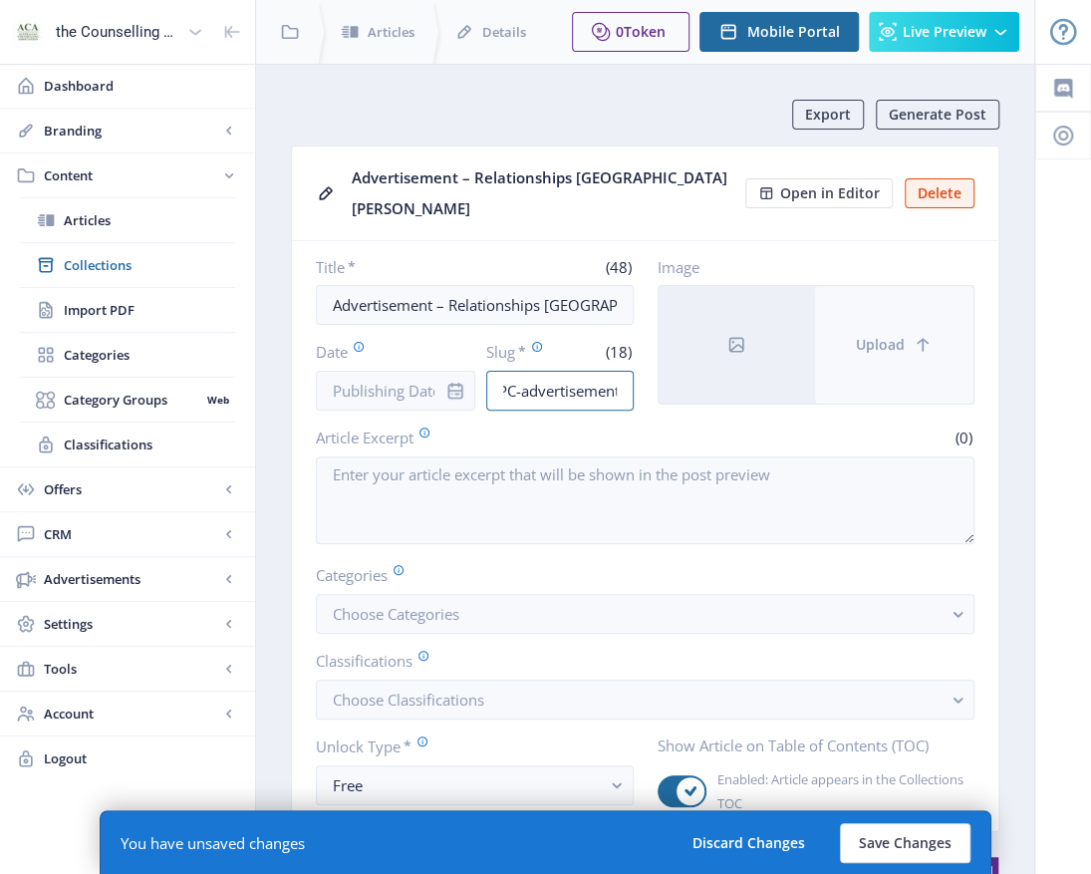
scroll to position [0, 24]
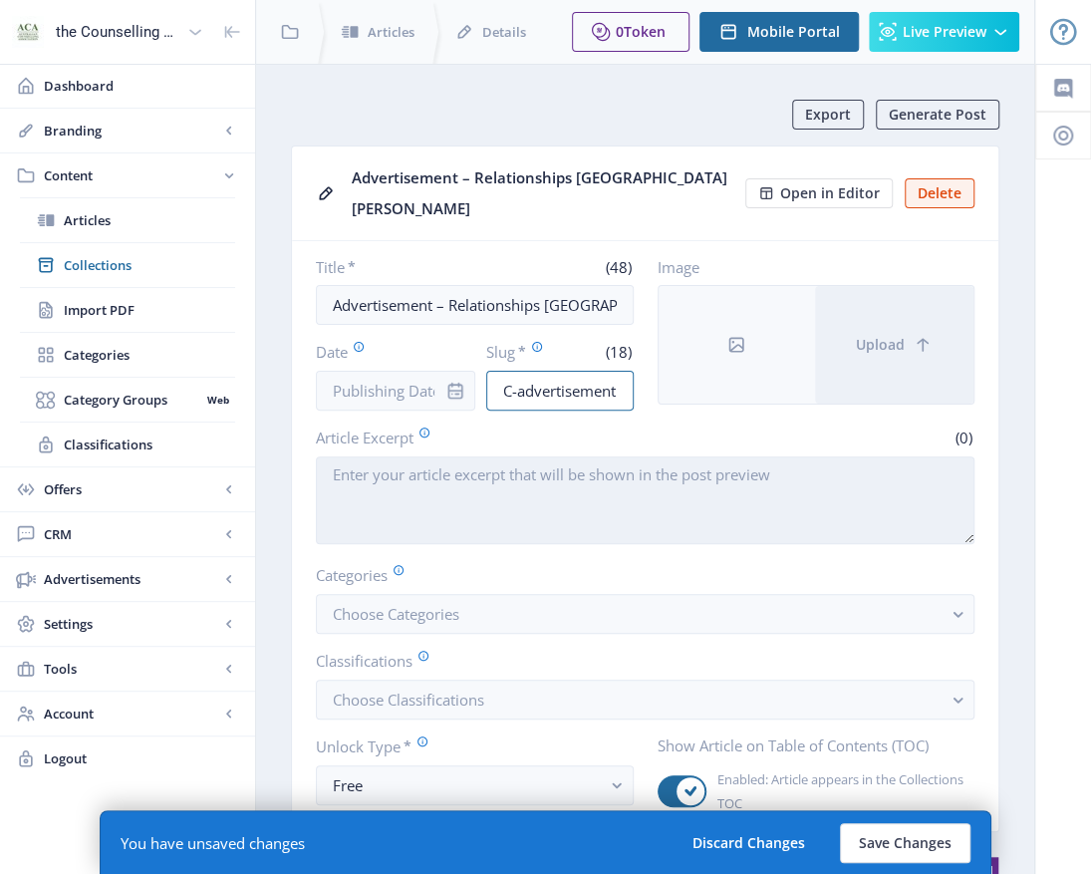
type input "AIPC-advertisement"
drag, startPoint x: 434, startPoint y: 451, endPoint x: 758, endPoint y: 423, distance: 325.0
click at [452, 456] on textarea "Article Excerpt" at bounding box center [645, 500] width 659 height 88
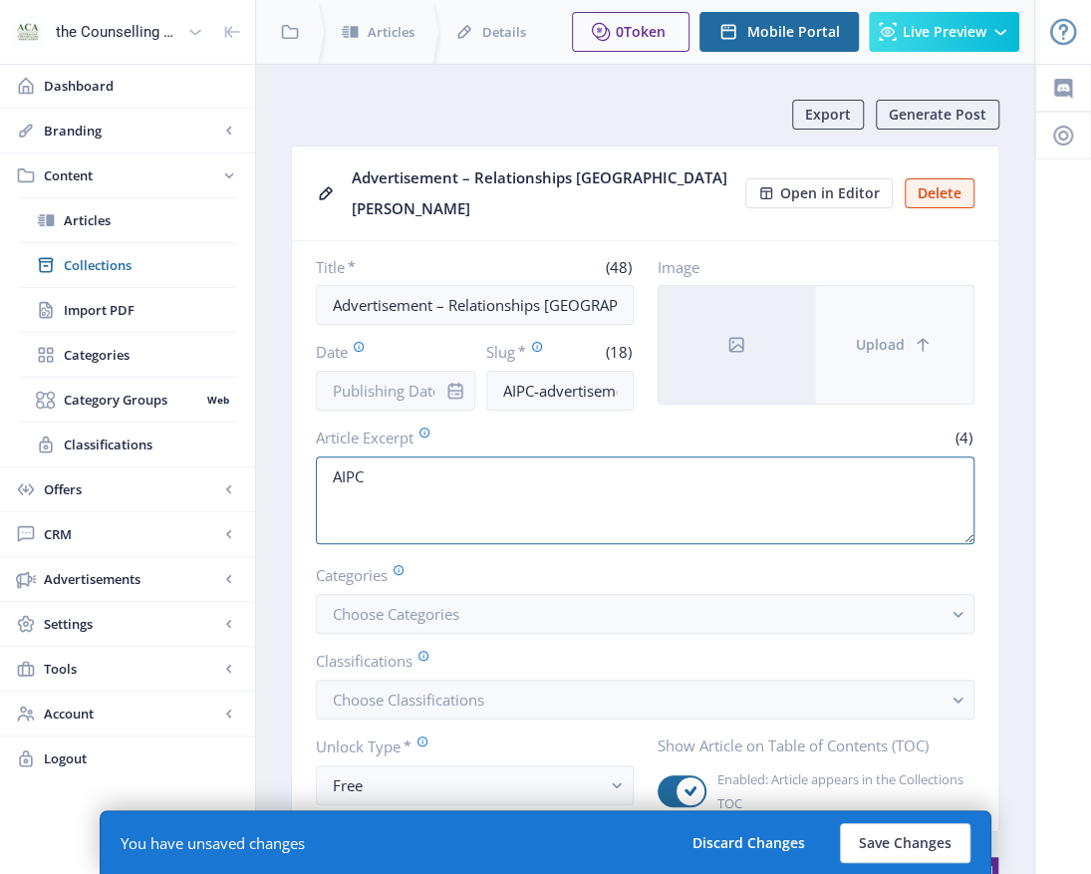
type textarea "AIPC"
click at [895, 363] on button "Upload" at bounding box center [894, 345] width 158 height 118
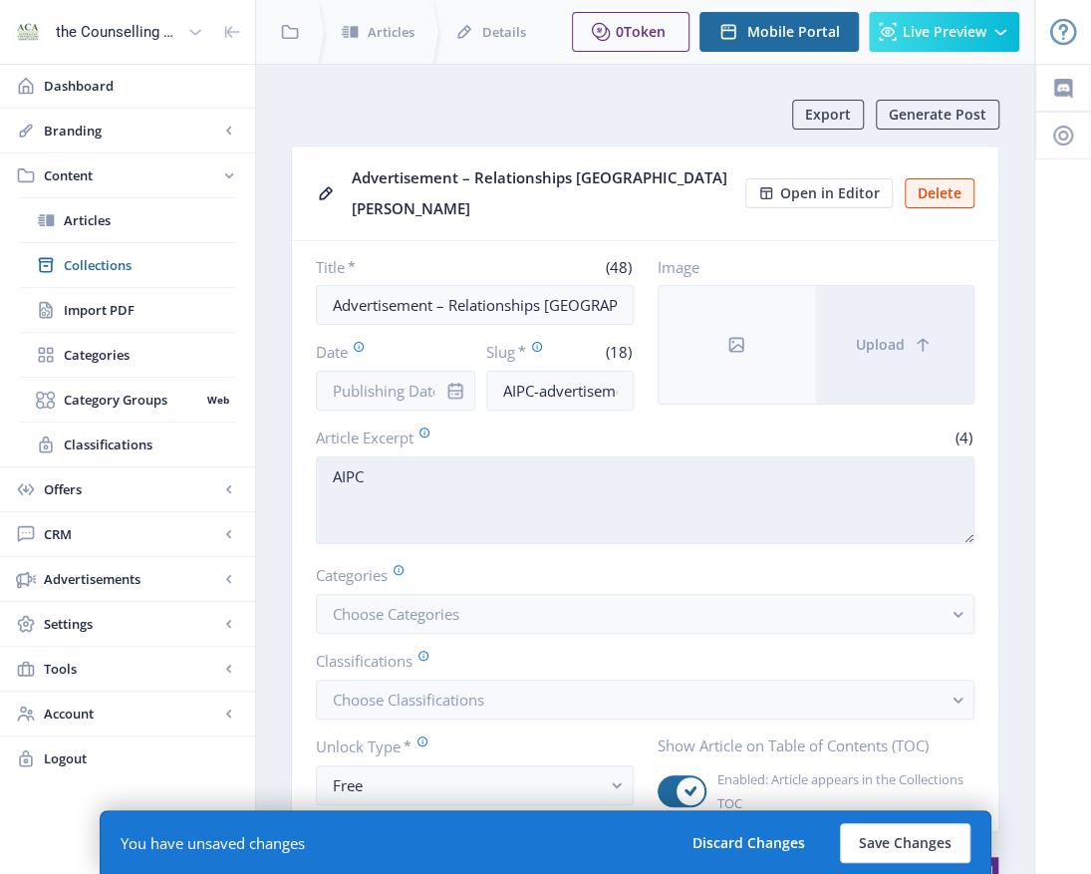
drag, startPoint x: 395, startPoint y: 451, endPoint x: 426, endPoint y: 443, distance: 32.9
click at [410, 456] on textarea "AIPC" at bounding box center [645, 500] width 659 height 88
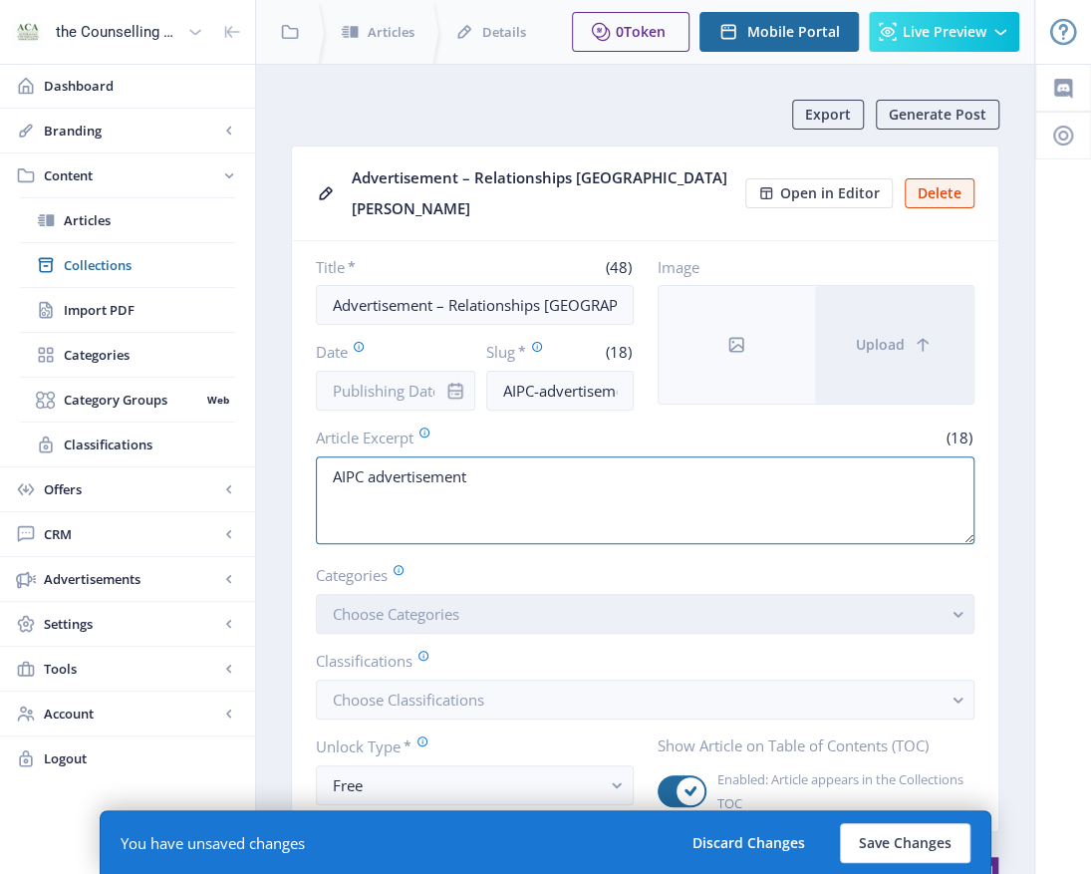
type textarea "AIPC advertisement"
click at [961, 603] on rect "button" at bounding box center [957, 614] width 23 height 23
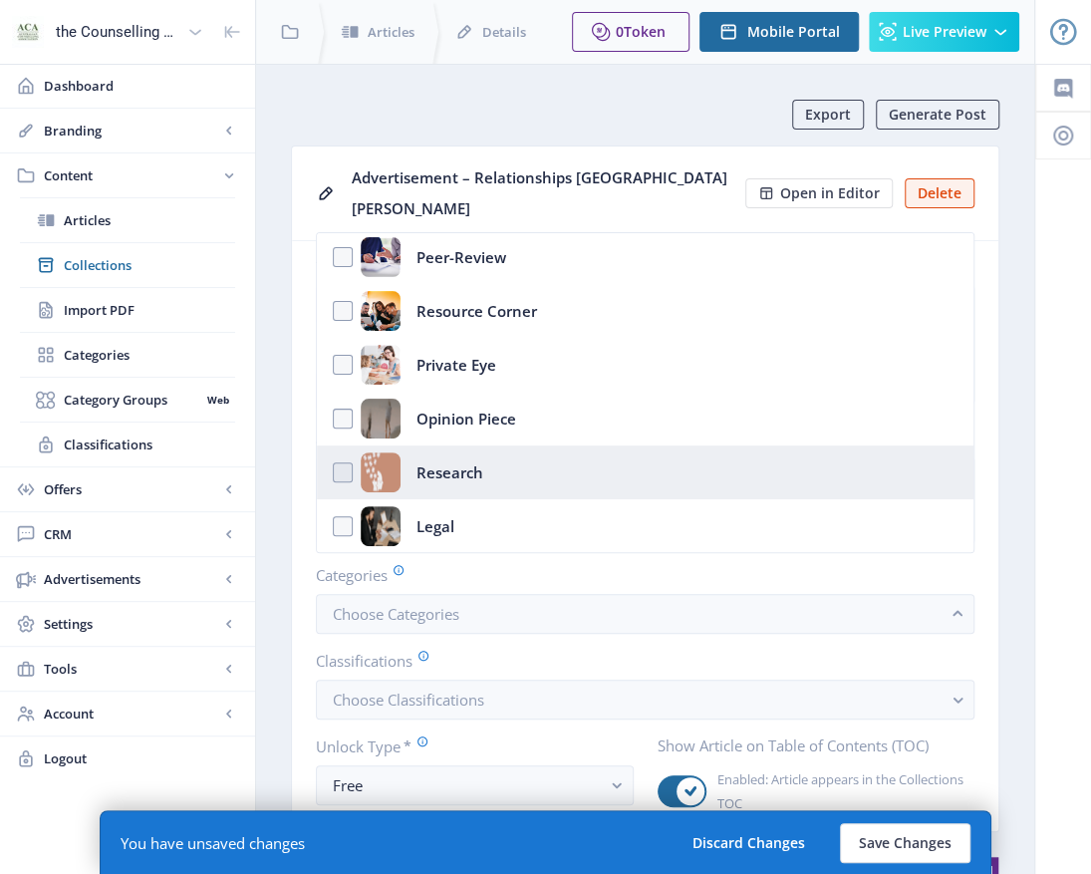
scroll to position [434, 0]
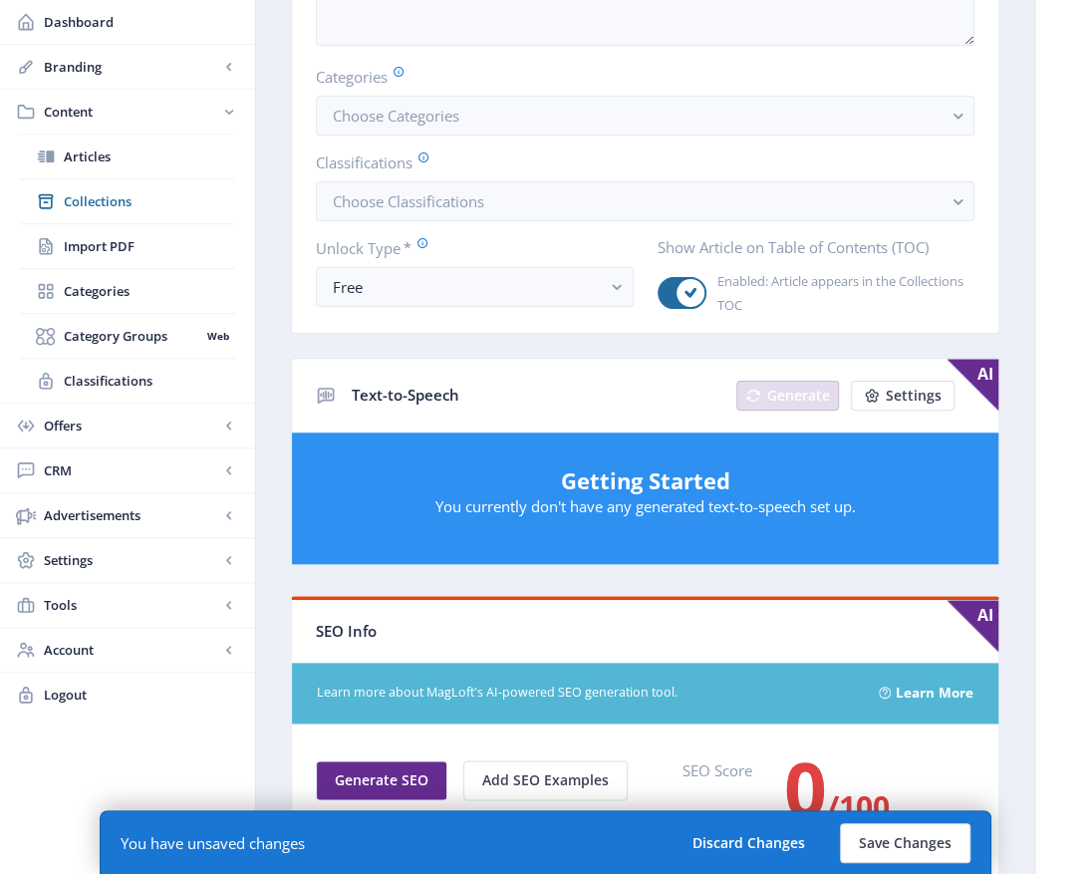
scroll to position [797, 0]
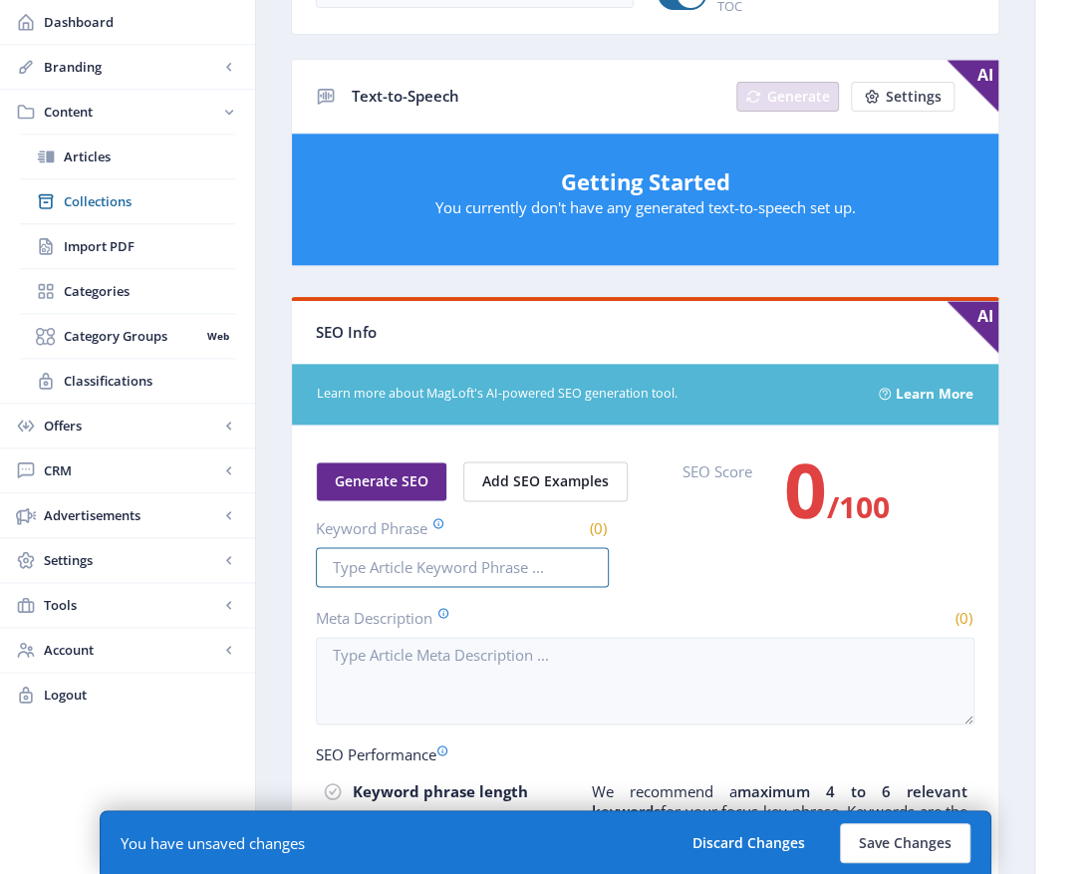
drag, startPoint x: 359, startPoint y: 531, endPoint x: 548, endPoint y: 441, distance: 209.5
click at [374, 547] on input "Keyword Phrase" at bounding box center [462, 567] width 293 height 40
type input "AIPC, advertisement"
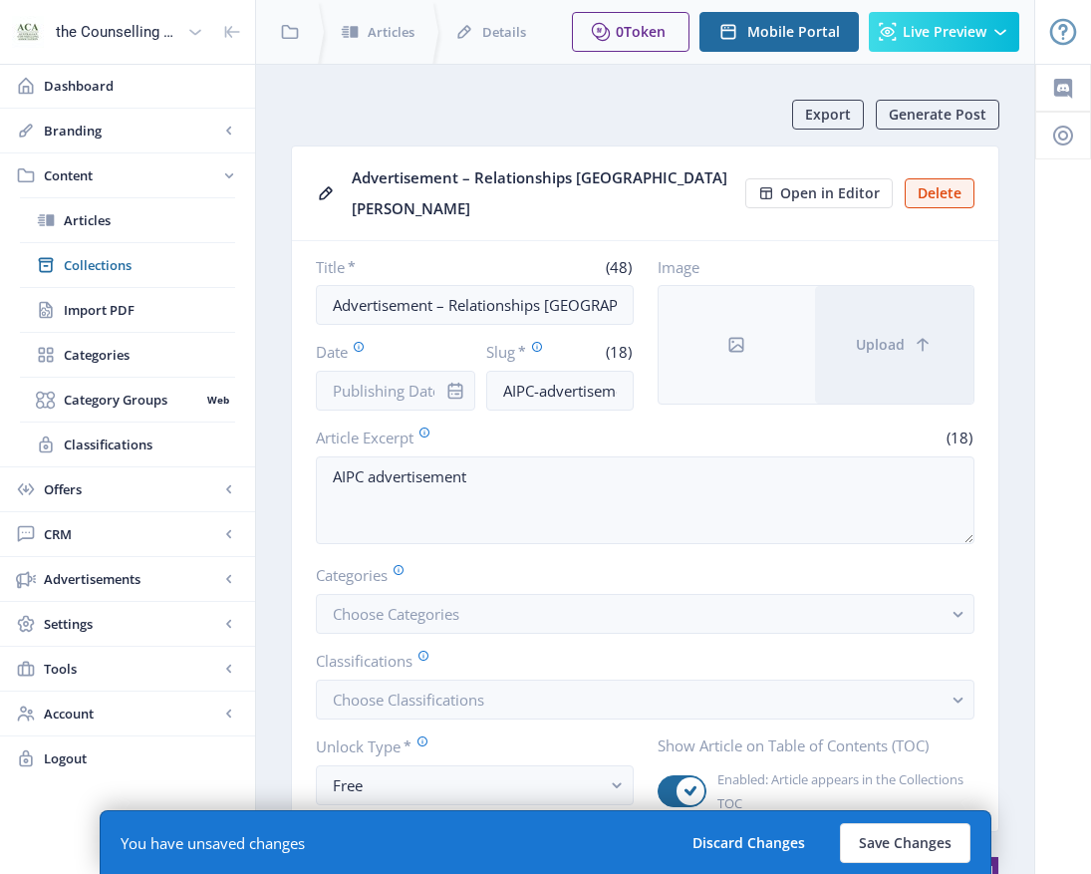
scroll to position [797, 0]
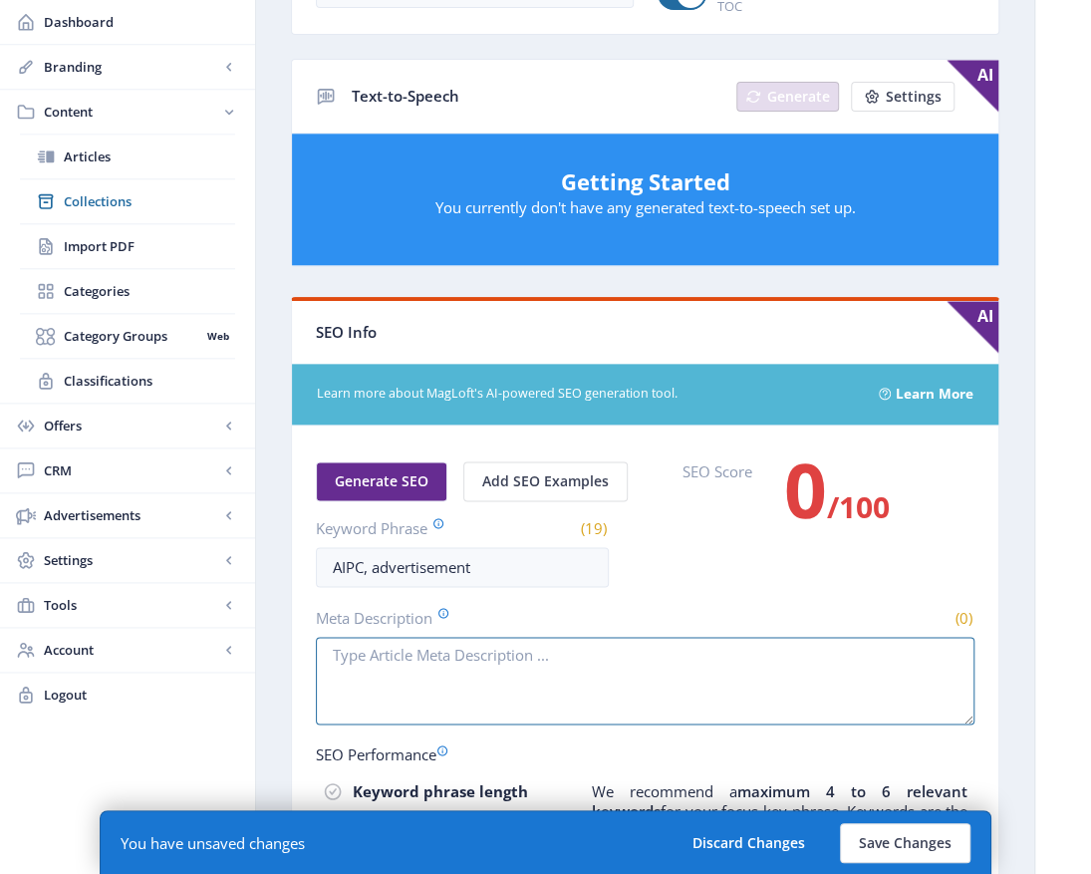
click at [433, 637] on textarea "Meta Description" at bounding box center [645, 681] width 659 height 88
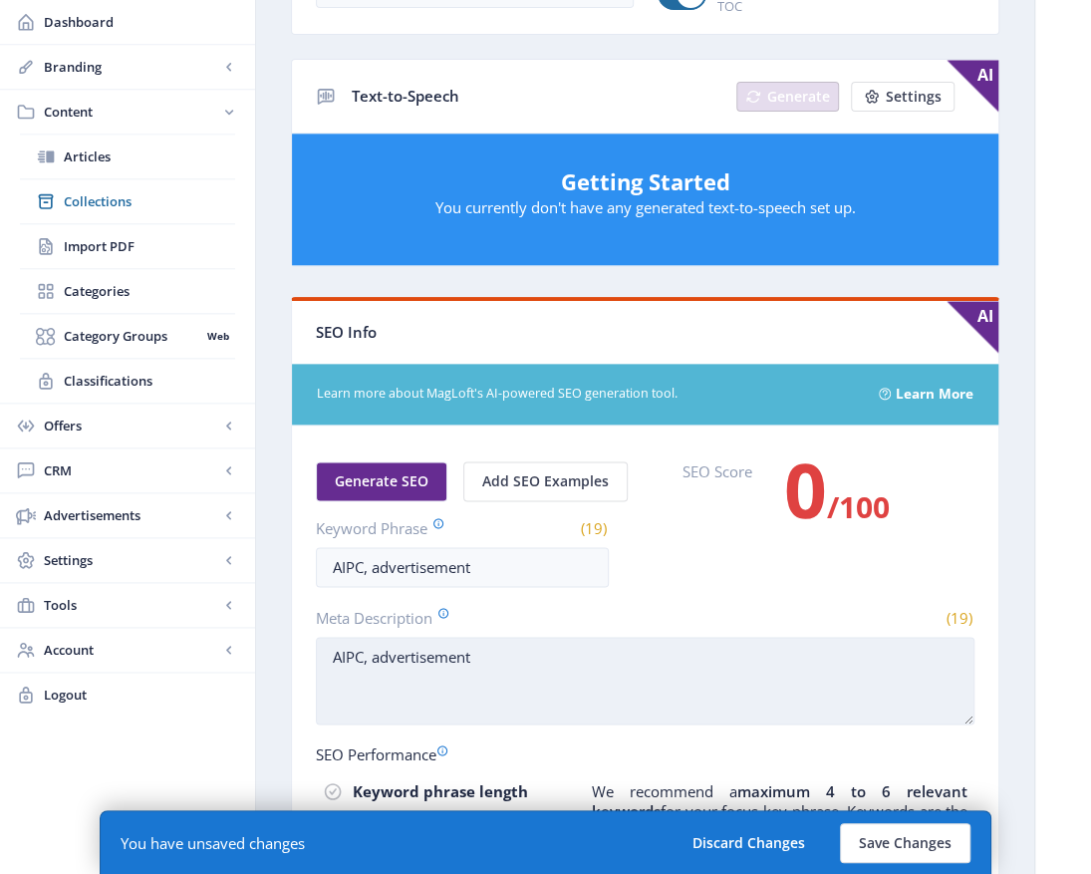
scroll to position [897, 0]
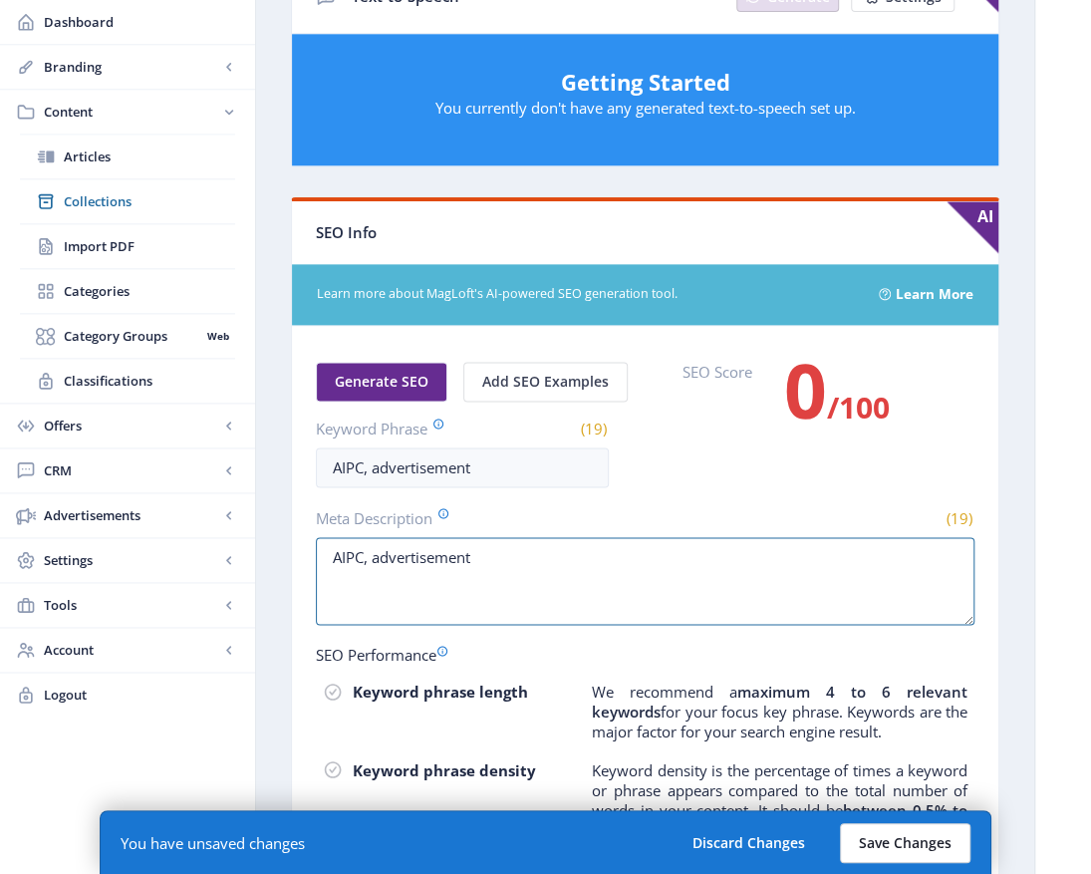
type textarea "AIPC, advertisement"
click at [907, 839] on button "Save Changes" at bounding box center [905, 843] width 131 height 40
type input "aipc-advertisement"
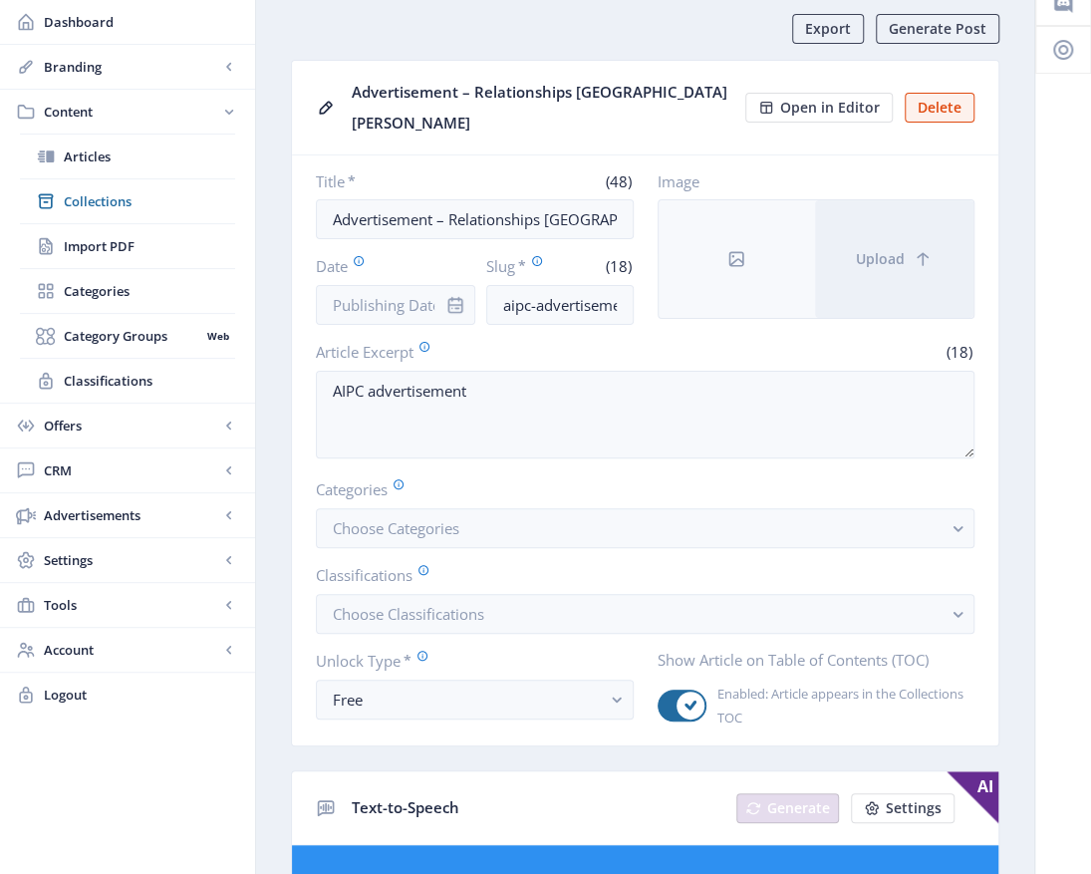
scroll to position [0, 0]
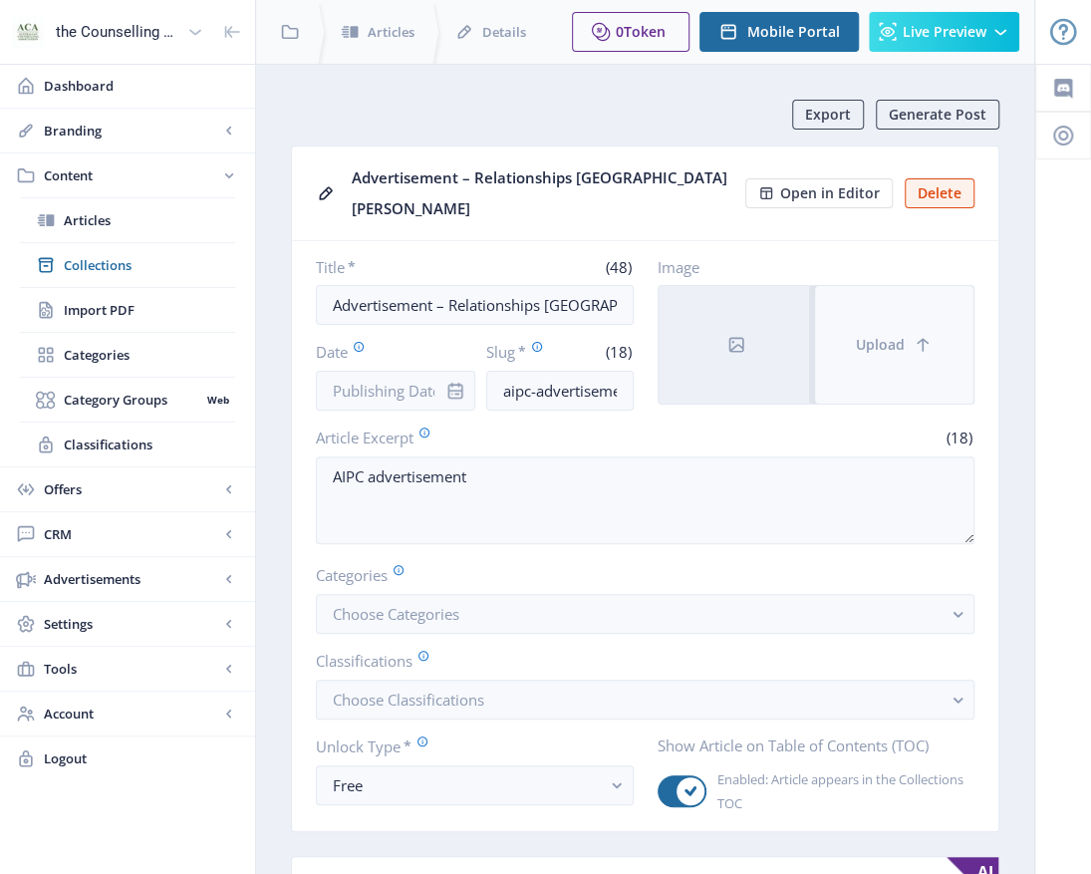
click at [866, 336] on button "Upload" at bounding box center [894, 345] width 158 height 118
click at [925, 335] on icon at bounding box center [923, 345] width 20 height 20
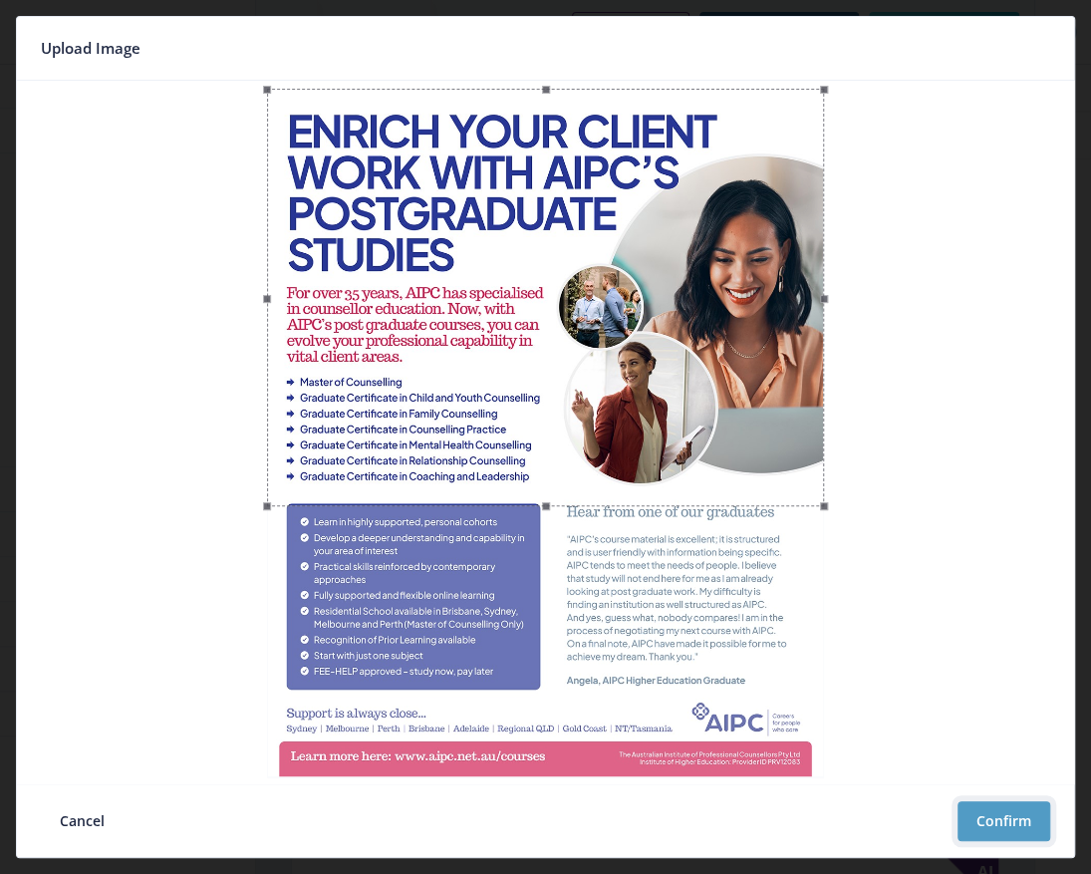
click at [1045, 827] on button "Confirm" at bounding box center [1003, 821] width 93 height 40
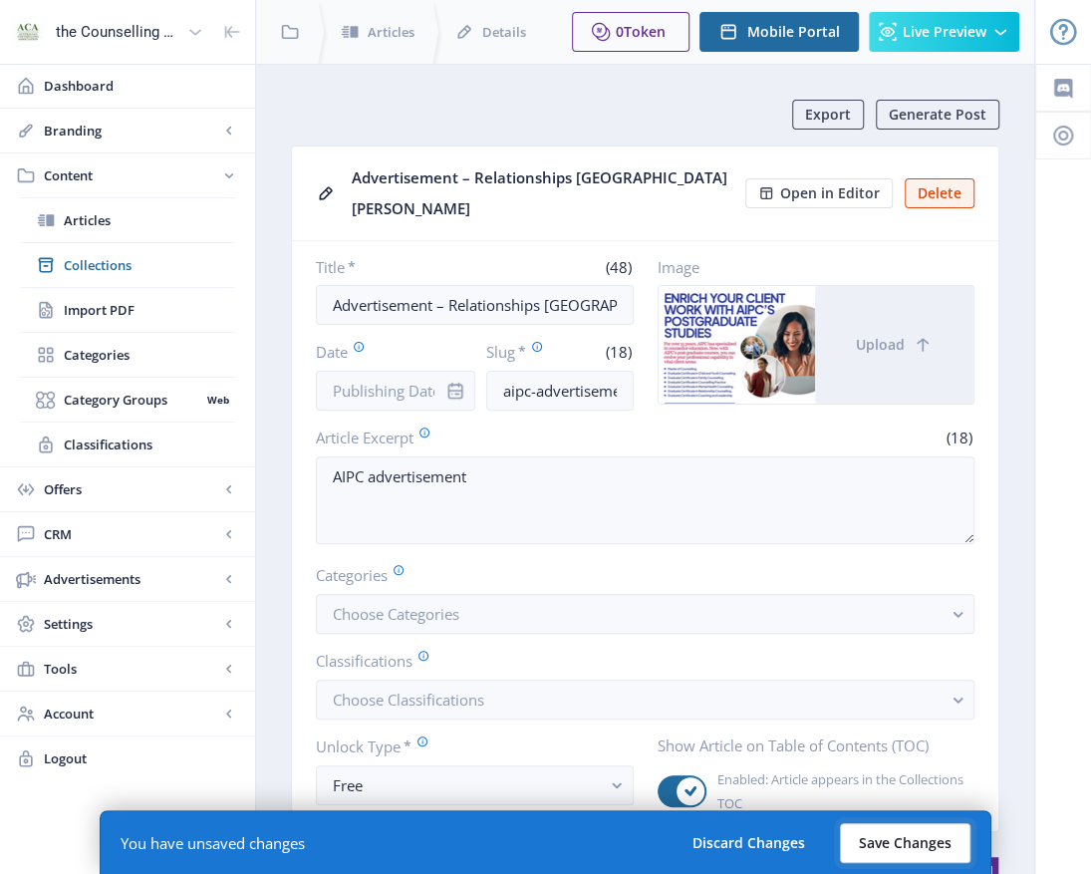
click at [918, 840] on button "Save Changes" at bounding box center [905, 843] width 131 height 40
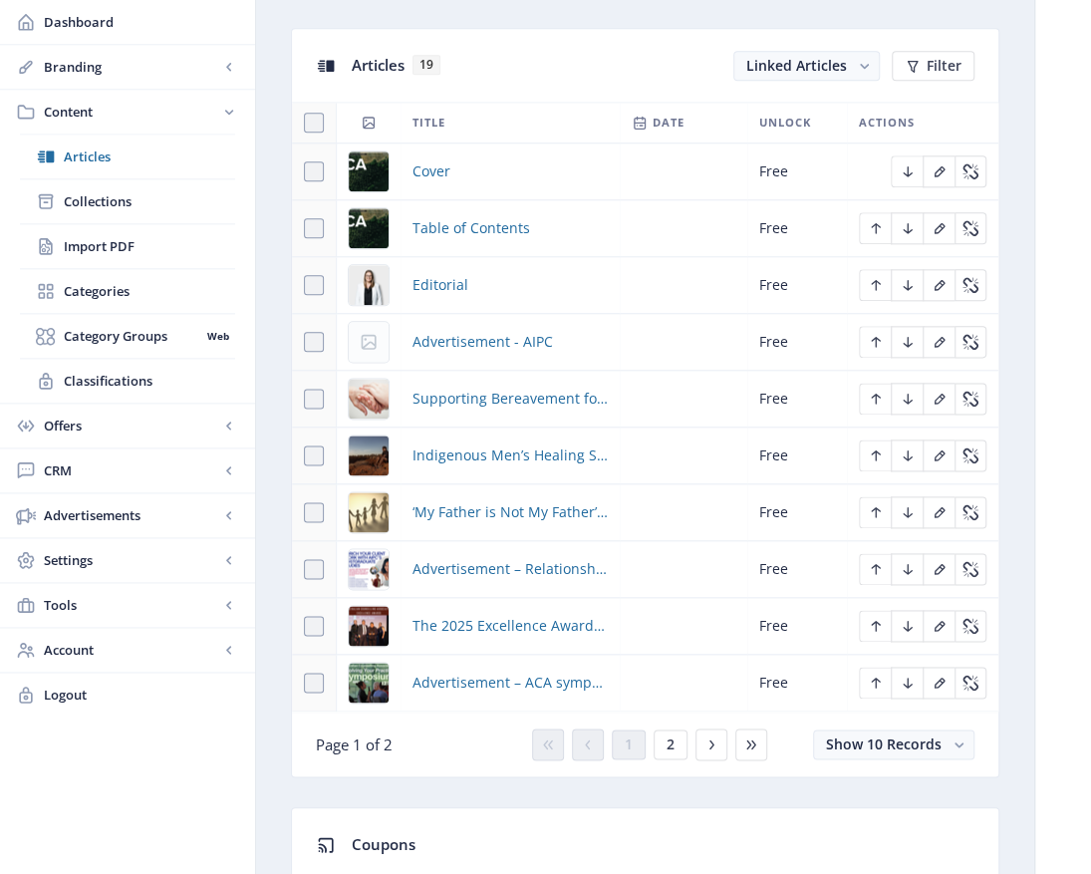
scroll to position [1196, 0]
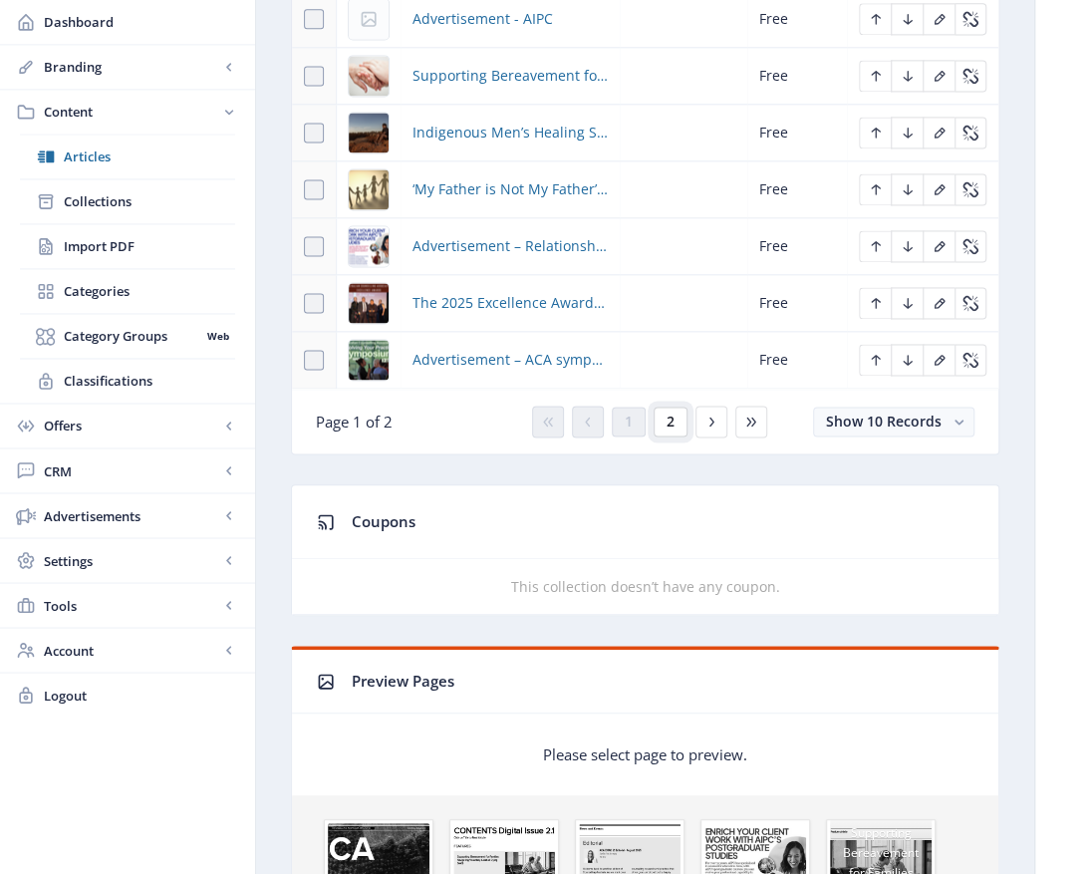
click at [671, 428] on button "2" at bounding box center [671, 421] width 34 height 30
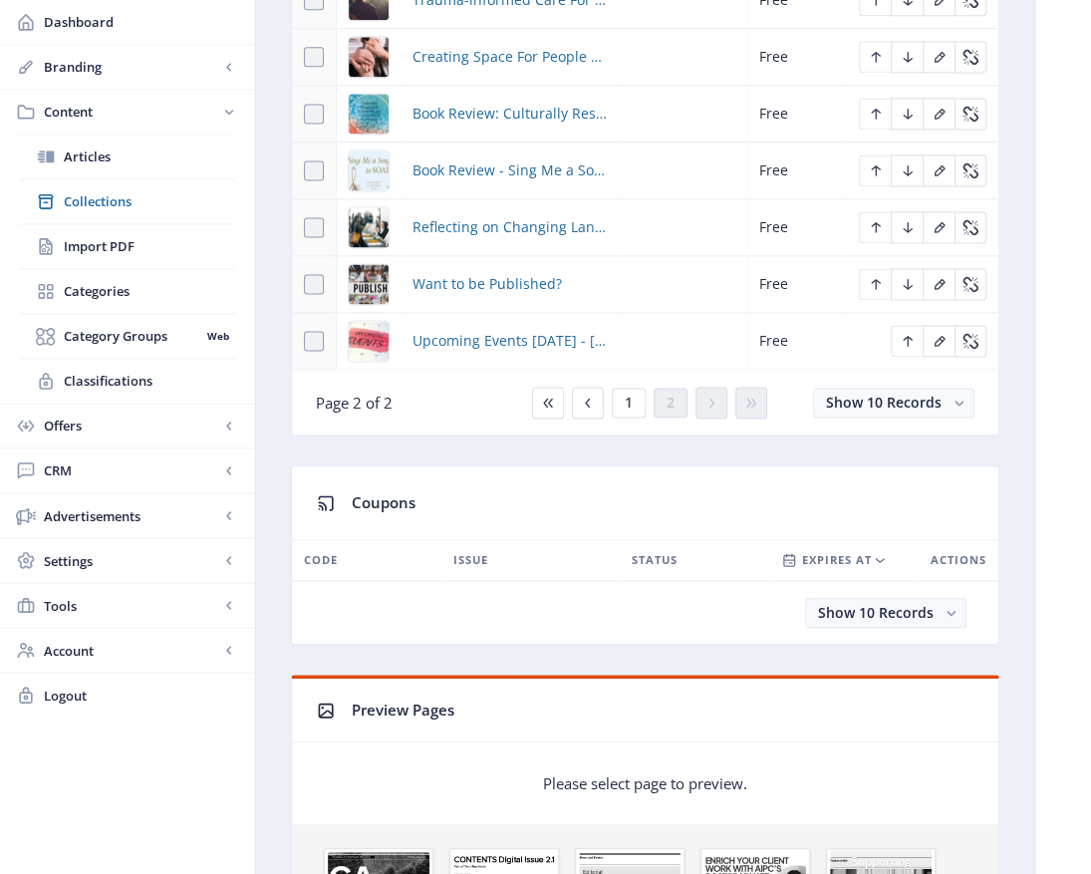
scroll to position [996, 0]
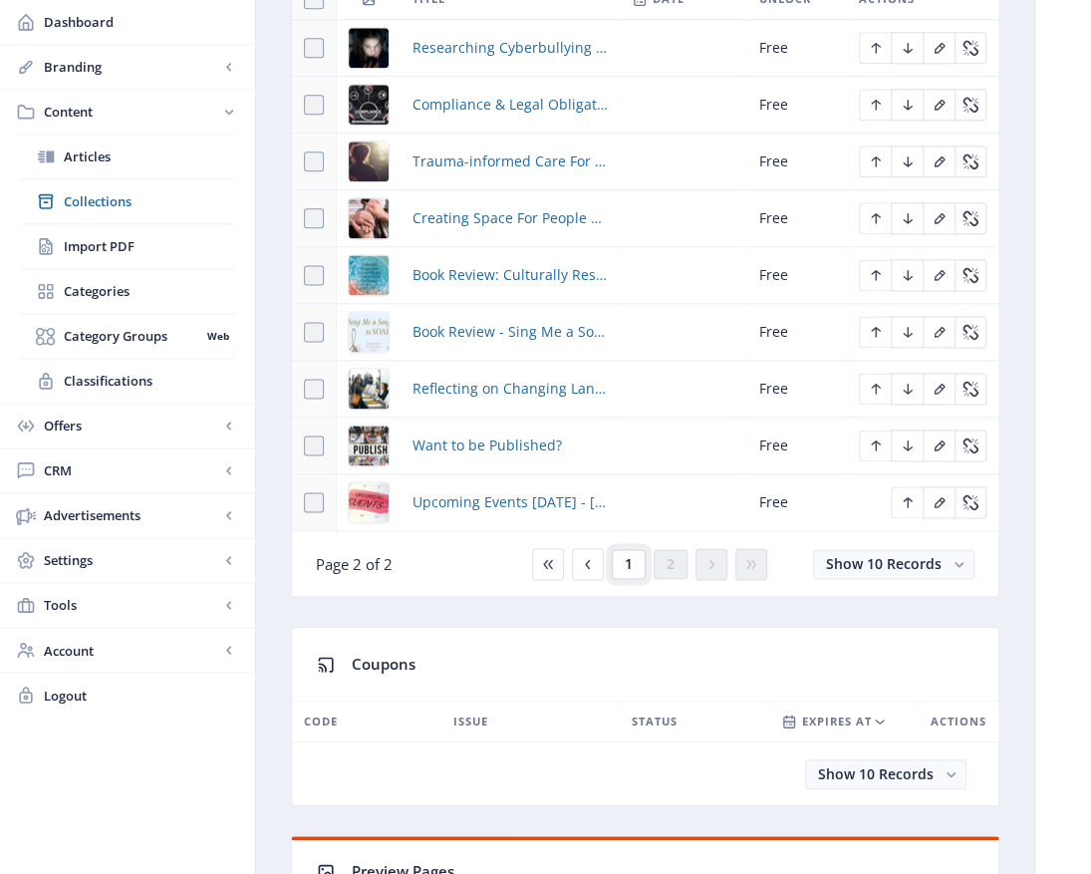
click at [634, 559] on button "1" at bounding box center [629, 564] width 34 height 30
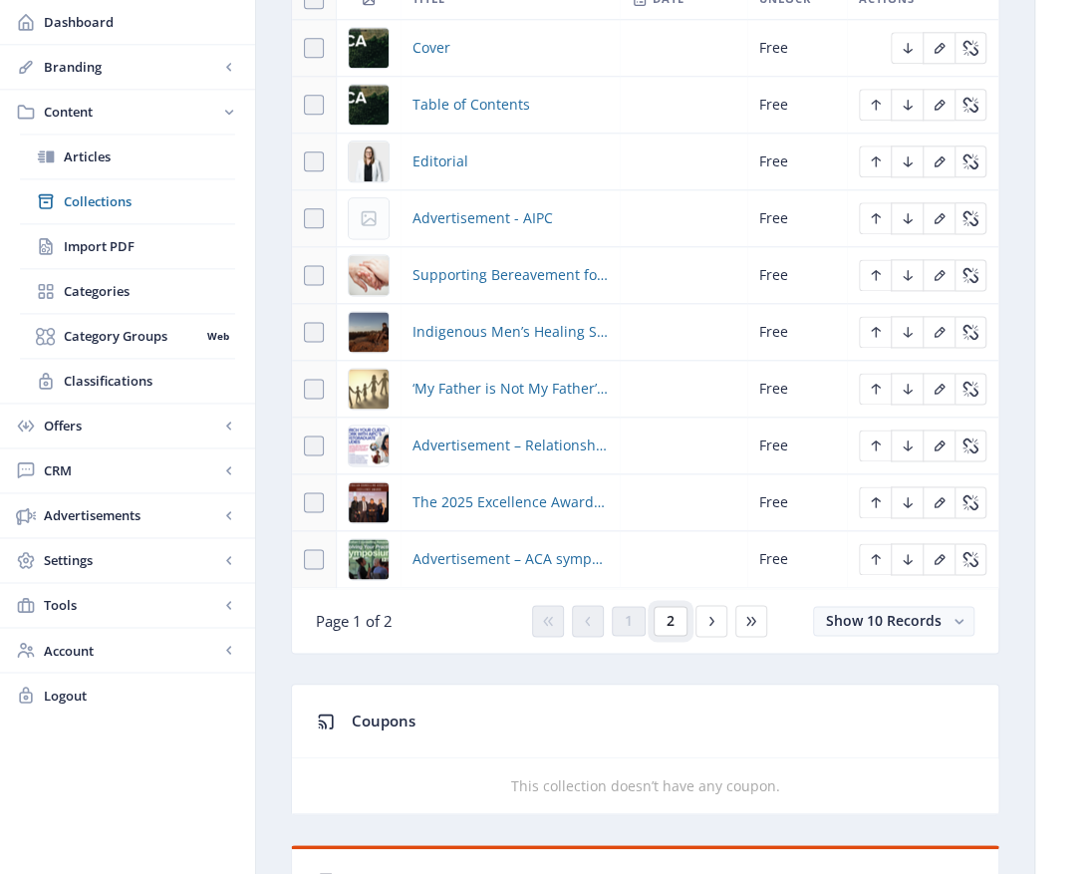
click at [674, 624] on button "2" at bounding box center [671, 621] width 34 height 30
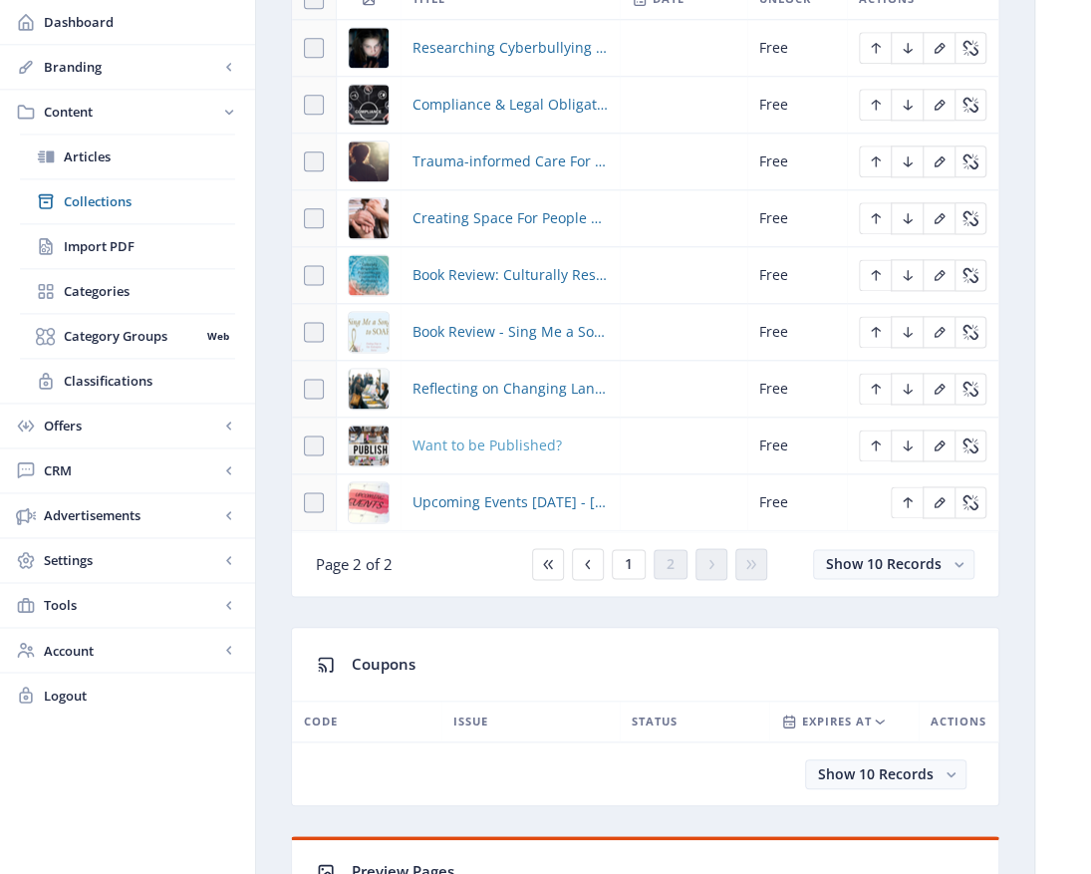
click at [460, 444] on span "Want to be Published?" at bounding box center [486, 445] width 149 height 24
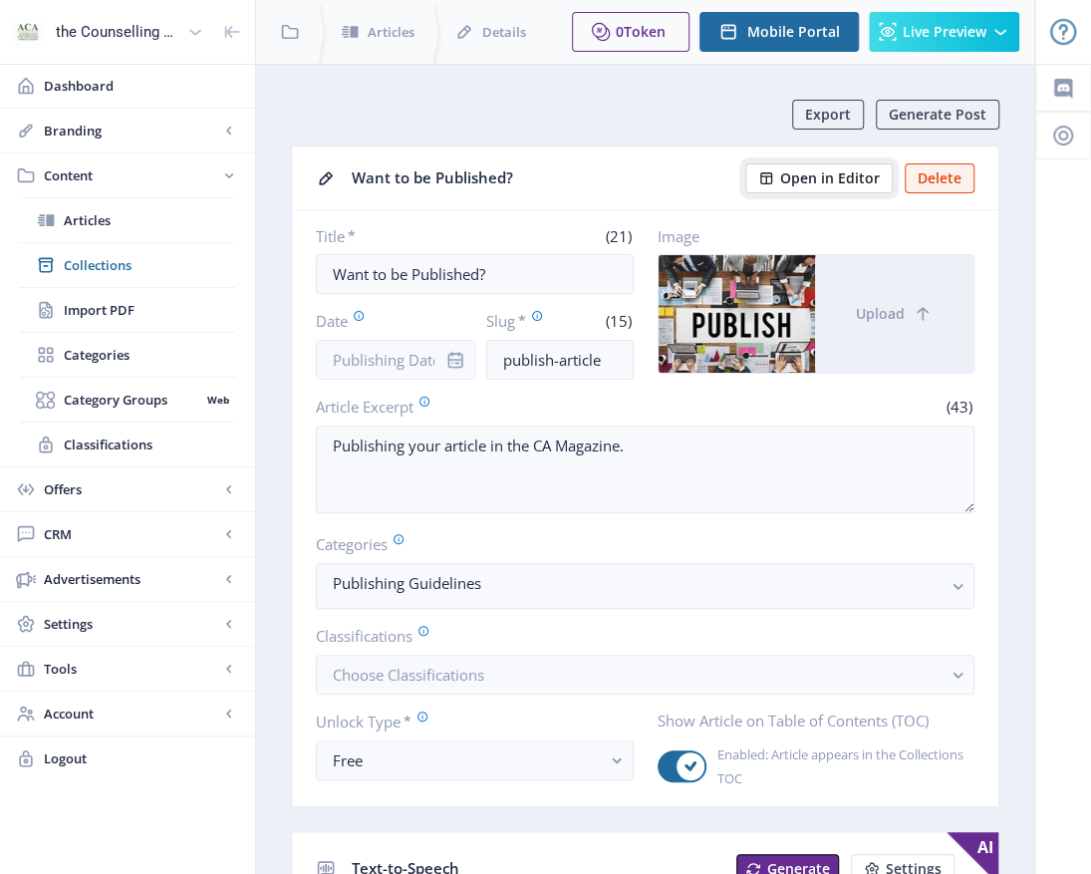
click at [822, 186] on button "Open in Editor" at bounding box center [818, 178] width 147 height 30
click at [793, 304] on div at bounding box center [737, 314] width 156 height 118
click at [859, 179] on span "Open in Editor" at bounding box center [830, 178] width 100 height 16
click at [828, 173] on span "Open in Editor" at bounding box center [830, 178] width 100 height 16
click at [853, 174] on span "Open in Editor" at bounding box center [830, 178] width 100 height 16
